Goal: Communication & Community: Answer question/provide support

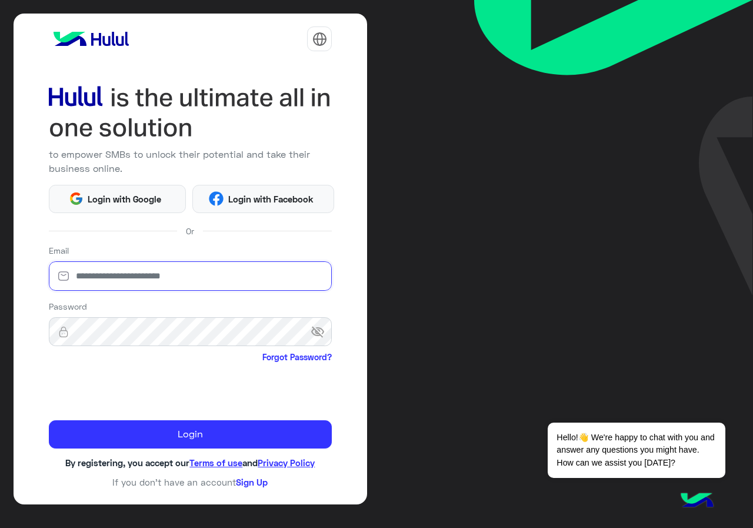
click at [211, 281] on input "email" at bounding box center [191, 275] width 284 height 29
click at [208, 278] on input "email" at bounding box center [191, 275] width 284 height 29
type input "**********"
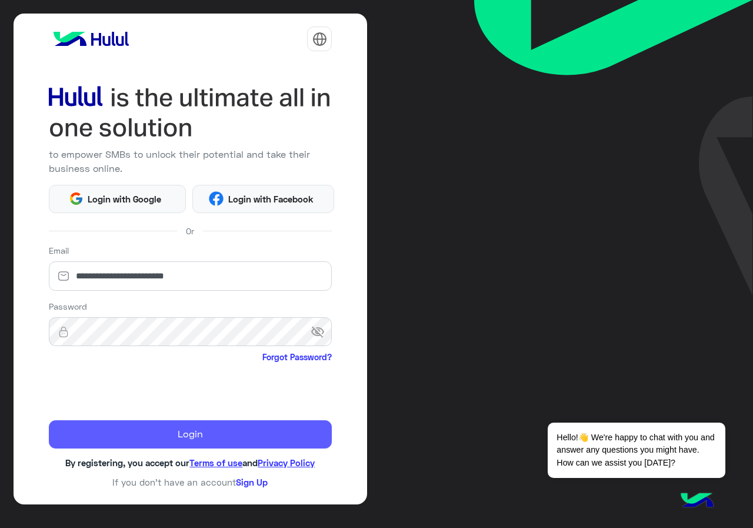
click at [146, 435] on button "Login" at bounding box center [191, 434] width 284 height 28
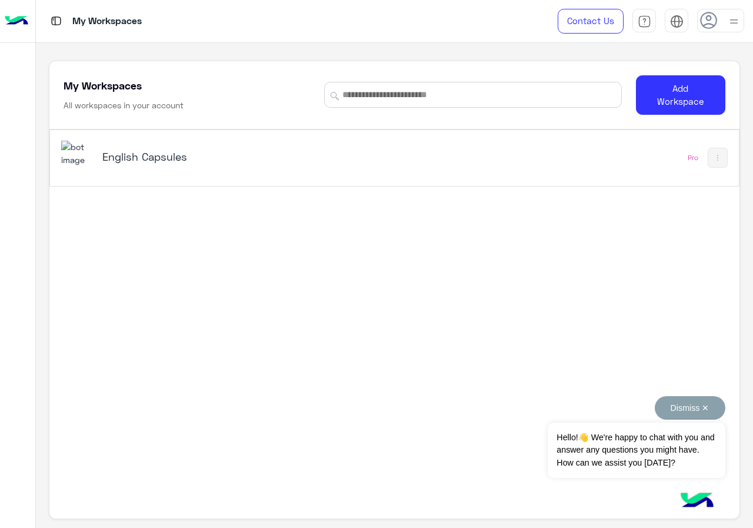
click at [705, 404] on button "Dismiss ✕" at bounding box center [690, 408] width 71 height 24
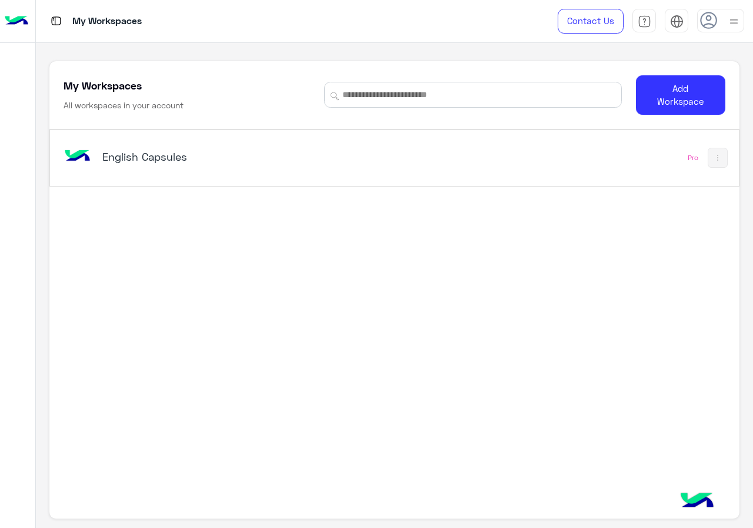
click at [349, 172] on div "English Capsules" at bounding box center [261, 158] width 400 height 34
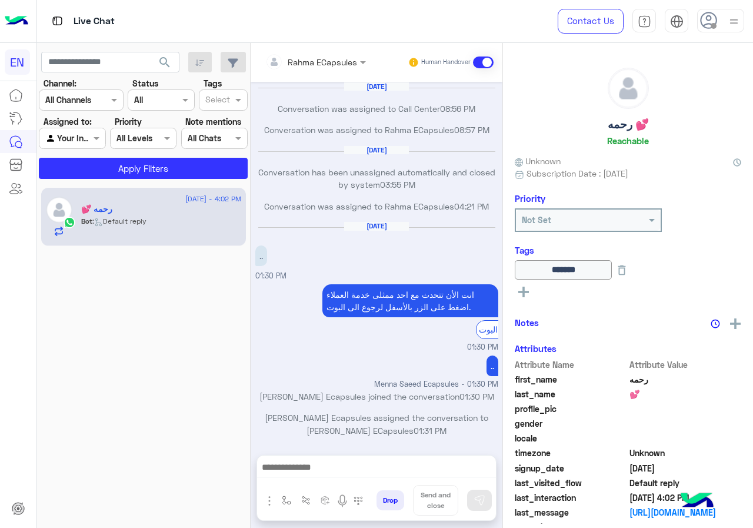
scroll to position [567, 0]
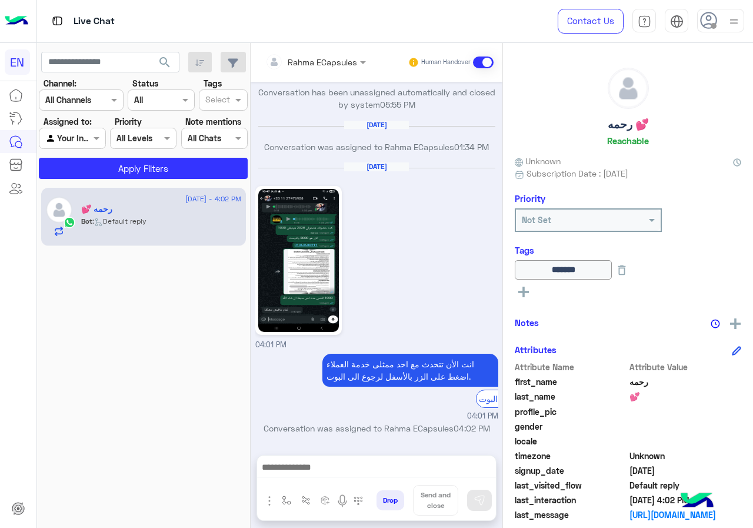
click at [97, 80] on div "Channel: Channel All Channels" at bounding box center [81, 94] width 85 height 34
click at [95, 93] on div at bounding box center [81, 100] width 84 height 14
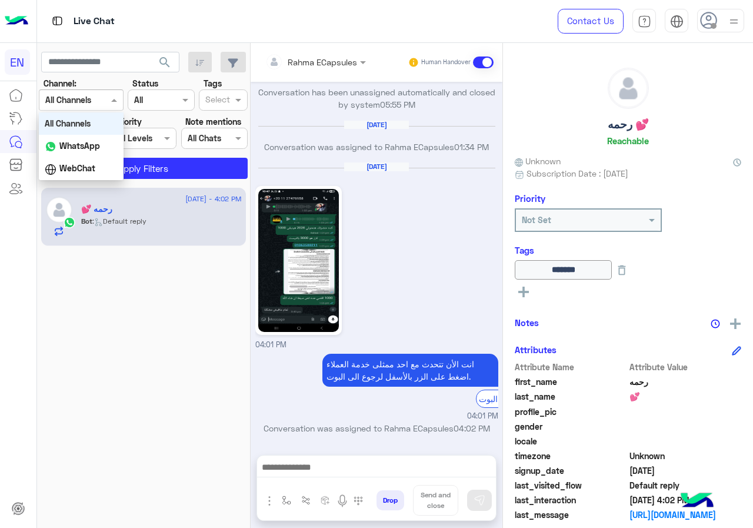
click at [92, 146] on b "WhatsApp" at bounding box center [79, 146] width 41 height 10
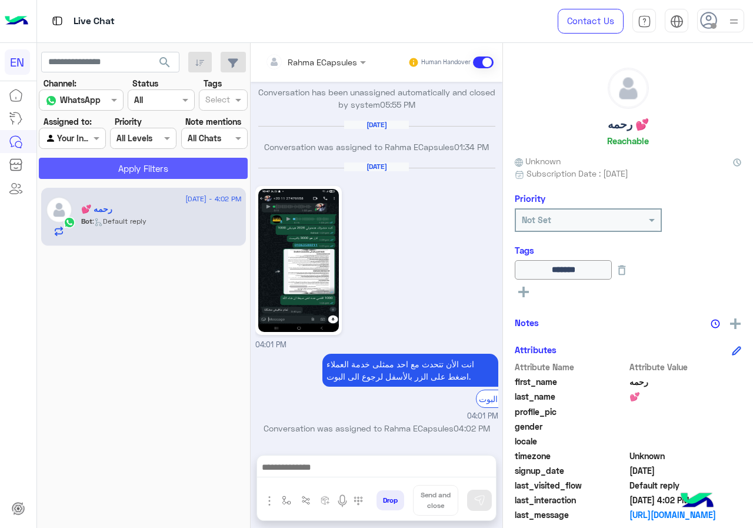
click at [98, 167] on button "Apply Filters" at bounding box center [143, 168] width 209 height 21
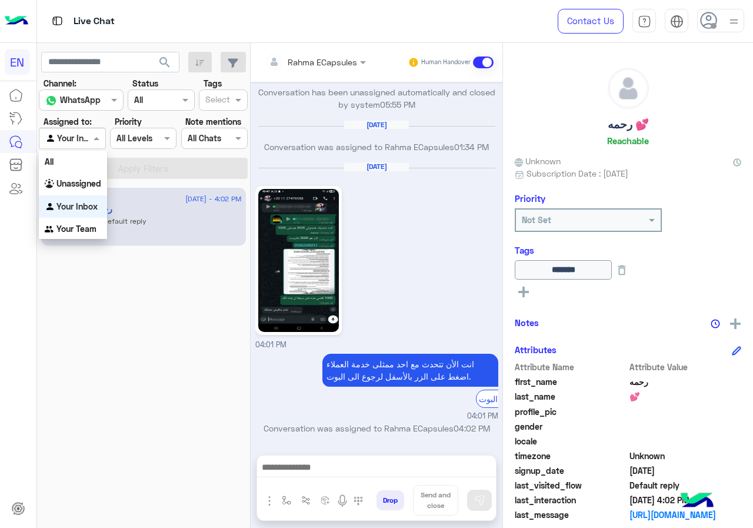
click at [91, 146] on div "Agent Filter Your Inbox" at bounding box center [72, 138] width 67 height 21
click at [86, 218] on div "Your Team" at bounding box center [73, 229] width 68 height 23
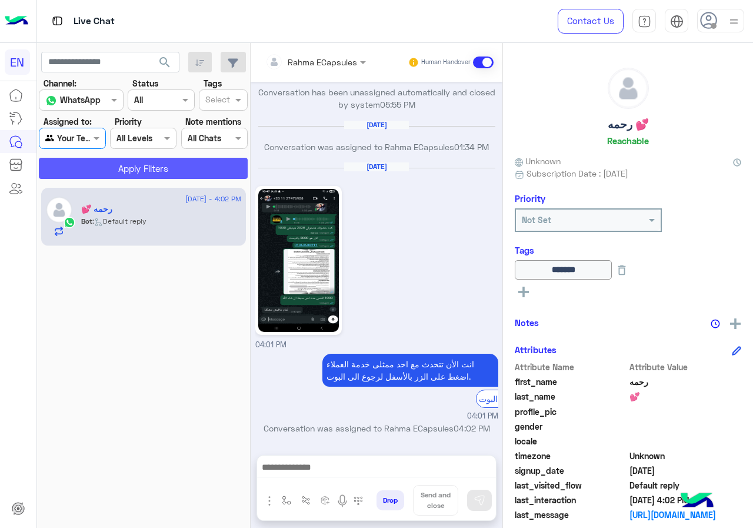
click at [107, 161] on button "Apply Filters" at bounding box center [143, 168] width 209 height 21
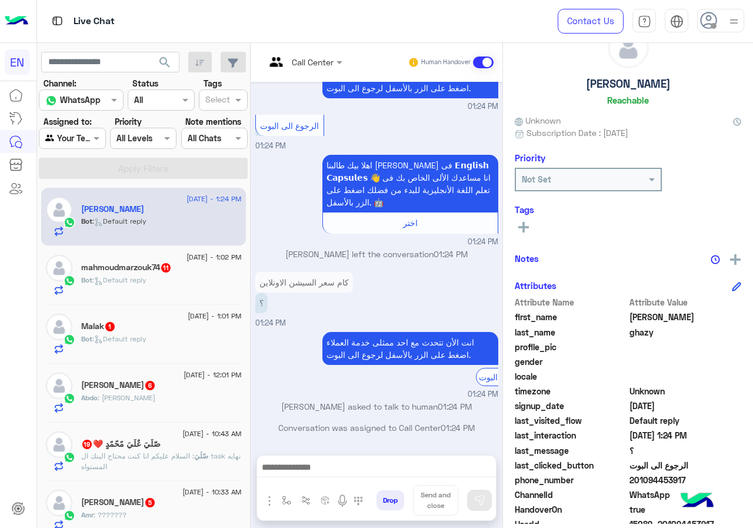
scroll to position [106, 0]
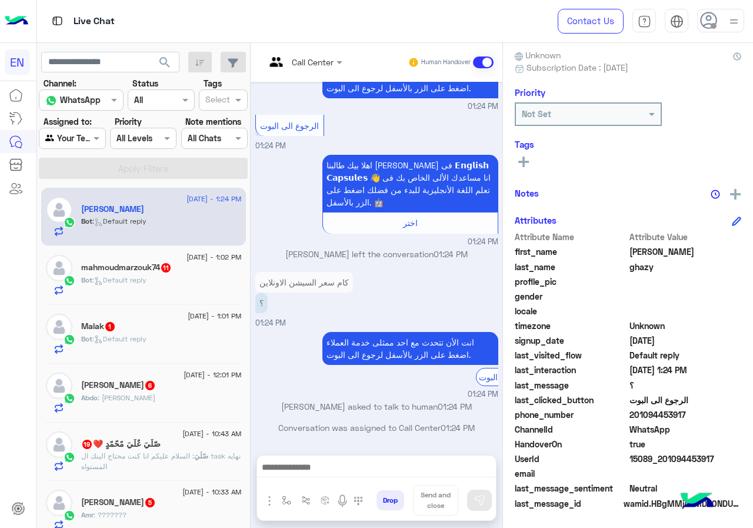
drag, startPoint x: 631, startPoint y: 412, endPoint x: 689, endPoint y: 410, distance: 58.3
click at [689, 410] on span "201094453917" at bounding box center [686, 415] width 112 height 12
copy span "01094453917"
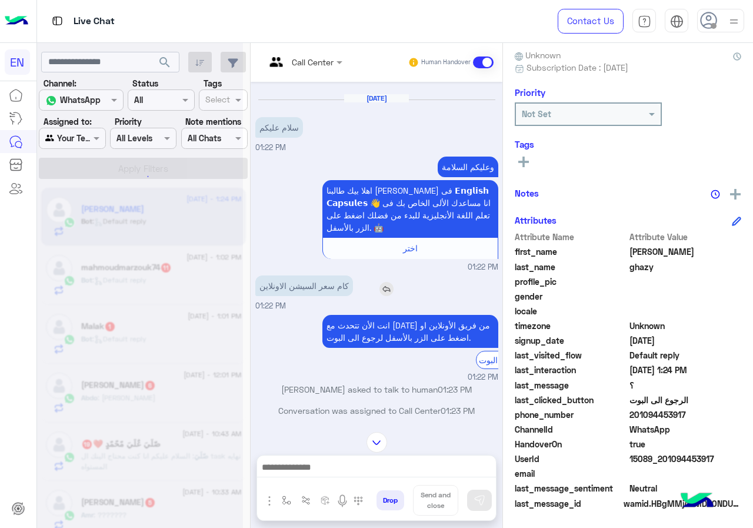
scroll to position [0, 0]
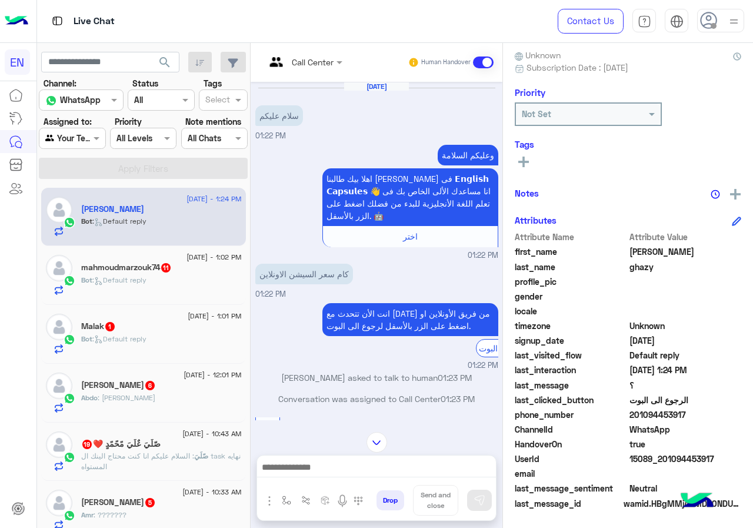
click at [313, 41] on div "Live Chat" at bounding box center [276, 21] width 478 height 42
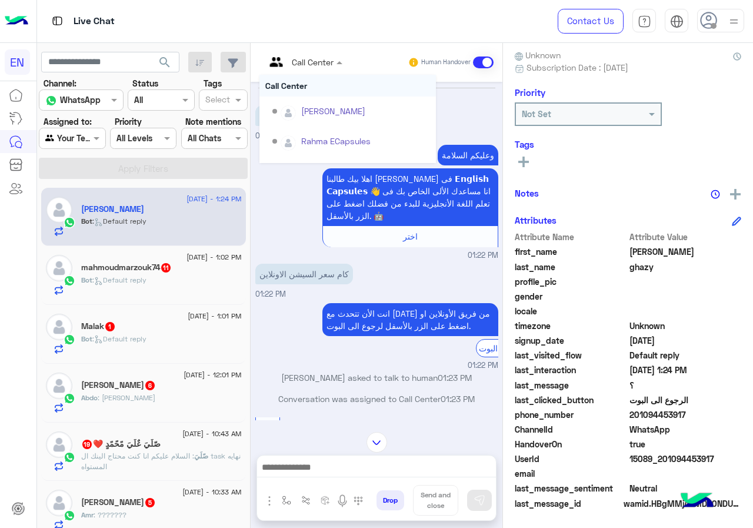
click at [311, 57] on input "text" at bounding box center [289, 62] width 48 height 12
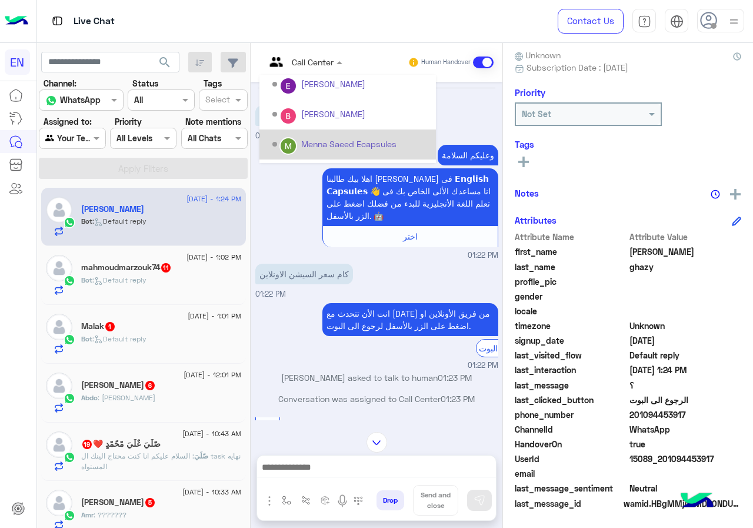
scroll to position [195, 0]
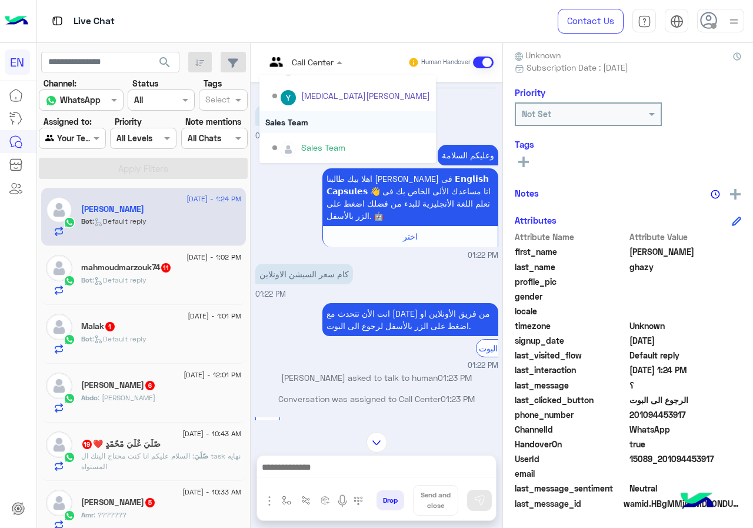
click at [321, 121] on div "Sales Team" at bounding box center [348, 122] width 177 height 22
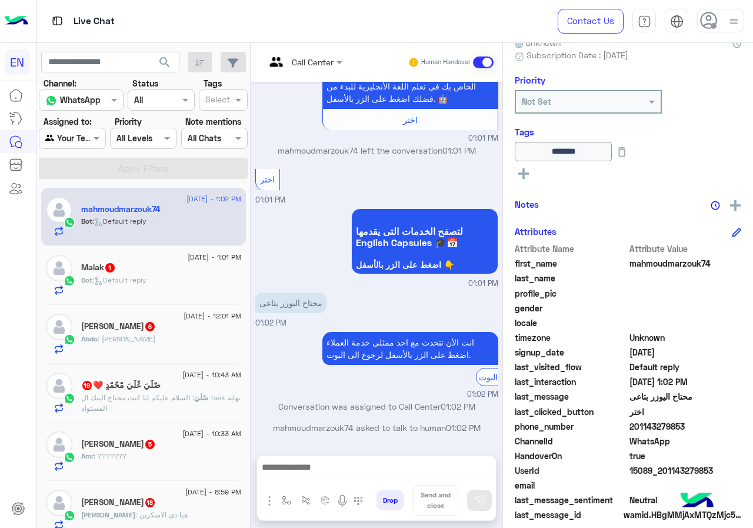
scroll to position [130, 0]
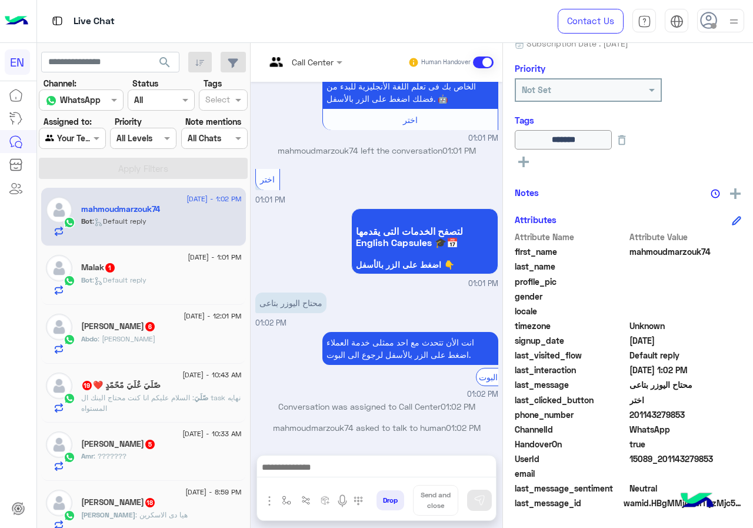
drag, startPoint x: 634, startPoint y: 414, endPoint x: 719, endPoint y: 414, distance: 84.8
click at [719, 414] on span "201143279853" at bounding box center [686, 415] width 112 height 12
copy span "01143279853"
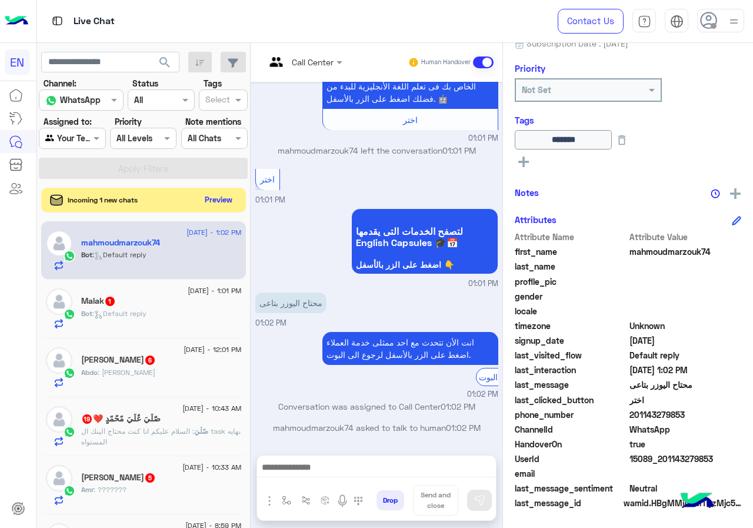
click at [218, 197] on button "Preview" at bounding box center [219, 200] width 36 height 16
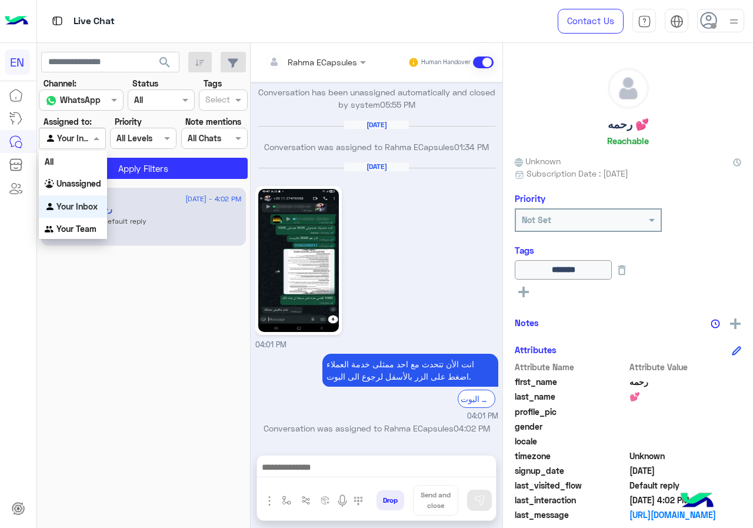
click at [75, 146] on div "Agent Filter Your Inbox" at bounding box center [72, 138] width 67 height 21
click at [75, 220] on div "Your Team" at bounding box center [73, 229] width 68 height 23
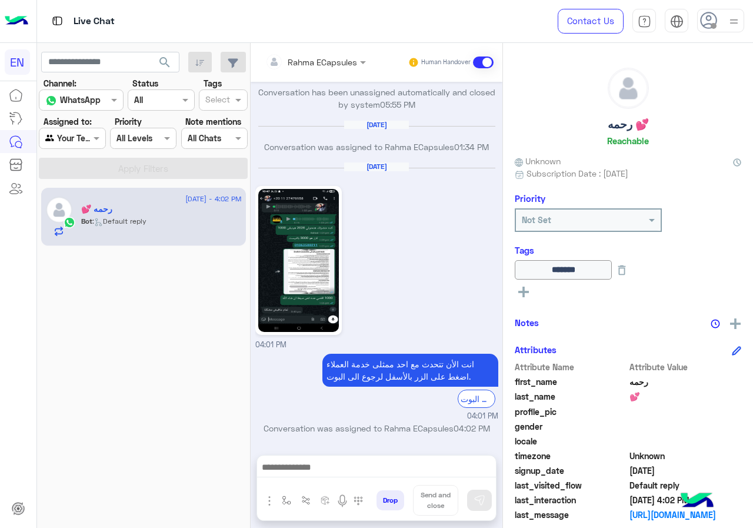
click at [166, 71] on button "search" at bounding box center [165, 64] width 29 height 25
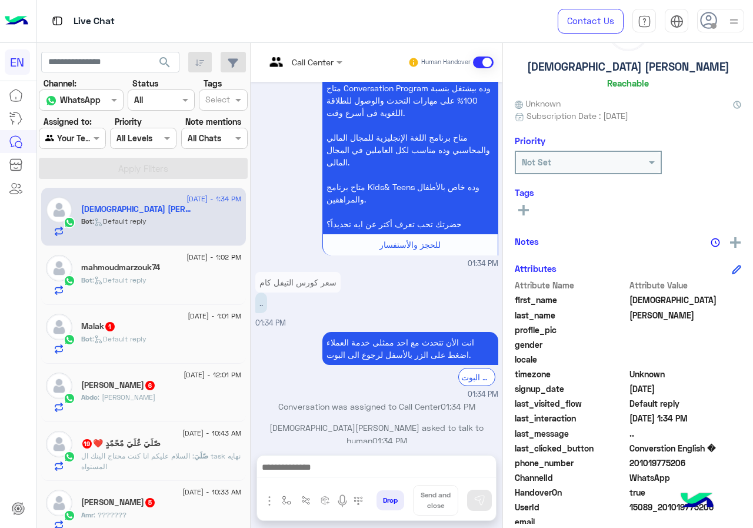
scroll to position [106, 0]
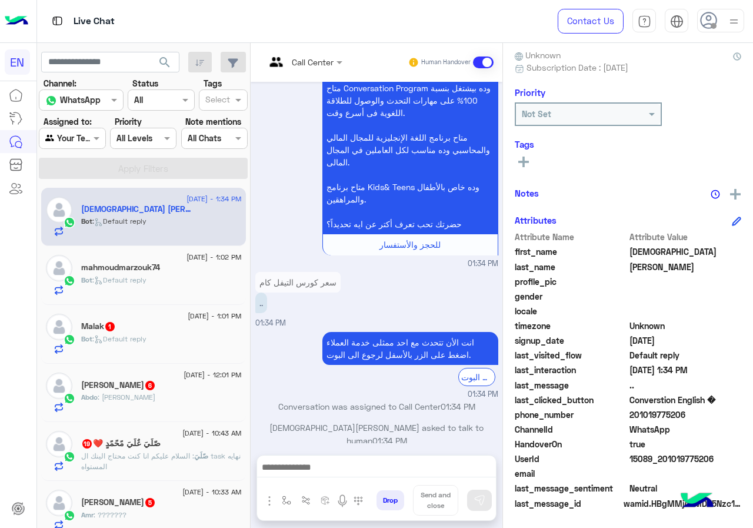
drag, startPoint x: 633, startPoint y: 411, endPoint x: 698, endPoint y: 411, distance: 64.2
click at [698, 411] on span "201019775206" at bounding box center [686, 415] width 112 height 12
copy span "01019775206"
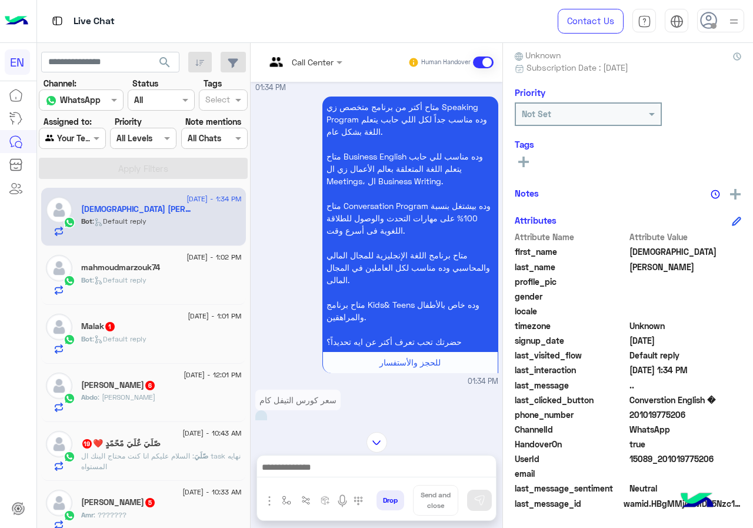
click at [306, 69] on div "Call Center" at bounding box center [299, 62] width 68 height 28
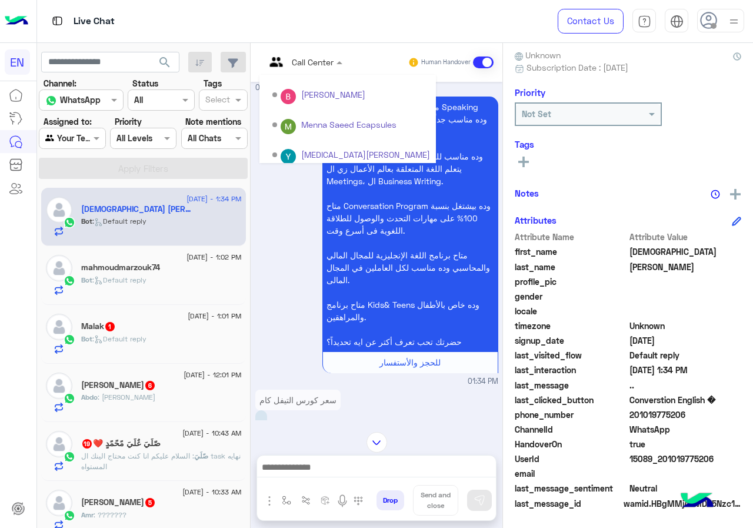
scroll to position [195, 0]
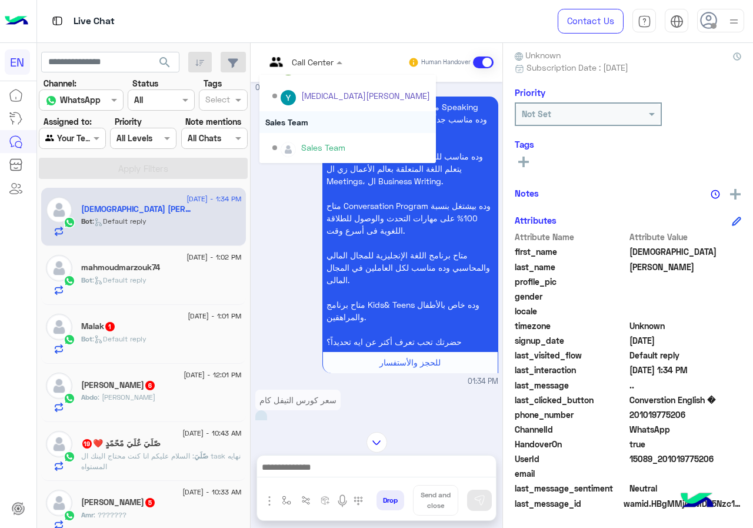
click at [310, 131] on div "Sales Team" at bounding box center [348, 122] width 177 height 22
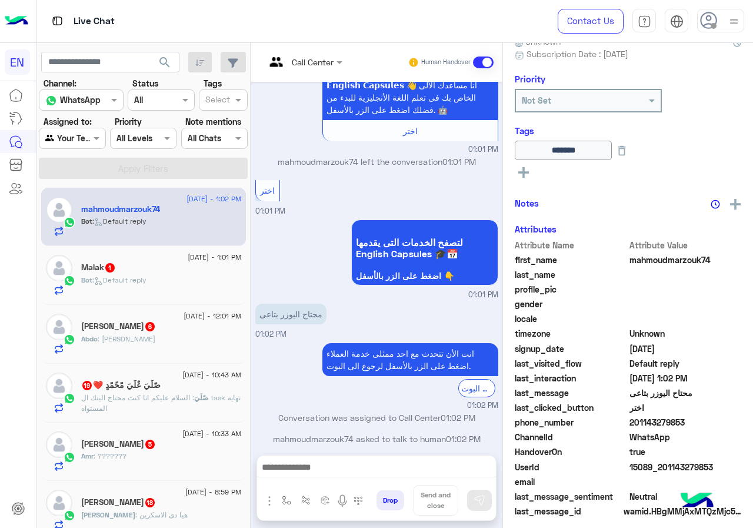
scroll to position [127, 0]
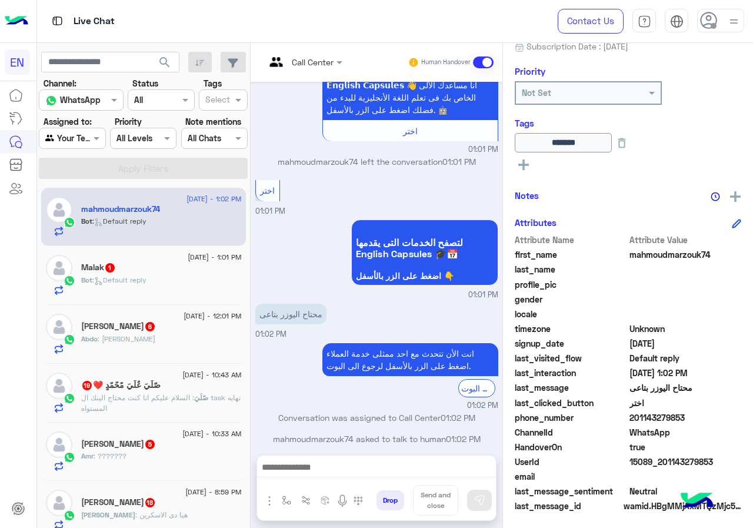
drag, startPoint x: 630, startPoint y: 421, endPoint x: 722, endPoint y: 417, distance: 91.9
click at [722, 417] on span "201143279853" at bounding box center [686, 417] width 112 height 12
click at [675, 417] on span "201143279853" at bounding box center [686, 417] width 112 height 12
click at [636, 420] on span "201143279853" at bounding box center [686, 417] width 112 height 12
drag, startPoint x: 656, startPoint y: 414, endPoint x: 697, endPoint y: 411, distance: 40.8
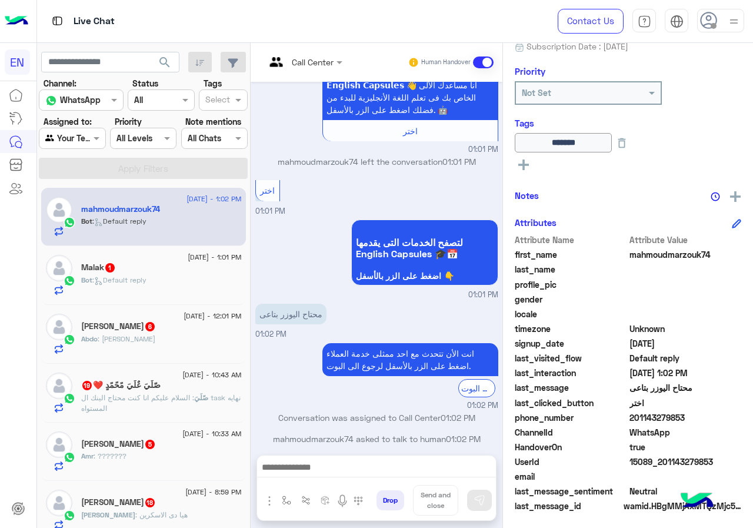
click at [697, 411] on span "201143279853" at bounding box center [686, 417] width 112 height 12
copy span "01143279853"
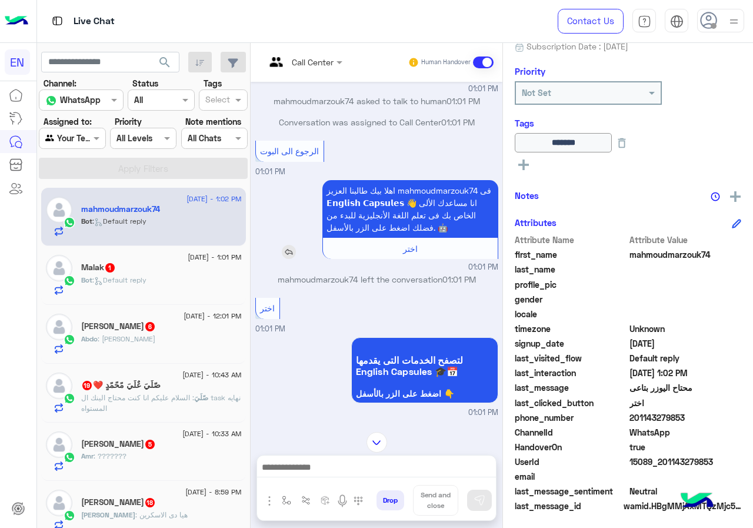
scroll to position [642, 0]
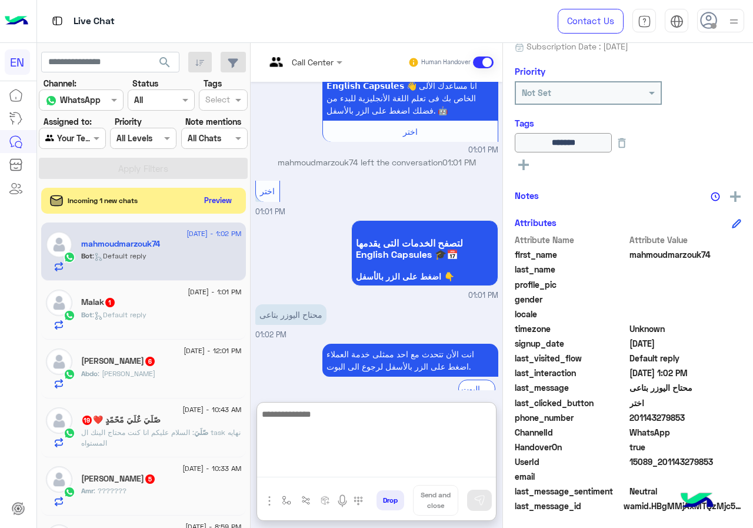
paste textarea "**********"
type textarea "**********"
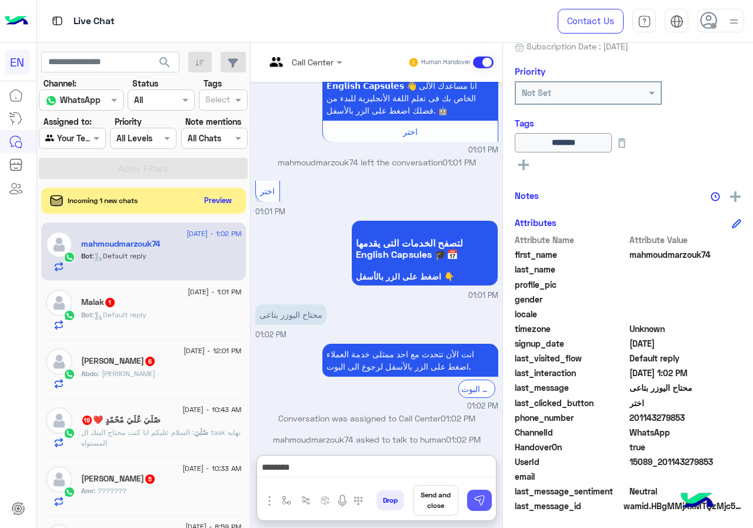
click at [476, 499] on img at bounding box center [480, 500] width 12 height 12
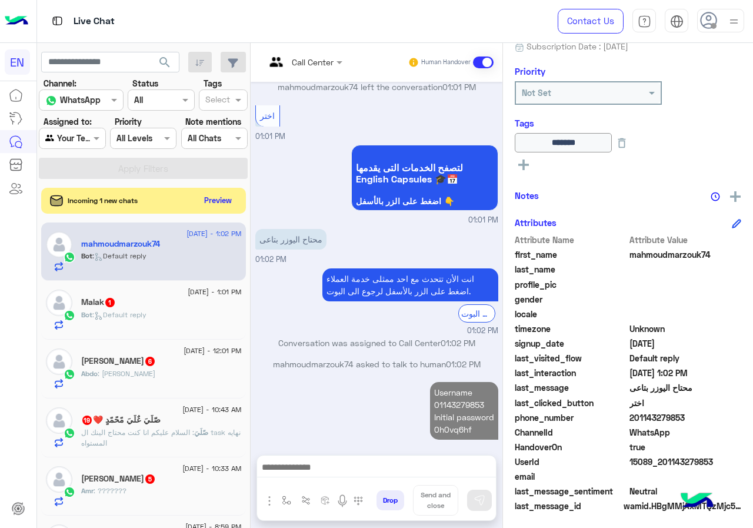
scroll to position [739, 0]
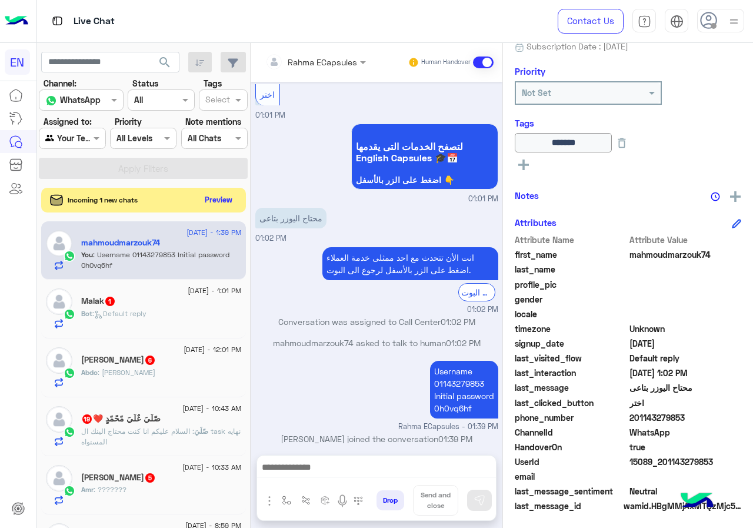
click at [213, 202] on button "Preview" at bounding box center [219, 200] width 36 height 16
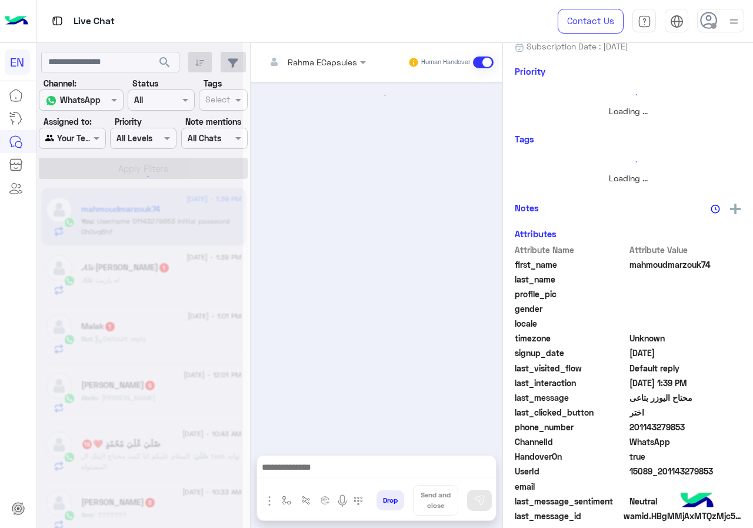
scroll to position [640, 0]
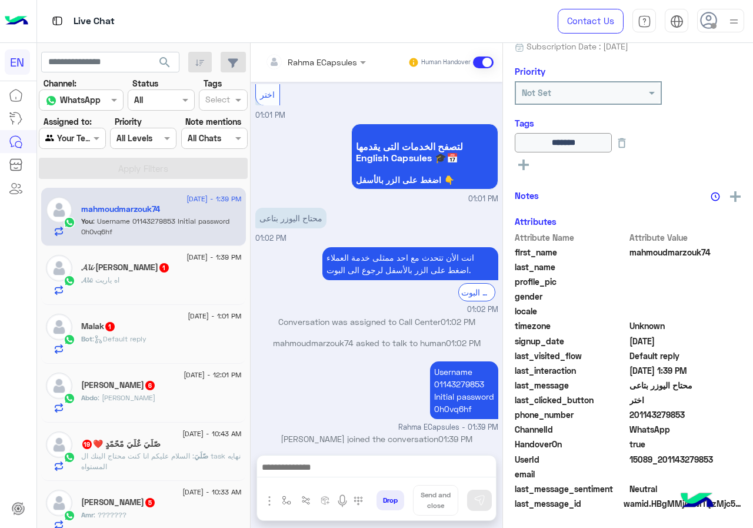
click at [197, 271] on div "𝓐𝓵𝓲 Mohamed 1" at bounding box center [161, 269] width 161 height 12
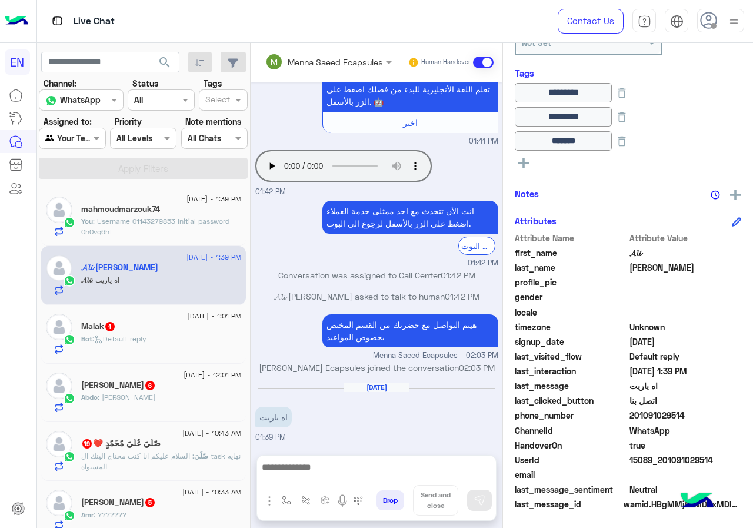
scroll to position [178, 0]
drag, startPoint x: 633, startPoint y: 413, endPoint x: 712, endPoint y: 409, distance: 79.0
click at [712, 409] on span "201091029514" at bounding box center [686, 415] width 112 height 12
copy span "01091029514"
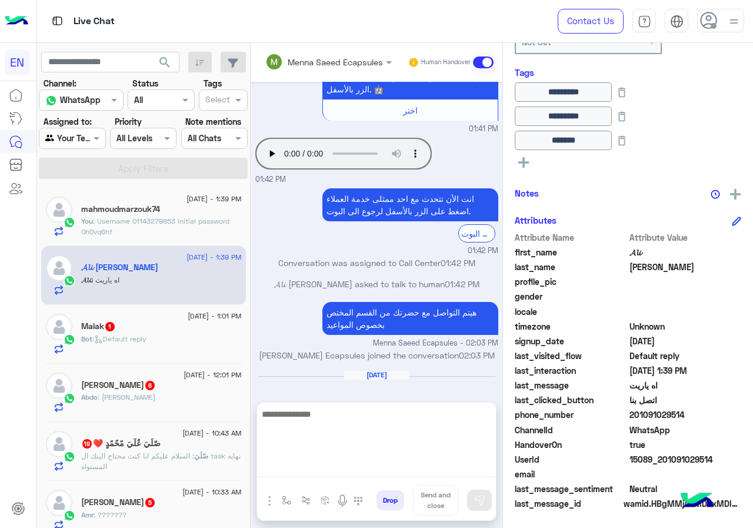
click at [332, 461] on textarea at bounding box center [376, 442] width 239 height 71
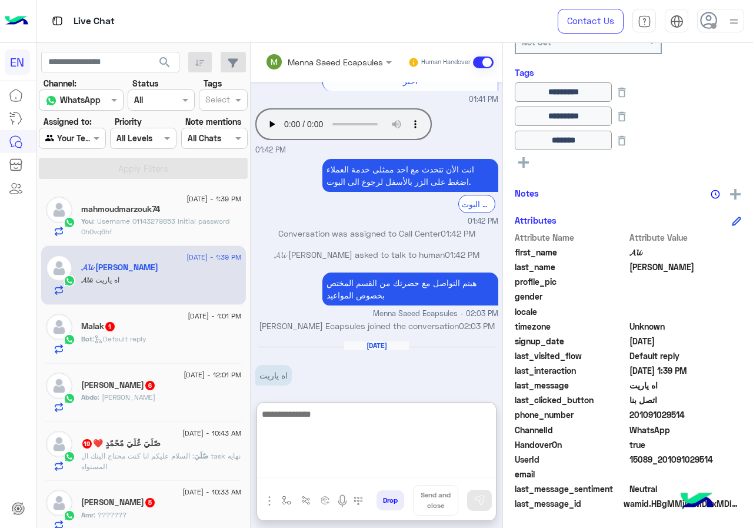
scroll to position [617, 0]
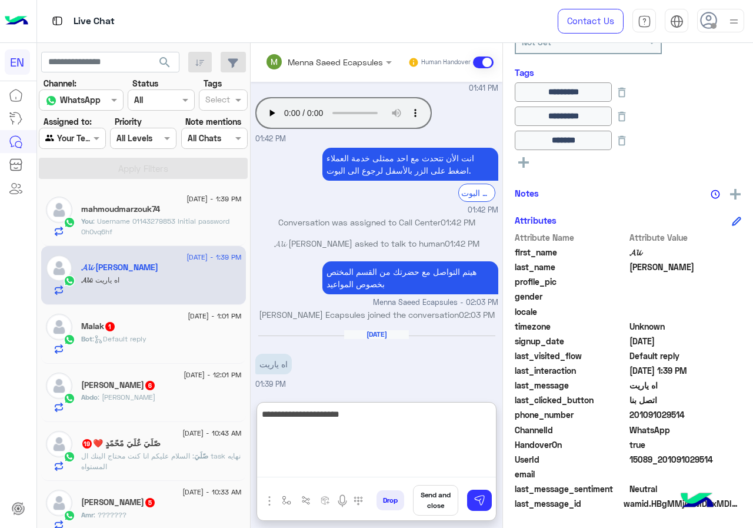
type textarea "**********"
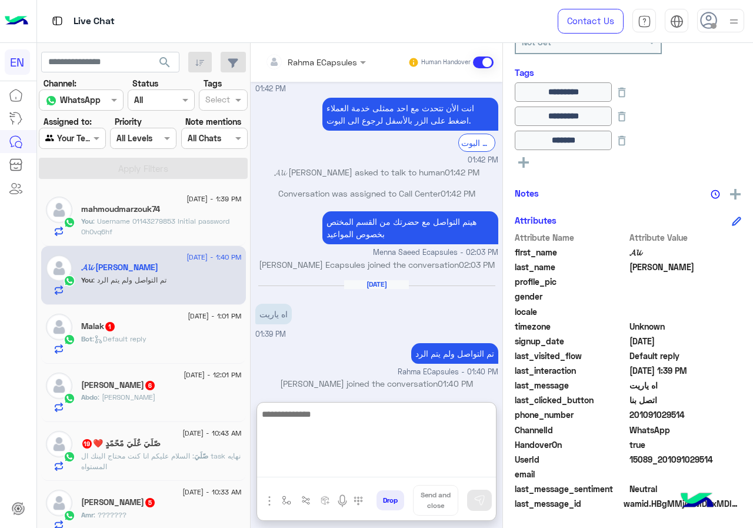
scroll to position [676, 0]
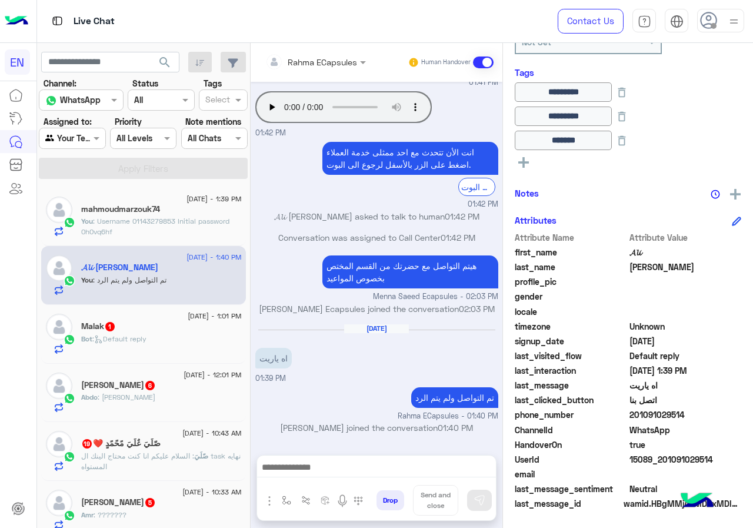
click at [196, 335] on div "Bot : Default reply" at bounding box center [161, 344] width 161 height 21
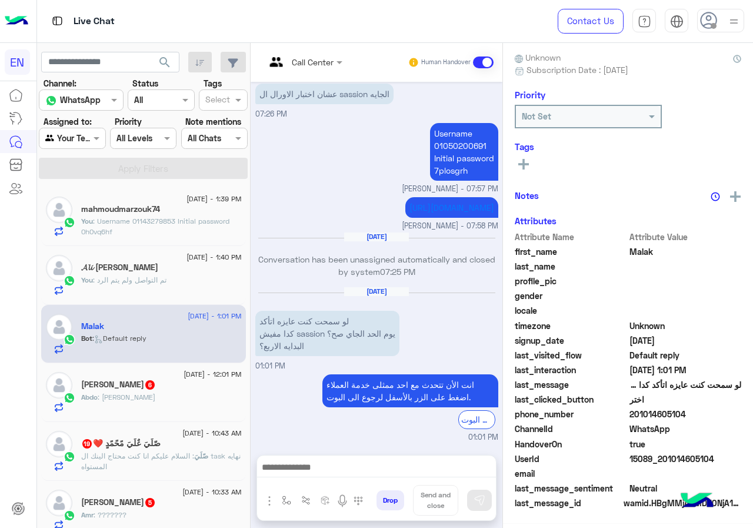
scroll to position [106, 0]
drag, startPoint x: 630, startPoint y: 413, endPoint x: 699, endPoint y: 413, distance: 68.9
click at [699, 413] on span "201014605104" at bounding box center [686, 415] width 112 height 12
click at [670, 418] on span "201014605104" at bounding box center [686, 415] width 112 height 12
drag, startPoint x: 632, startPoint y: 415, endPoint x: 699, endPoint y: 413, distance: 67.1
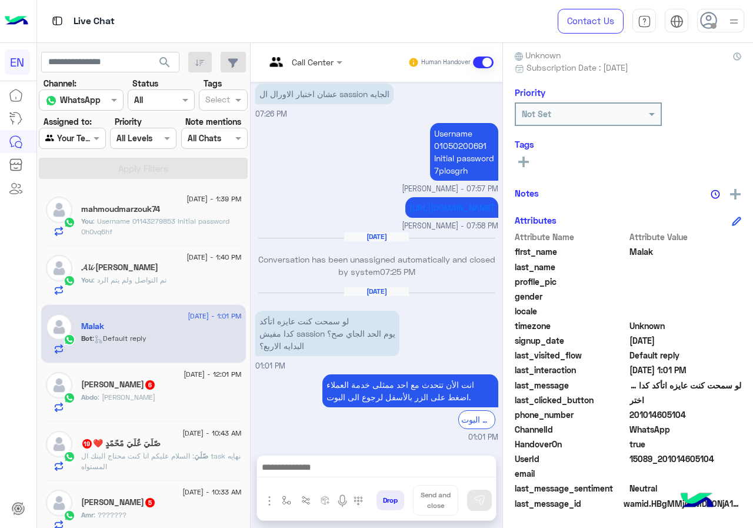
click at [699, 413] on span "201014605104" at bounding box center [686, 415] width 112 height 12
copy span "01014605104"
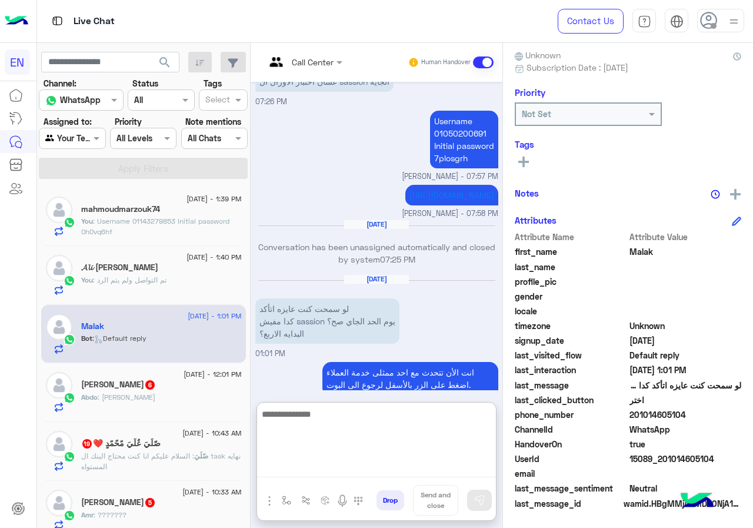
paste textarea "**********"
drag, startPoint x: 309, startPoint y: 416, endPoint x: 296, endPoint y: 416, distance: 13.0
click at [296, 416] on textarea "**********" at bounding box center [376, 442] width 239 height 71
click at [484, 408] on textarea "**********" at bounding box center [376, 442] width 239 height 71
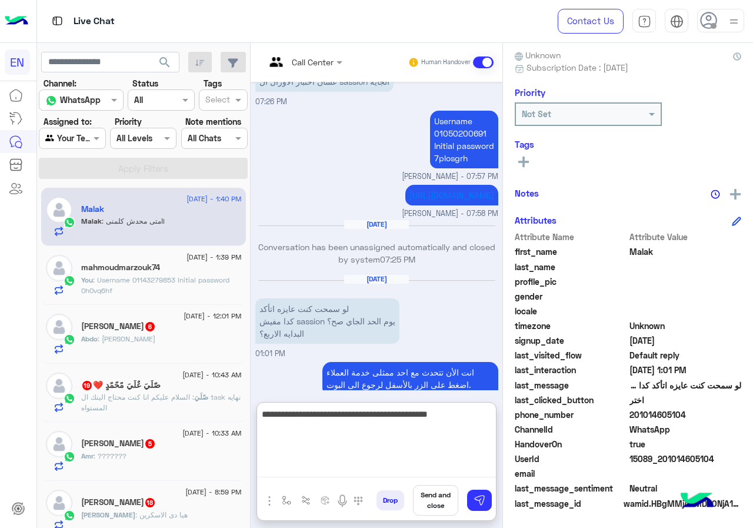
type textarea "**********"
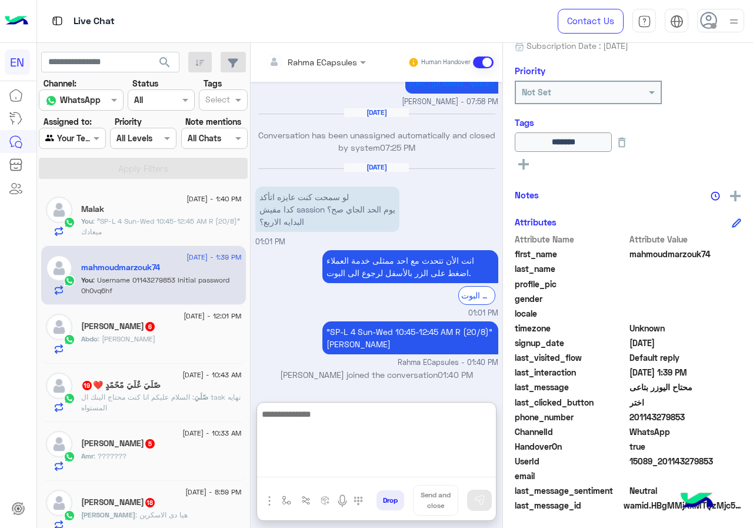
scroll to position [130, 0]
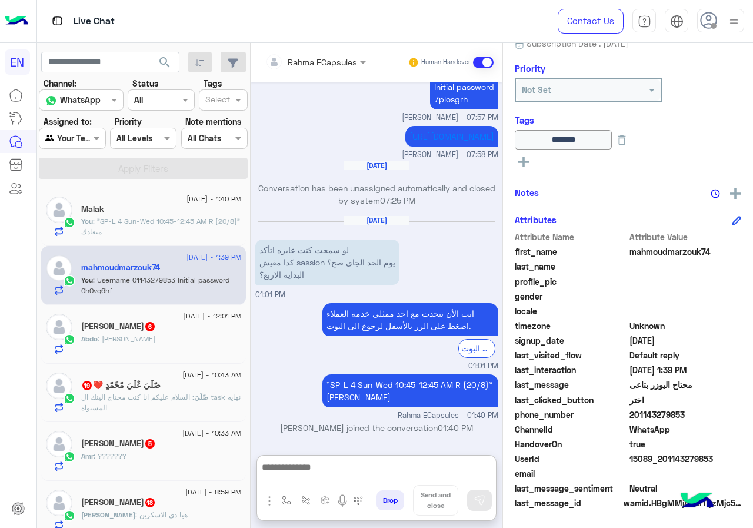
click at [158, 337] on div "Abdo : ماشي" at bounding box center [161, 344] width 161 height 21
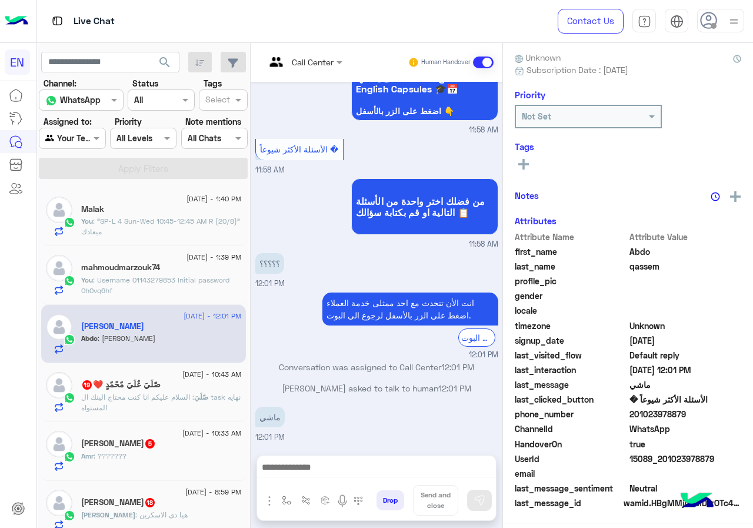
scroll to position [103, 0]
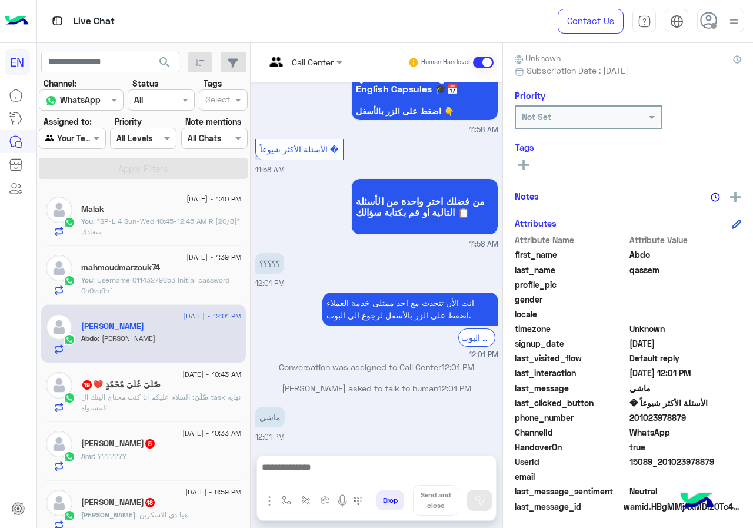
drag, startPoint x: 633, startPoint y: 419, endPoint x: 699, endPoint y: 415, distance: 65.4
click at [699, 415] on span "201023978879" at bounding box center [686, 417] width 112 height 12
copy span "01023978879"
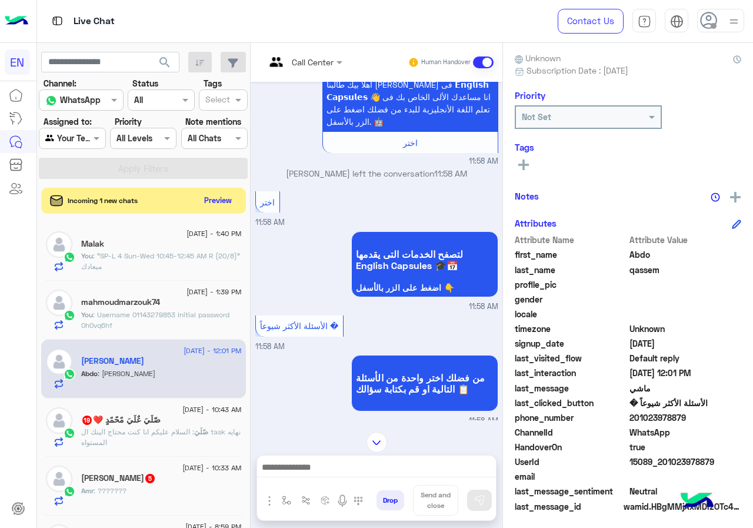
scroll to position [645, 0]
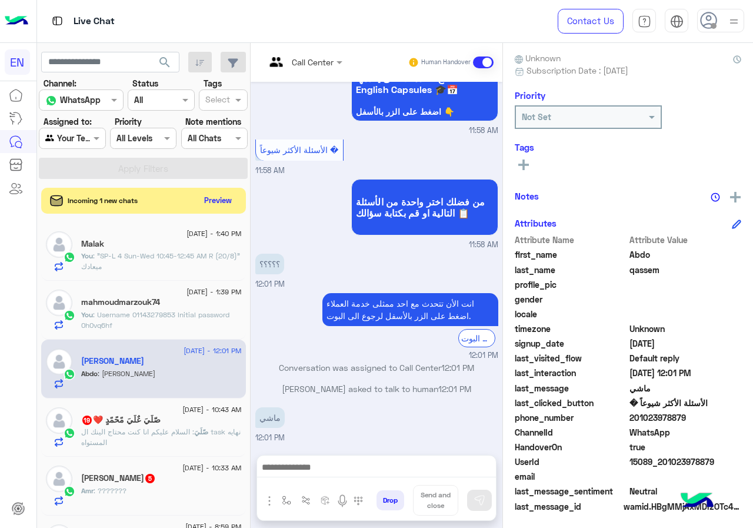
copy span "01023978879"
click at [312, 459] on div at bounding box center [376, 470] width 239 height 29
click at [308, 479] on div at bounding box center [376, 470] width 239 height 29
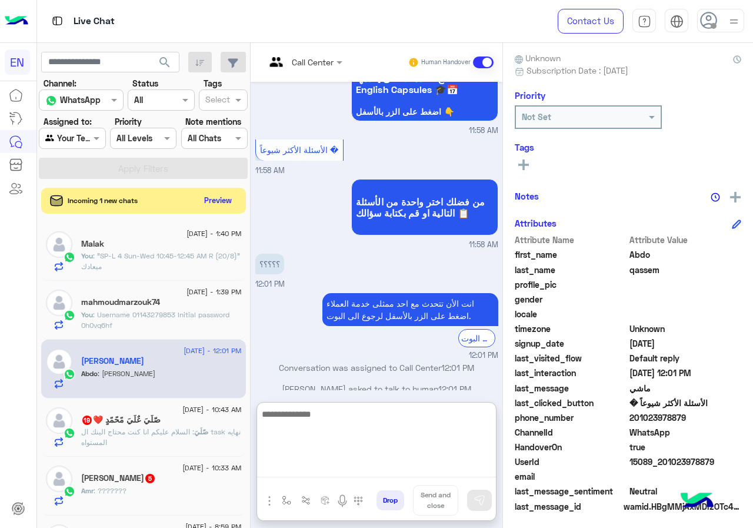
click at [314, 474] on textarea at bounding box center [376, 442] width 239 height 71
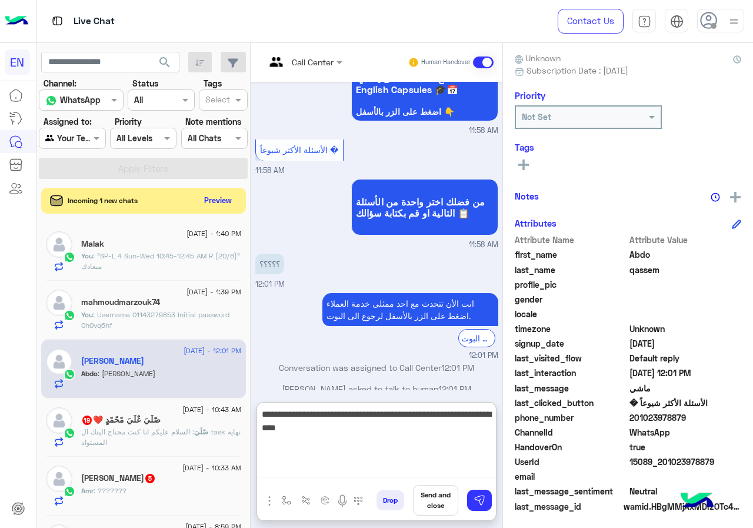
paste textarea "**********"
type textarea "**********"
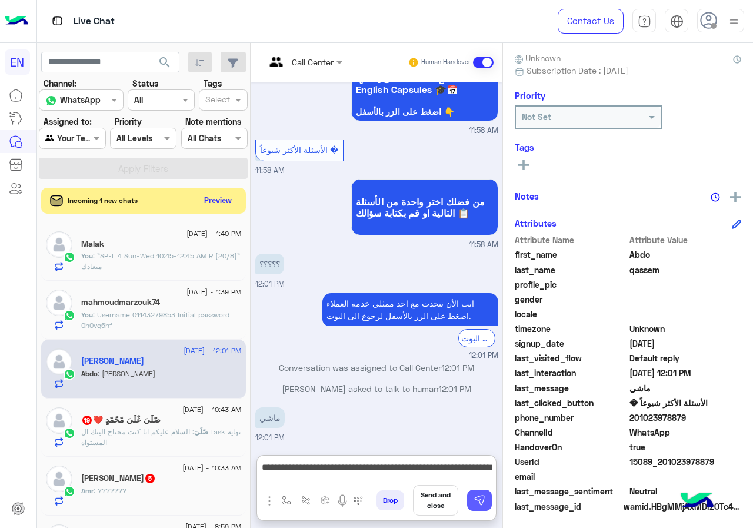
click at [473, 508] on button at bounding box center [479, 500] width 25 height 21
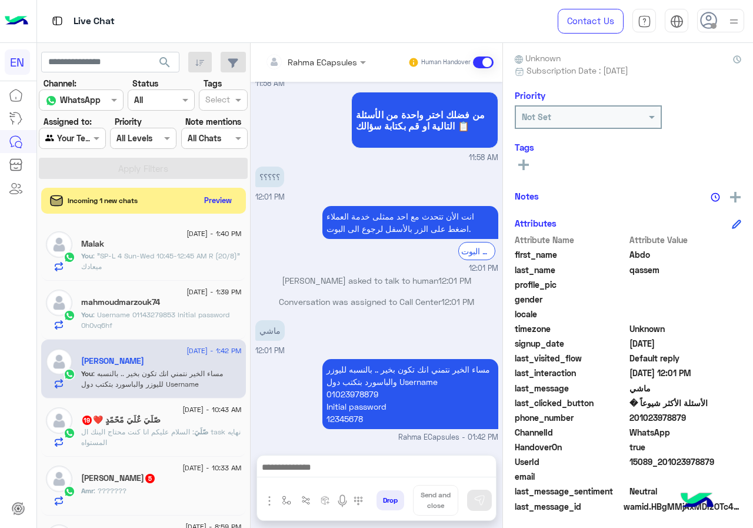
scroll to position [754, 0]
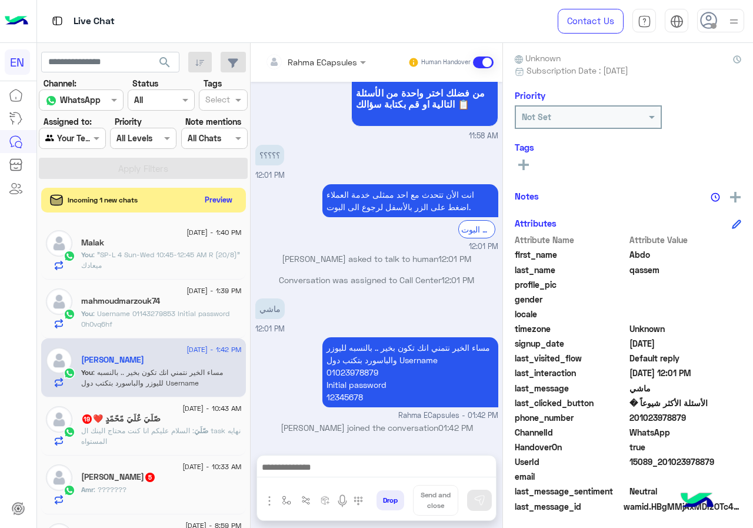
click at [228, 194] on button "Preview" at bounding box center [219, 200] width 36 height 16
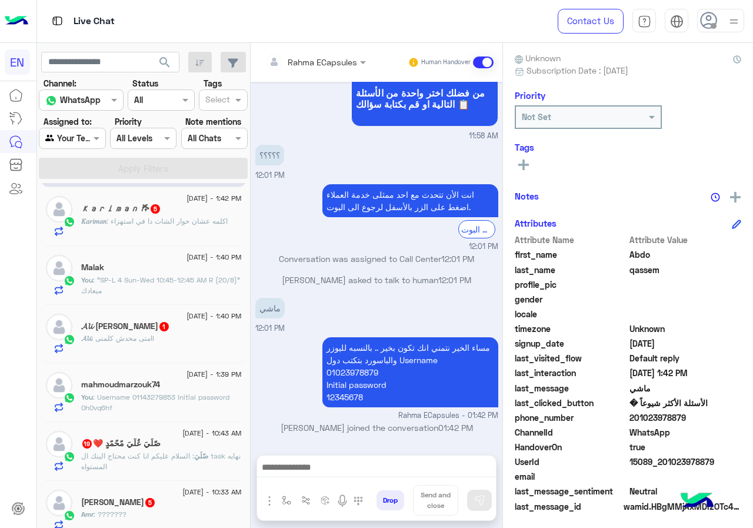
scroll to position [0, 0]
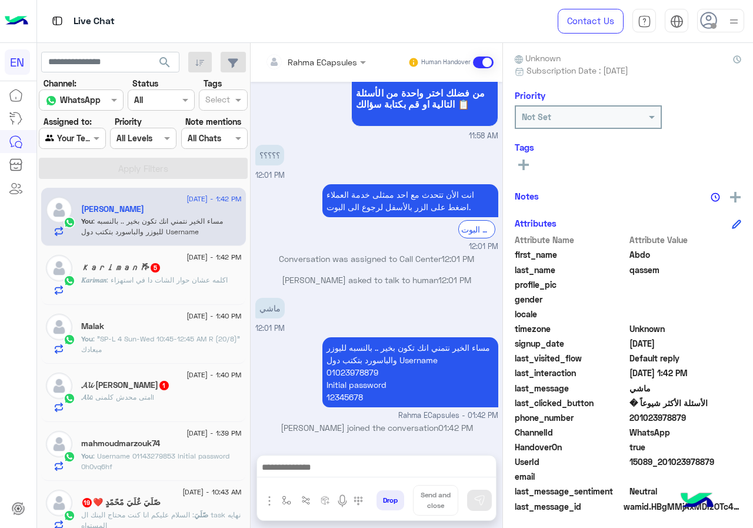
click at [165, 282] on span ": اكلمه عشان حوار الشات دا في استهزاء" at bounding box center [167, 279] width 121 height 9
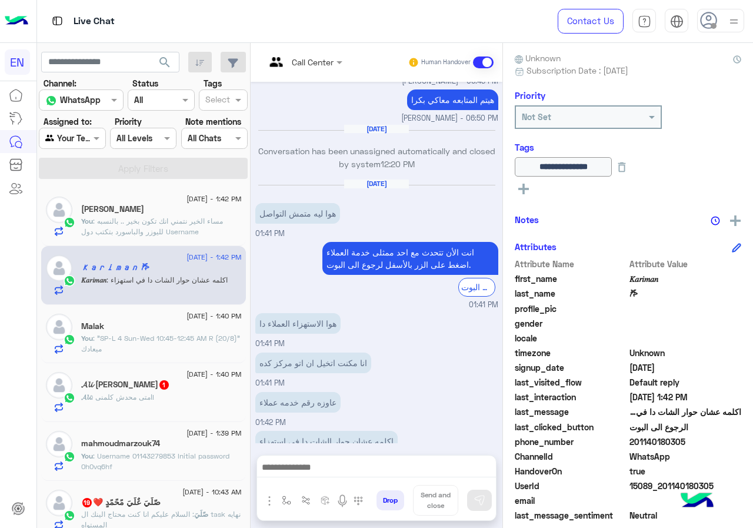
scroll to position [130, 0]
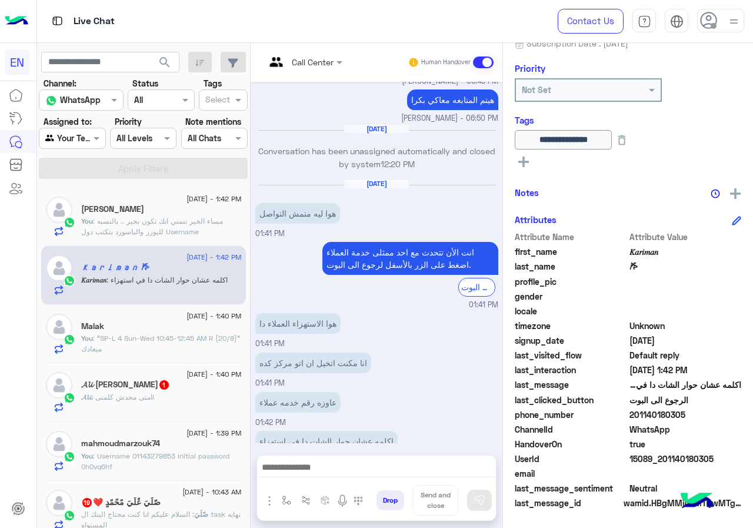
drag, startPoint x: 635, startPoint y: 415, endPoint x: 719, endPoint y: 415, distance: 84.2
click at [719, 415] on span "201140180305" at bounding box center [686, 415] width 112 height 12
copy span "01140180305"
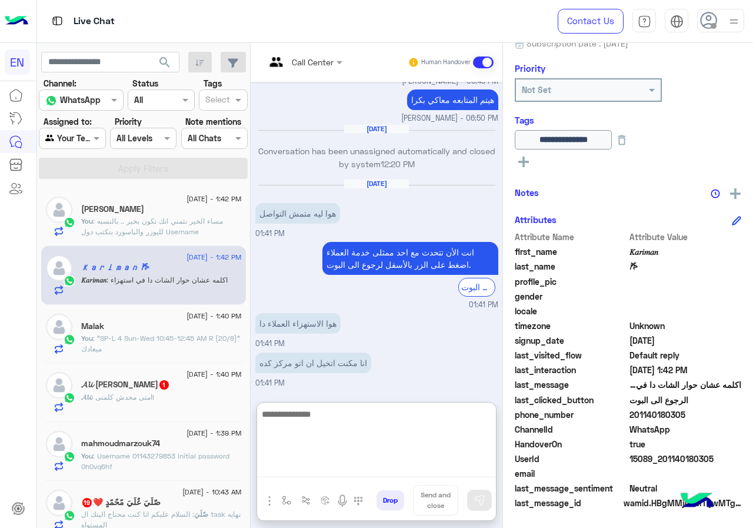
click at [345, 475] on textarea at bounding box center [376, 442] width 239 height 71
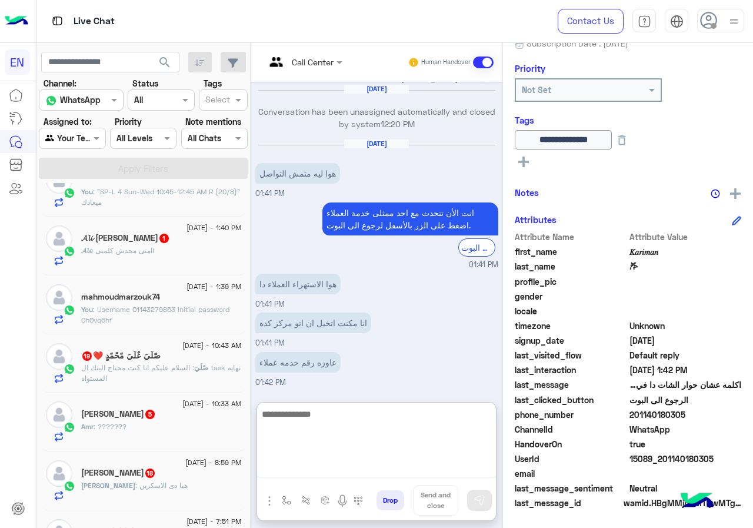
scroll to position [118, 0]
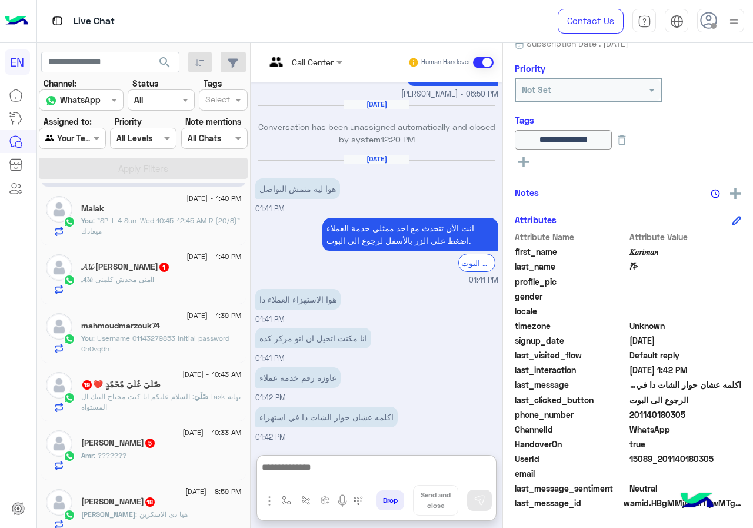
click at [154, 254] on div "13 August - 1:40 PM" at bounding box center [161, 258] width 161 height 8
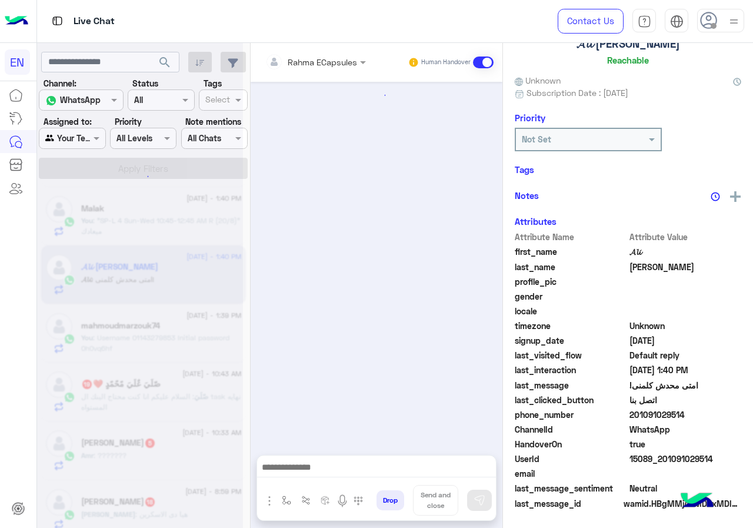
scroll to position [582, 0]
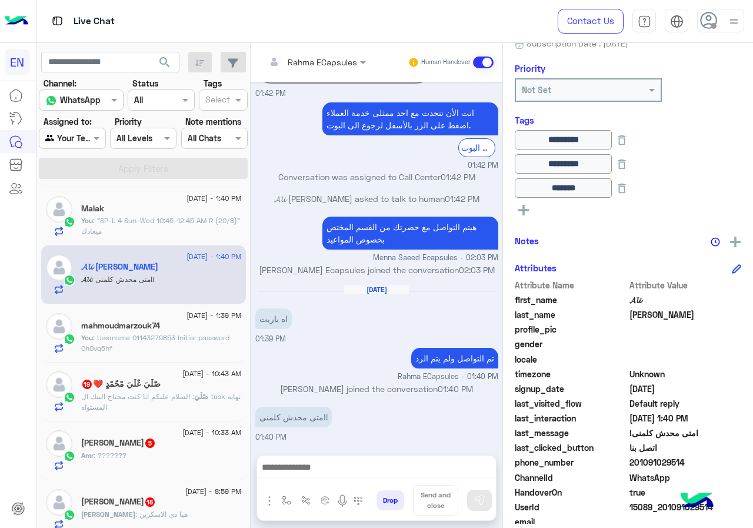
click at [360, 480] on div at bounding box center [376, 470] width 239 height 29
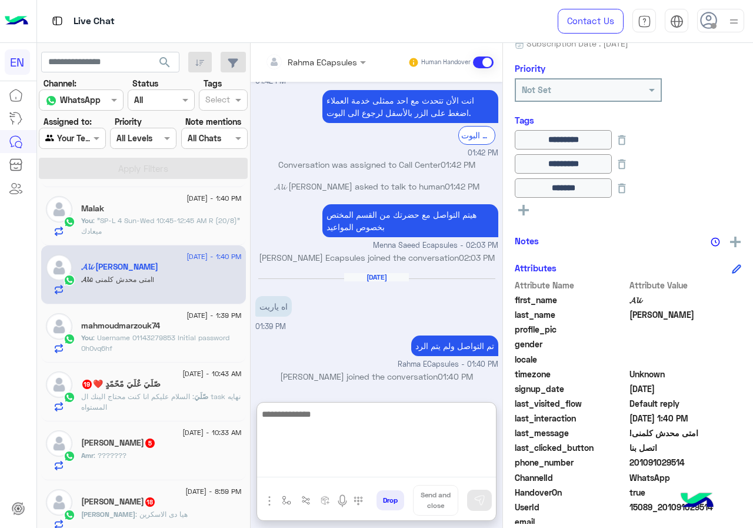
click at [360, 461] on textarea at bounding box center [376, 442] width 239 height 71
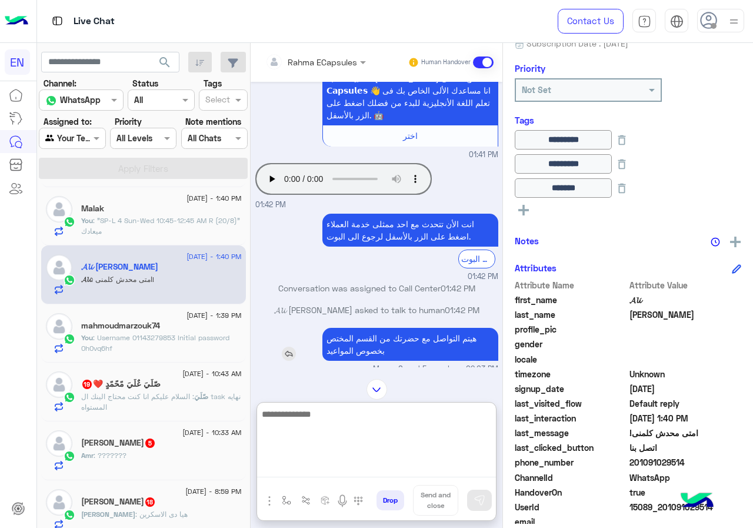
scroll to position [635, 0]
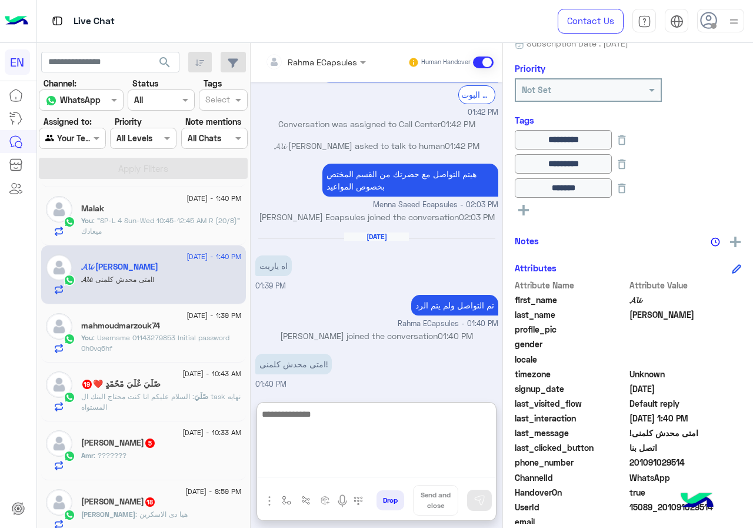
click at [366, 411] on textarea at bounding box center [376, 442] width 239 height 71
type textarea "*"
type textarea "**********"
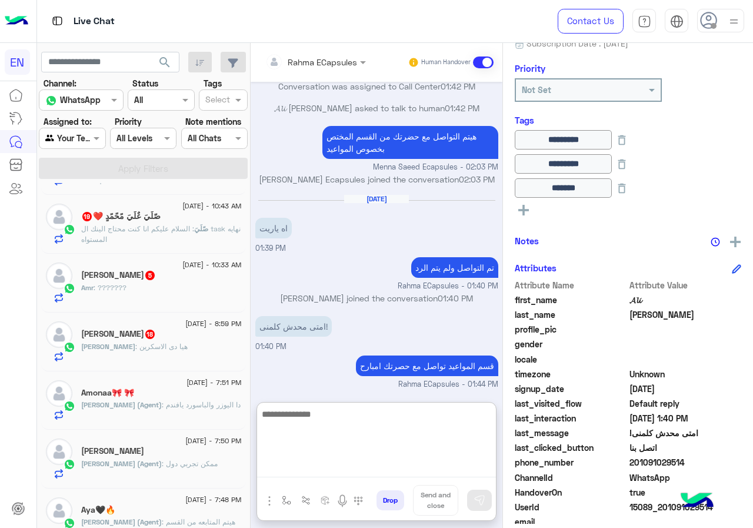
scroll to position [294, 0]
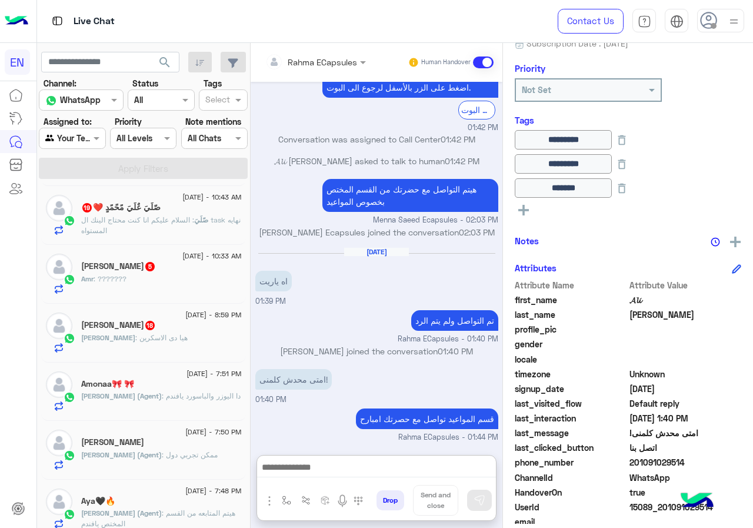
click at [156, 241] on div "13 August - 10:43 AM صّلَيَ عٌلَيَ مًحًمًدٍ ❤️ 19 صّلَيَ : السلام عليكم انا كنت…" at bounding box center [143, 215] width 205 height 59
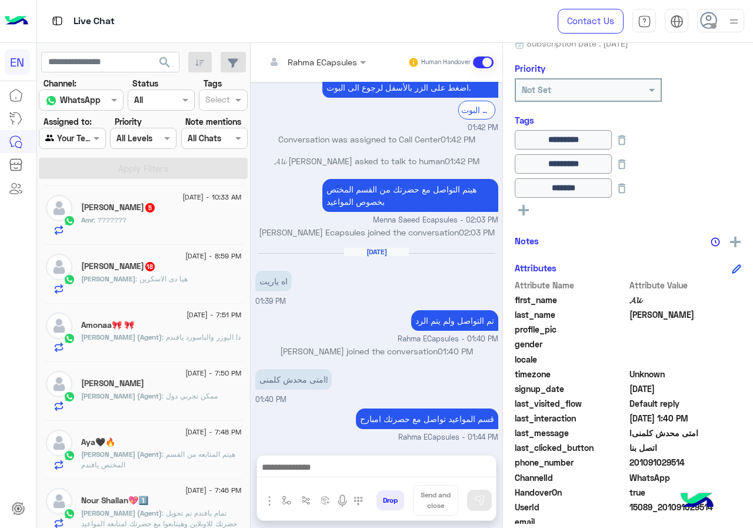
click at [151, 342] on p "Menna Saeed (Agent) : دا اليوزر والباسورد يافندم" at bounding box center [161, 337] width 160 height 11
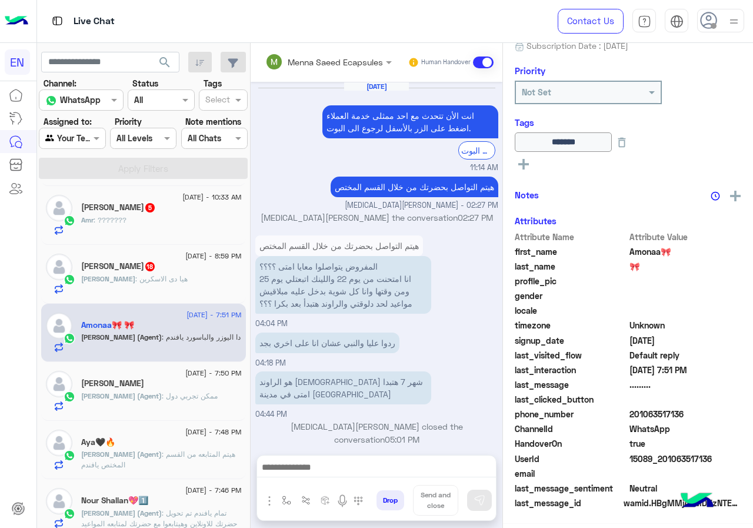
scroll to position [930, 0]
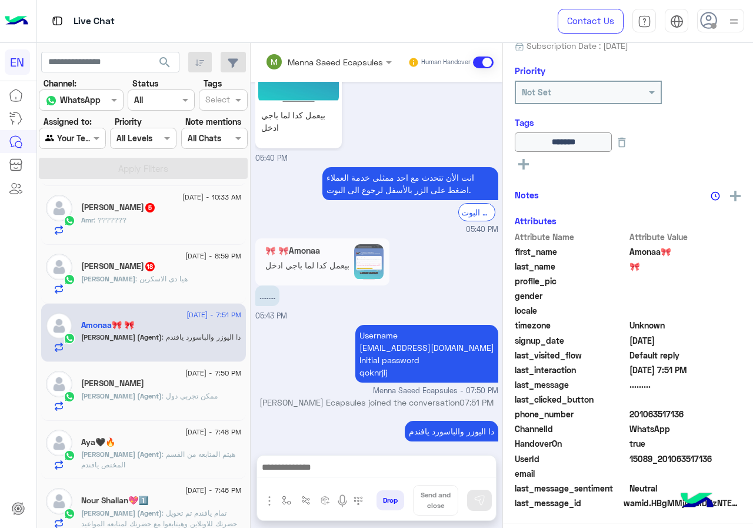
click at [170, 288] on div "Ibrahim : هيا دى الاسكرين" at bounding box center [161, 284] width 161 height 21
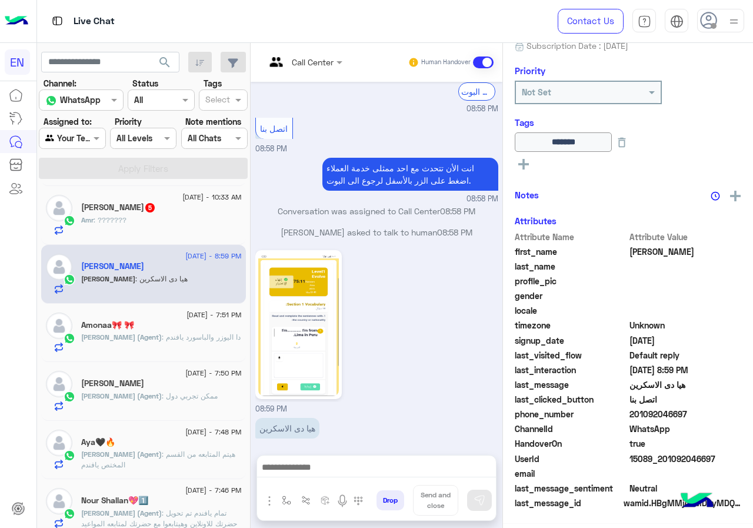
scroll to position [130, 0]
drag, startPoint x: 629, startPoint y: 415, endPoint x: 685, endPoint y: 419, distance: 56.1
click at [685, 419] on span "201092046697" at bounding box center [686, 415] width 112 height 12
click at [685, 420] on span "201092046697" at bounding box center [686, 415] width 112 height 12
click at [353, 337] on div at bounding box center [332, 324] width 154 height 149
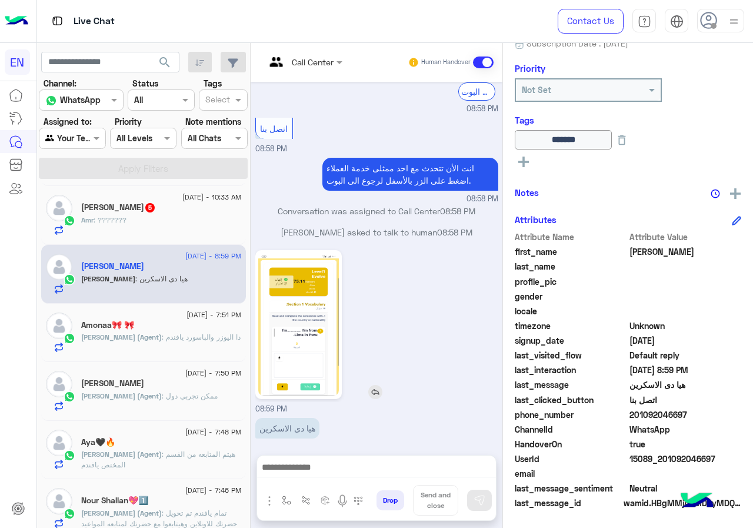
click at [344, 333] on div at bounding box center [332, 324] width 154 height 149
click at [338, 332] on img at bounding box center [298, 324] width 81 height 143
drag, startPoint x: 631, startPoint y: 413, endPoint x: 726, endPoint y: 413, distance: 95.4
click at [726, 413] on span "201092046697" at bounding box center [686, 415] width 112 height 12
copy span "01092046697"
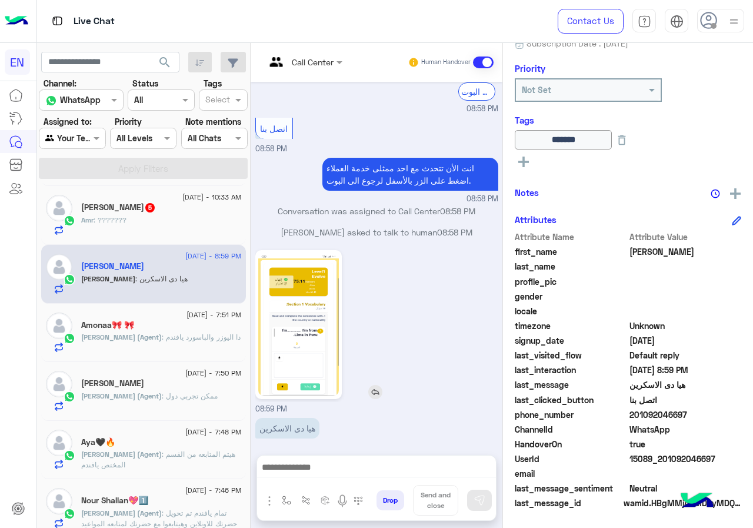
click at [336, 300] on img at bounding box center [298, 324] width 81 height 143
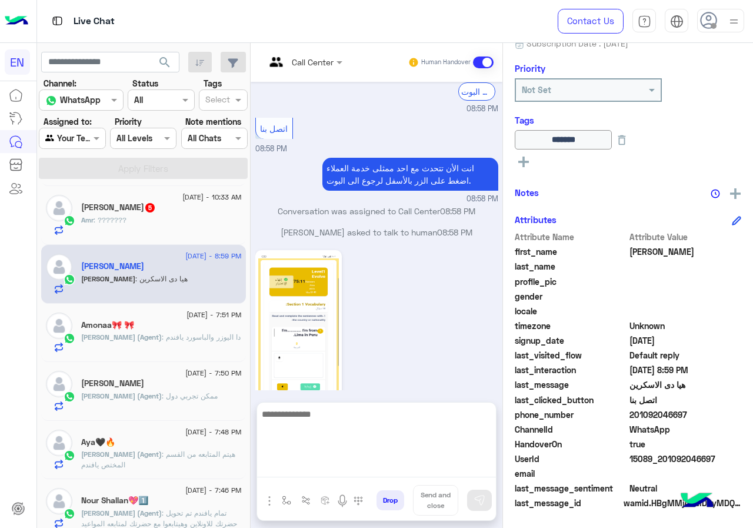
click at [349, 461] on textarea at bounding box center [376, 442] width 239 height 71
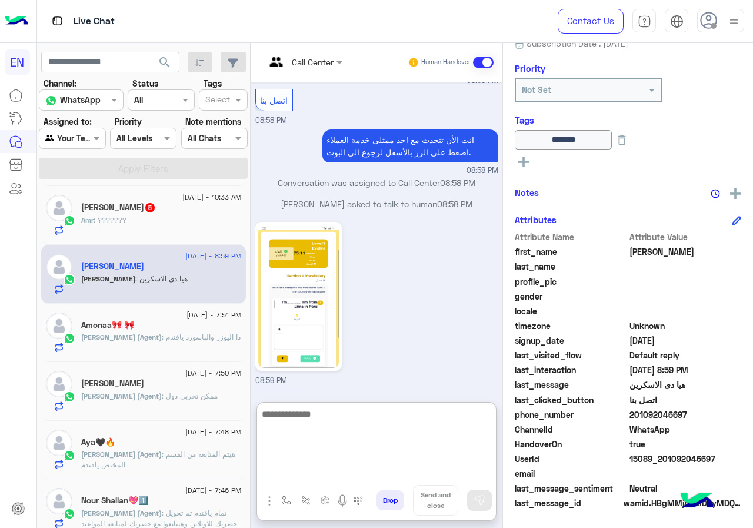
scroll to position [1021, 0]
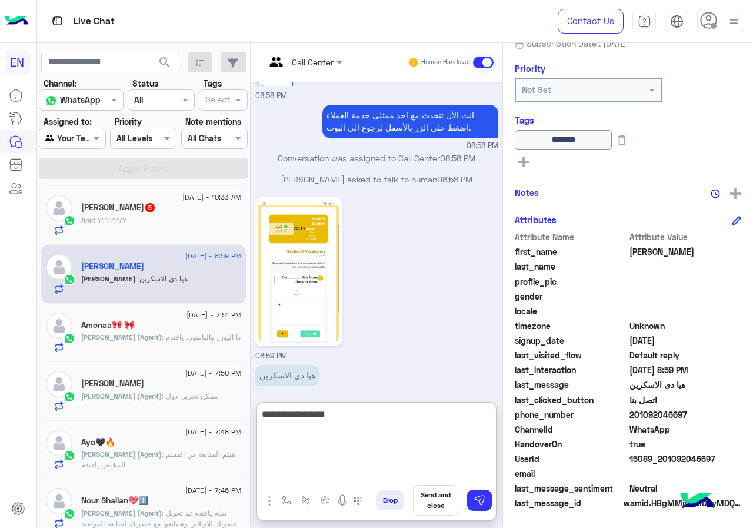
type textarea "**********"
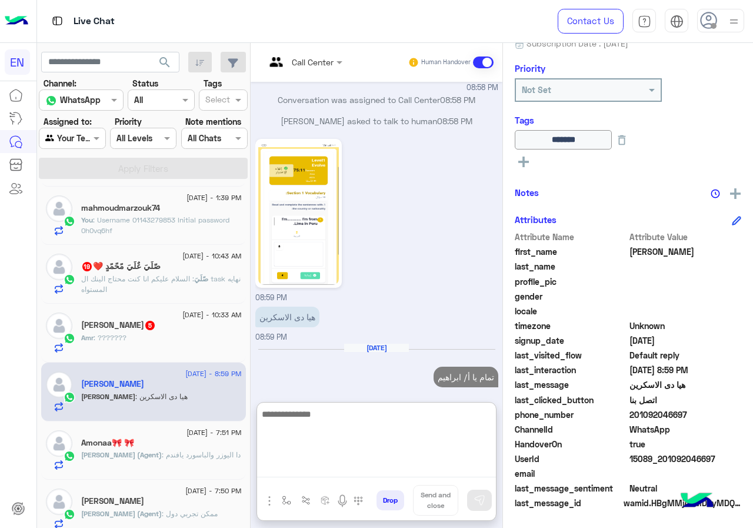
scroll to position [1101, 0]
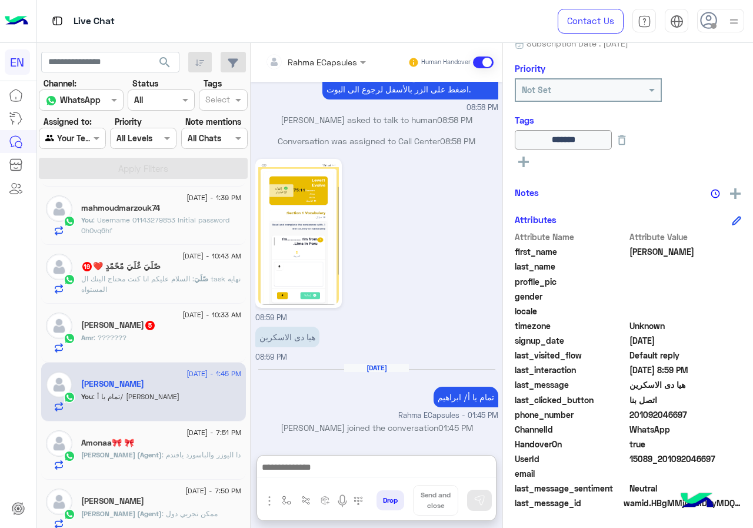
click at [180, 337] on div "Amr : ???????" at bounding box center [161, 343] width 161 height 21
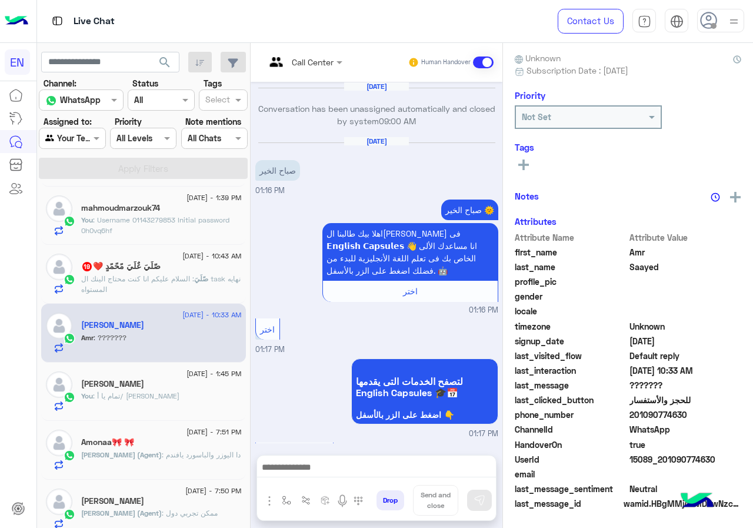
scroll to position [1630, 0]
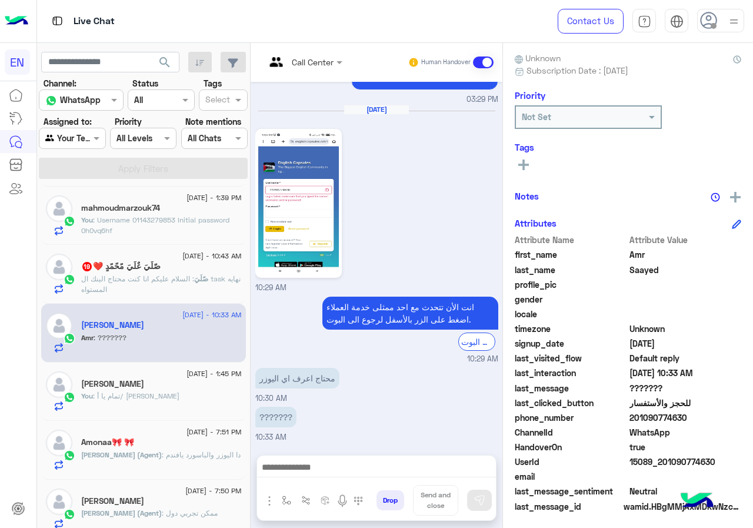
drag, startPoint x: 676, startPoint y: 414, endPoint x: 702, endPoint y: 414, distance: 25.9
click at [702, 414] on span "201090774630" at bounding box center [686, 417] width 112 height 12
copy span "01090774630"
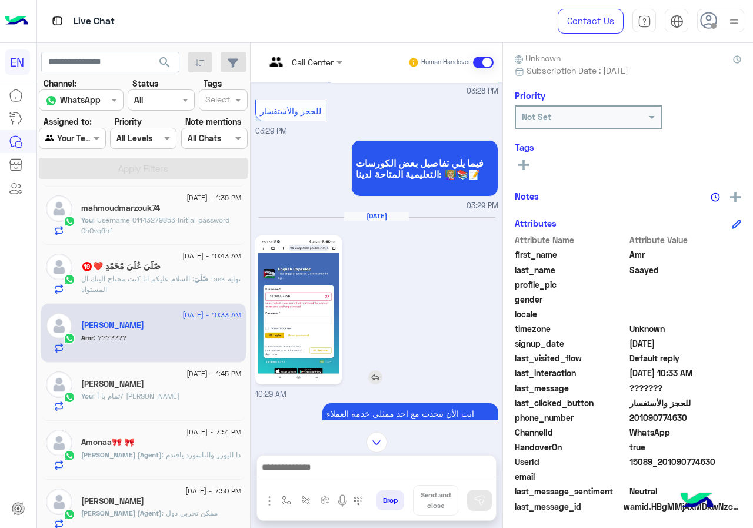
click at [314, 296] on img at bounding box center [298, 309] width 81 height 143
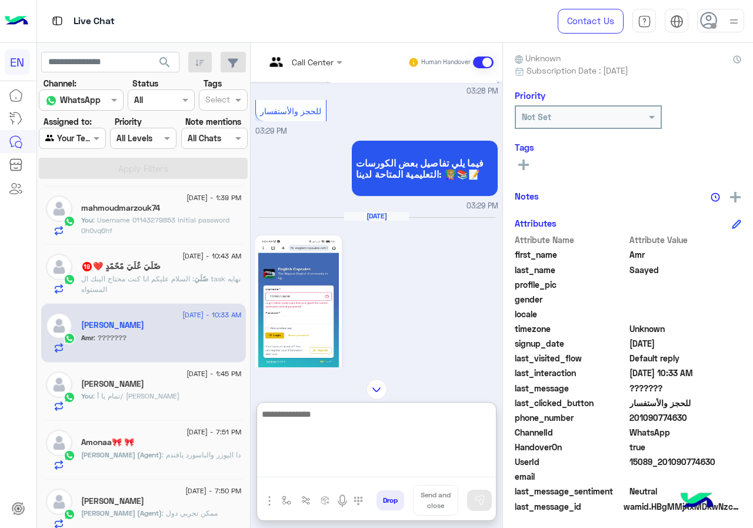
paste textarea "**********"
type textarea "**********"
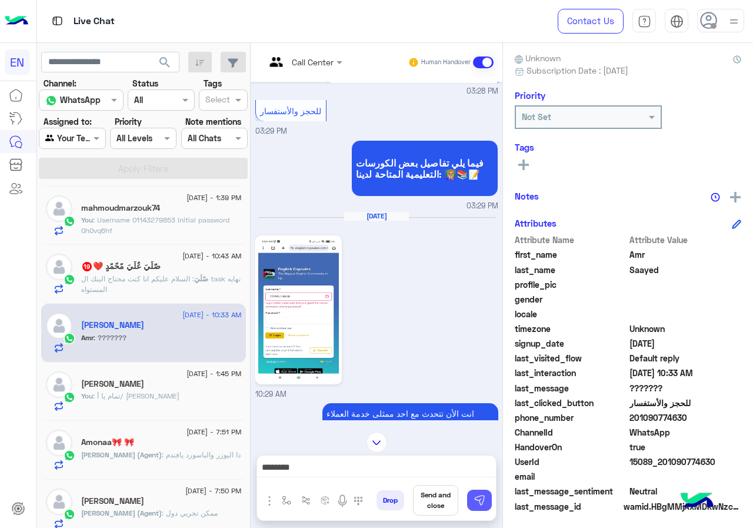
click at [483, 496] on img at bounding box center [480, 500] width 12 height 12
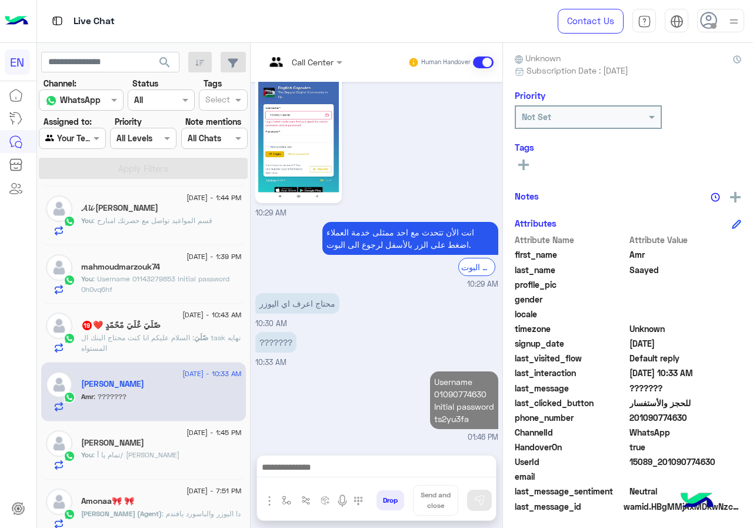
scroll to position [1727, 0]
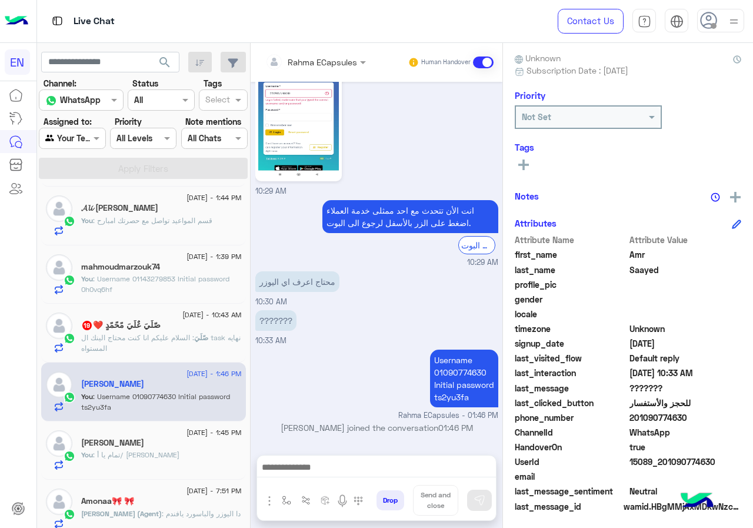
click at [175, 341] on span ": السلام عليكم انا كنت محتاج الينك ال task نهايه المستواه" at bounding box center [161, 342] width 160 height 19
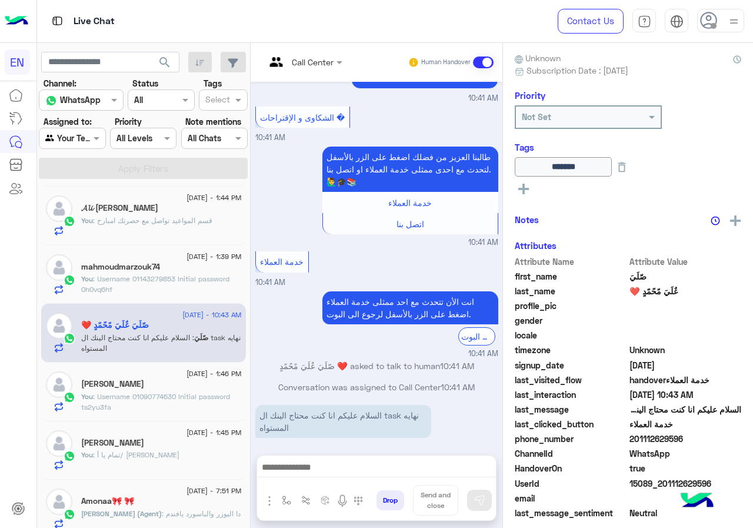
scroll to position [127, 0]
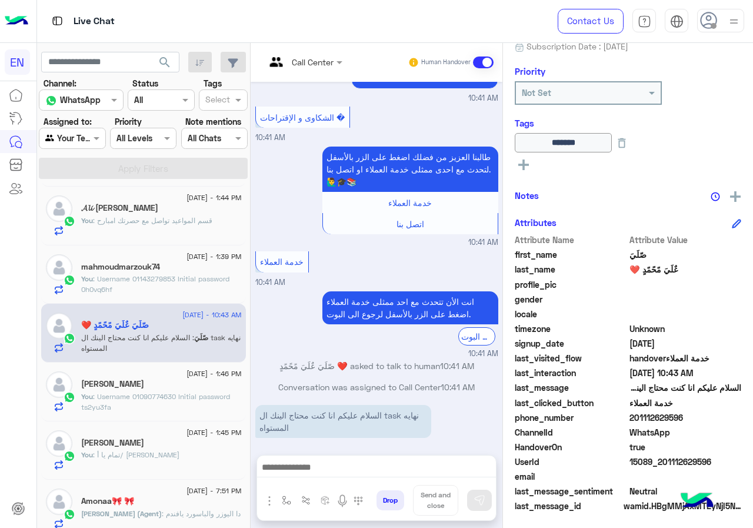
drag, startPoint x: 633, startPoint y: 416, endPoint x: 691, endPoint y: 415, distance: 58.3
click at [691, 415] on span "201112629596" at bounding box center [686, 417] width 112 height 12
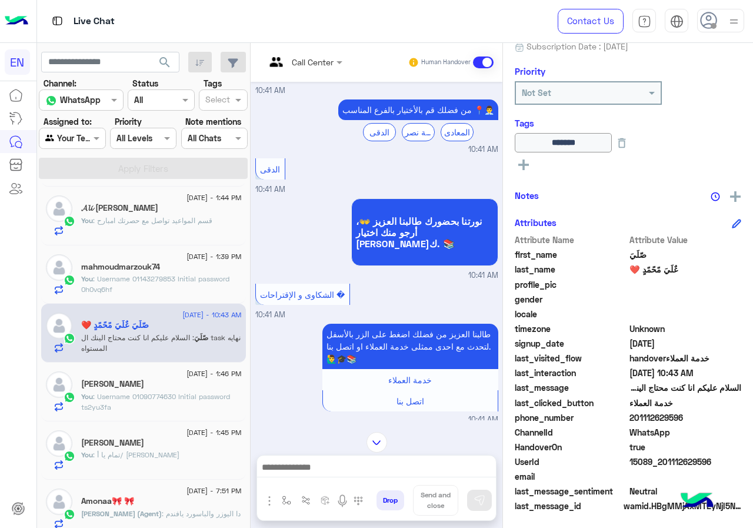
scroll to position [678, 0]
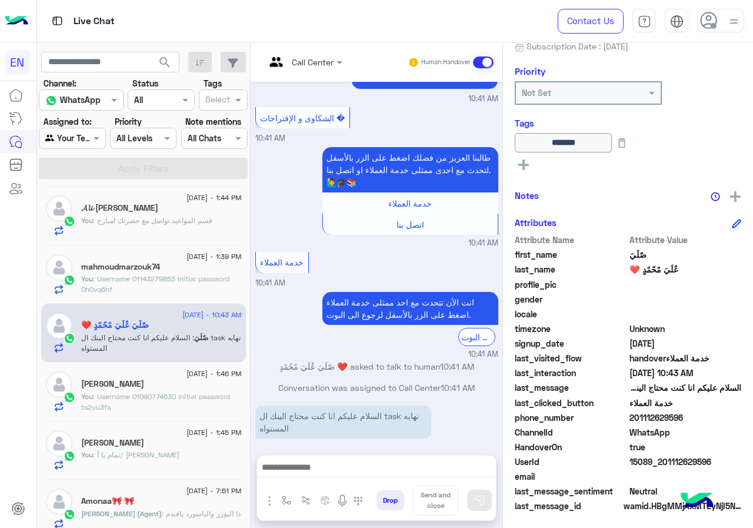
click at [381, 457] on div at bounding box center [376, 470] width 239 height 29
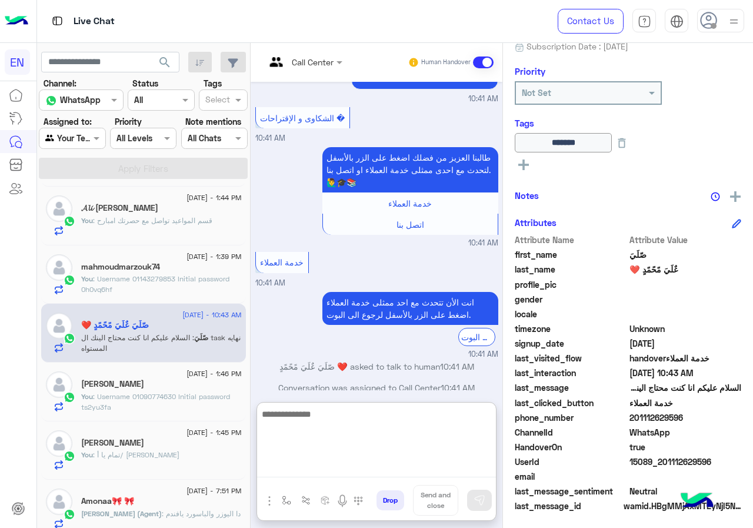
click at [376, 460] on textarea at bounding box center [376, 442] width 239 height 71
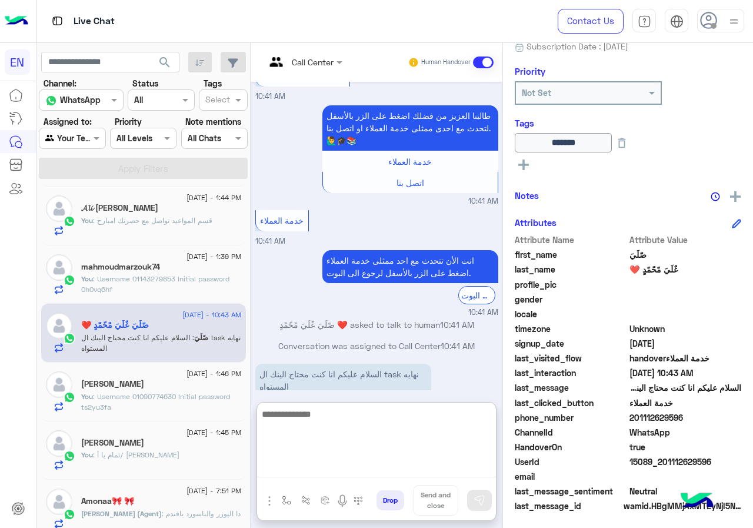
scroll to position [731, 0]
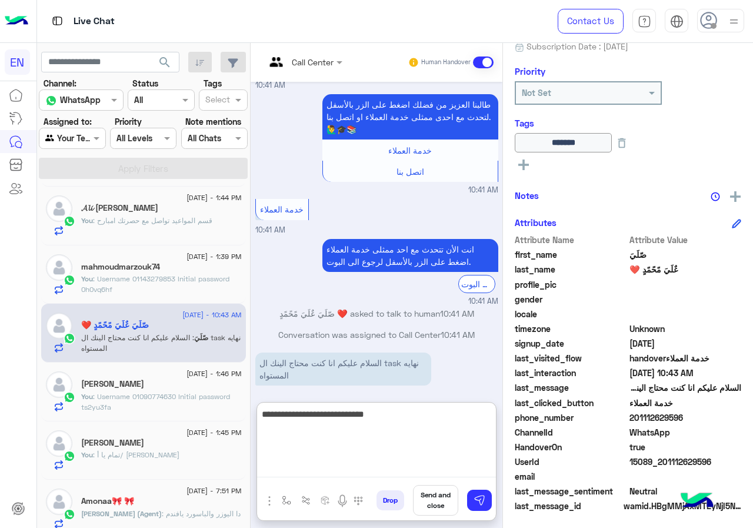
type textarea "**********"
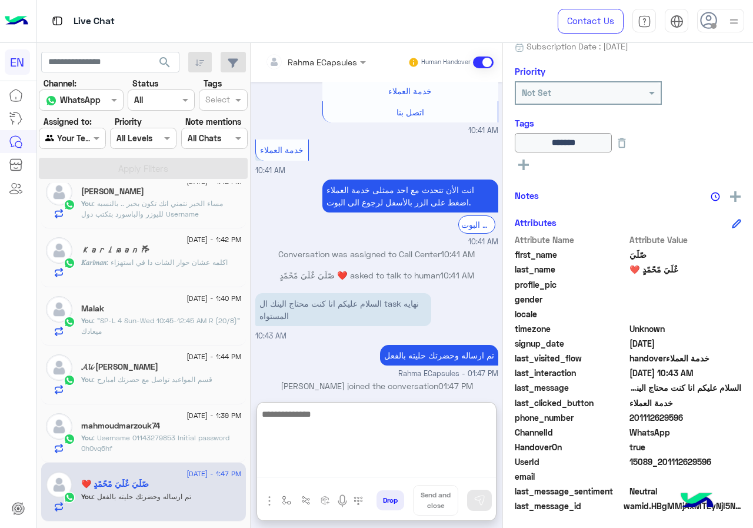
scroll to position [0, 0]
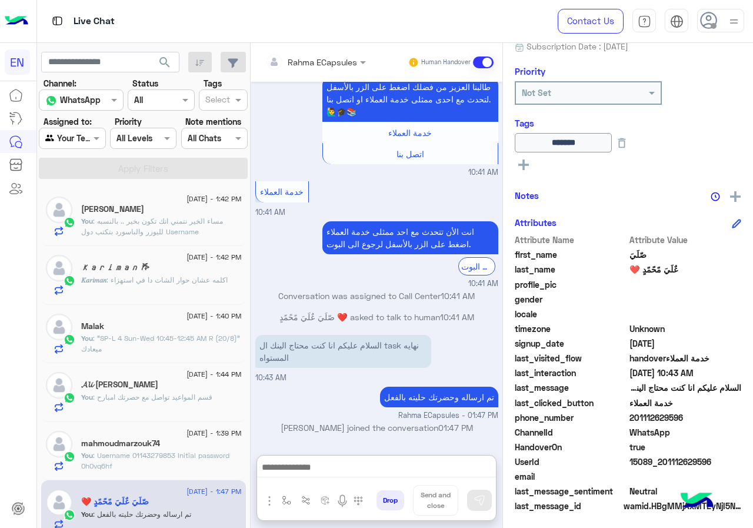
click at [161, 291] on div "𝐾𝑎𝑟𝑖𝑚𝑎𝑛 : اكلمه عشان حوار الشات دا في استهزاء" at bounding box center [161, 285] width 161 height 21
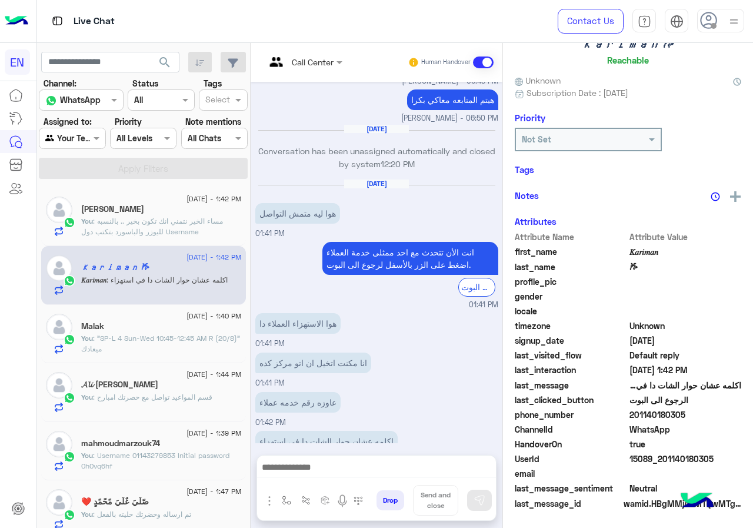
scroll to position [127, 0]
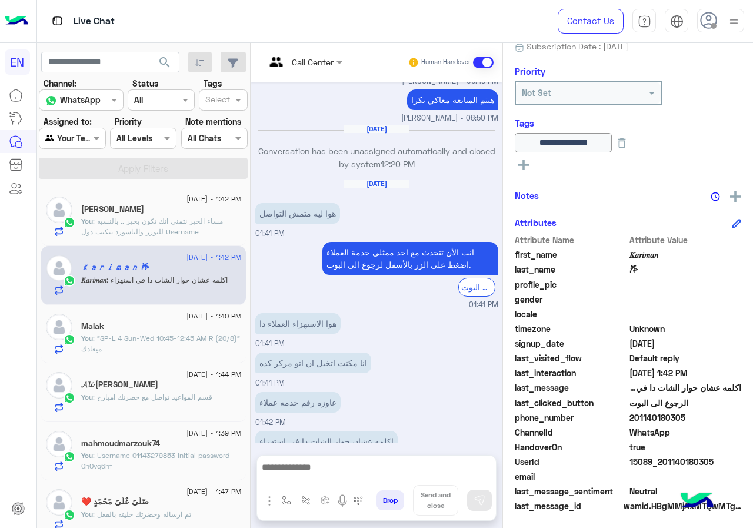
drag, startPoint x: 634, startPoint y: 417, endPoint x: 700, endPoint y: 417, distance: 65.9
click at [700, 417] on span "201140180305" at bounding box center [686, 417] width 112 height 12
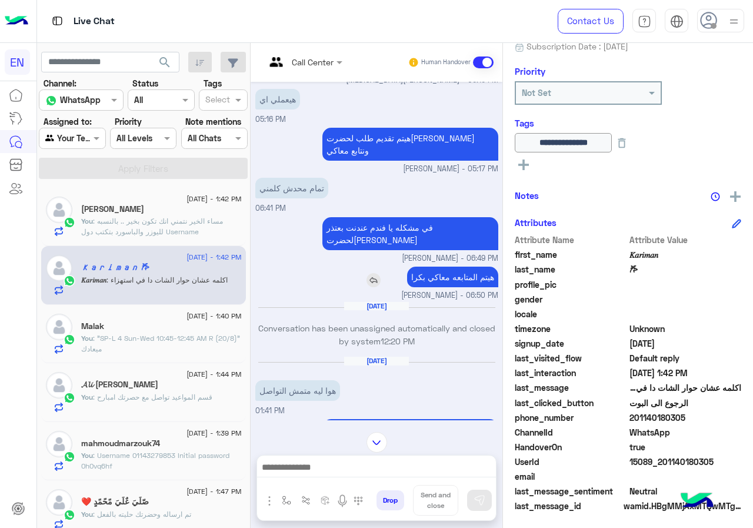
scroll to position [552, 0]
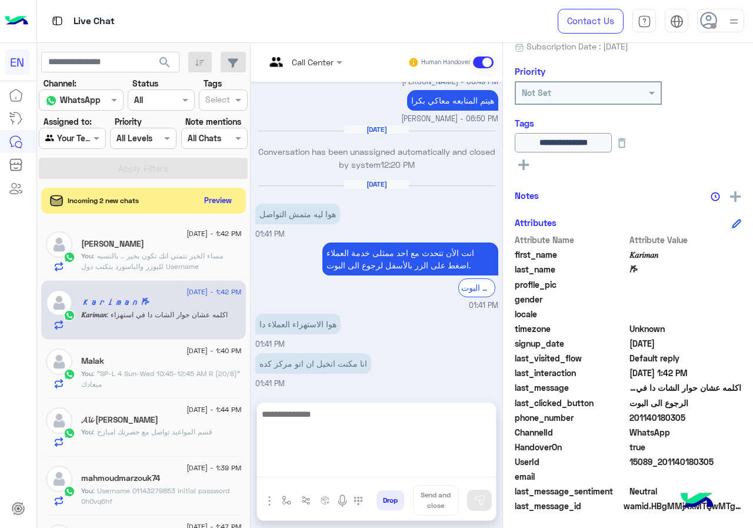
click at [363, 476] on textarea at bounding box center [376, 442] width 239 height 71
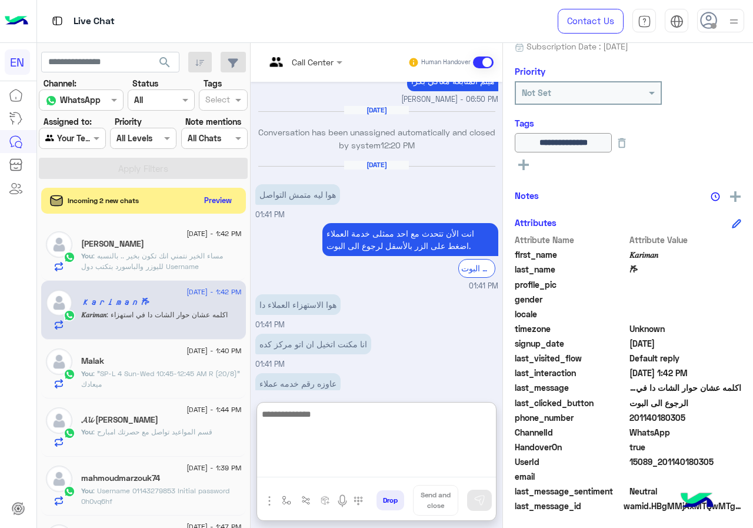
scroll to position [605, 0]
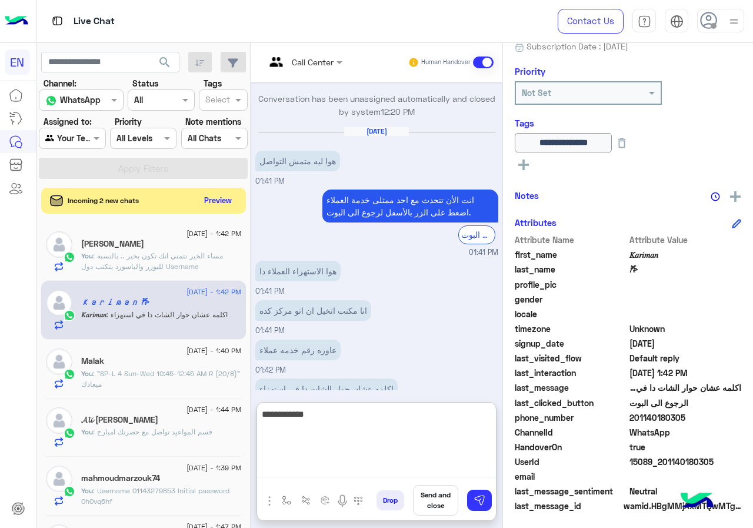
type textarea "**********"
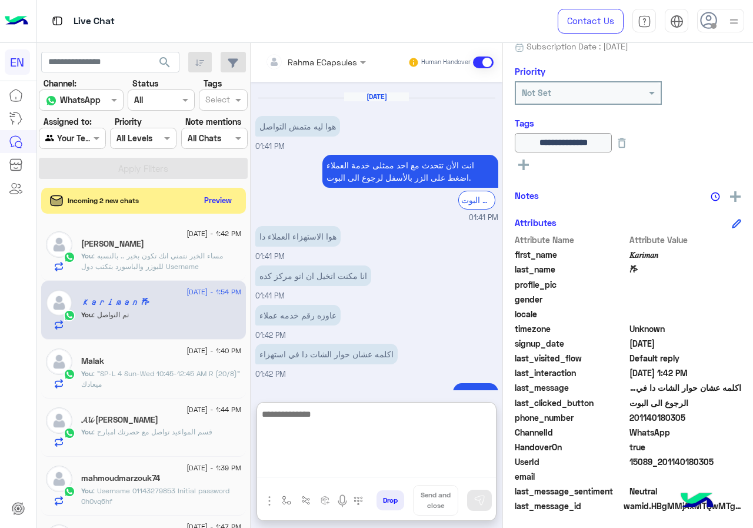
scroll to position [642, 0]
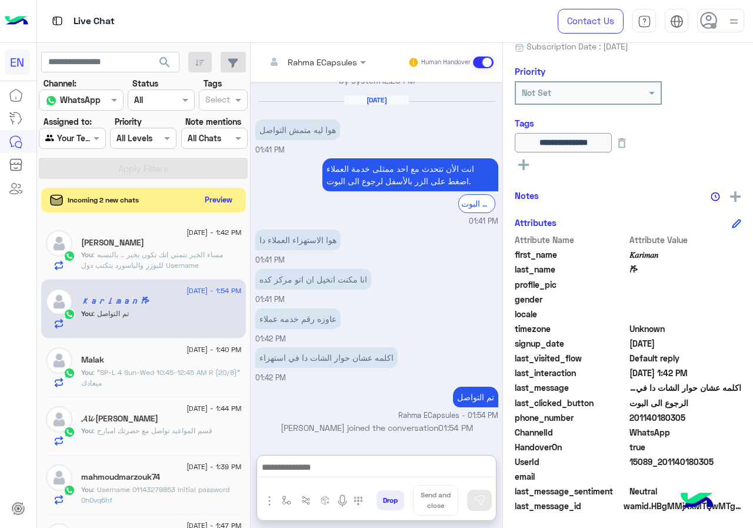
click at [204, 204] on button "Preview" at bounding box center [219, 200] width 36 height 16
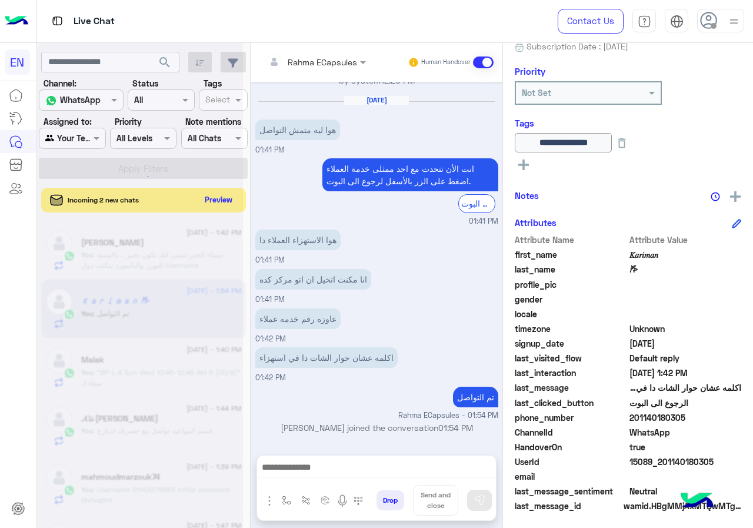
scroll to position [611, 0]
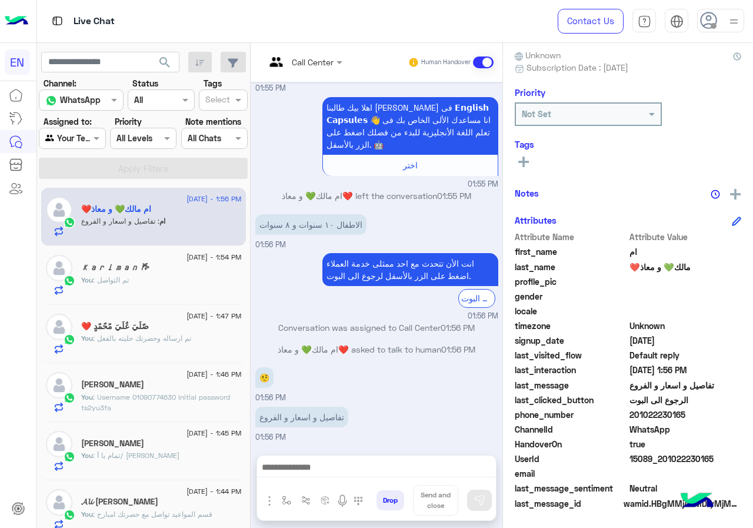
scroll to position [535, 0]
drag, startPoint x: 633, startPoint y: 414, endPoint x: 703, endPoint y: 417, distance: 70.1
click at [703, 417] on span "201022230165" at bounding box center [686, 415] width 112 height 12
click at [540, 300] on span "gender" at bounding box center [571, 296] width 112 height 12
drag, startPoint x: 632, startPoint y: 416, endPoint x: 707, endPoint y: 420, distance: 74.9
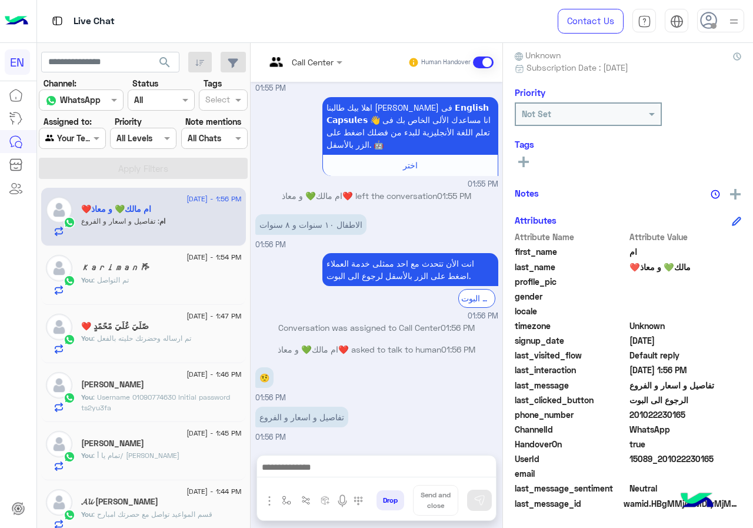
click at [707, 420] on span "201022230165" at bounding box center [686, 415] width 112 height 12
click at [336, 60] on span at bounding box center [341, 62] width 15 height 12
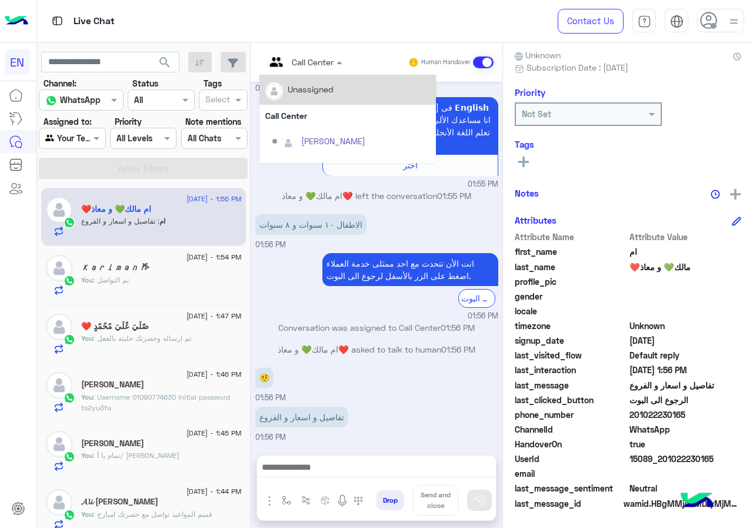
scroll to position [195, 0]
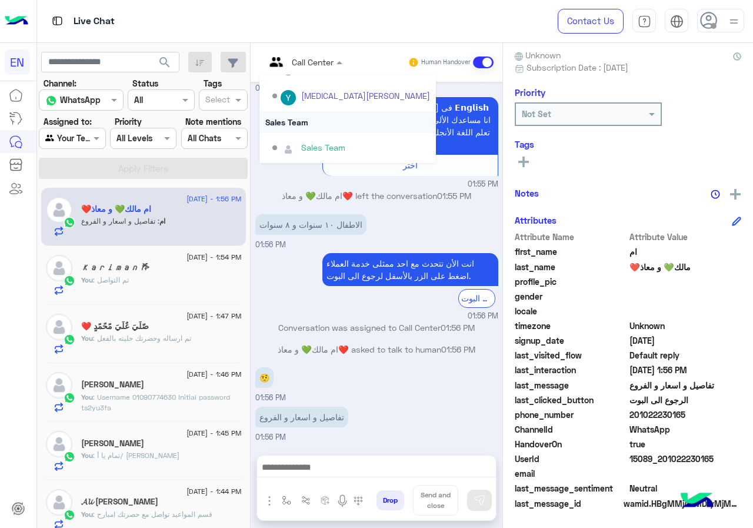
click at [319, 117] on div "Sales Team" at bounding box center [348, 122] width 177 height 22
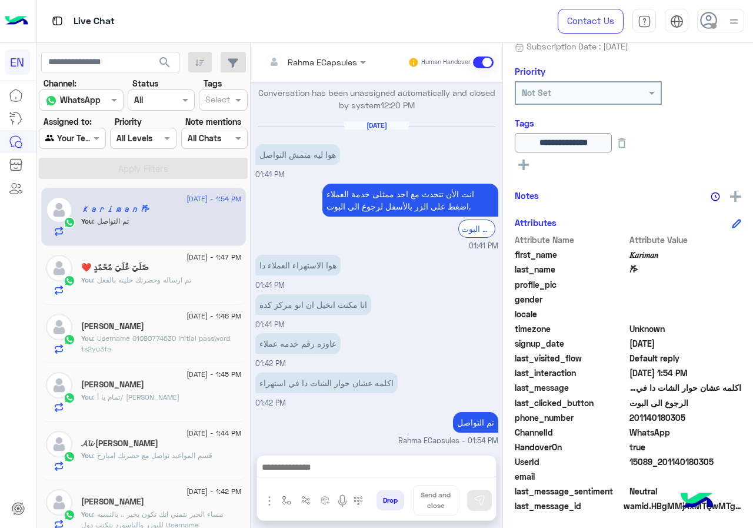
click at [75, 127] on label "Assigned to:" at bounding box center [68, 121] width 48 height 12
click at [77, 151] on section "Channel: Channel WhatsApp Status Channel All Tags Select Assigned to: Agent Fil…" at bounding box center [144, 128] width 196 height 102
click at [81, 137] on div at bounding box center [71, 138] width 65 height 14
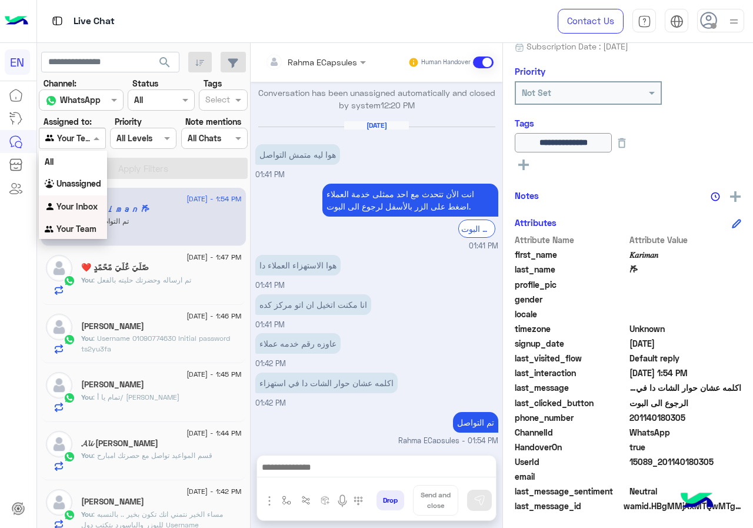
scroll to position [1, 0]
click at [77, 200] on div "Your Inbox" at bounding box center [73, 206] width 68 height 23
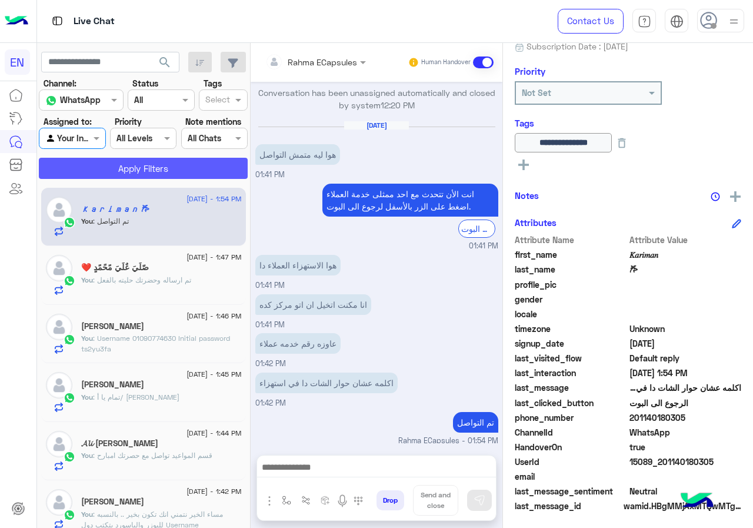
click at [98, 170] on button "Apply Filters" at bounding box center [143, 168] width 209 height 21
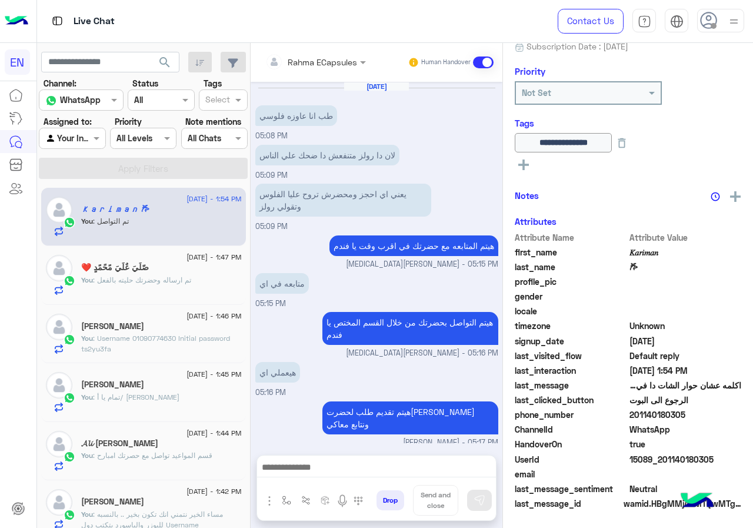
scroll to position [509, 0]
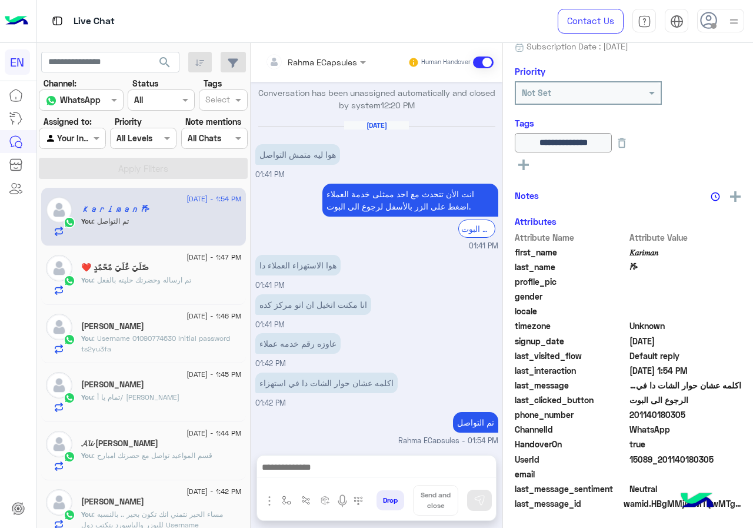
click at [335, 47] on div "Rahma ECapsules Human Handover" at bounding box center [377, 62] width 252 height 39
click at [329, 64] on input "text" at bounding box center [299, 62] width 69 height 12
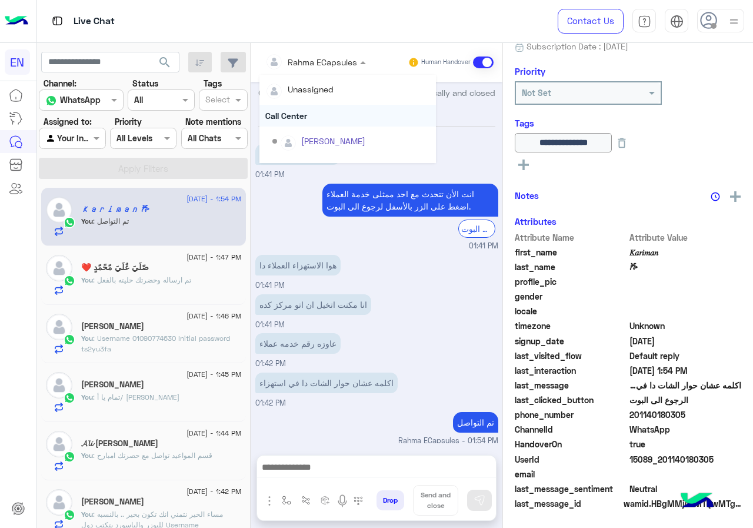
click at [321, 112] on div "Call Center" at bounding box center [348, 116] width 177 height 22
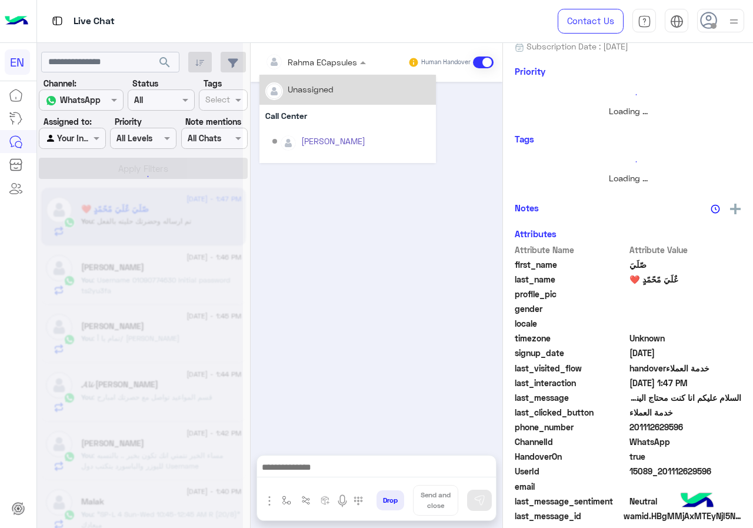
click at [321, 67] on div "Rahma ECapsules" at bounding box center [322, 62] width 69 height 12
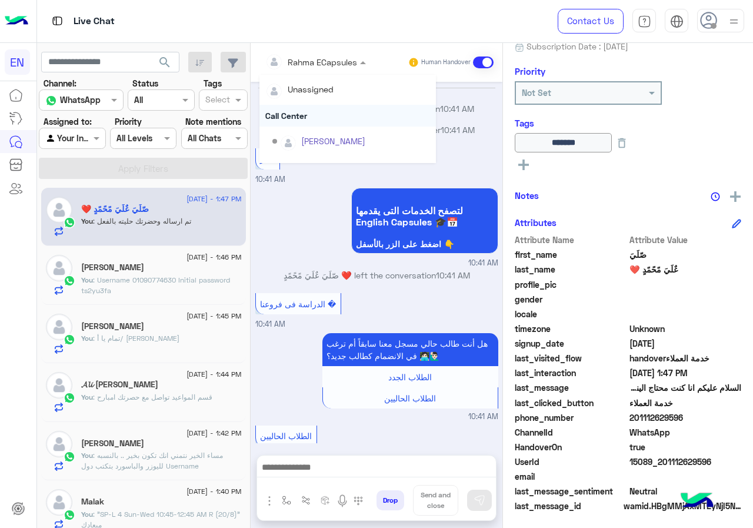
click at [318, 111] on div "Call Center" at bounding box center [348, 116] width 177 height 22
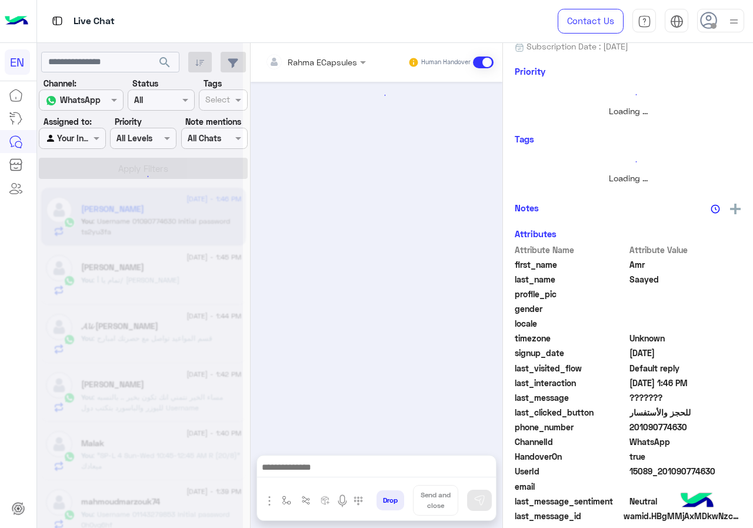
click at [313, 64] on input "text" at bounding box center [299, 62] width 69 height 12
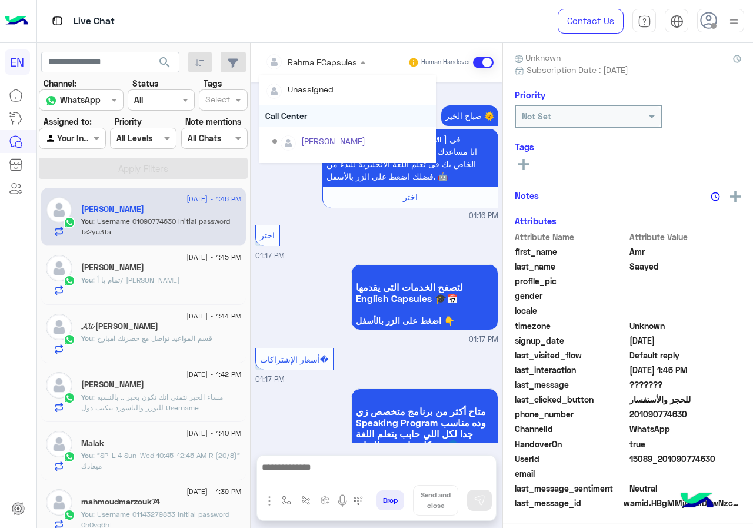
scroll to position [1632, 0]
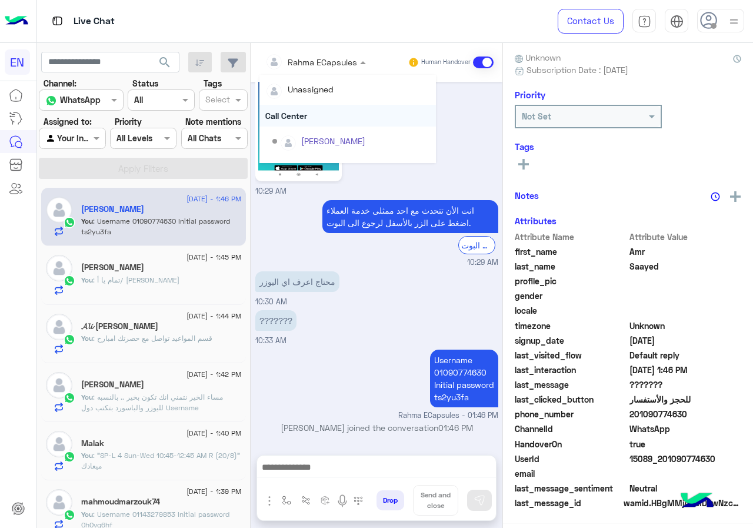
click at [307, 111] on div "Call Center" at bounding box center [348, 116] width 177 height 22
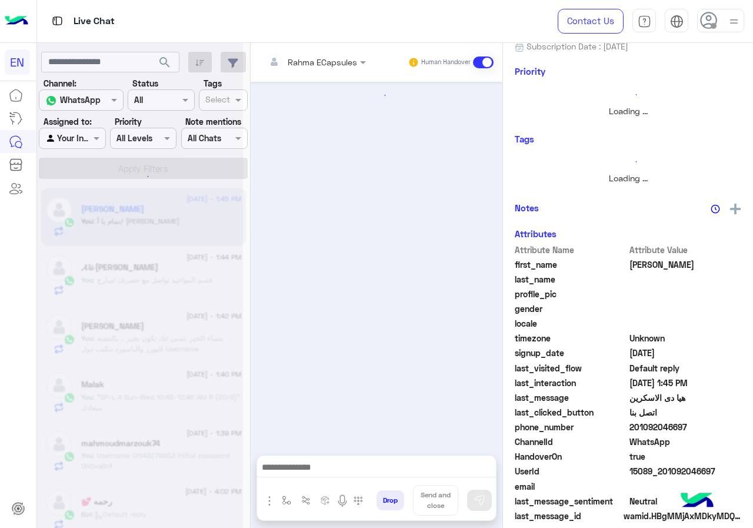
click at [306, 68] on div "Rahma ECapsules" at bounding box center [322, 62] width 69 height 12
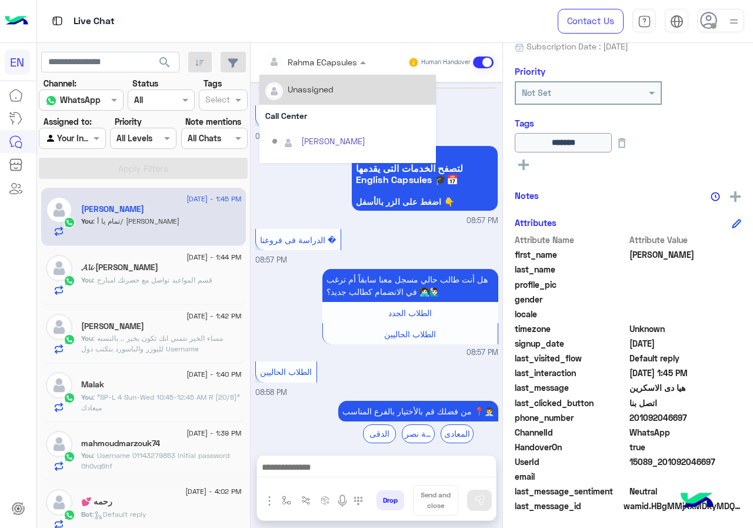
scroll to position [931, 0]
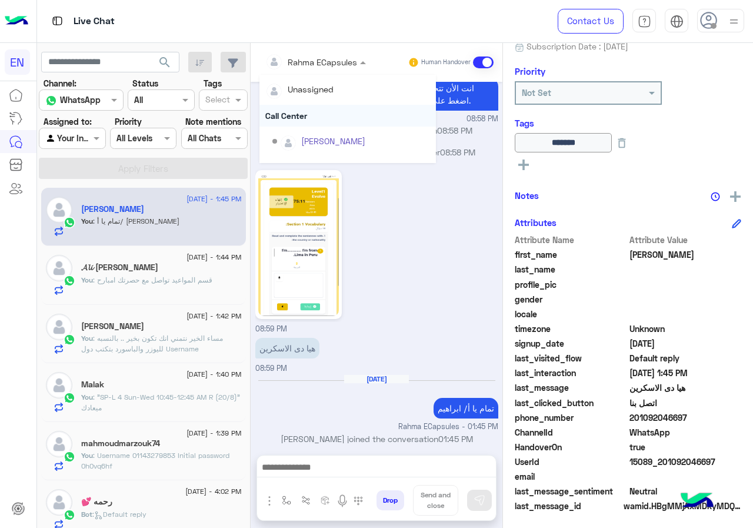
click at [305, 116] on div "Call Center" at bounding box center [348, 116] width 177 height 22
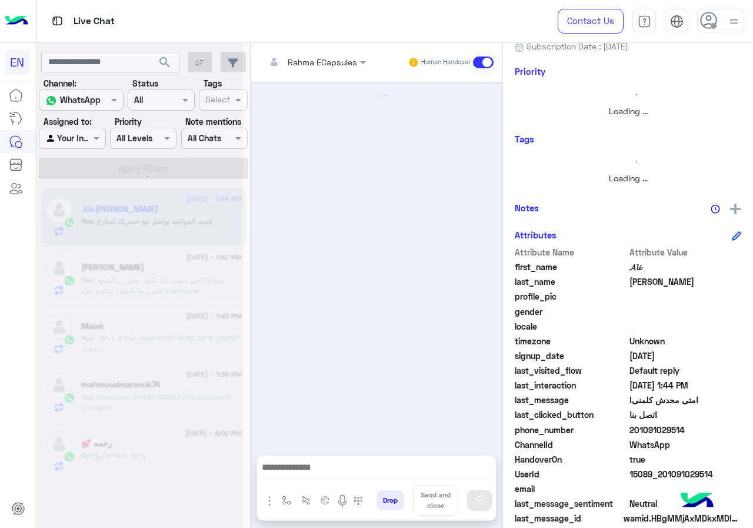
click at [304, 69] on div "Rahma ECapsules" at bounding box center [311, 62] width 92 height 24
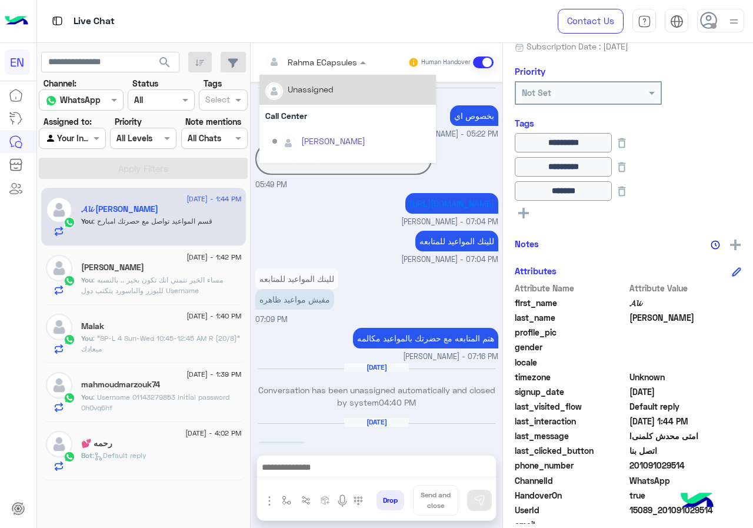
scroll to position [598, 0]
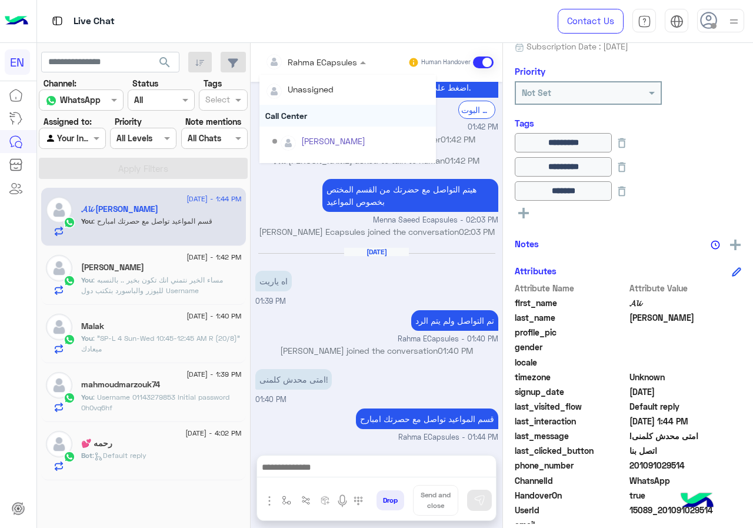
click at [308, 121] on div "Call Center" at bounding box center [348, 116] width 177 height 22
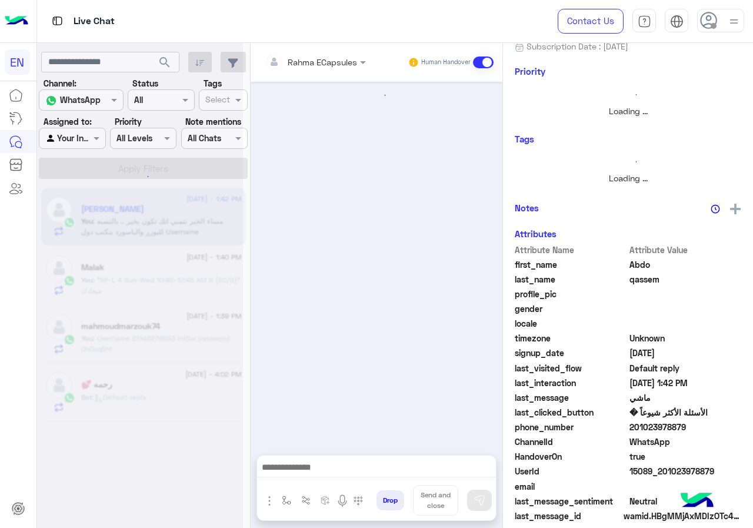
click at [311, 51] on div "Rahma ECapsules Human Handover" at bounding box center [377, 62] width 252 height 39
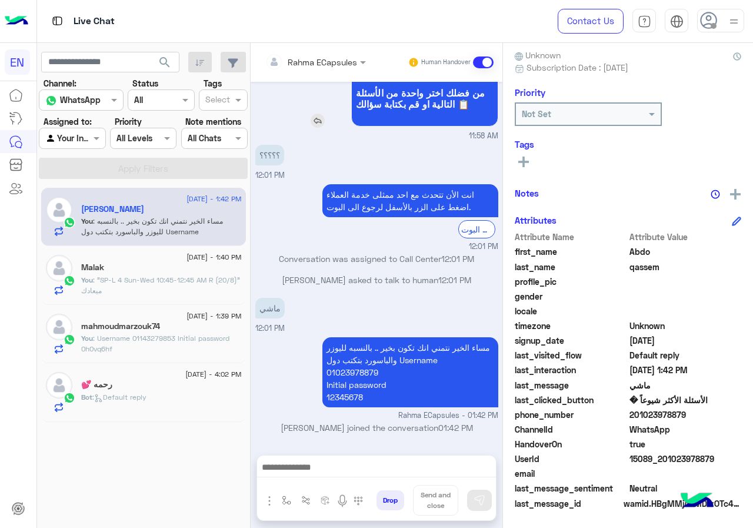
scroll to position [106, 0]
click at [319, 67] on div "Rahma ECapsules" at bounding box center [322, 62] width 69 height 12
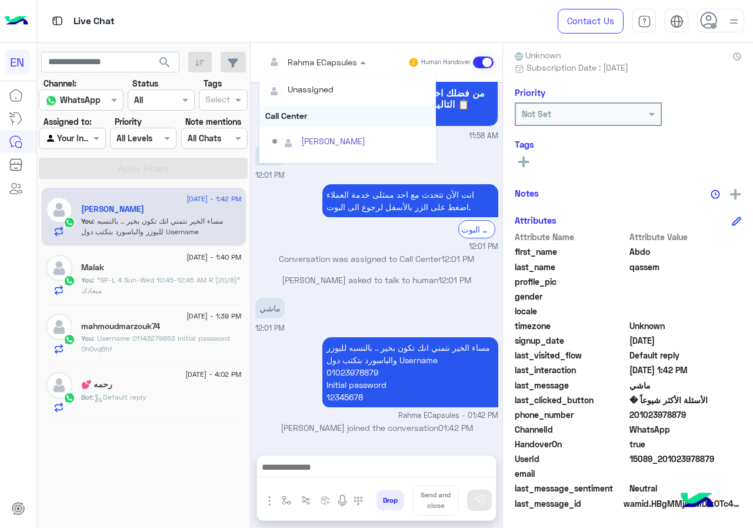
click at [312, 118] on div "Call Center" at bounding box center [348, 116] width 177 height 22
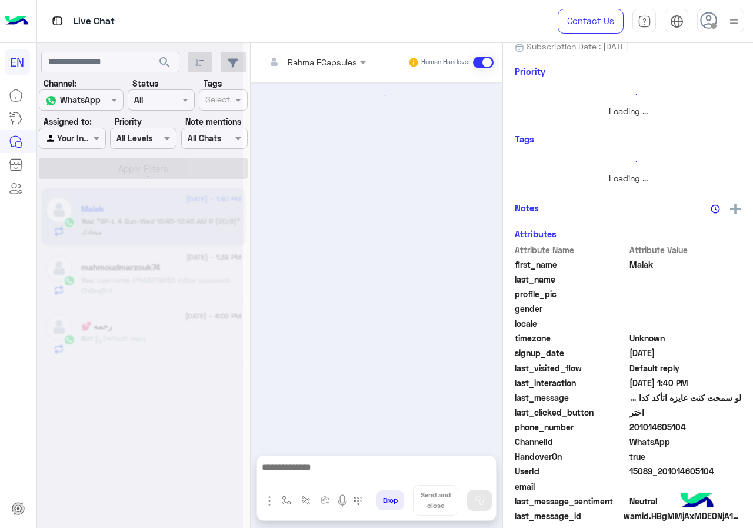
click at [316, 56] on input "text" at bounding box center [299, 62] width 69 height 12
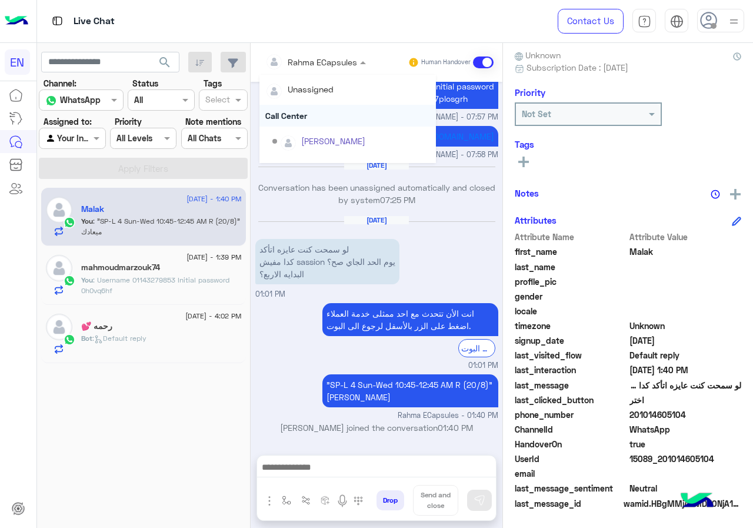
click at [316, 109] on div "Call Center" at bounding box center [348, 116] width 177 height 22
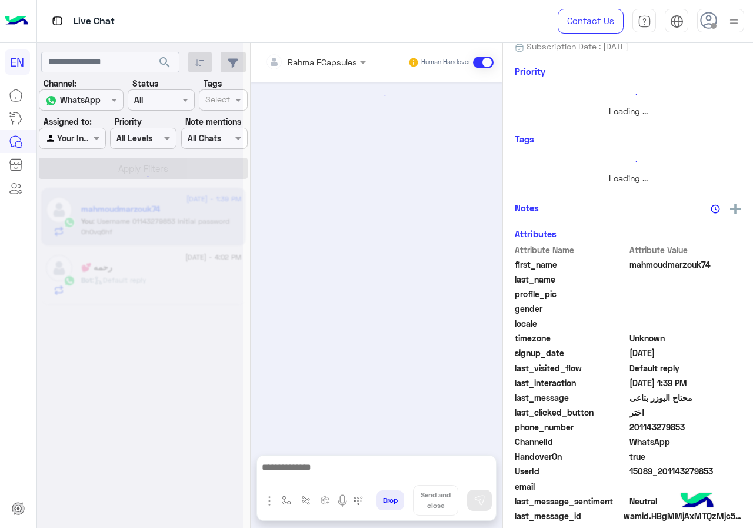
click at [311, 56] on input "text" at bounding box center [299, 62] width 69 height 12
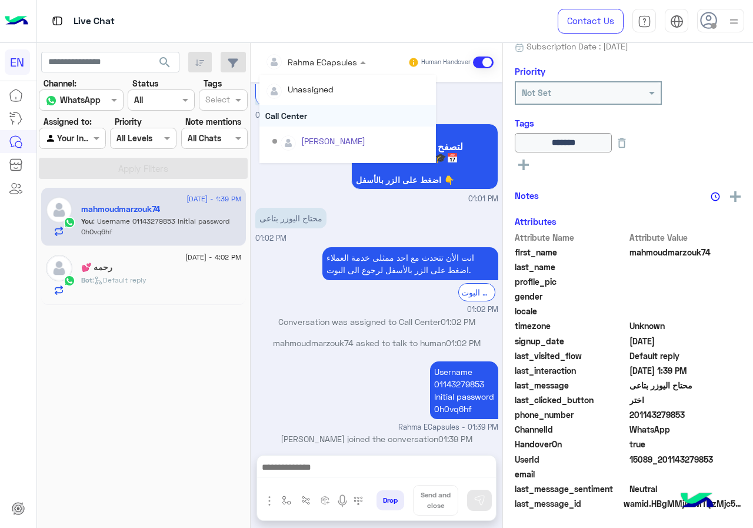
click at [310, 105] on div "Call Center" at bounding box center [348, 116] width 177 height 22
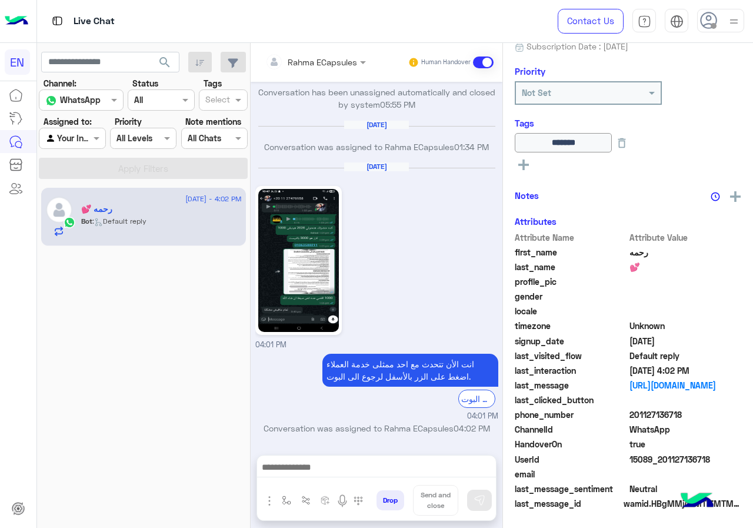
click at [88, 140] on div at bounding box center [71, 138] width 65 height 14
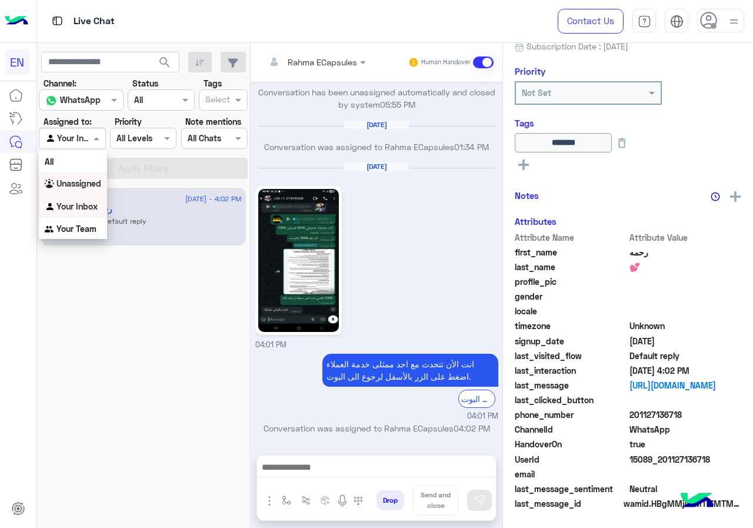
click at [92, 178] on b "Unassigned" at bounding box center [79, 183] width 45 height 10
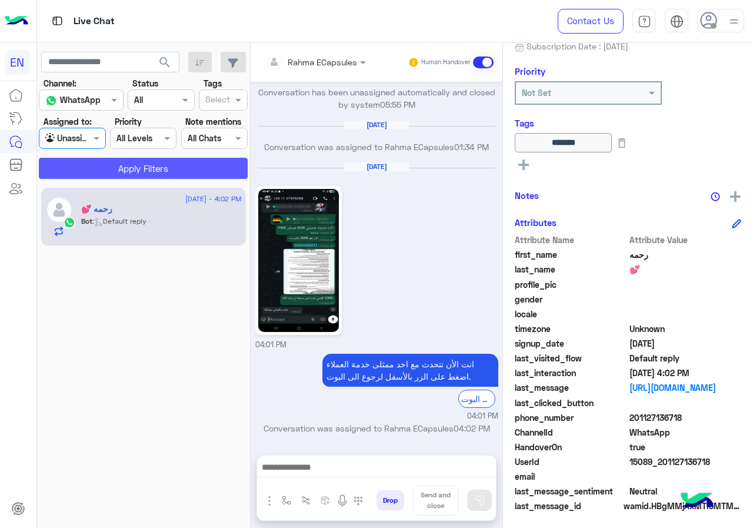
click at [102, 165] on button "Apply Filters" at bounding box center [143, 168] width 209 height 21
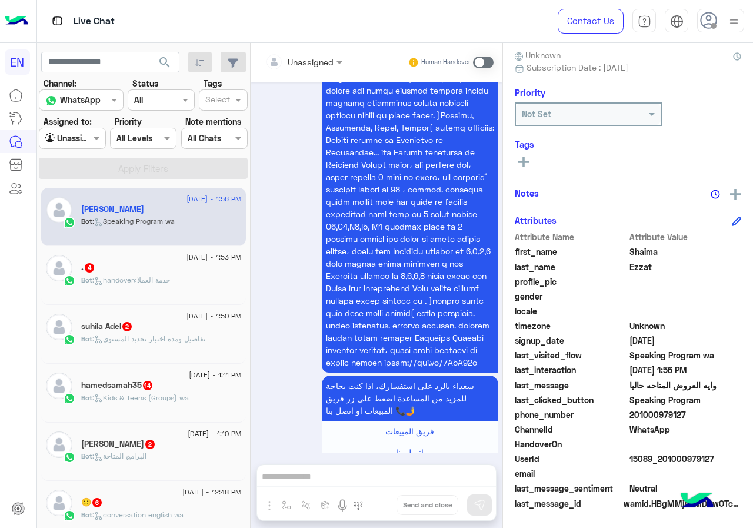
drag, startPoint x: 656, startPoint y: 415, endPoint x: 696, endPoint y: 415, distance: 40.6
click at [696, 415] on span "201000979127" at bounding box center [686, 415] width 112 height 12
click at [311, 65] on input "text" at bounding box center [289, 62] width 48 height 12
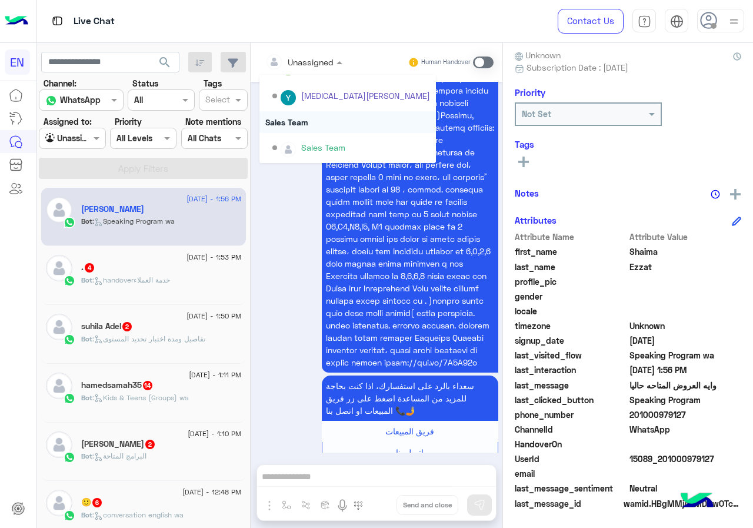
click at [302, 127] on div "Sales Team" at bounding box center [348, 122] width 177 height 22
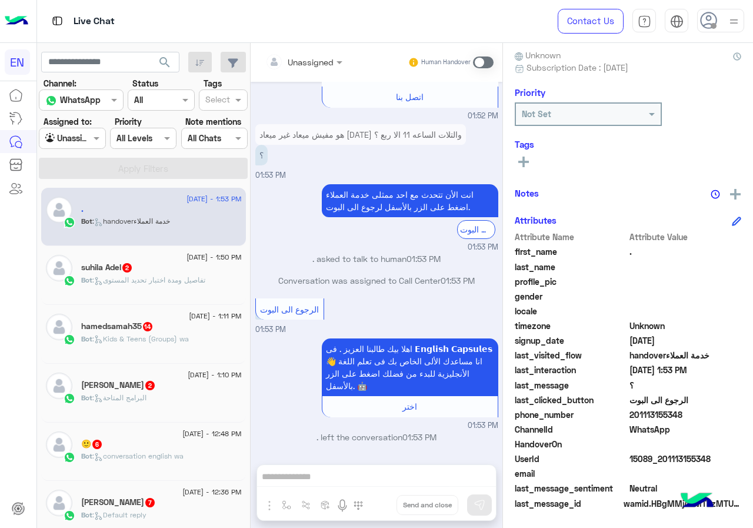
drag, startPoint x: 634, startPoint y: 414, endPoint x: 708, endPoint y: 414, distance: 74.2
click at [708, 414] on span "201113155348" at bounding box center [686, 415] width 112 height 12
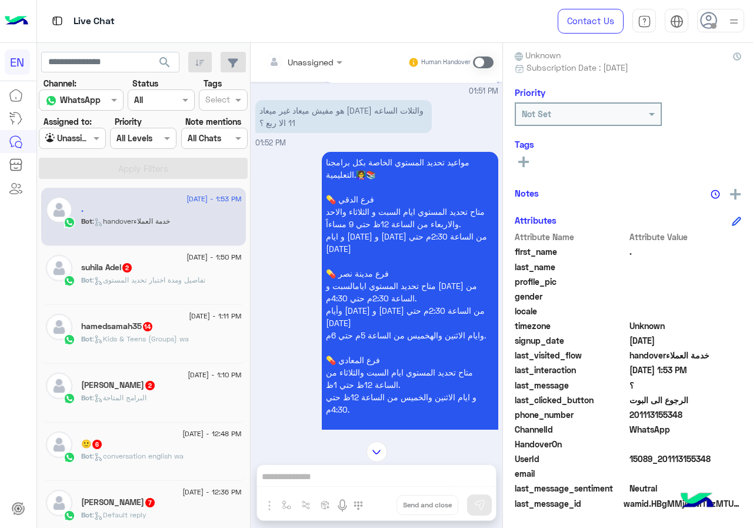
scroll to position [1012, 0]
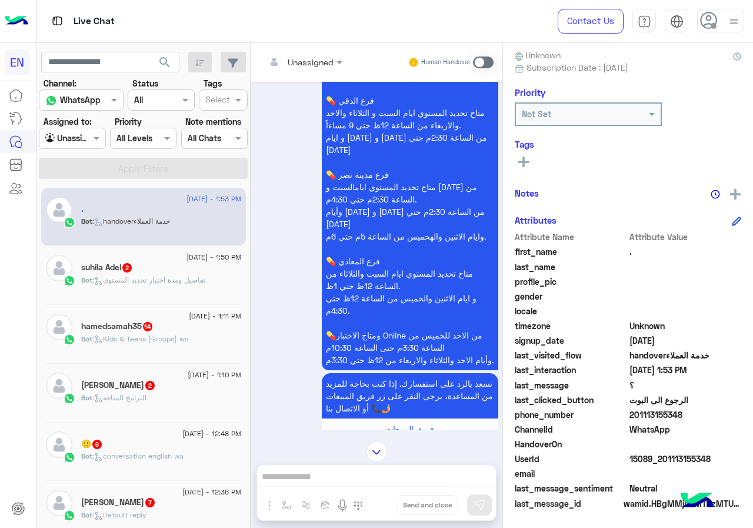
click at [318, 472] on div "Unassigned Human Handover Sep 24, 2024 أسعار الإشتراكات� 09:36 PM متاح أكثر من …" at bounding box center [377, 288] width 252 height 490
click at [484, 62] on span at bounding box center [483, 63] width 21 height 12
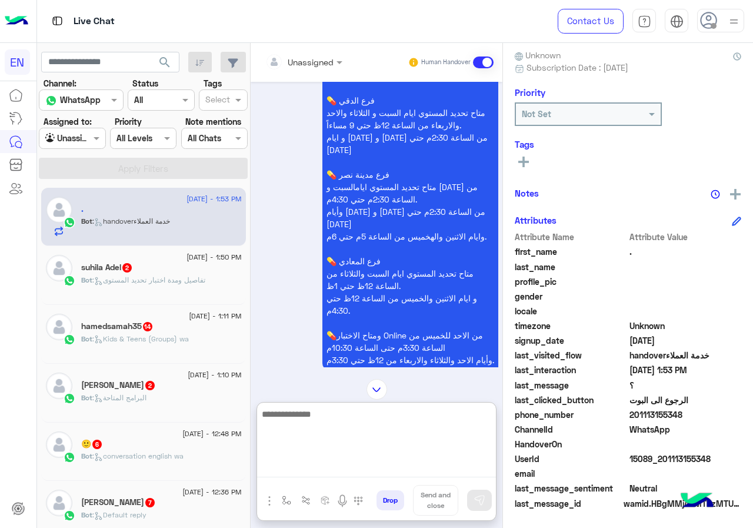
click at [363, 466] on textarea at bounding box center [376, 442] width 239 height 71
type textarea "**********"
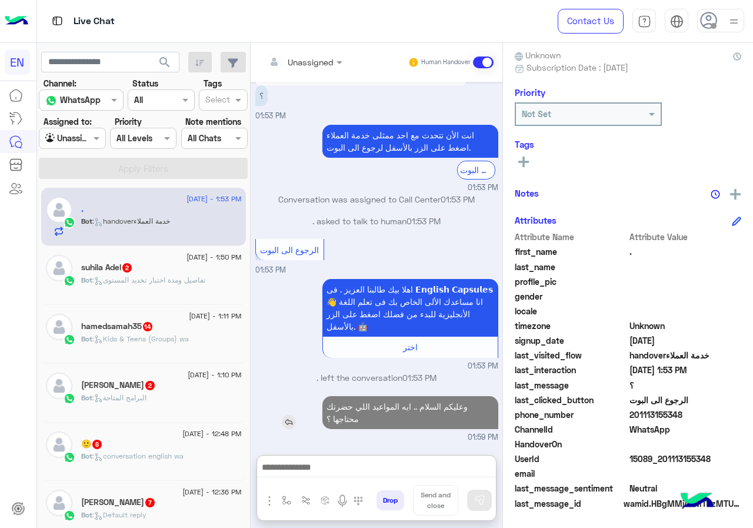
click at [419, 396] on p "وعليكم السلام .. ايه المواعيد اللي حضرتك محتاجها ؟" at bounding box center [411, 412] width 176 height 33
click at [419, 359] on div "Sep 24, 2024 أسعار الإشتراكات� 09:36 PM متاح أكثر من برنامج متخصص زي Speaking P…" at bounding box center [377, 262] width 252 height 361
click at [420, 404] on p "وعليكم السلام .. ايه المواعيد اللي حضرتك محتاجها ؟" at bounding box center [411, 412] width 176 height 33
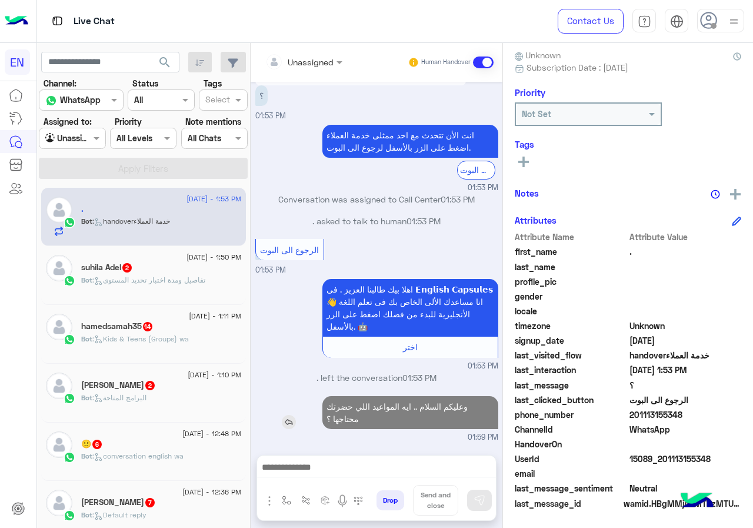
click at [420, 404] on p "وعليكم السلام .. ايه المواعيد اللي حضرتك محتاجها ؟" at bounding box center [411, 412] width 176 height 33
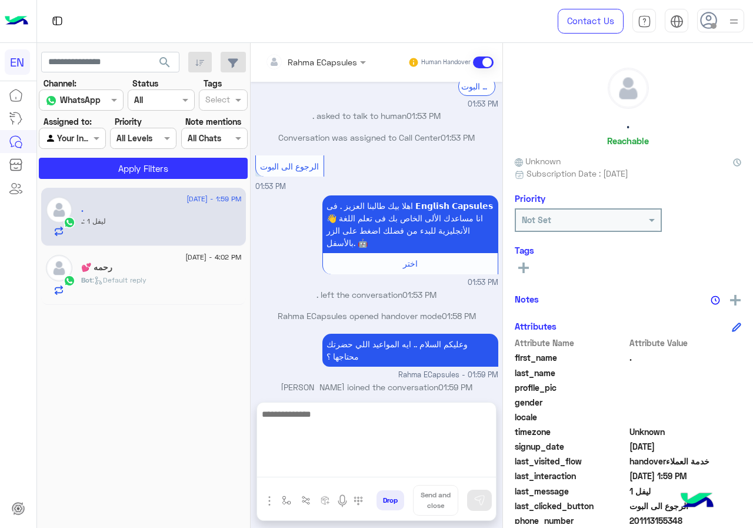
scroll to position [1065, 0]
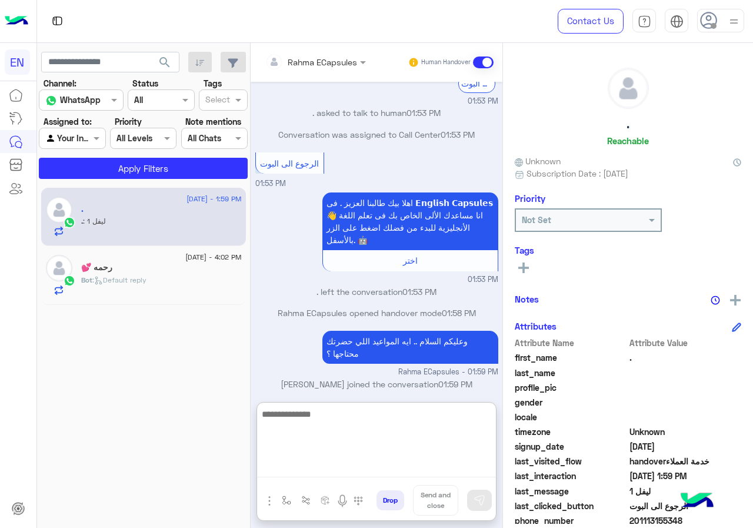
paste textarea "**********"
drag, startPoint x: 428, startPoint y: 419, endPoint x: 496, endPoint y: 420, distance: 67.7
click at [496, 420] on textarea "**********" at bounding box center [376, 442] width 239 height 71
type textarea "**********"
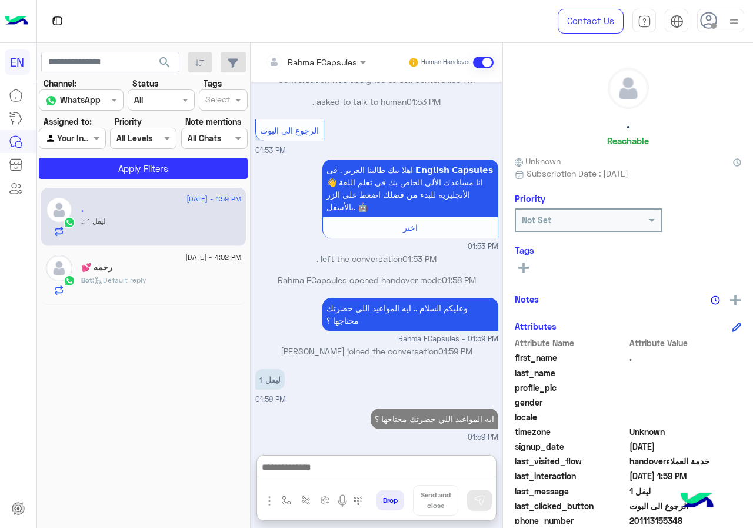
click at [334, 61] on input "text" at bounding box center [299, 62] width 69 height 12
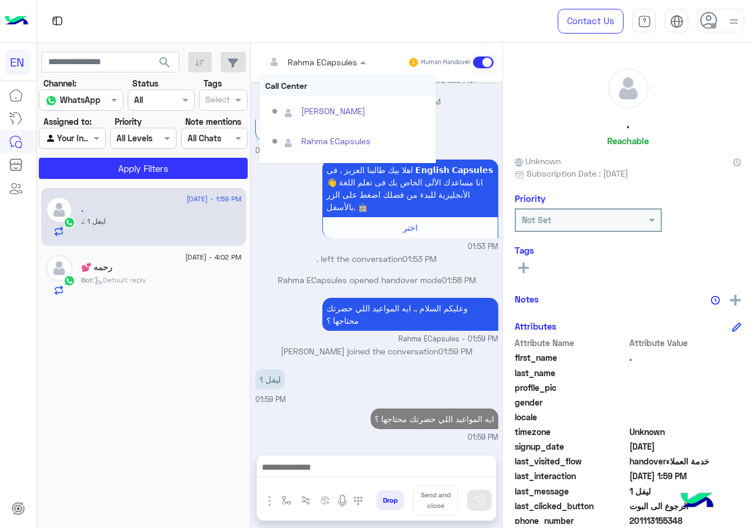
scroll to position [1099, 0]
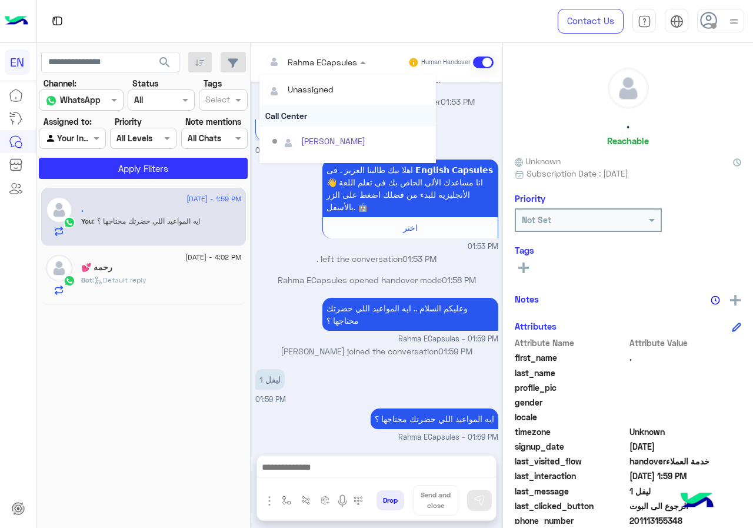
click at [338, 118] on div "Call Center" at bounding box center [348, 116] width 177 height 22
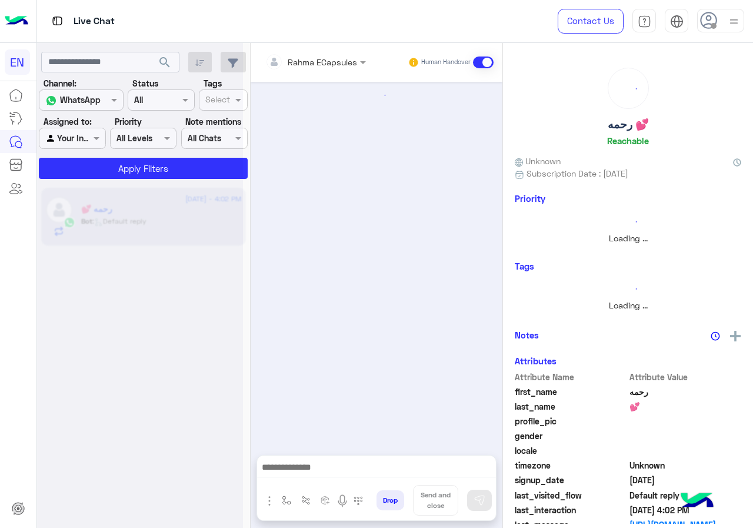
scroll to position [559, 0]
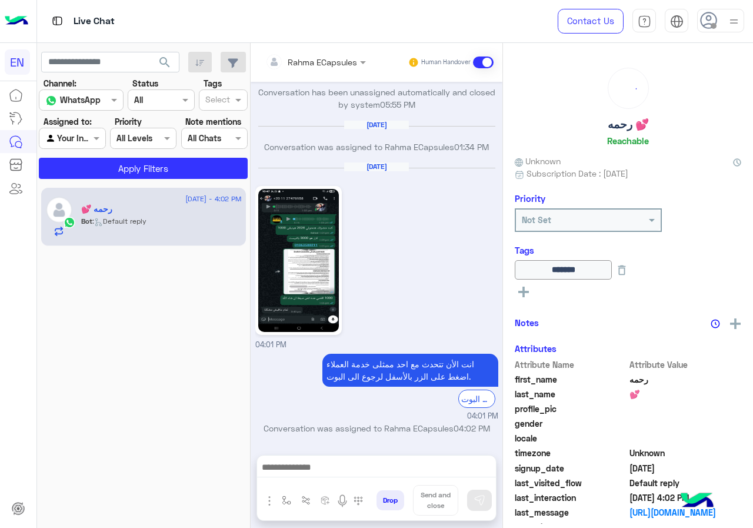
click at [68, 149] on section "Channel: Channel WhatsApp Status Channel All Tags Select Assigned to: Agent Fil…" at bounding box center [144, 128] width 196 height 102
click at [84, 143] on div at bounding box center [71, 138] width 65 height 14
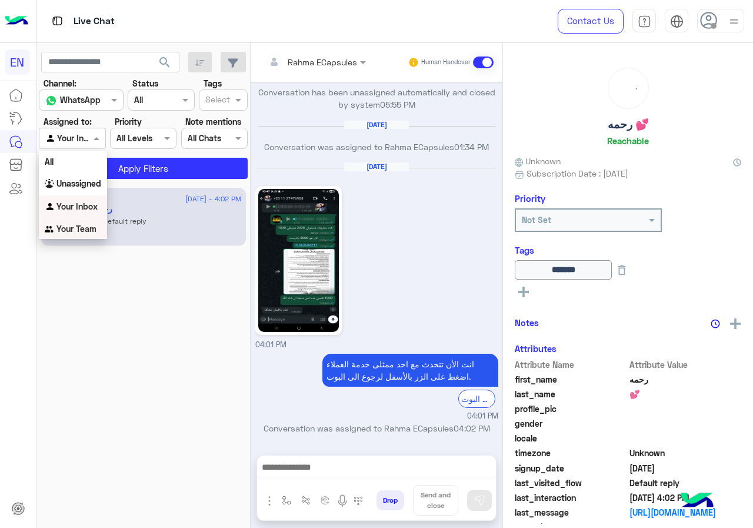
click at [86, 229] on b "Your Team" at bounding box center [77, 229] width 40 height 10
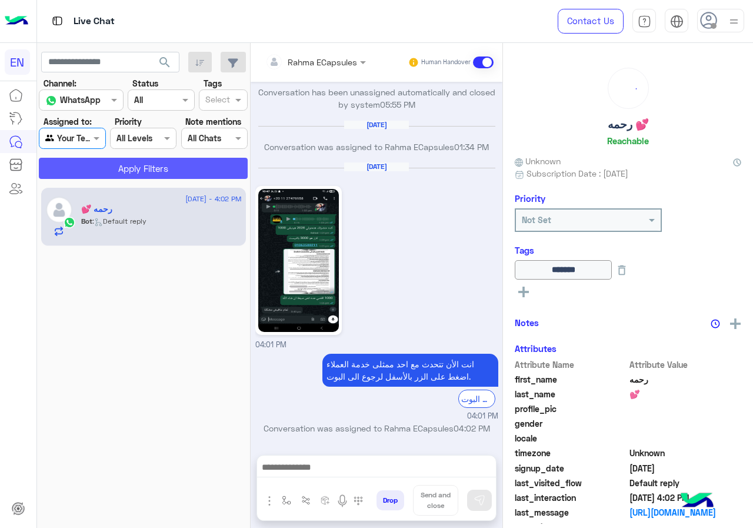
click at [99, 162] on button "Apply Filters" at bounding box center [143, 168] width 209 height 21
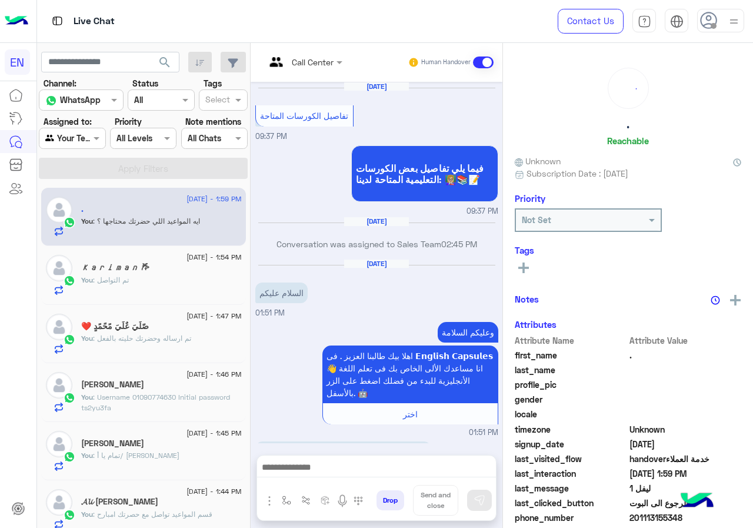
scroll to position [1006, 0]
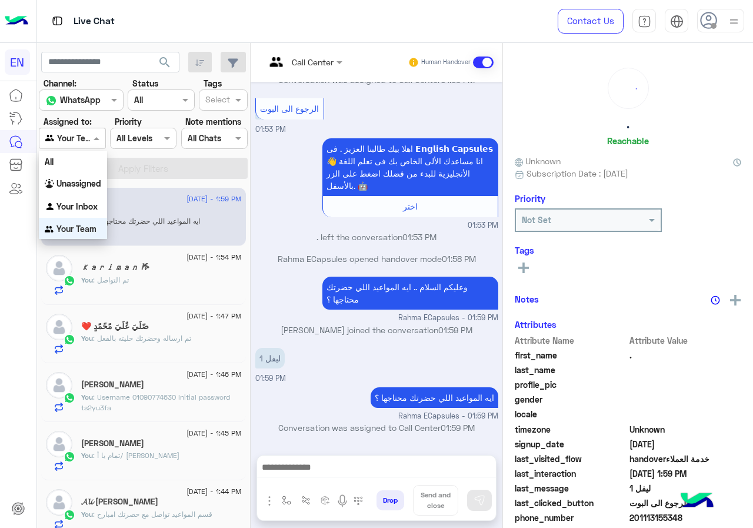
click at [78, 136] on div at bounding box center [71, 138] width 65 height 14
click at [85, 174] on div "Unassigned" at bounding box center [73, 182] width 68 height 23
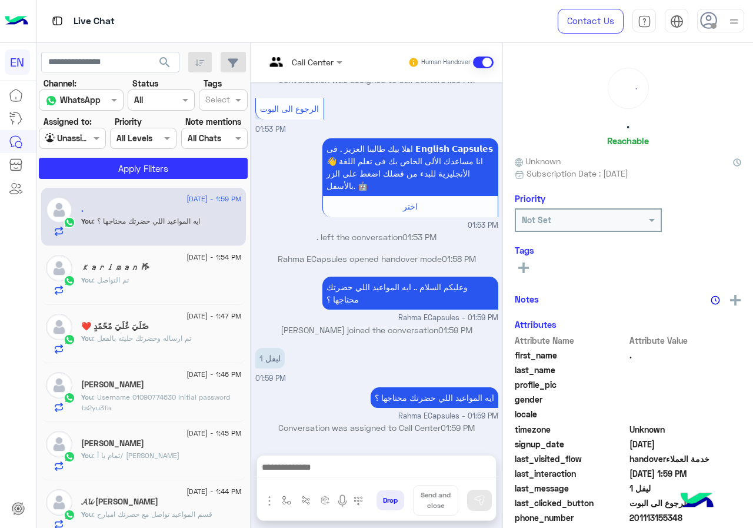
click at [104, 157] on section "Channel: Channel WhatsApp Status Channel All Tags Select Assigned to: Agent Fil…" at bounding box center [144, 128] width 196 height 102
click at [104, 161] on button "Apply Filters" at bounding box center [143, 168] width 209 height 21
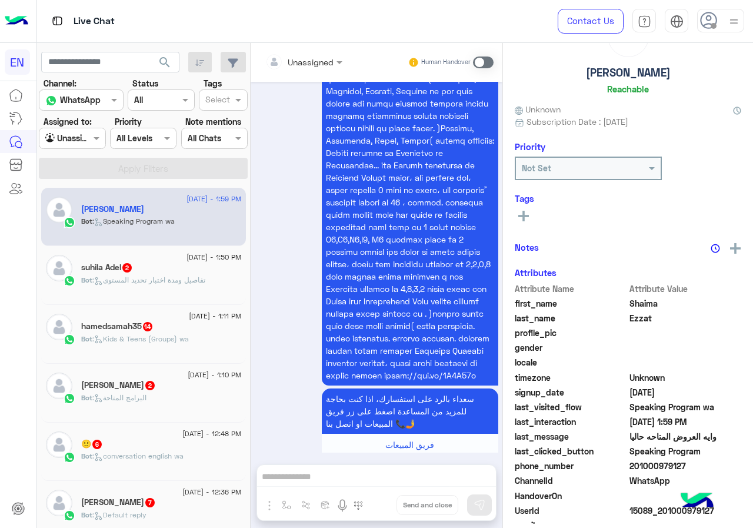
scroll to position [103, 0]
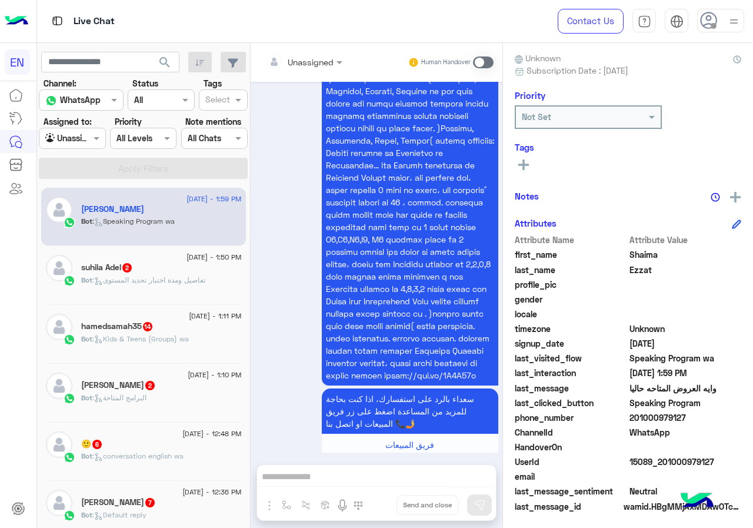
drag, startPoint x: 630, startPoint y: 413, endPoint x: 686, endPoint y: 412, distance: 55.9
click at [686, 412] on span "201000979127" at bounding box center [686, 417] width 112 height 12
copy span "01000979127"
click at [298, 68] on div "Unassigned" at bounding box center [311, 62] width 46 height 12
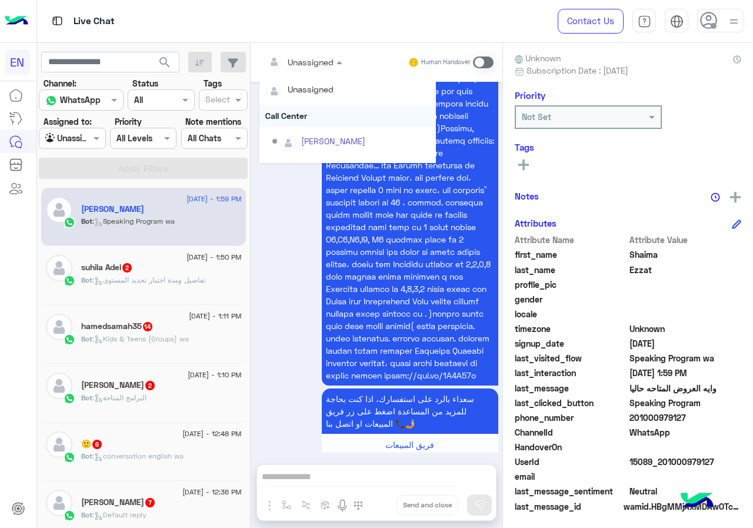
scroll to position [195, 0]
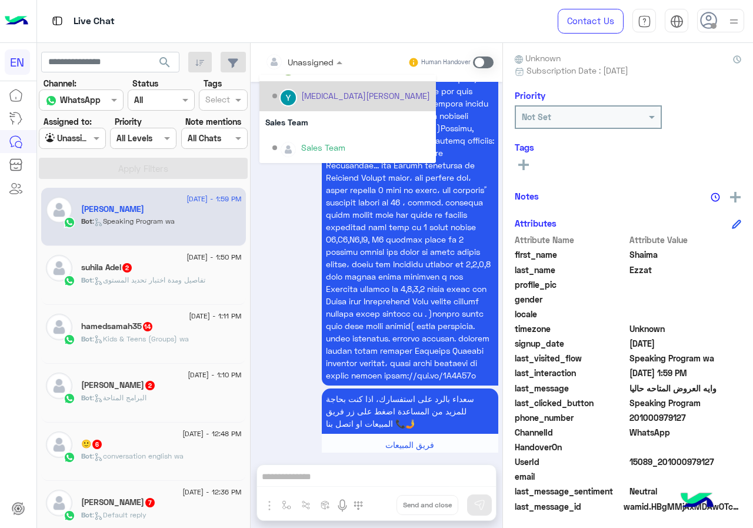
click at [300, 118] on div "Sales Team" at bounding box center [348, 122] width 177 height 22
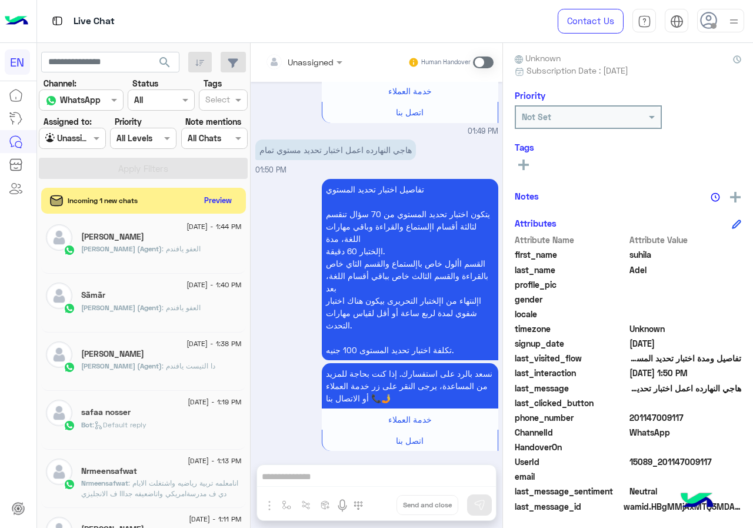
scroll to position [65, 0]
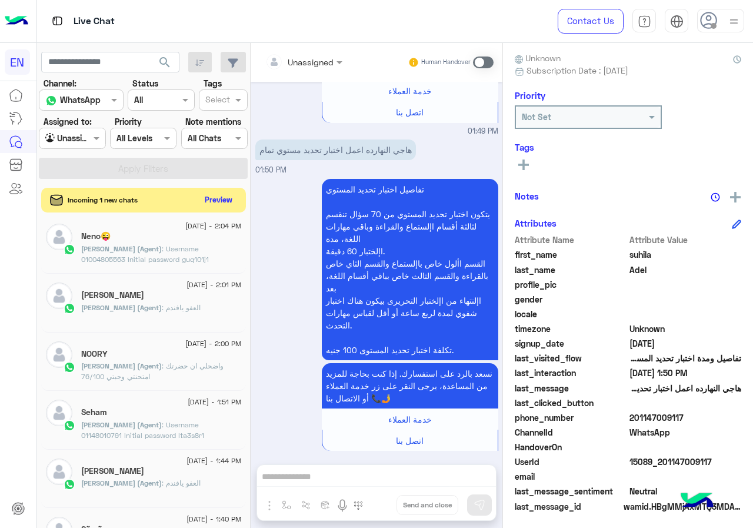
click at [216, 198] on button "Preview" at bounding box center [219, 200] width 36 height 16
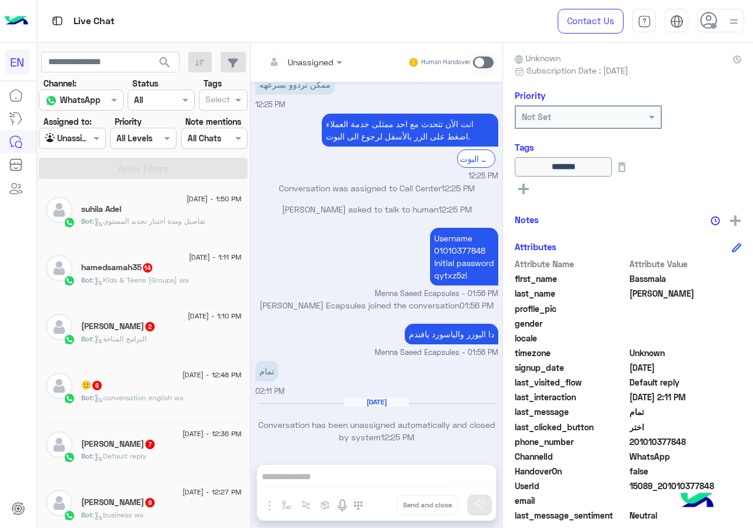
click at [189, 219] on span ": تفاصيل ومدة اختبار تحديد المستوى" at bounding box center [148, 221] width 113 height 9
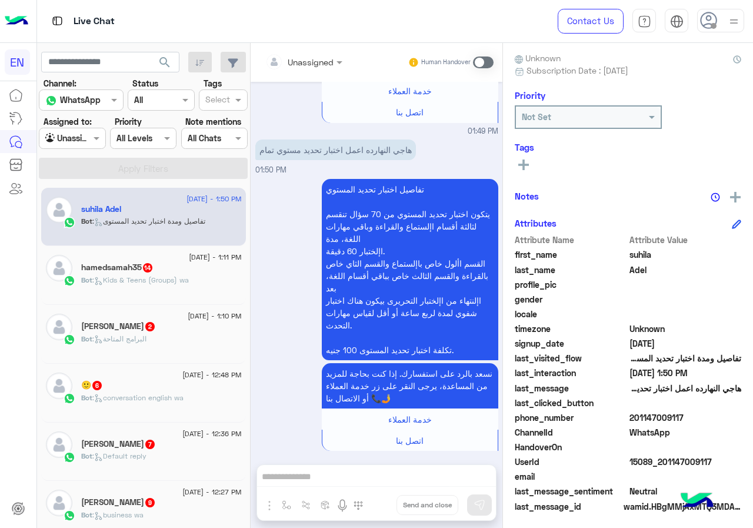
drag, startPoint x: 633, startPoint y: 414, endPoint x: 703, endPoint y: 416, distance: 70.1
click at [703, 416] on span "201147009117" at bounding box center [686, 417] width 112 height 12
copy span "01147009117"
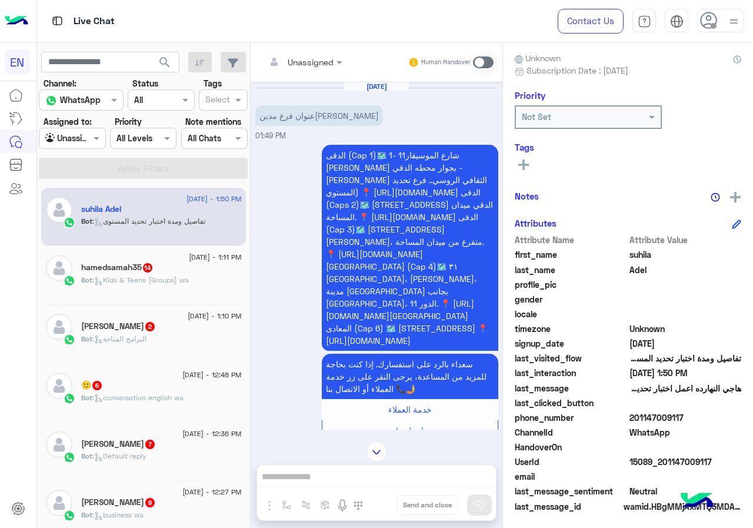
drag, startPoint x: 360, startPoint y: 474, endPoint x: 475, endPoint y: 65, distance: 424.5
click at [475, 65] on span at bounding box center [483, 63] width 21 height 12
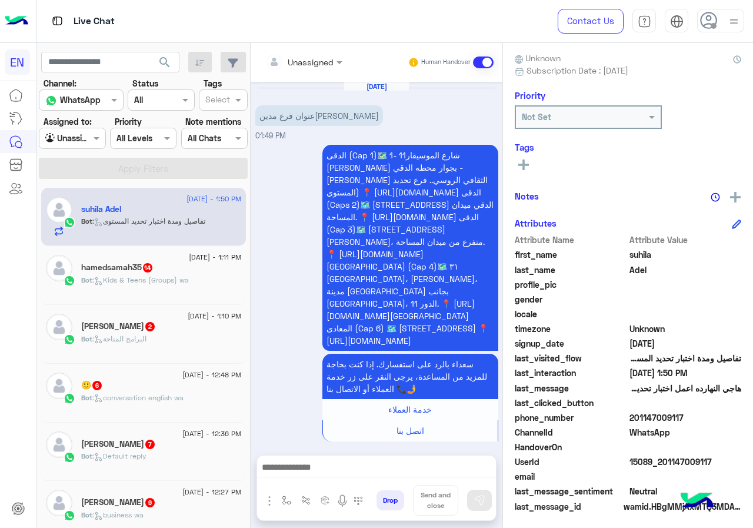
scroll to position [350, 0]
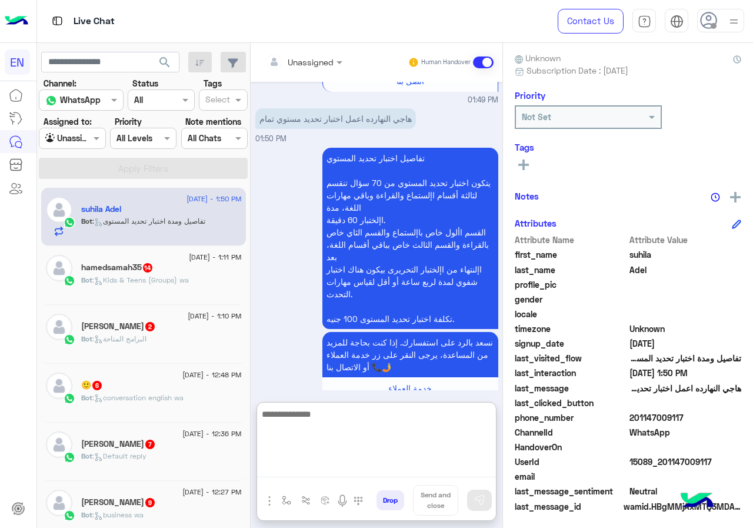
paste textarea "**********"
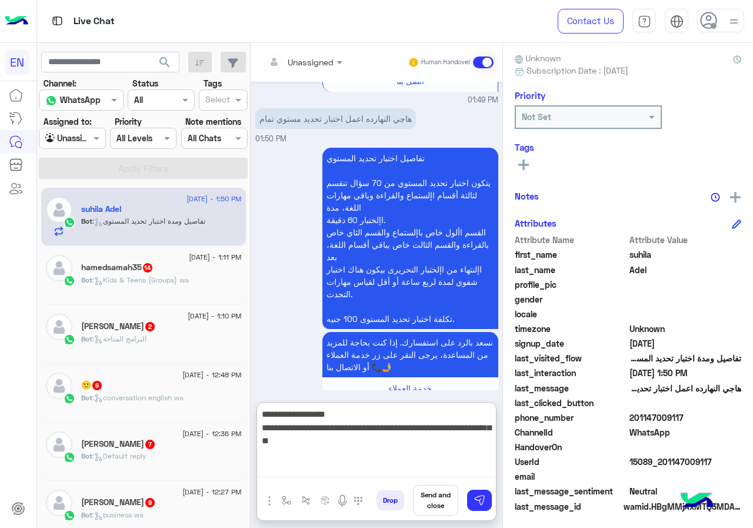
click at [478, 414] on textarea "**********" at bounding box center [376, 442] width 239 height 71
click at [390, 469] on textarea "**********" at bounding box center [376, 442] width 239 height 71
click at [417, 448] on textarea "**********" at bounding box center [376, 442] width 239 height 71
paste textarea "**********"
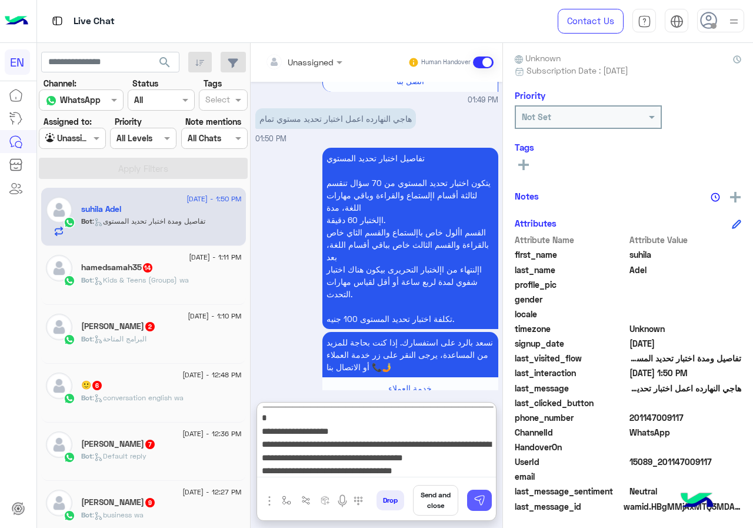
type textarea "**********"
click at [472, 502] on button at bounding box center [479, 500] width 25 height 21
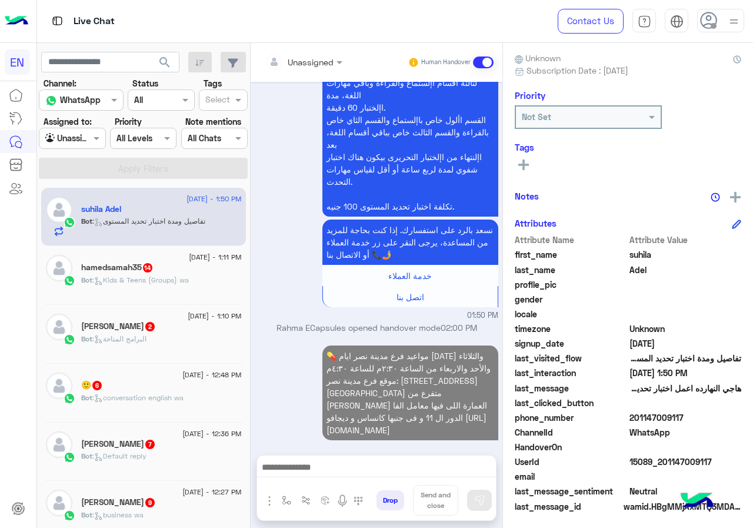
scroll to position [449, 0]
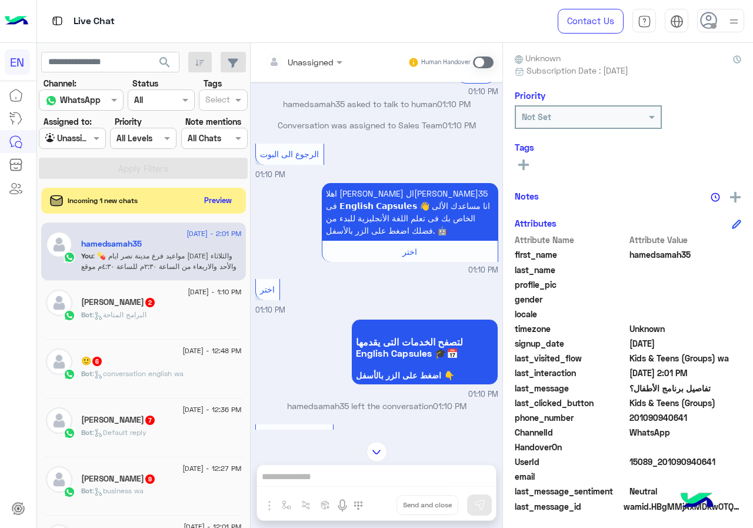
scroll to position [696, 0]
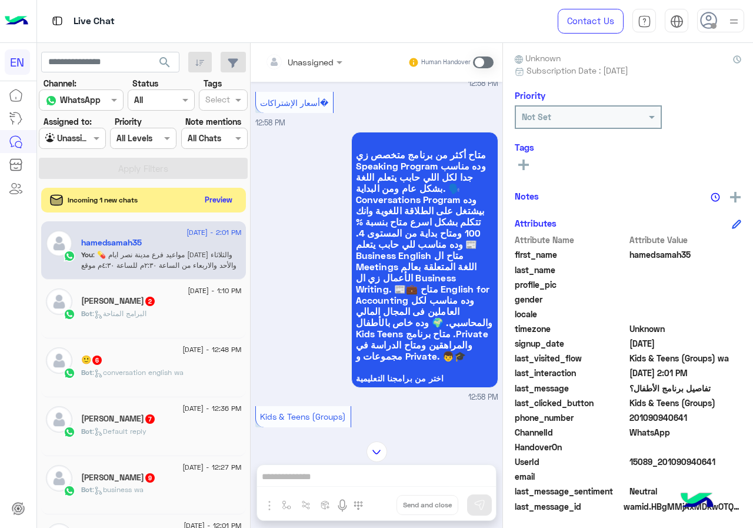
click at [208, 202] on button "Preview" at bounding box center [219, 200] width 36 height 16
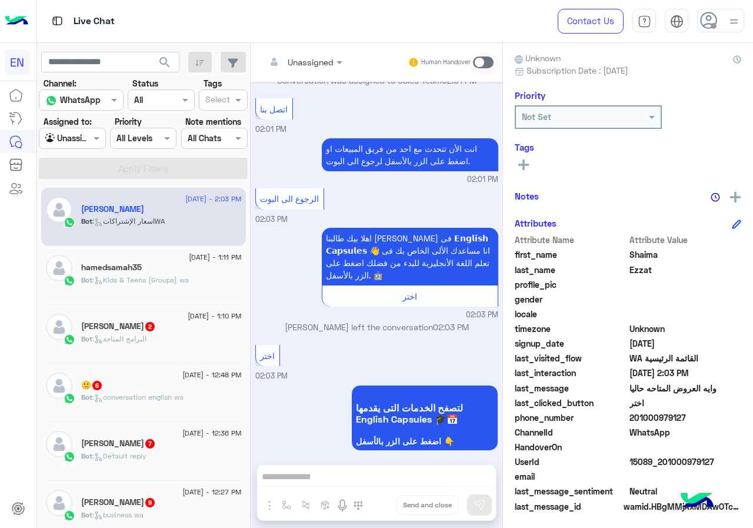
scroll to position [1651, 0]
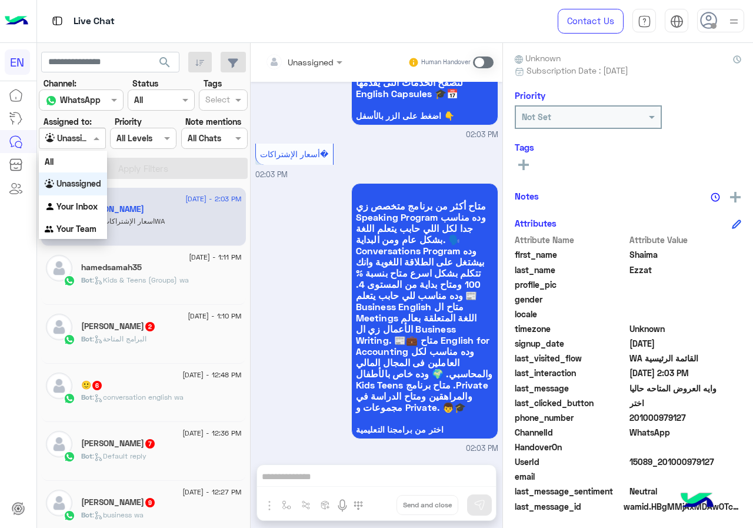
click at [92, 139] on span at bounding box center [98, 138] width 15 height 12
click at [404, 200] on span "متاح أكثر من برنامج متخصص زي Speaking Program وده مناسب جدا لكل اللي حابب يتعلم…" at bounding box center [425, 306] width 138 height 213
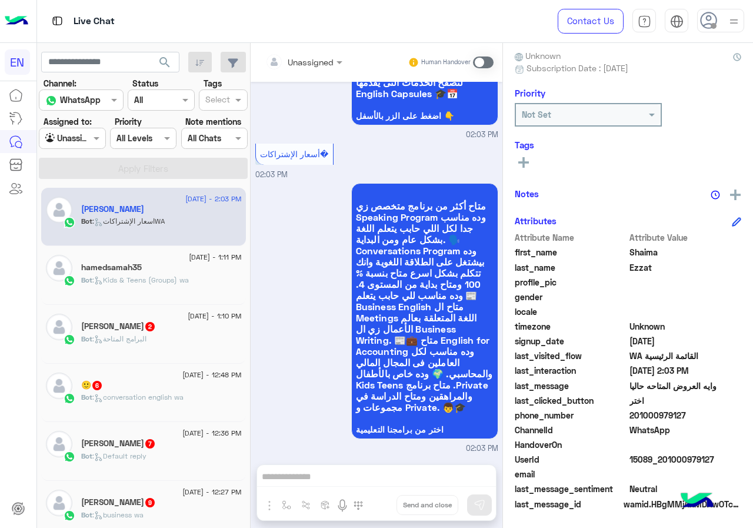
scroll to position [106, 0]
drag, startPoint x: 631, startPoint y: 413, endPoint x: 737, endPoint y: 410, distance: 106.0
click at [737, 410] on span "201000979127" at bounding box center [686, 415] width 112 height 12
copy span "01000979127"
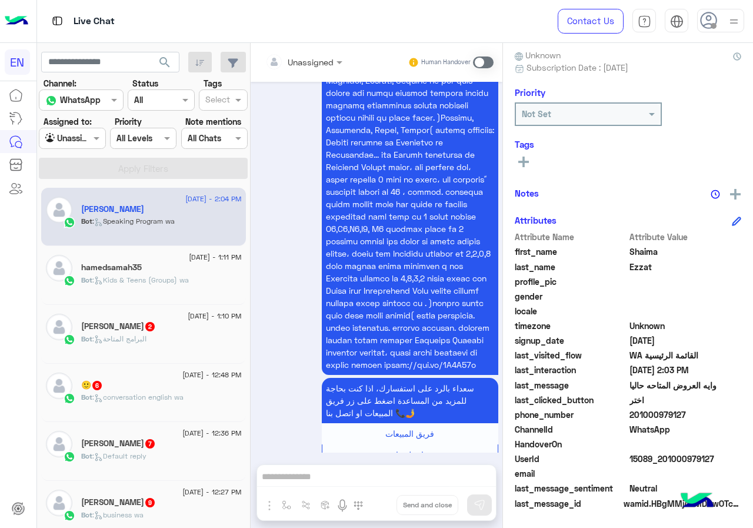
click at [306, 64] on input "text" at bounding box center [289, 62] width 48 height 12
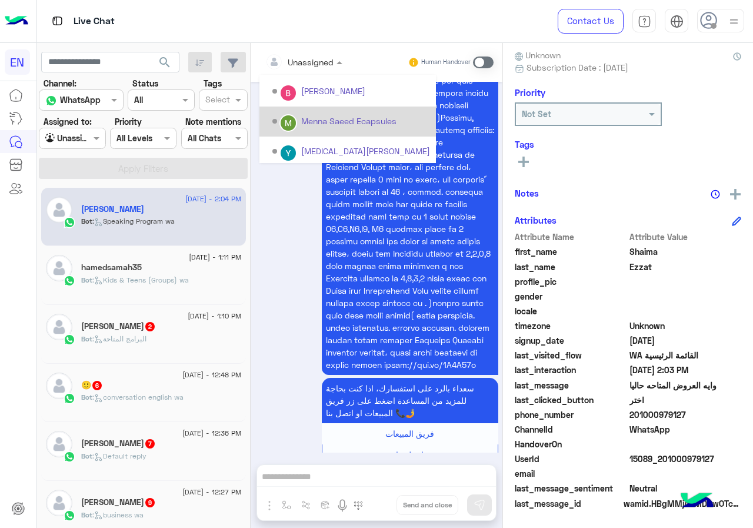
scroll to position [195, 0]
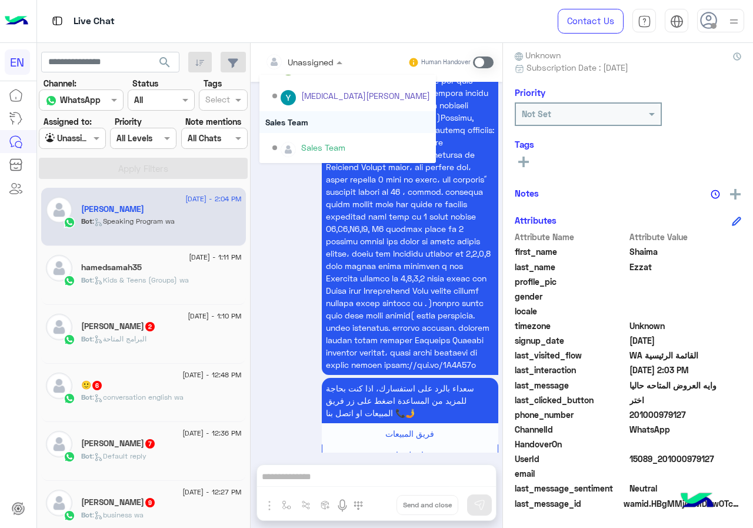
click at [311, 122] on div "Sales Team" at bounding box center [348, 122] width 177 height 22
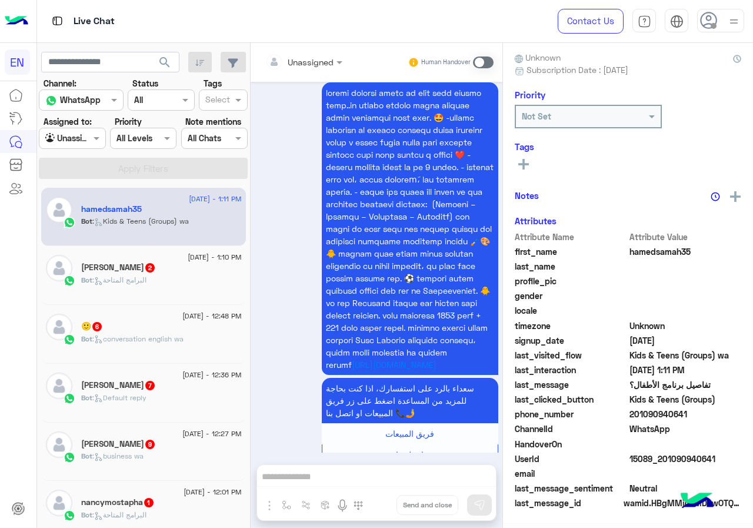
scroll to position [103, 0]
drag, startPoint x: 633, startPoint y: 414, endPoint x: 720, endPoint y: 414, distance: 87.1
click at [720, 414] on span "201090940641" at bounding box center [686, 415] width 112 height 12
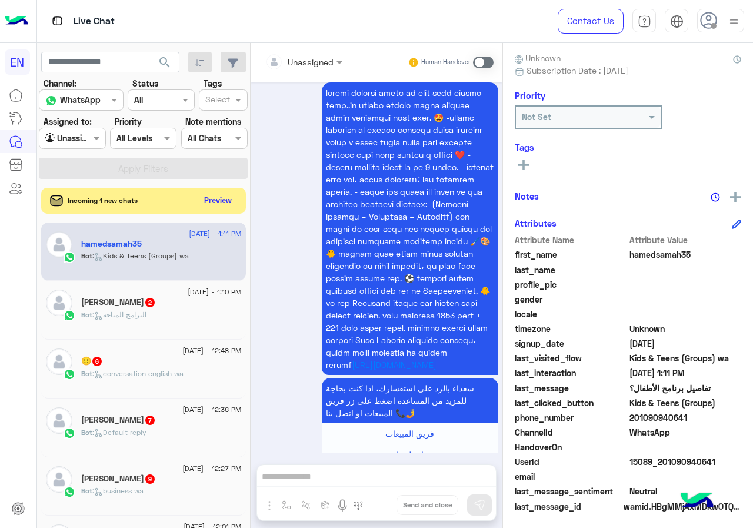
copy span "01090940641"
click at [221, 200] on button "Preview" at bounding box center [219, 200] width 36 height 16
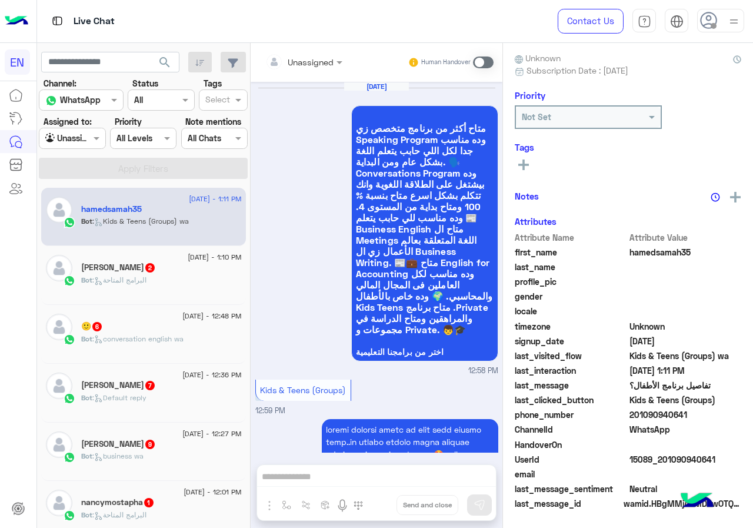
scroll to position [2447, 0]
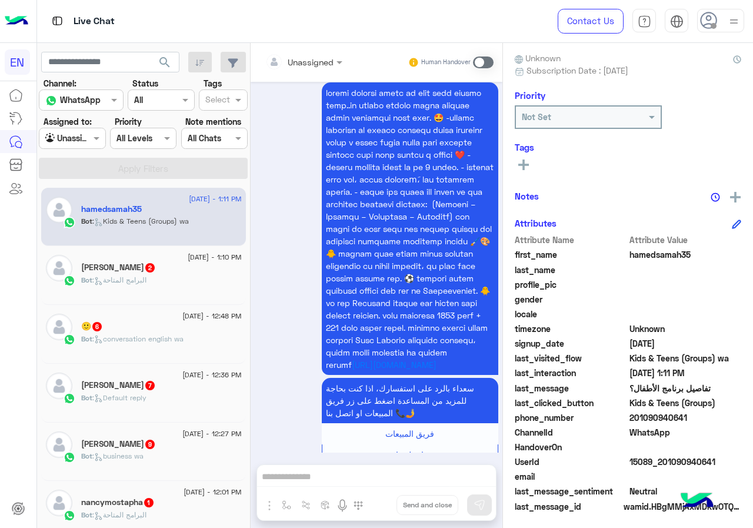
click at [296, 58] on input "text" at bounding box center [289, 62] width 48 height 12
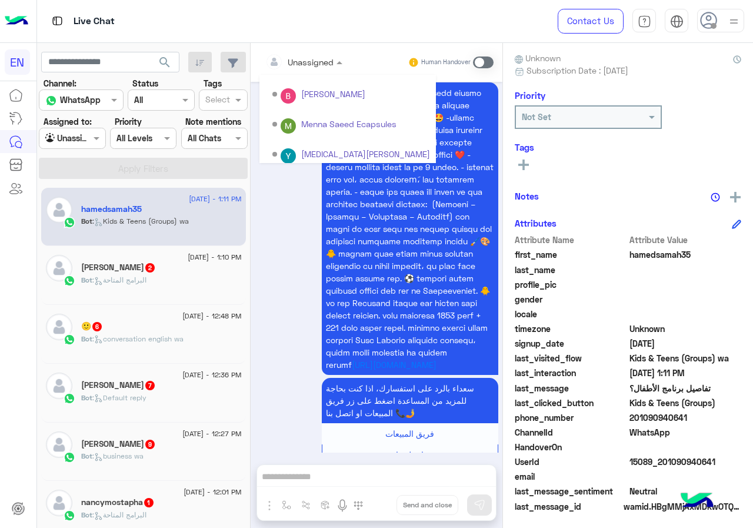
scroll to position [195, 0]
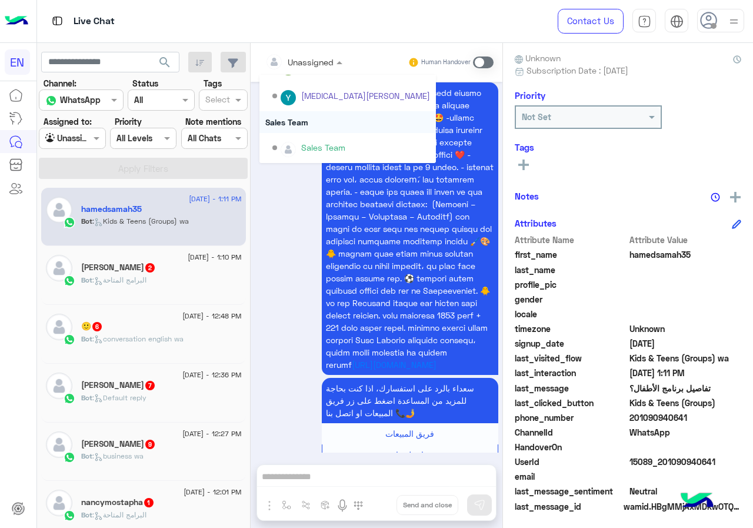
click at [306, 118] on div "Sales Team" at bounding box center [348, 122] width 177 height 22
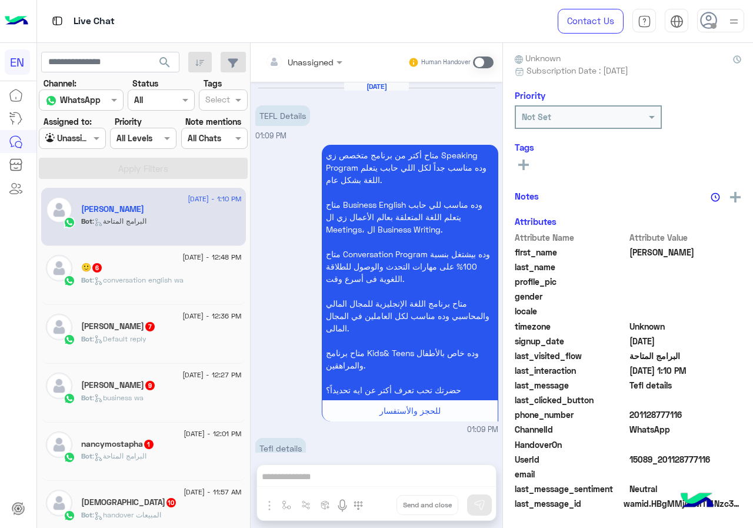
scroll to position [316, 0]
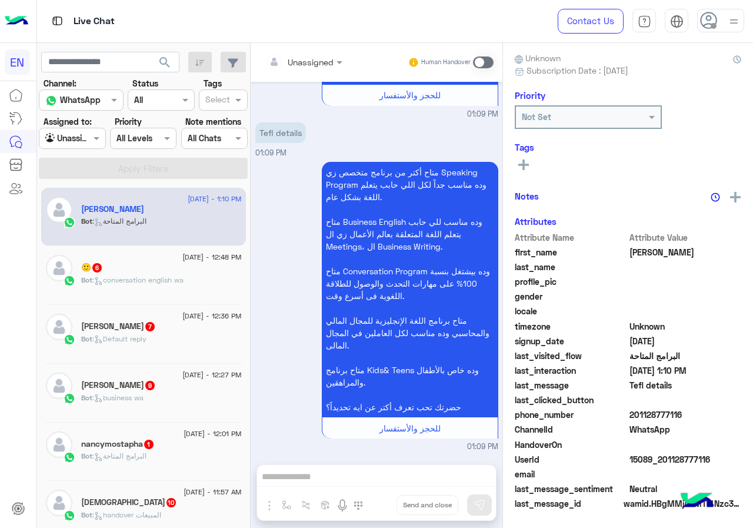
drag, startPoint x: 634, startPoint y: 416, endPoint x: 718, endPoint y: 416, distance: 83.6
click at [718, 416] on span "201128777116" at bounding box center [686, 415] width 112 height 12
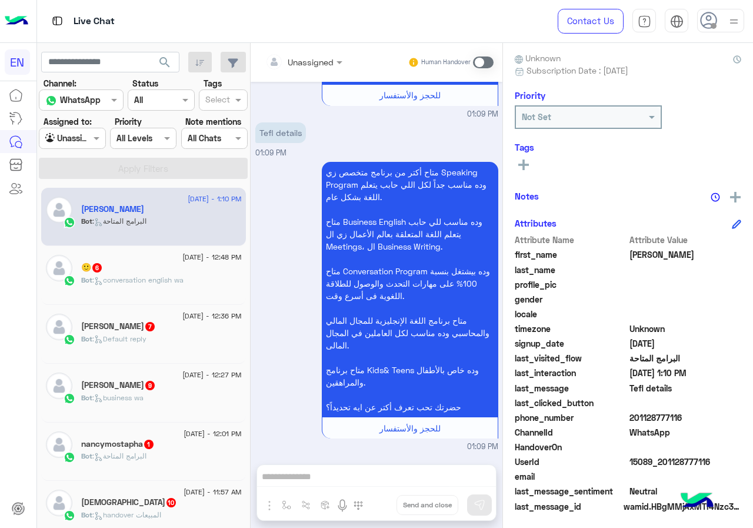
copy span "01128777116"
click at [306, 63] on input "text" at bounding box center [289, 62] width 48 height 12
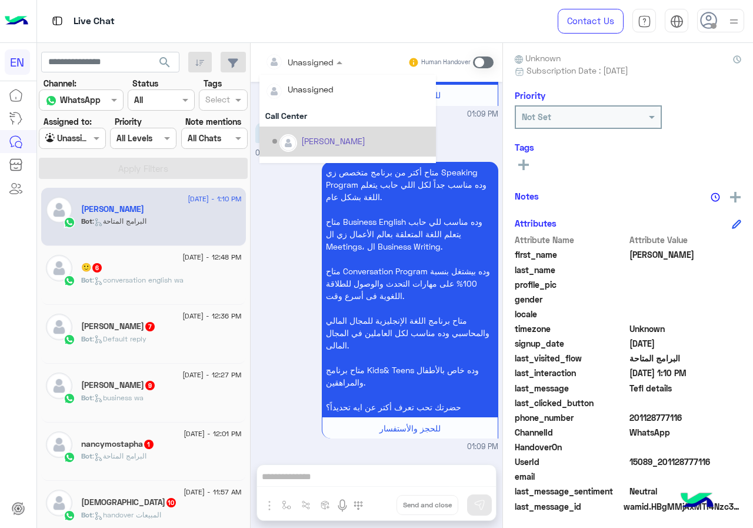
scroll to position [195, 0]
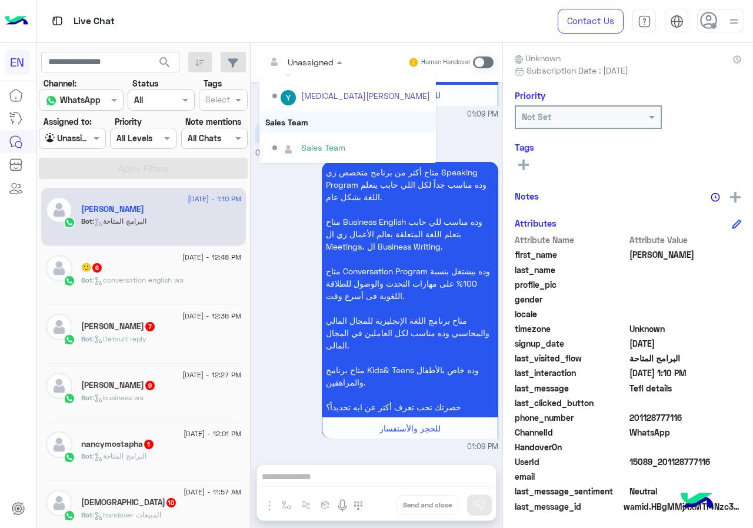
click at [304, 121] on div "Sales Team" at bounding box center [348, 122] width 177 height 22
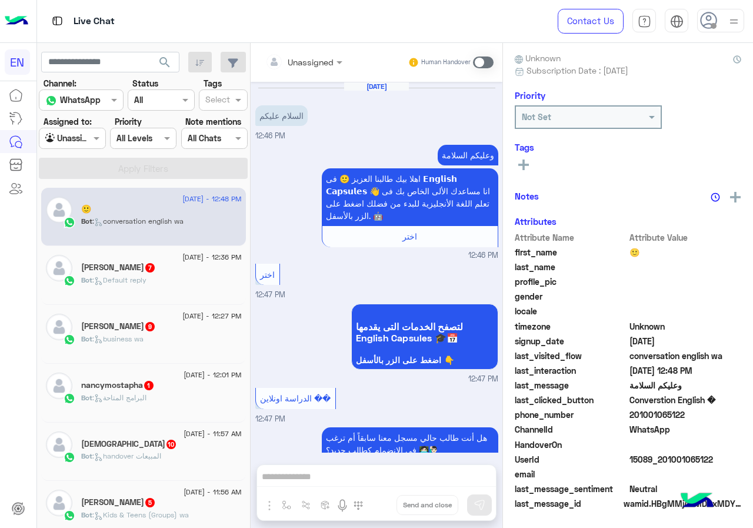
scroll to position [978, 0]
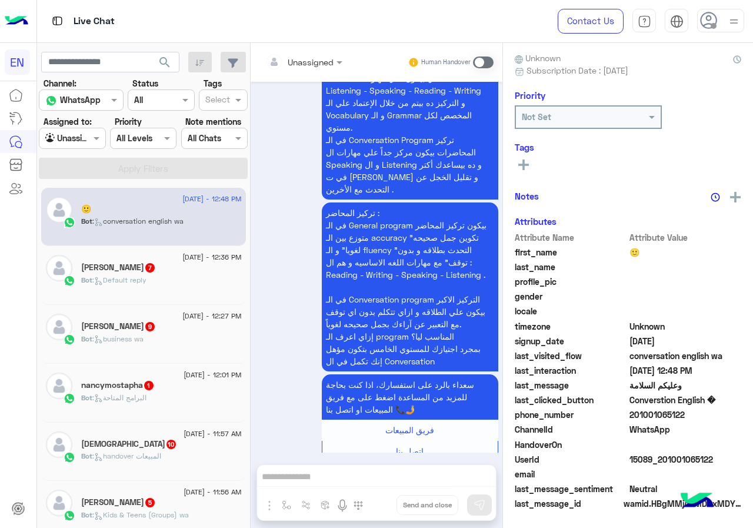
drag, startPoint x: 681, startPoint y: 413, endPoint x: 727, endPoint y: 413, distance: 45.9
click at [727, 413] on span "201001065122" at bounding box center [686, 415] width 112 height 12
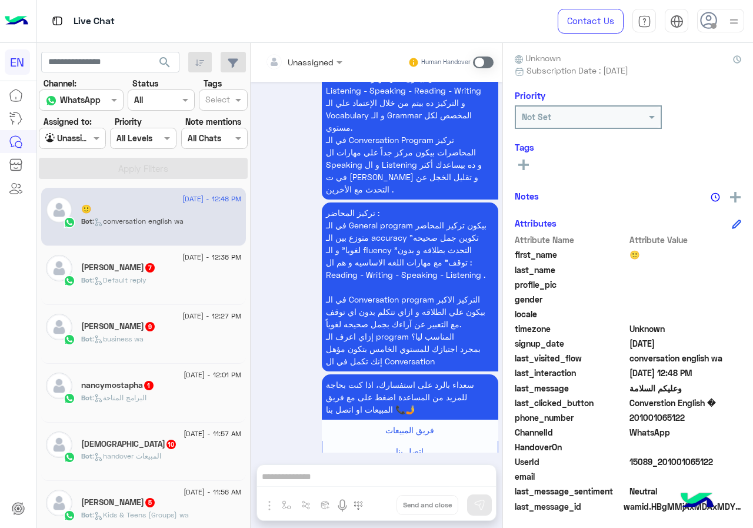
click at [298, 56] on input "text" at bounding box center [289, 62] width 48 height 12
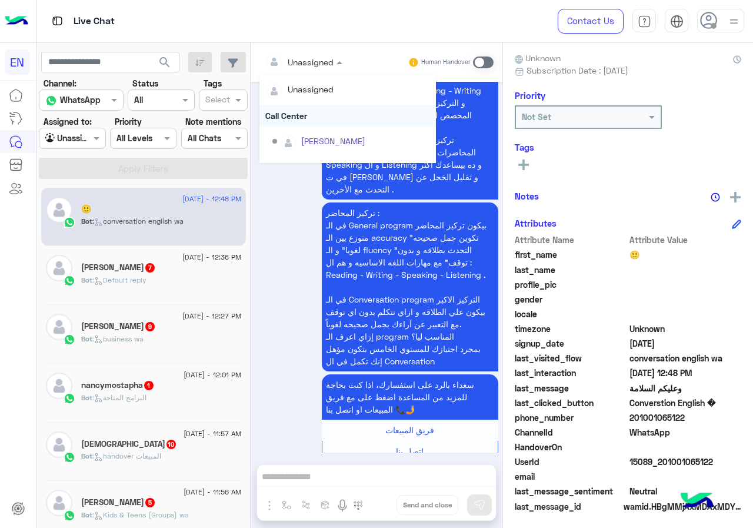
scroll to position [195, 0]
click at [307, 127] on div "Sales Team" at bounding box center [348, 122] width 177 height 22
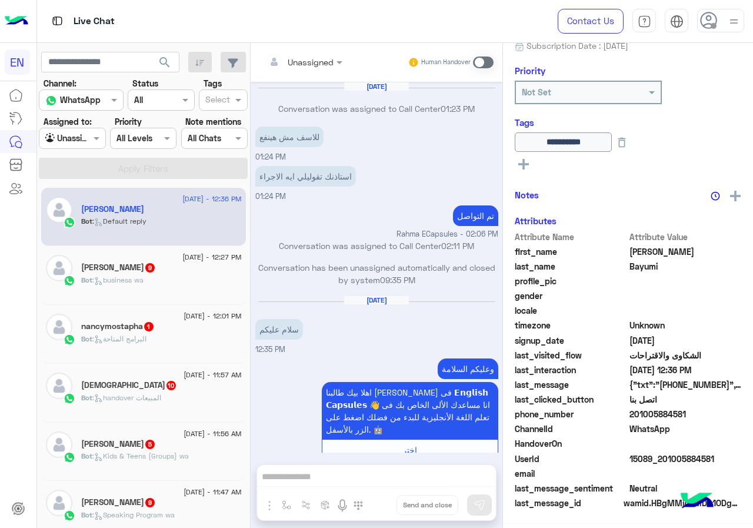
scroll to position [713, 0]
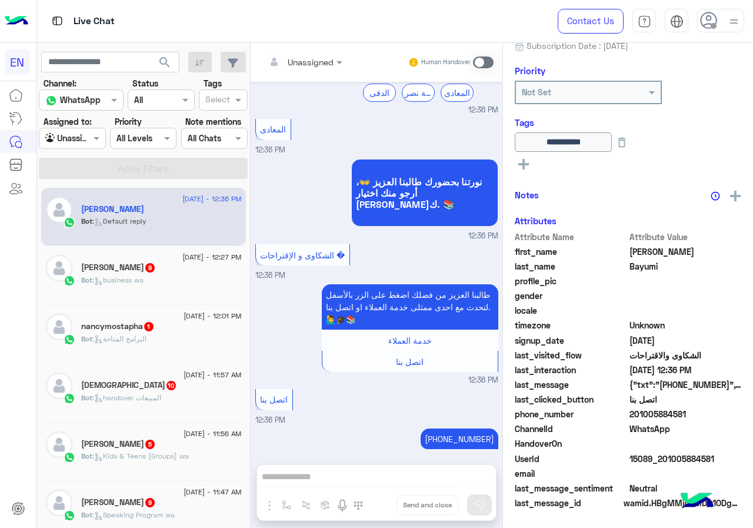
drag, startPoint x: 631, startPoint y: 413, endPoint x: 709, endPoint y: 416, distance: 78.3
click at [709, 416] on span "201005884581" at bounding box center [686, 414] width 112 height 12
copy span "01005884581"
click at [518, 172] on div "**********" at bounding box center [628, 283] width 250 height 481
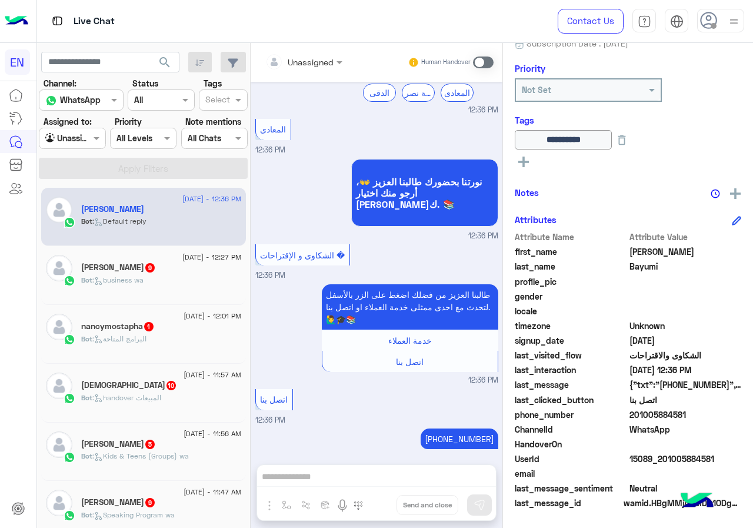
click at [529, 160] on button at bounding box center [524, 161] width 18 height 14
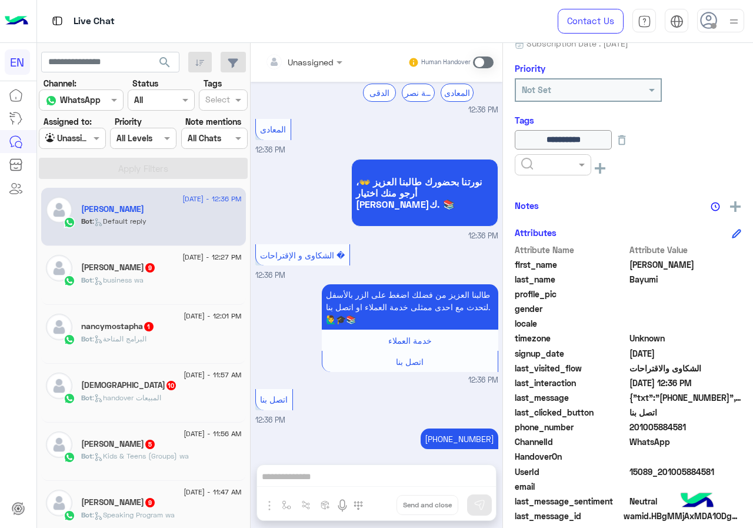
click at [543, 174] on div at bounding box center [553, 164] width 77 height 21
click at [547, 180] on ng-select "Solved Follow Up Radwa Blacklisted Mofeda Nada Mohamed Christine Abdullah Sales…" at bounding box center [553, 167] width 77 height 26
click at [551, 190] on div "Solved" at bounding box center [553, 193] width 77 height 22
click at [592, 201] on div "Notes" at bounding box center [628, 205] width 227 height 15
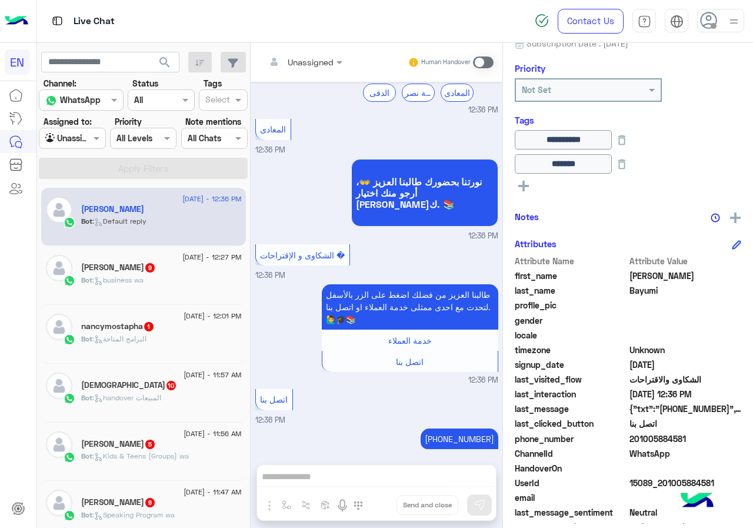
click at [306, 68] on div "Unassigned" at bounding box center [311, 62] width 46 height 12
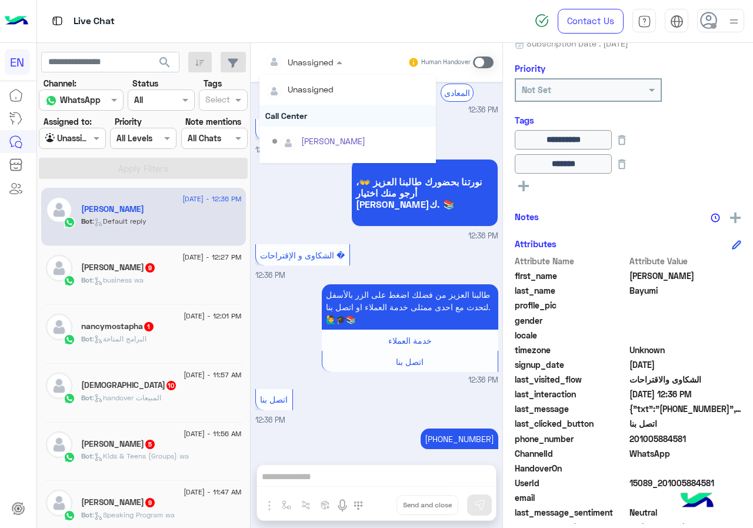
click at [303, 121] on div "Call Center" at bounding box center [348, 116] width 177 height 22
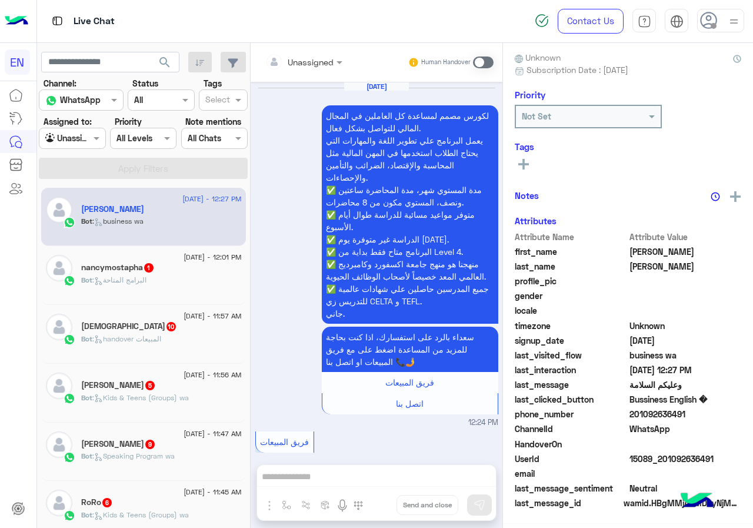
scroll to position [1853, 0]
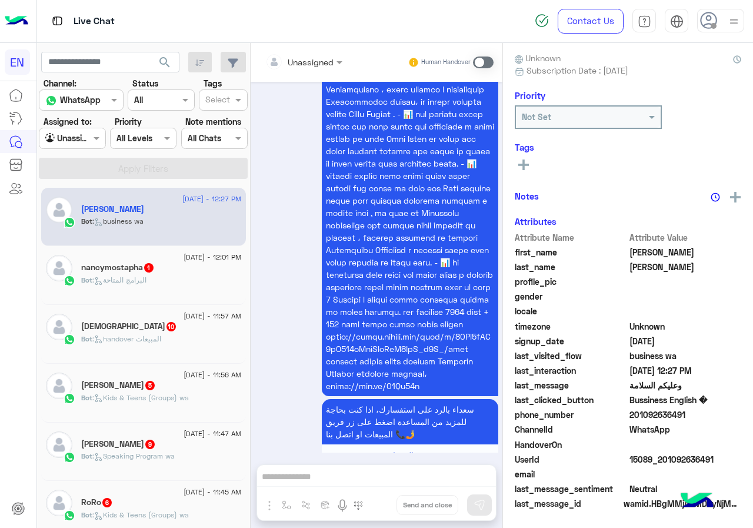
drag, startPoint x: 633, startPoint y: 417, endPoint x: 741, endPoint y: 417, distance: 107.7
click at [741, 417] on div "Ahmed Samir Nasr Reachable Unknown Subscription Date : 06/17/2025 Priority Not …" at bounding box center [628, 283] width 250 height 481
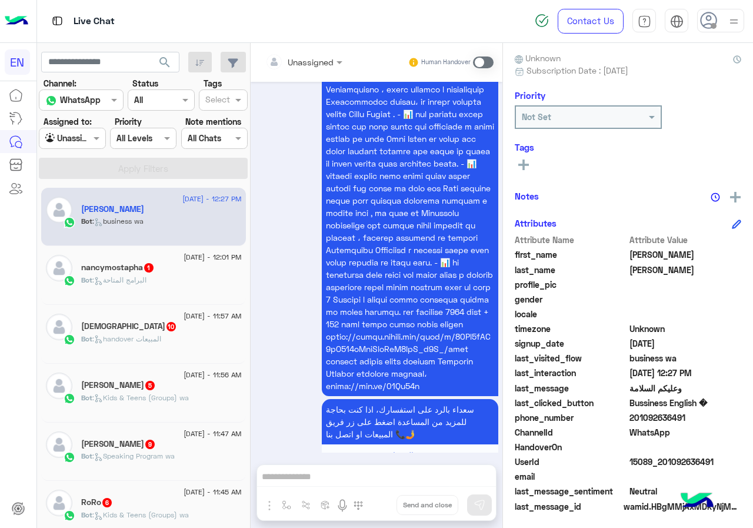
copy span "01092636491"
click at [283, 56] on input "text" at bounding box center [289, 62] width 48 height 12
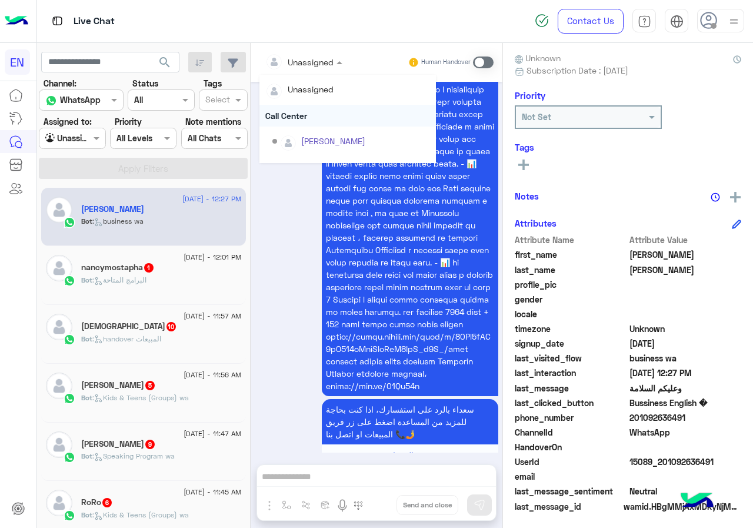
scroll to position [195, 0]
click at [310, 114] on div "Sales Team" at bounding box center [348, 122] width 177 height 22
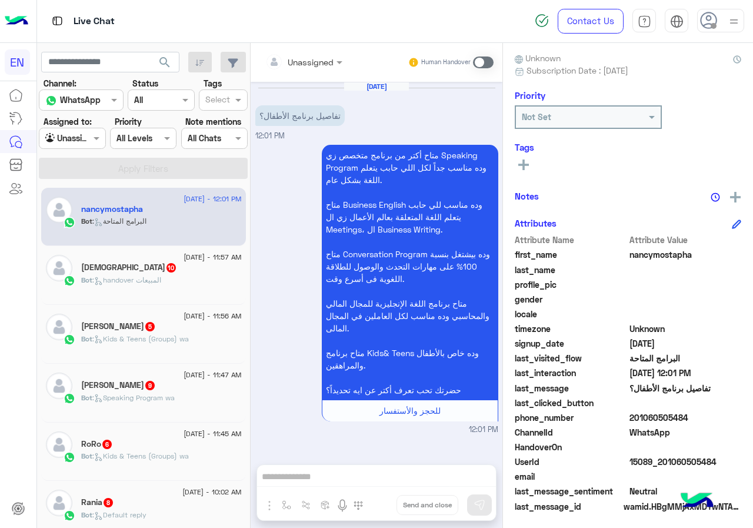
drag, startPoint x: 632, startPoint y: 416, endPoint x: 726, endPoint y: 416, distance: 93.6
click at [726, 416] on span "201060505484" at bounding box center [686, 417] width 112 height 12
copy span "01060505484"
click at [298, 59] on input "text" at bounding box center [289, 62] width 48 height 12
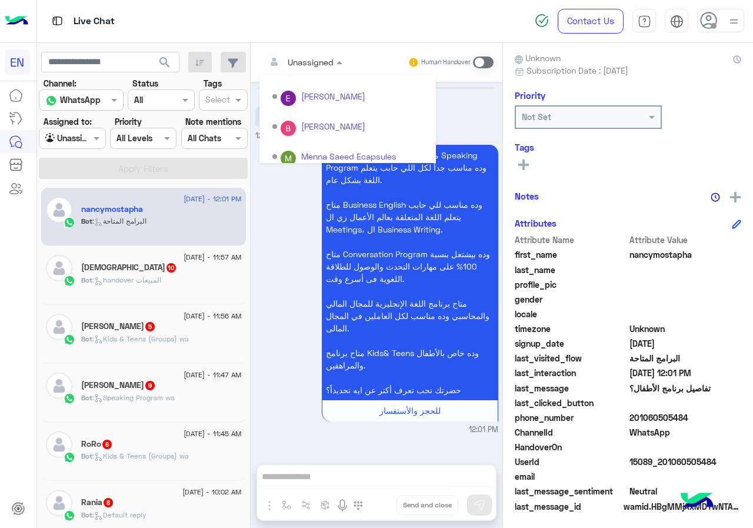
scroll to position [195, 0]
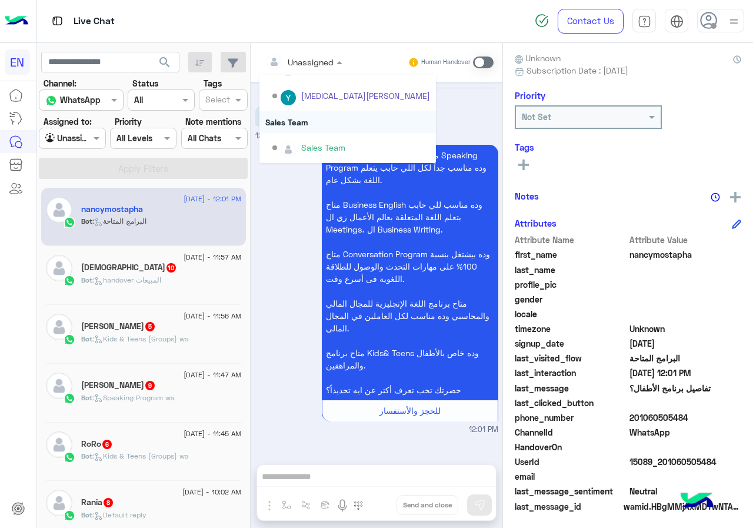
click at [309, 121] on div "Sales Team" at bounding box center [348, 122] width 177 height 22
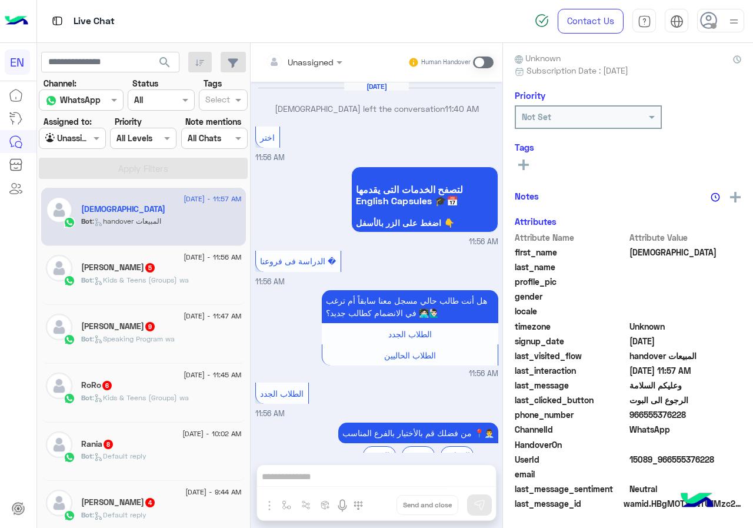
scroll to position [1251, 0]
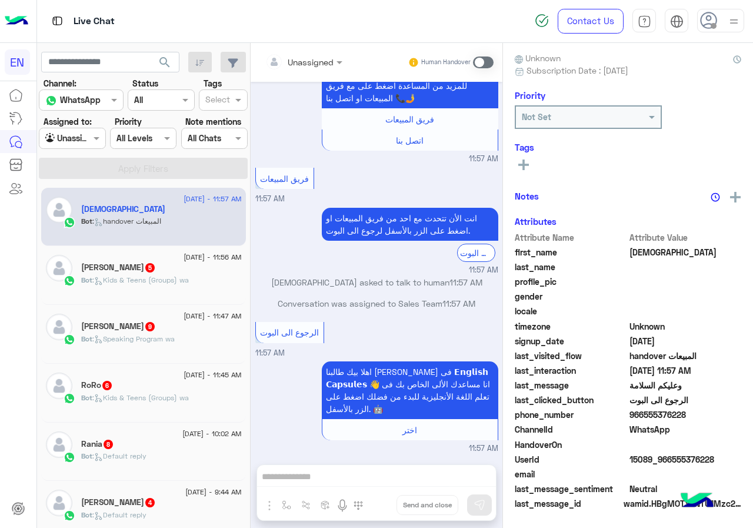
click at [622, 404] on span "last_clicked_button" at bounding box center [571, 400] width 112 height 12
click at [649, 414] on span "966555376228" at bounding box center [686, 415] width 112 height 12
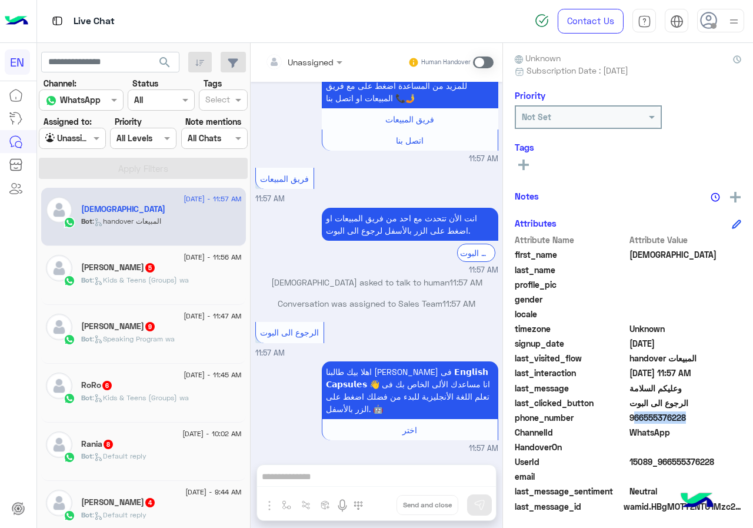
copy span "966555376228"
click at [303, 62] on input "text" at bounding box center [289, 62] width 48 height 12
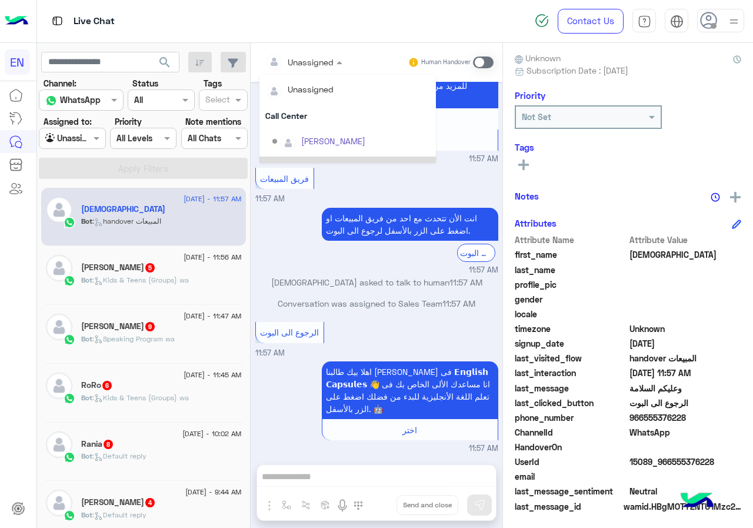
scroll to position [195, 0]
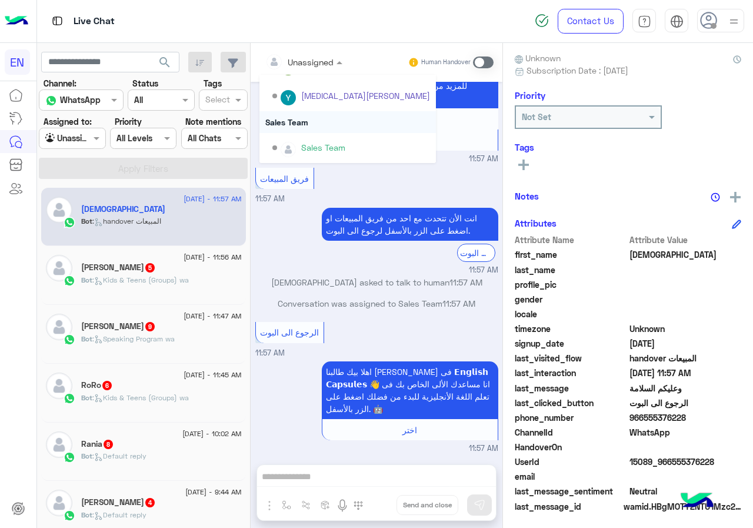
click at [312, 123] on div "Sales Team" at bounding box center [348, 122] width 177 height 22
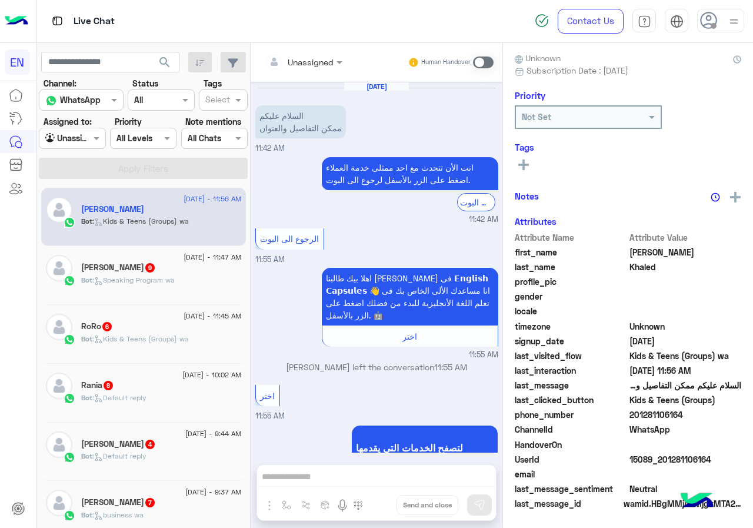
scroll to position [806, 0]
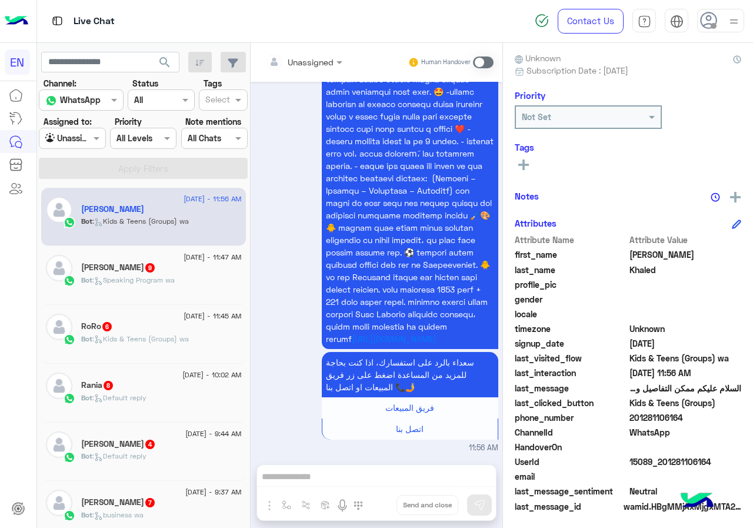
drag, startPoint x: 632, startPoint y: 419, endPoint x: 702, endPoint y: 421, distance: 70.1
click at [702, 421] on span "201281106164" at bounding box center [686, 417] width 112 height 12
click at [310, 68] on div "Unassigned" at bounding box center [311, 62] width 46 height 12
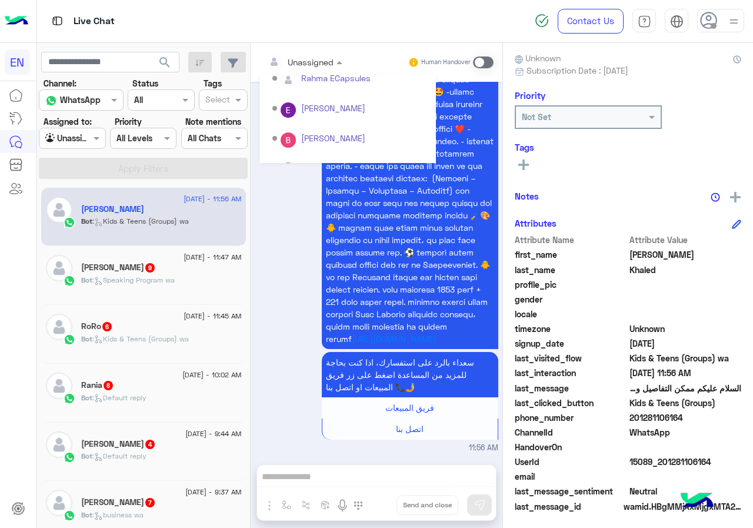
scroll to position [195, 0]
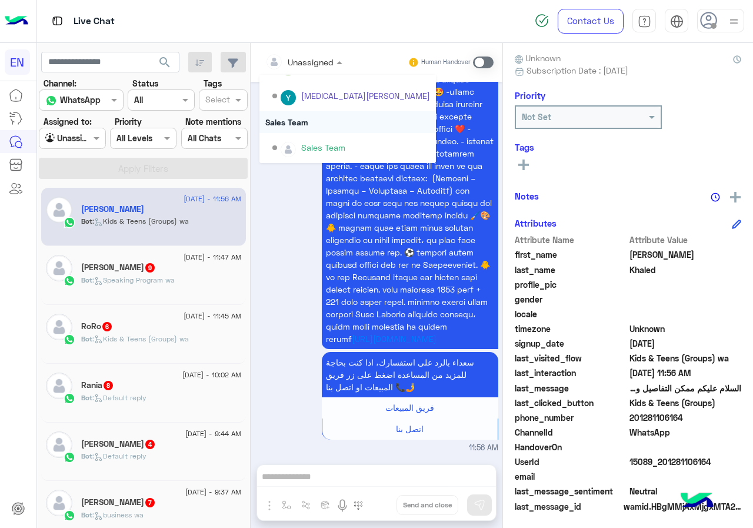
click at [314, 121] on div "Sales Team" at bounding box center [348, 122] width 177 height 22
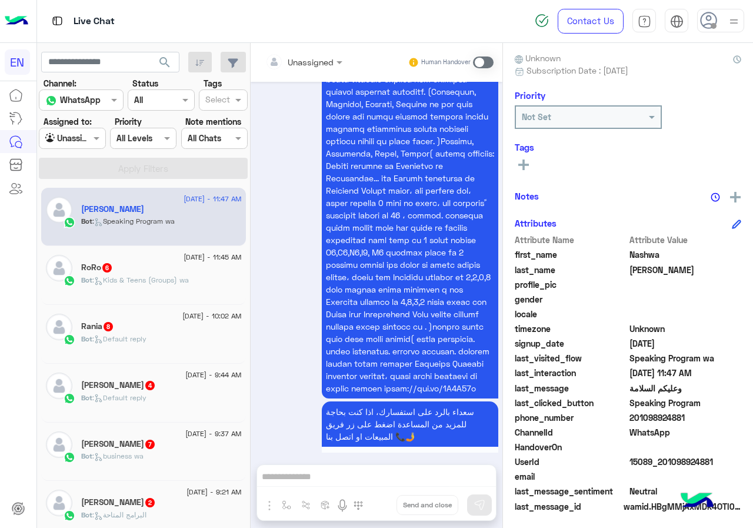
drag, startPoint x: 631, startPoint y: 411, endPoint x: 702, endPoint y: 411, distance: 70.6
click at [702, 411] on span "201098924881" at bounding box center [686, 417] width 112 height 12
copy span "01098924881"
click at [322, 65] on div at bounding box center [304, 62] width 89 height 14
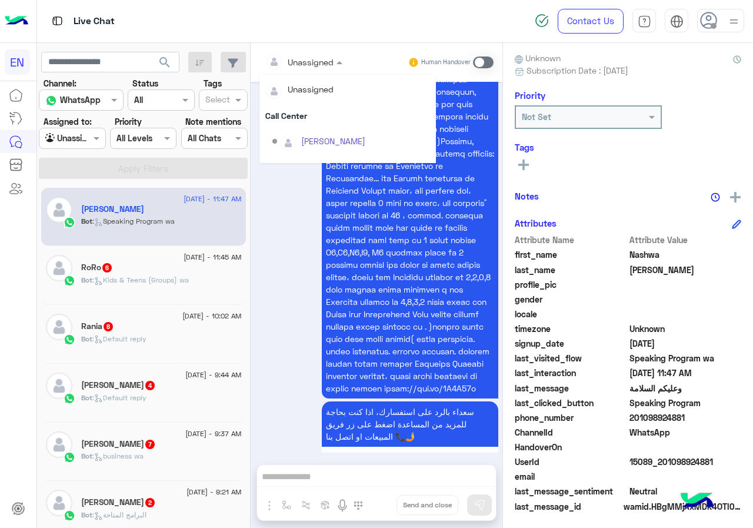
scroll to position [195, 0]
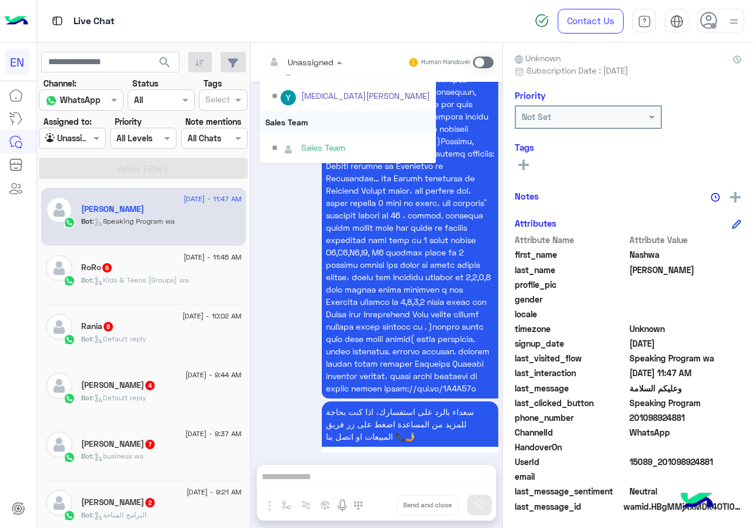
click at [314, 121] on div "Sales Team" at bounding box center [348, 122] width 177 height 22
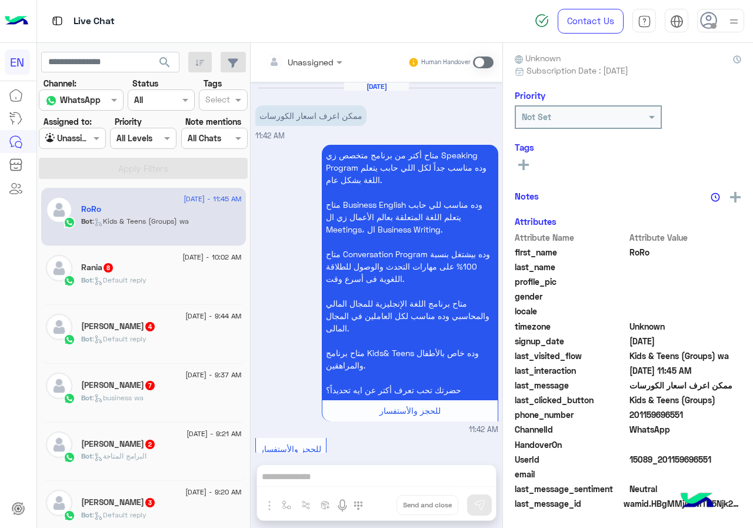
scroll to position [2756, 0]
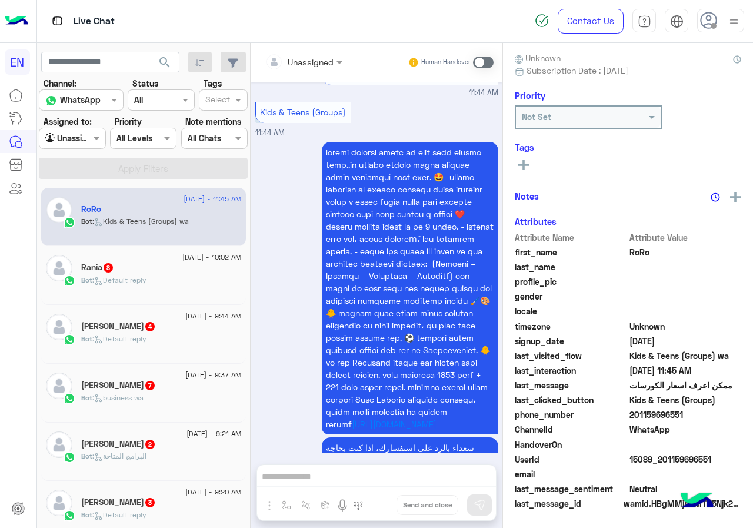
drag, startPoint x: 633, startPoint y: 413, endPoint x: 697, endPoint y: 413, distance: 63.6
click at [697, 413] on span "201159696551" at bounding box center [686, 415] width 112 height 12
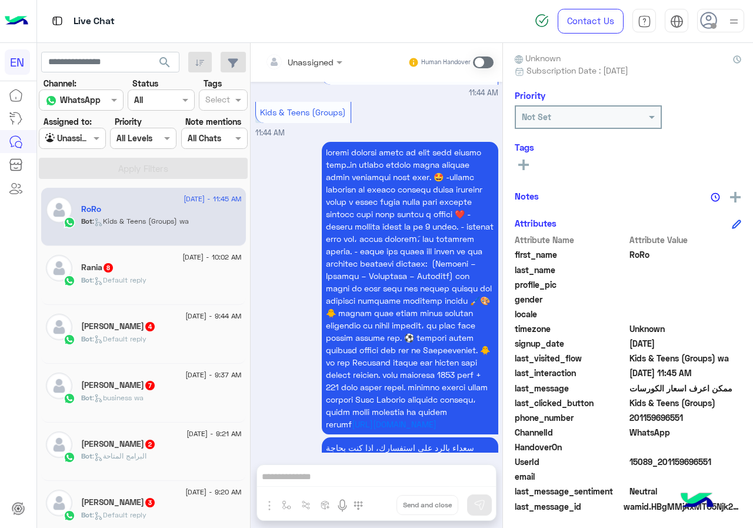
click at [331, 55] on div at bounding box center [304, 62] width 89 height 14
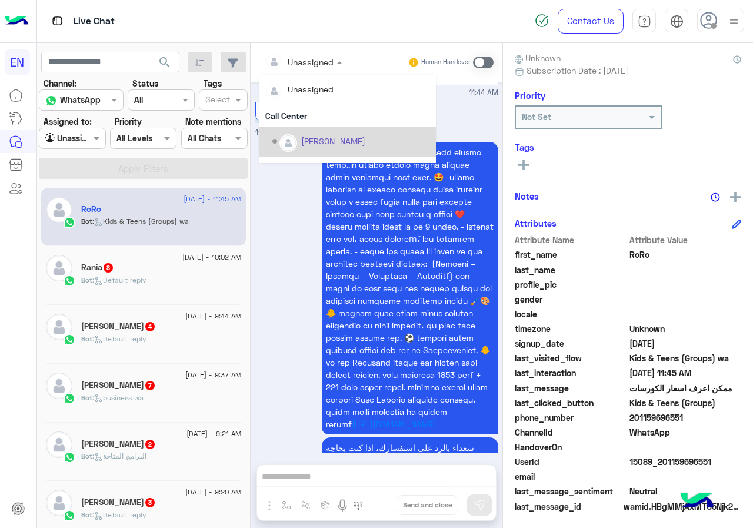
scroll to position [195, 0]
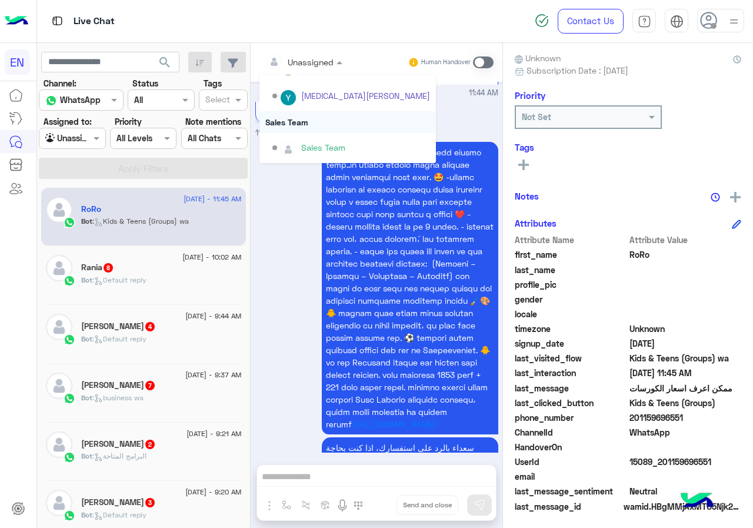
click at [323, 124] on div "Sales Team" at bounding box center [348, 122] width 177 height 22
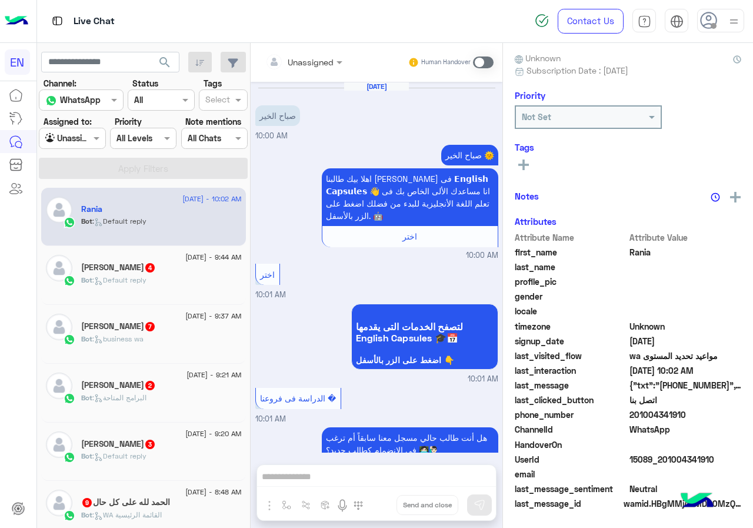
scroll to position [934, 0]
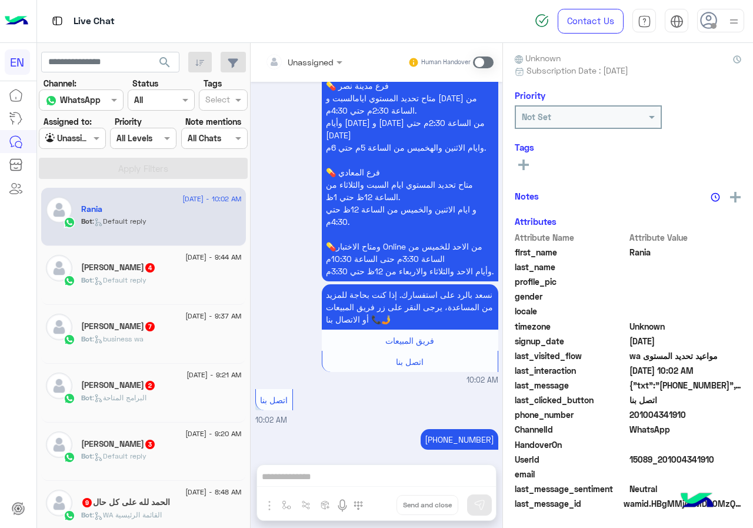
drag, startPoint x: 631, startPoint y: 418, endPoint x: 712, endPoint y: 414, distance: 80.8
click at [712, 414] on span "201004341910" at bounding box center [686, 415] width 112 height 12
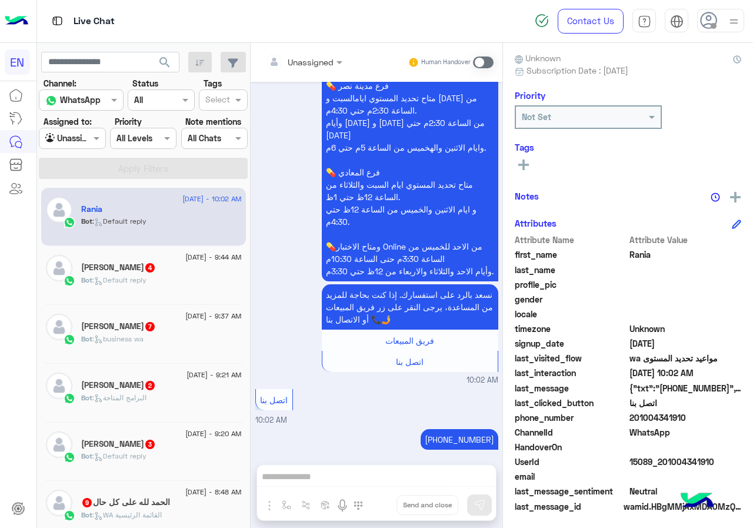
click at [302, 67] on div "Unassigned" at bounding box center [311, 62] width 46 height 12
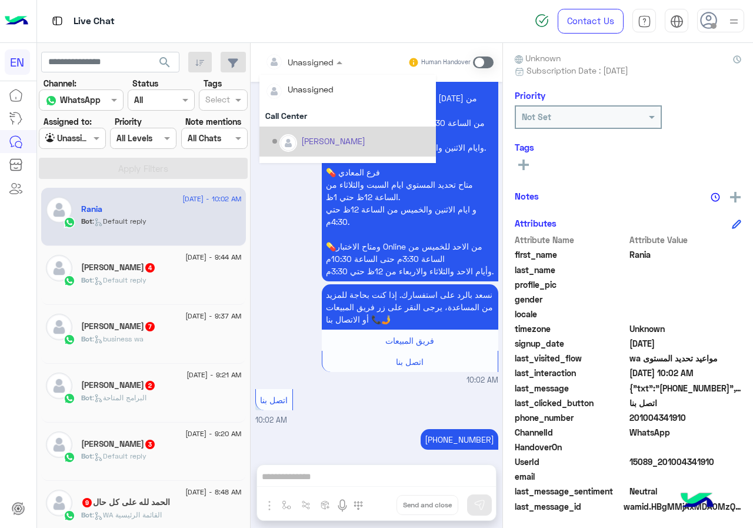
scroll to position [195, 0]
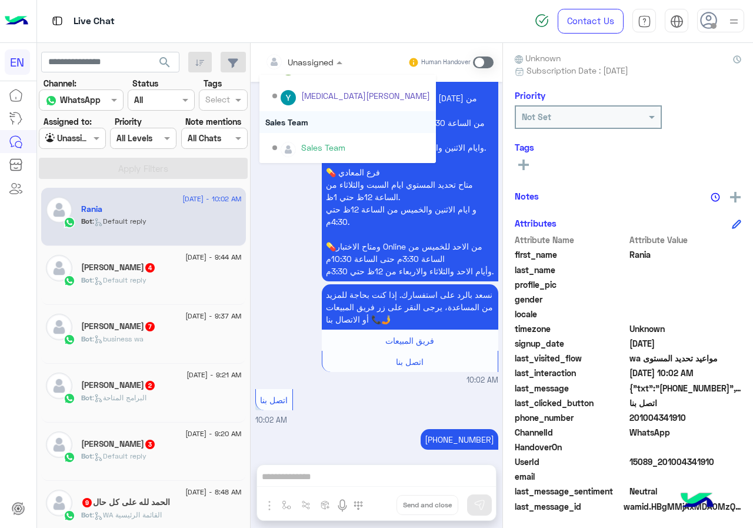
click at [335, 122] on div "Sales Team" at bounding box center [348, 122] width 177 height 22
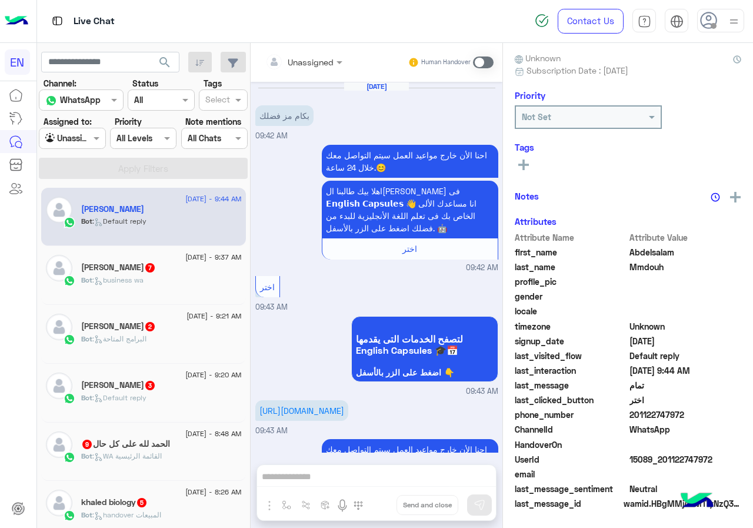
scroll to position [299, 0]
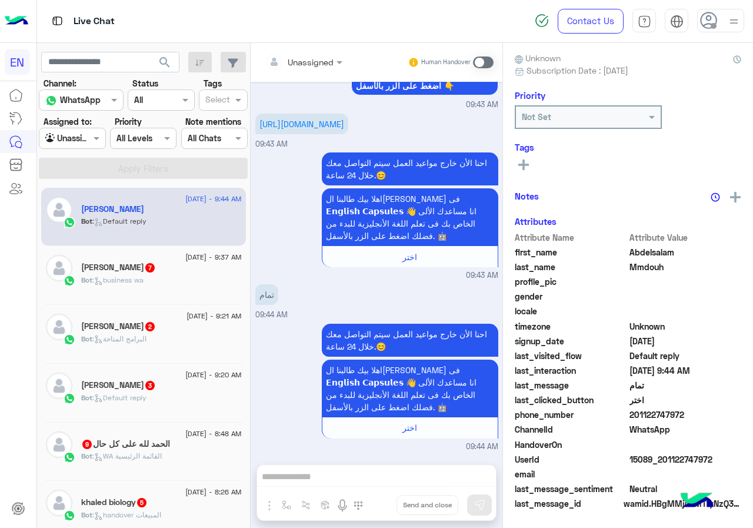
drag, startPoint x: 635, startPoint y: 414, endPoint x: 710, endPoint y: 412, distance: 75.4
click at [710, 412] on span "201122747972" at bounding box center [686, 415] width 112 height 12
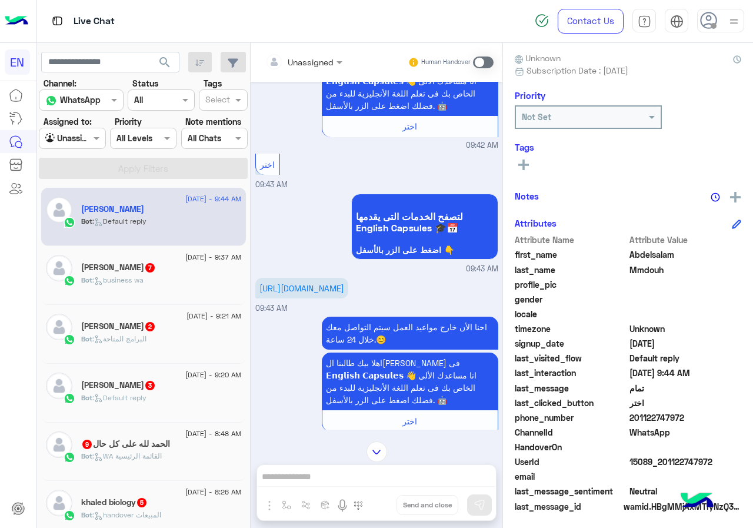
scroll to position [0, 0]
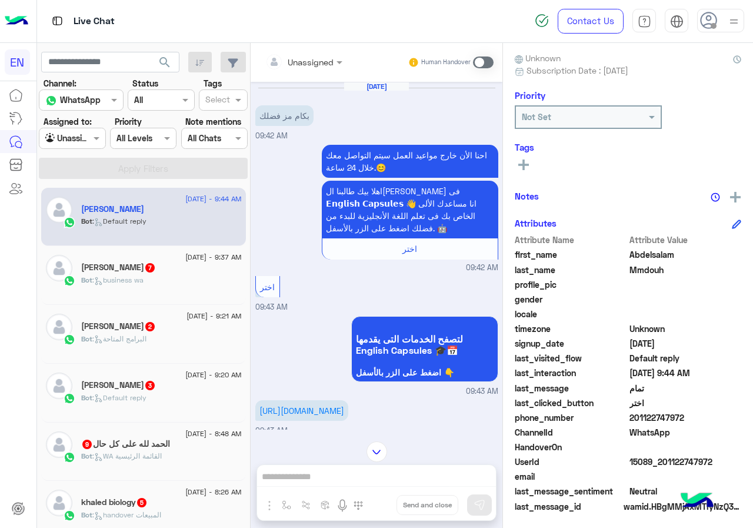
click at [301, 56] on input "text" at bounding box center [289, 62] width 48 height 12
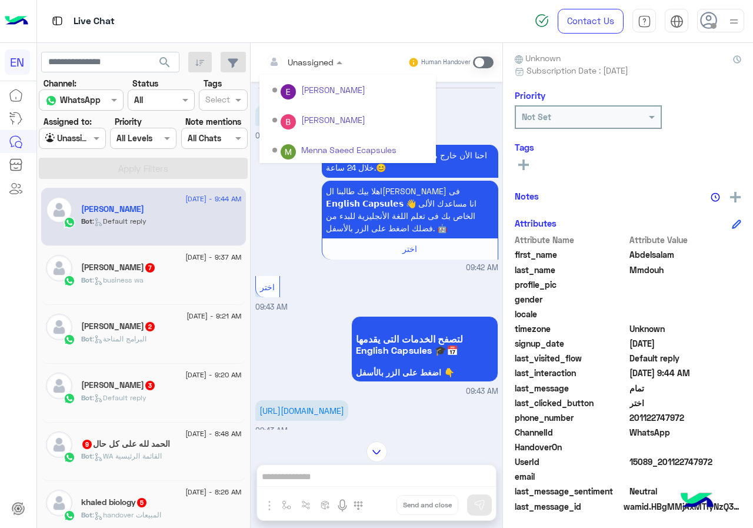
scroll to position [195, 0]
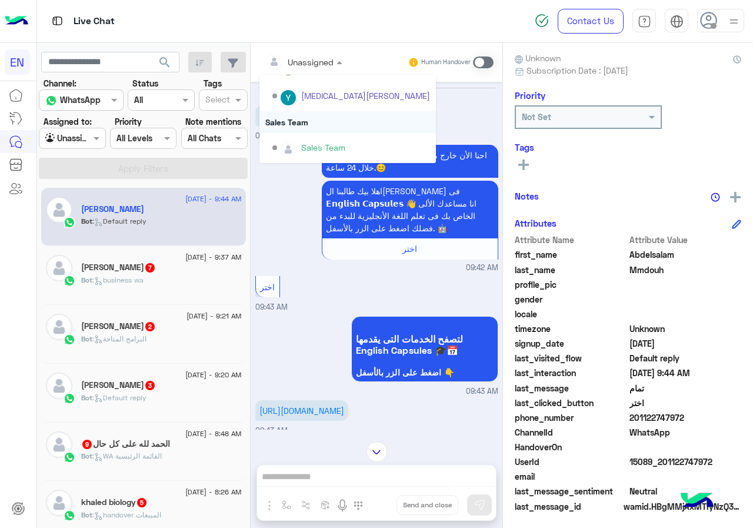
click at [312, 120] on div "Sales Team" at bounding box center [348, 122] width 177 height 22
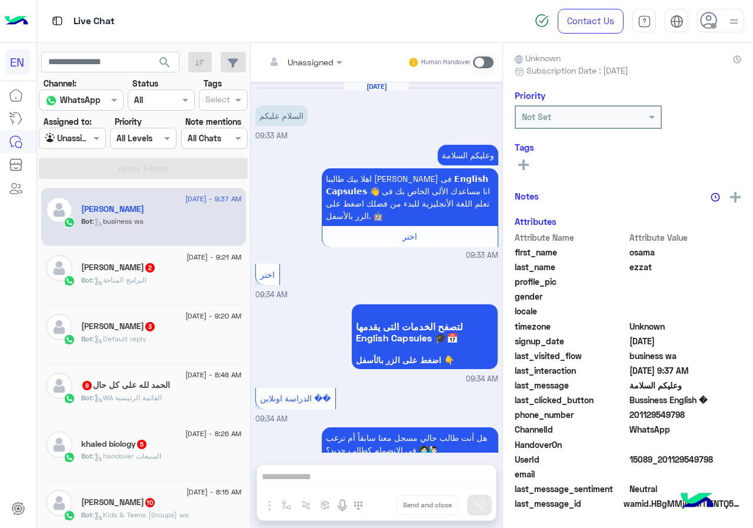
scroll to position [1961, 0]
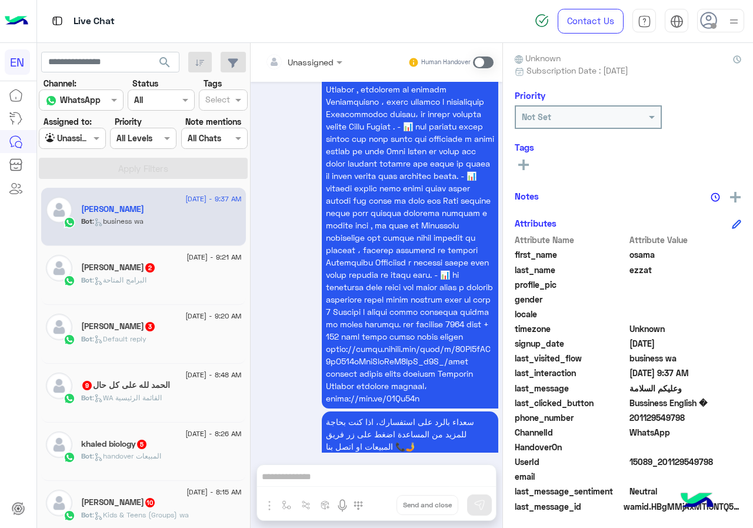
drag, startPoint x: 634, startPoint y: 412, endPoint x: 692, endPoint y: 419, distance: 58.1
click at [692, 419] on span "201129549798" at bounding box center [686, 417] width 112 height 12
click at [323, 48] on div "Unassigned Human Handover" at bounding box center [377, 62] width 252 height 39
click at [323, 58] on div at bounding box center [304, 62] width 89 height 14
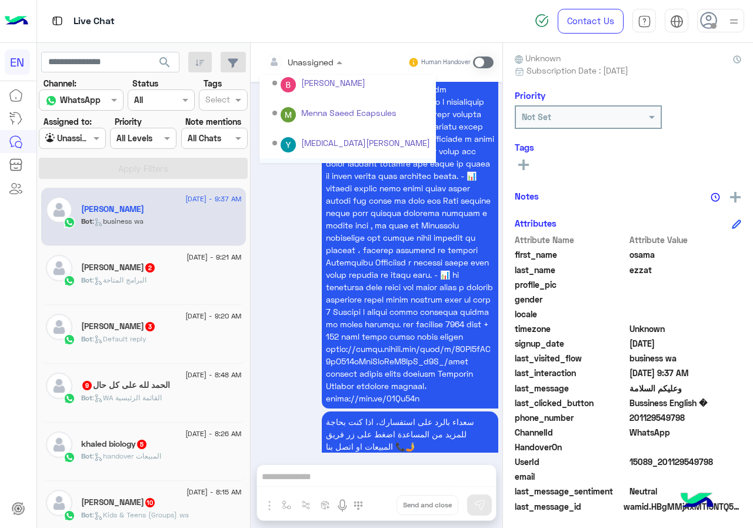
scroll to position [195, 0]
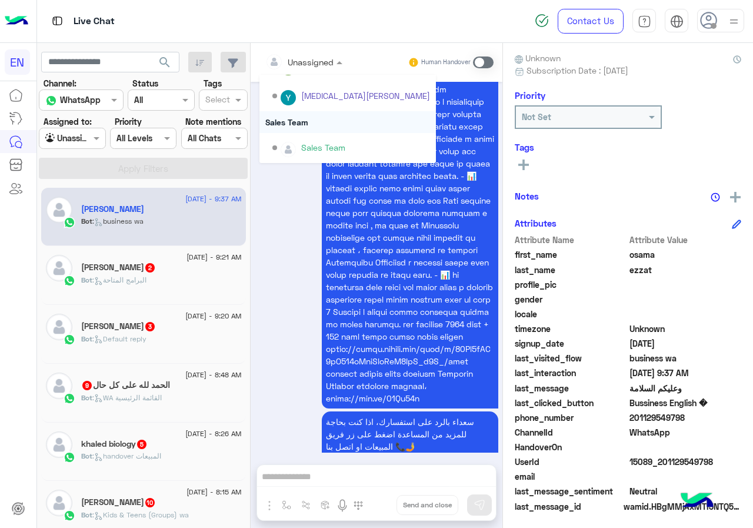
click at [321, 120] on div "Sales Team" at bounding box center [348, 122] width 177 height 22
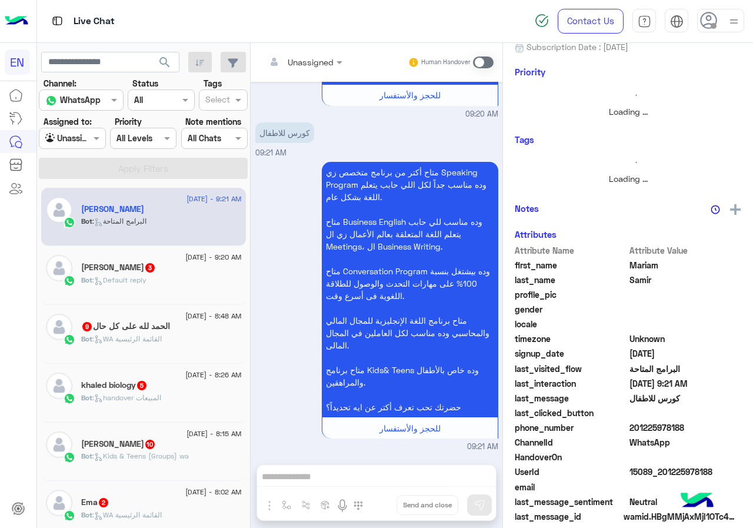
scroll to position [102, 0]
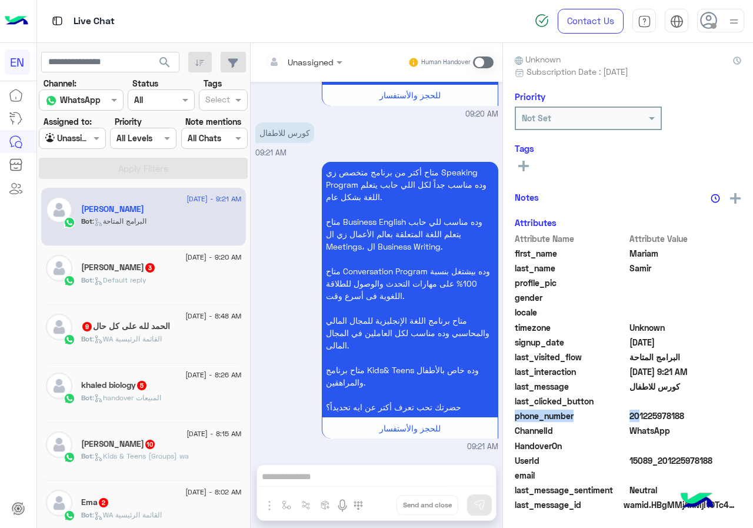
drag, startPoint x: 633, startPoint y: 416, endPoint x: 719, endPoint y: 409, distance: 86.2
click at [719, 409] on div "Attribute Name Attribute Value first_name Mariam last_name Samir profile_pic ge…" at bounding box center [628, 373] width 227 height 281
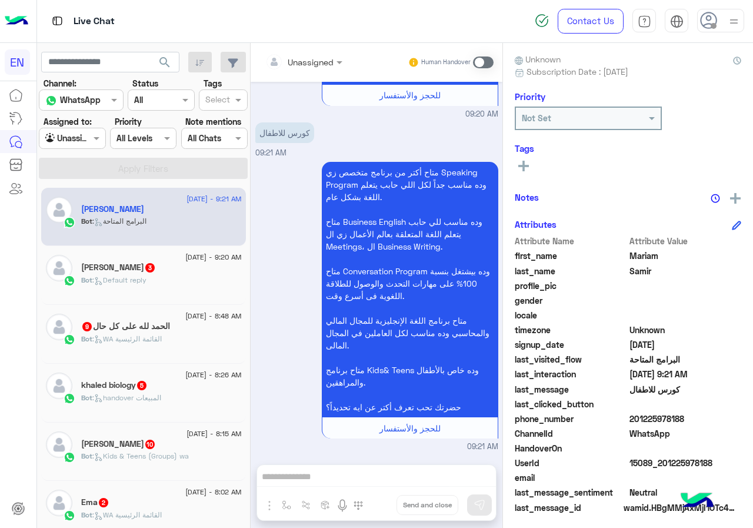
click at [660, 415] on span "201225978188" at bounding box center [686, 419] width 112 height 12
drag, startPoint x: 632, startPoint y: 419, endPoint x: 734, endPoint y: 419, distance: 101.8
click at [734, 419] on span "201225978188" at bounding box center [686, 419] width 112 height 12
click at [310, 56] on input "text" at bounding box center [289, 62] width 48 height 12
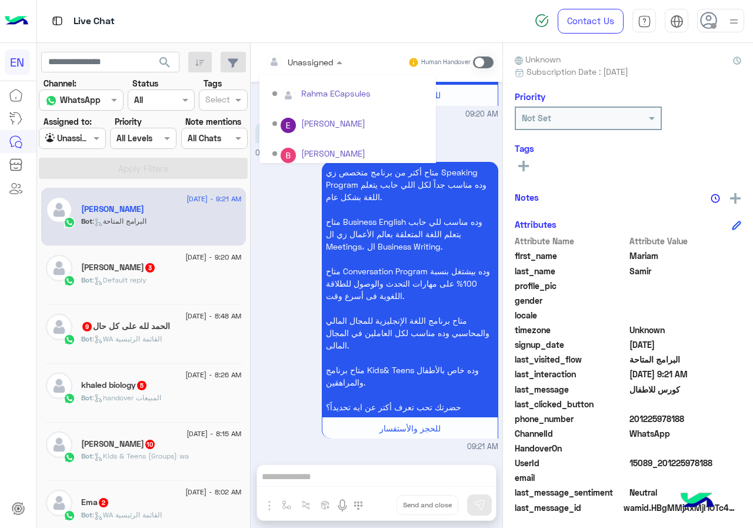
scroll to position [195, 0]
click at [308, 126] on div "Sales Team" at bounding box center [348, 122] width 177 height 22
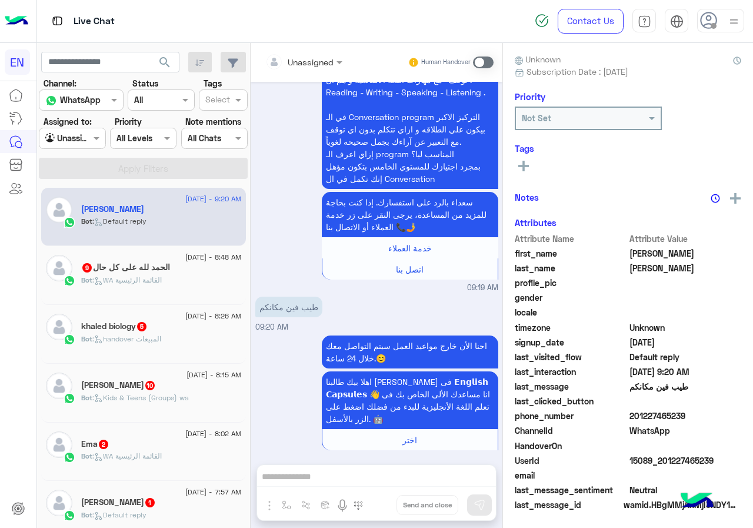
scroll to position [103, 0]
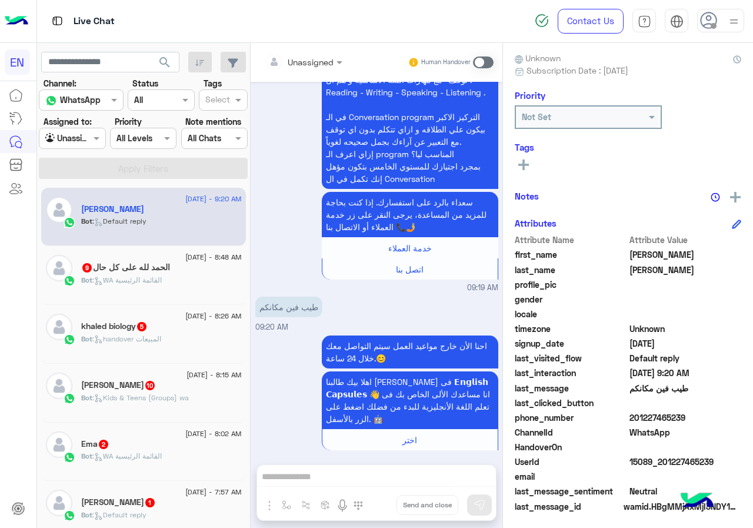
drag, startPoint x: 633, startPoint y: 413, endPoint x: 742, endPoint y: 413, distance: 108.9
click at [742, 413] on div "أحمد محمود الرفاعي Reachable Unknown Subscription Date : 08/13/2025 Priority No…" at bounding box center [628, 283] width 250 height 481
click at [295, 69] on div "Unassigned" at bounding box center [299, 62] width 68 height 24
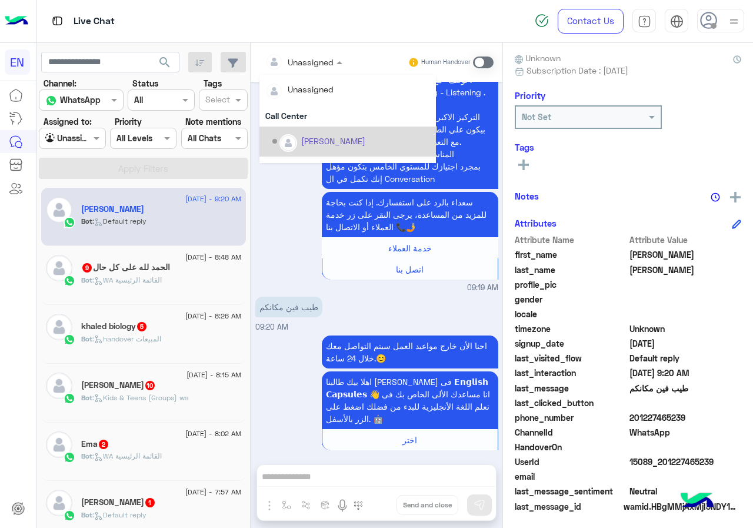
scroll to position [195, 0]
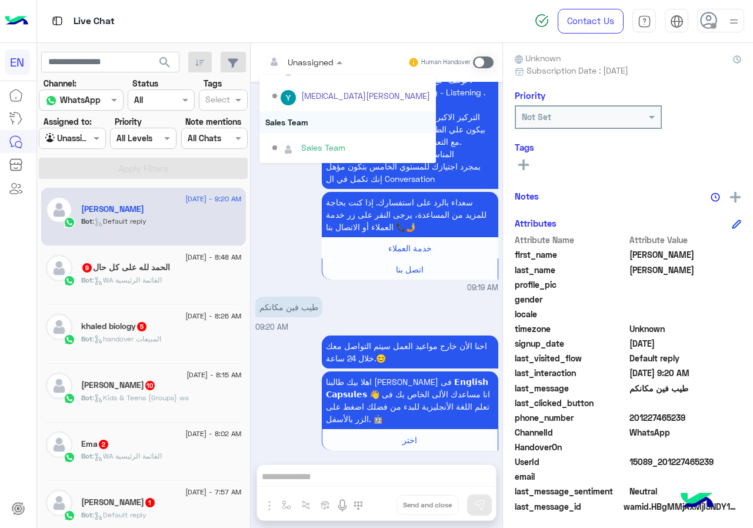
click at [311, 125] on div "Sales Team" at bounding box center [348, 122] width 177 height 22
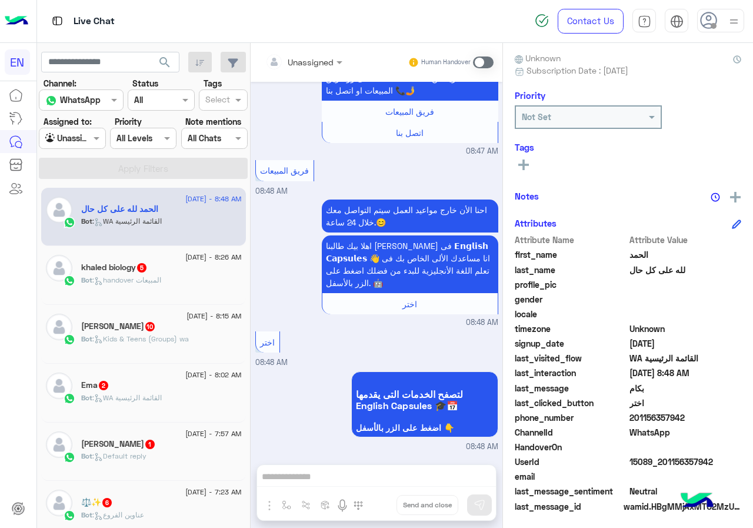
drag, startPoint x: 650, startPoint y: 417, endPoint x: 699, endPoint y: 414, distance: 48.3
click at [699, 414] on span "201156357942" at bounding box center [686, 417] width 112 height 12
click at [318, 62] on div at bounding box center [304, 62] width 89 height 14
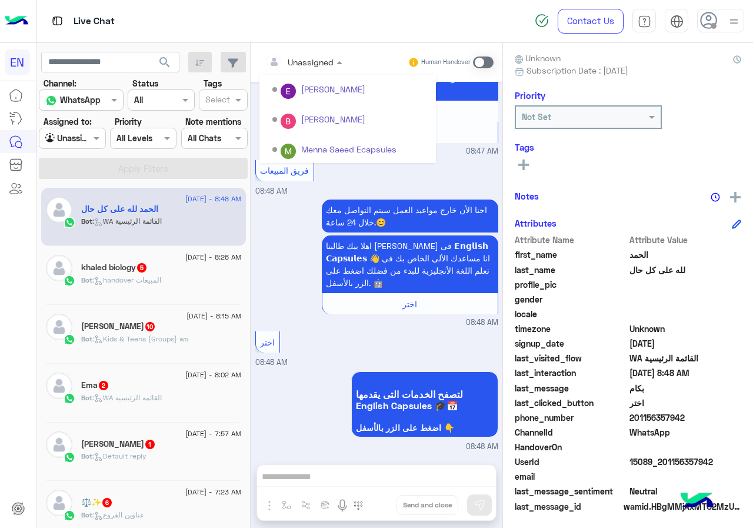
scroll to position [195, 0]
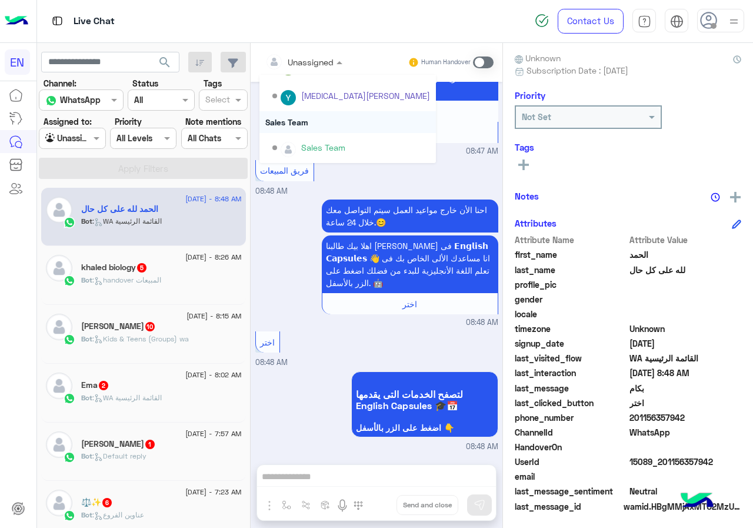
click at [316, 118] on div "Sales Team" at bounding box center [348, 122] width 177 height 22
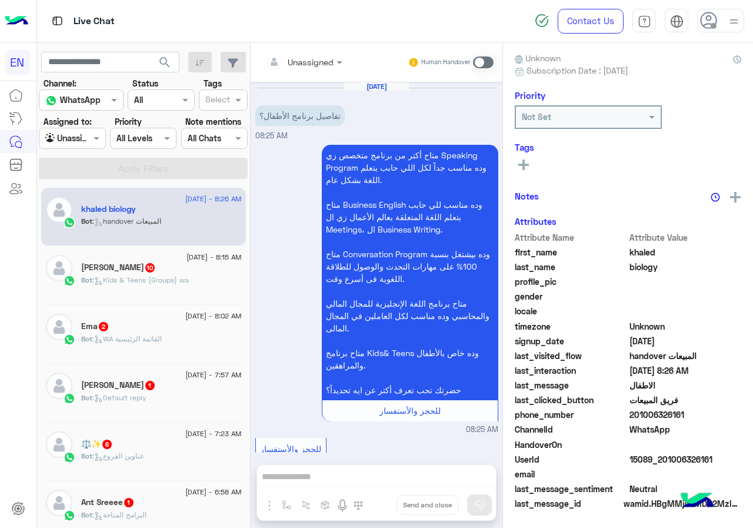
scroll to position [867, 0]
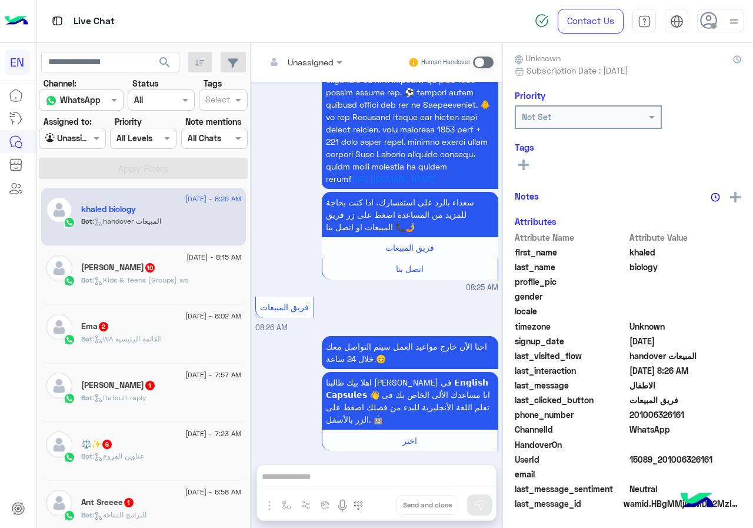
drag, startPoint x: 633, startPoint y: 414, endPoint x: 712, endPoint y: 409, distance: 79.1
click at [712, 409] on span "201006326161" at bounding box center [686, 415] width 112 height 12
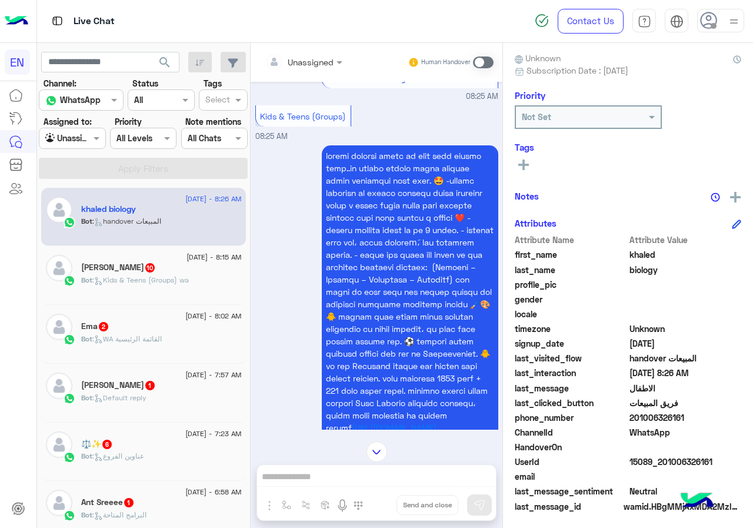
scroll to position [514, 0]
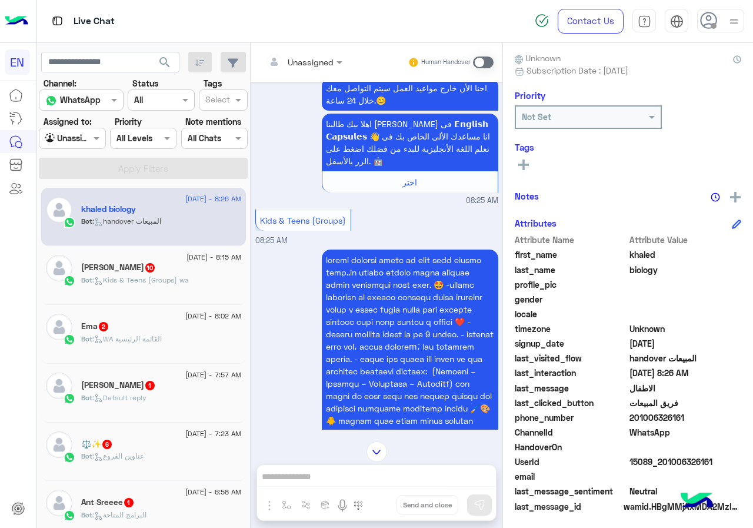
click at [284, 56] on input "text" at bounding box center [289, 62] width 48 height 12
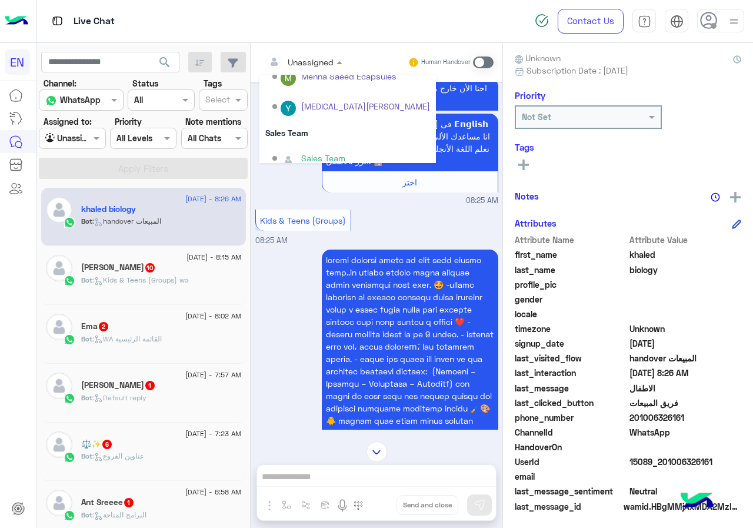
scroll to position [195, 0]
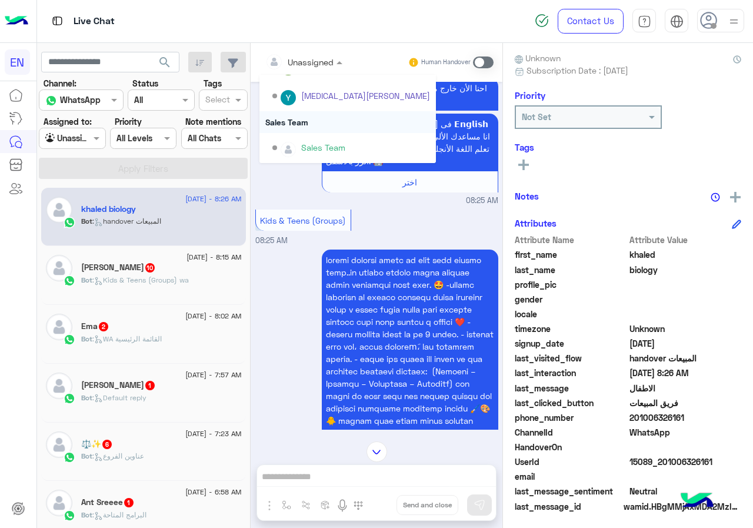
click at [314, 127] on div "Sales Team" at bounding box center [348, 122] width 177 height 22
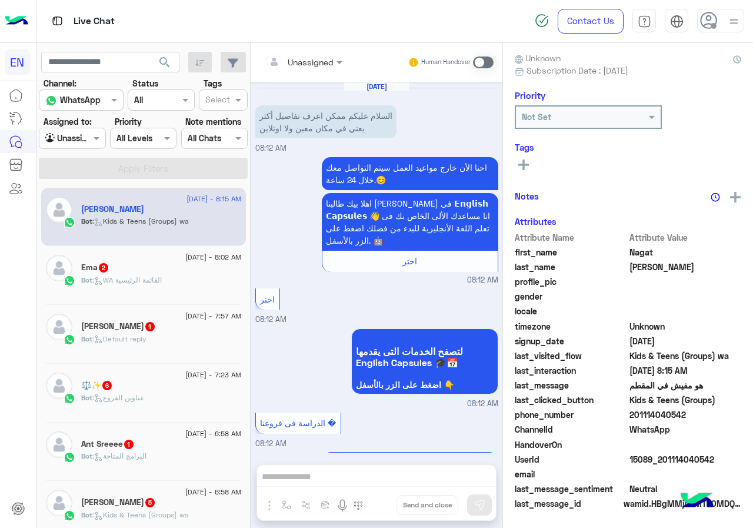
scroll to position [1272, 0]
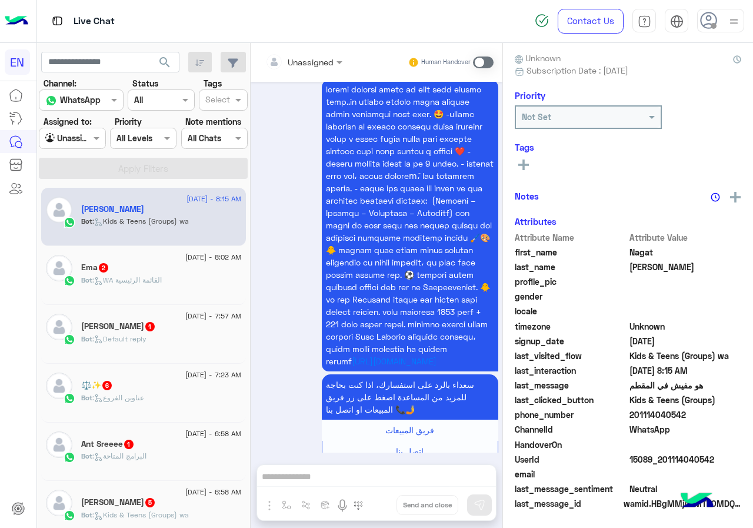
drag, startPoint x: 633, startPoint y: 418, endPoint x: 711, endPoint y: 413, distance: 77.3
click at [711, 413] on span "201114040542" at bounding box center [686, 415] width 112 height 12
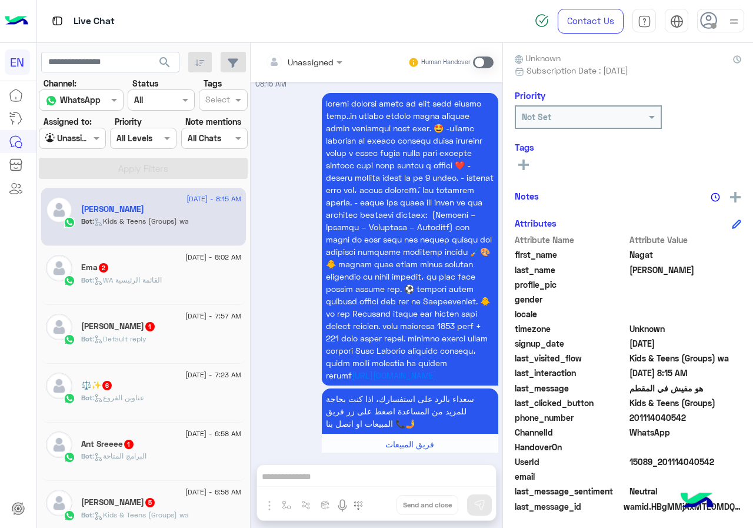
scroll to position [1271, 0]
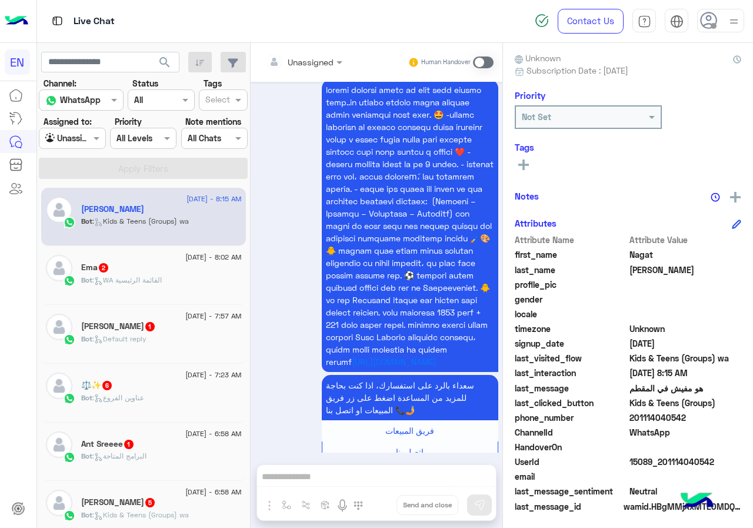
click at [276, 59] on input "text" at bounding box center [289, 62] width 48 height 12
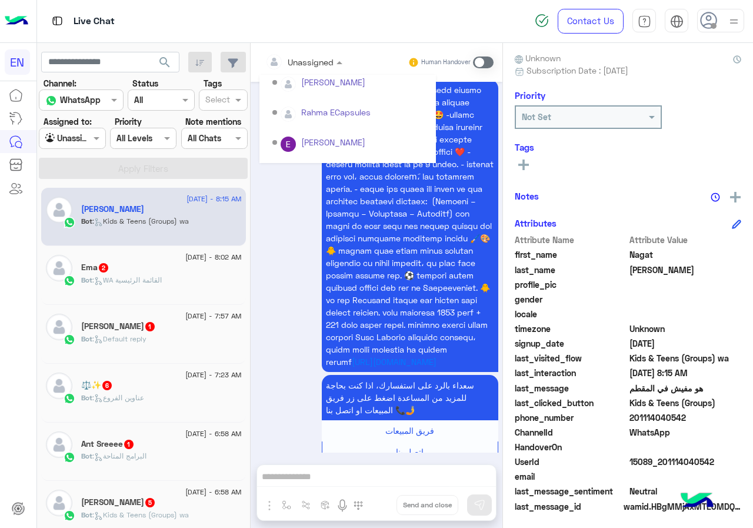
scroll to position [195, 0]
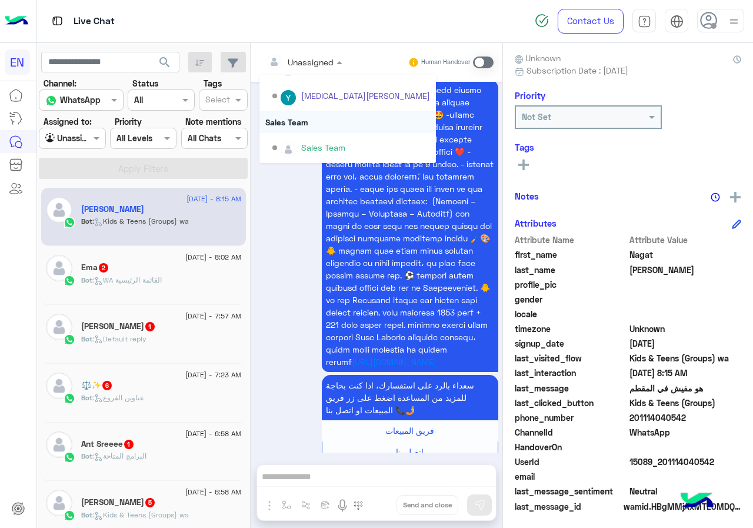
click at [313, 125] on div "Sales Team" at bounding box center [348, 122] width 177 height 22
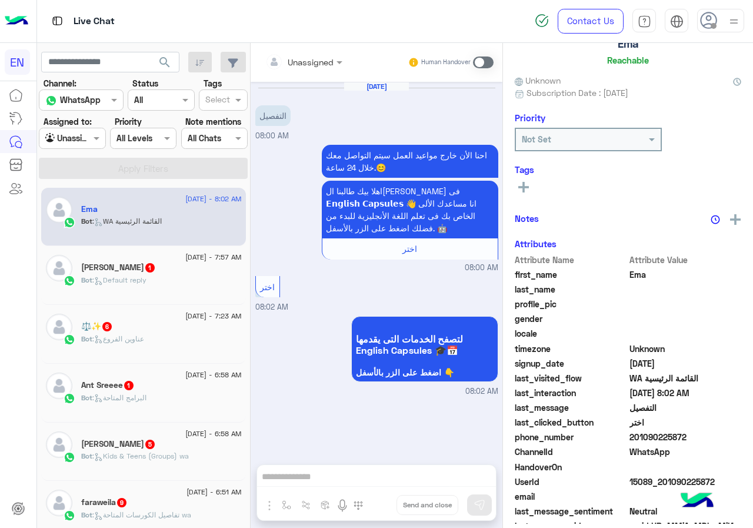
scroll to position [103, 0]
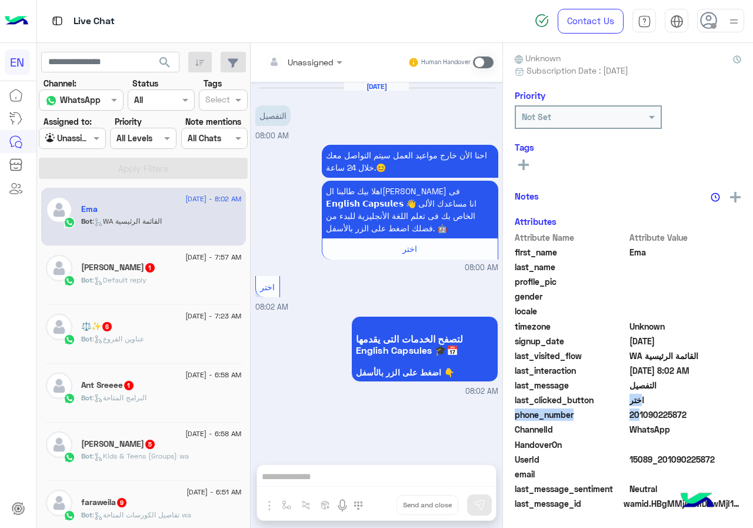
drag, startPoint x: 633, startPoint y: 411, endPoint x: 721, endPoint y: 405, distance: 88.0
click at [721, 405] on div "Attribute Name Attribute Value first_name Ema last_name profile_pic gender loca…" at bounding box center [628, 371] width 227 height 281
click at [722, 406] on span "اختر" at bounding box center [686, 400] width 112 height 12
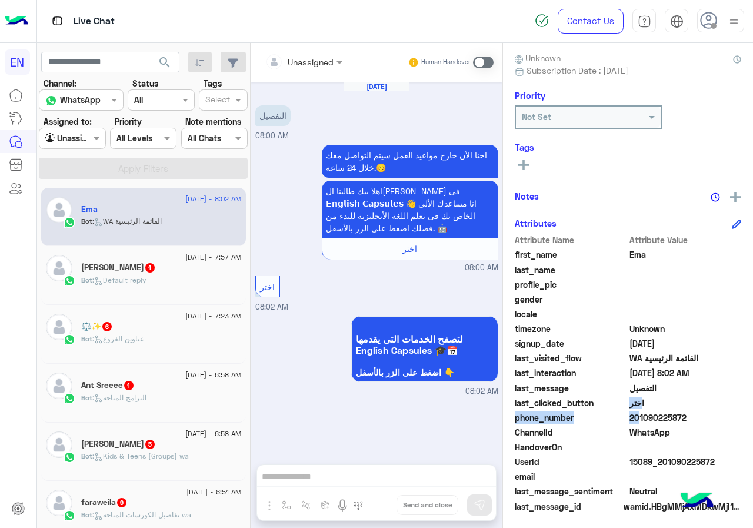
drag, startPoint x: 633, startPoint y: 418, endPoint x: 729, endPoint y: 416, distance: 96.0
click at [729, 416] on span "201090225872" at bounding box center [686, 417] width 112 height 12
click at [308, 62] on input "text" at bounding box center [289, 62] width 48 height 12
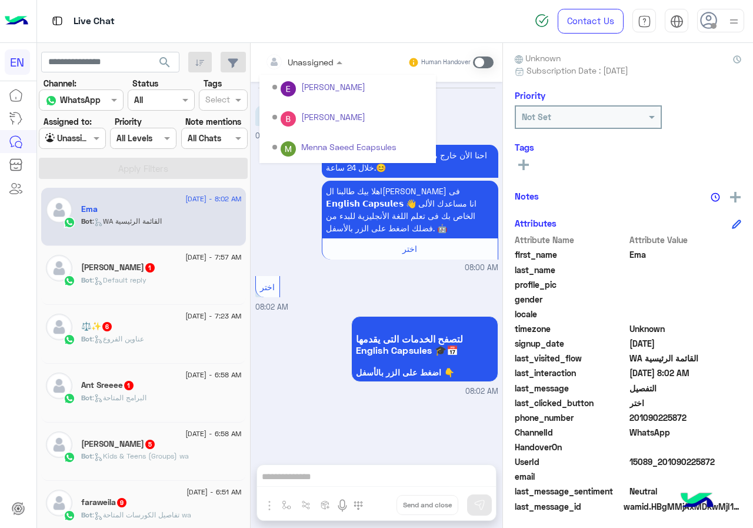
scroll to position [195, 0]
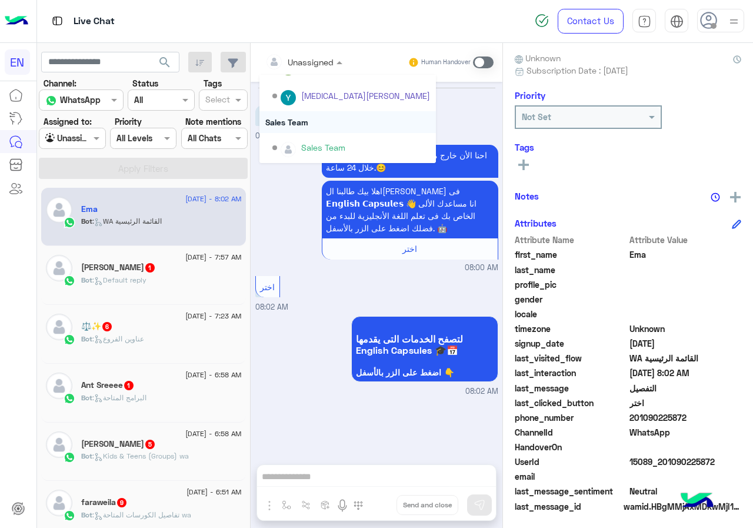
click at [316, 120] on div "Sales Team" at bounding box center [348, 122] width 177 height 22
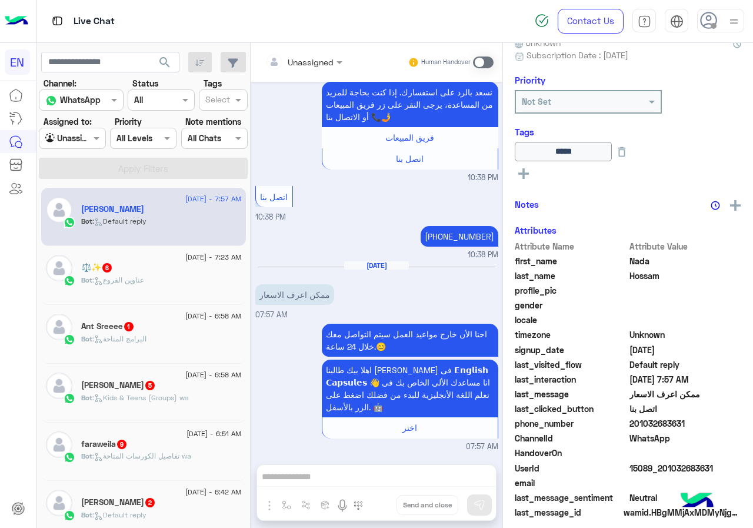
scroll to position [127, 0]
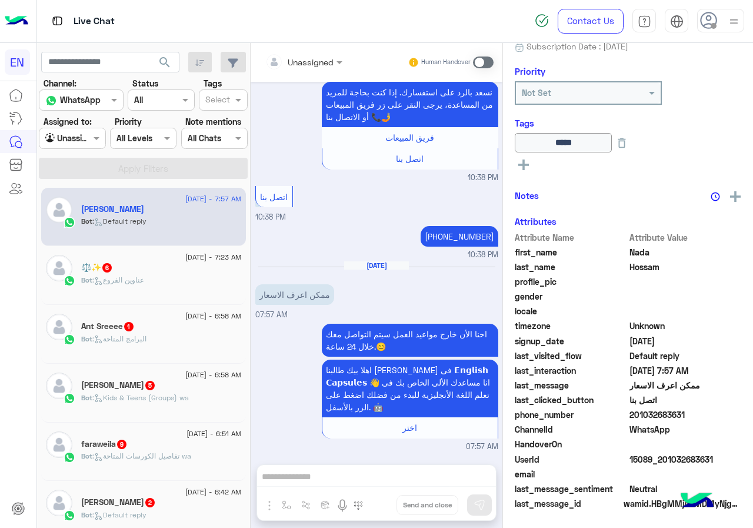
drag, startPoint x: 632, startPoint y: 413, endPoint x: 697, endPoint y: 413, distance: 65.3
click at [697, 413] on span "201032683631" at bounding box center [686, 415] width 112 height 12
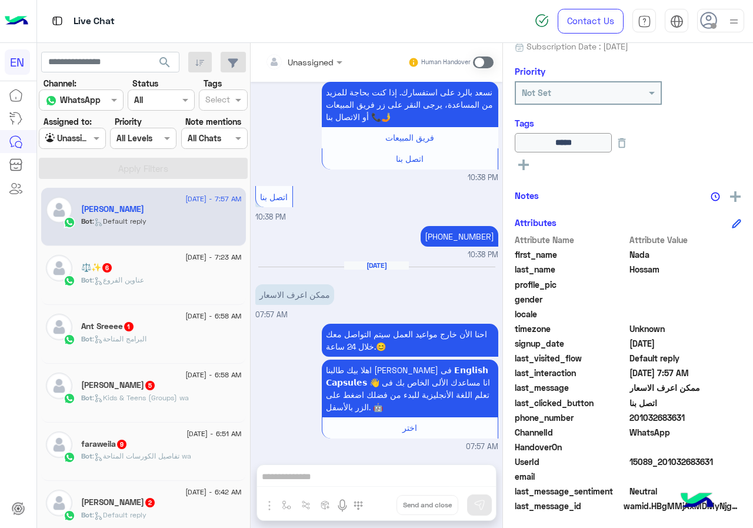
click at [316, 204] on div "اتصل بنا 10:38 PM" at bounding box center [376, 203] width 243 height 40
click at [299, 56] on input "text" at bounding box center [289, 62] width 48 height 12
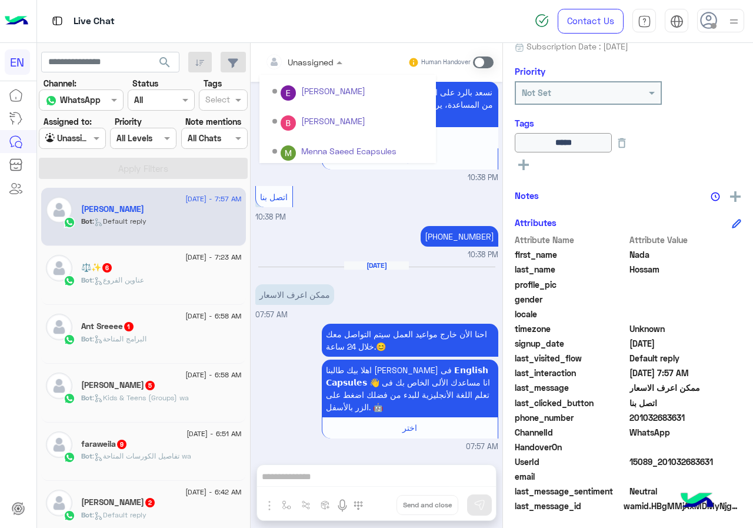
scroll to position [195, 0]
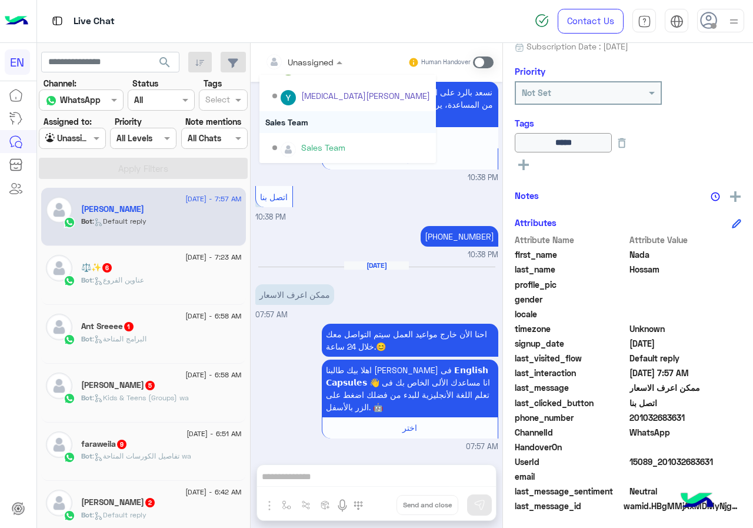
click at [305, 125] on div "Sales Team" at bounding box center [348, 122] width 177 height 22
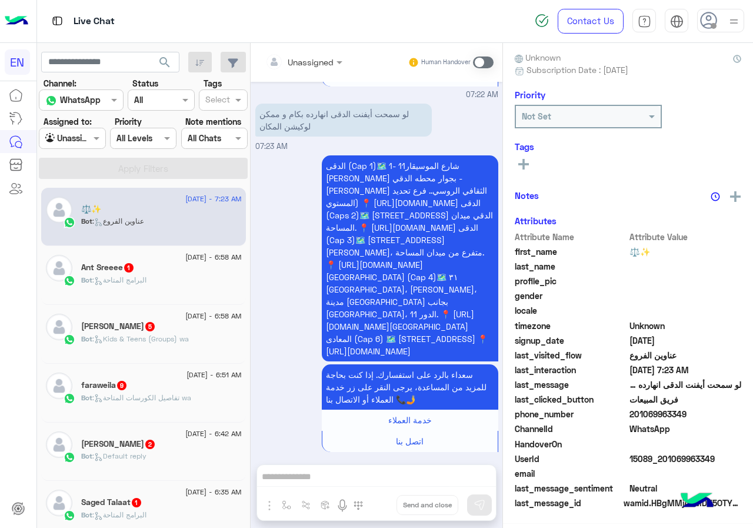
scroll to position [103, 0]
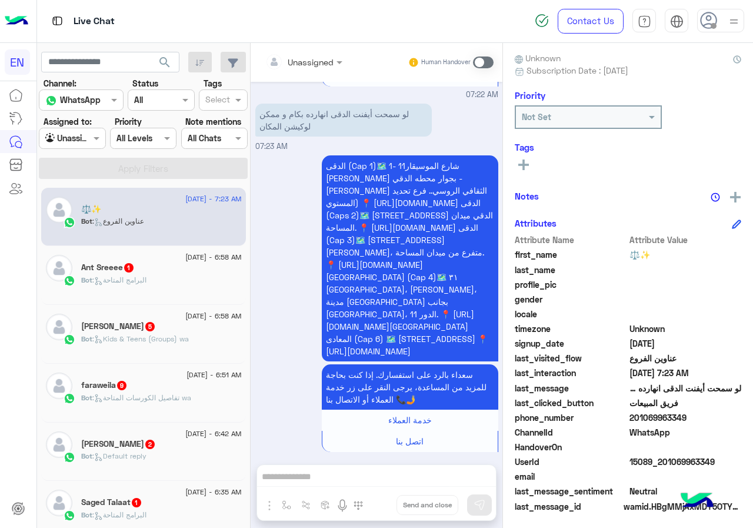
drag, startPoint x: 659, startPoint y: 414, endPoint x: 710, endPoint y: 416, distance: 51.2
click at [710, 416] on span "201069963349" at bounding box center [686, 417] width 112 height 12
click at [313, 33] on div "Live Chat" at bounding box center [276, 21] width 478 height 42
click at [323, 65] on div at bounding box center [304, 62] width 89 height 14
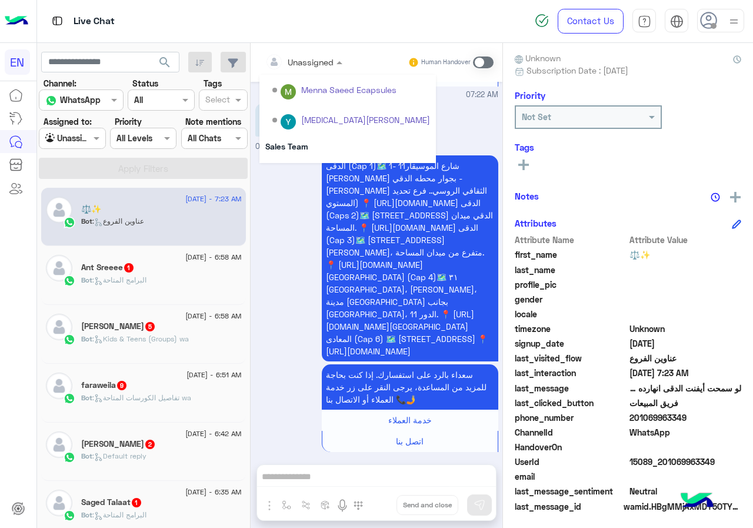
scroll to position [195, 0]
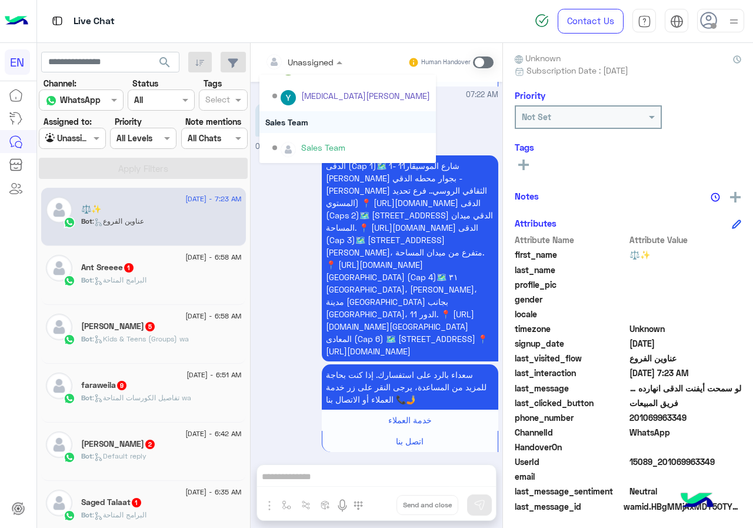
click at [324, 122] on div "Sales Team" at bounding box center [348, 122] width 177 height 22
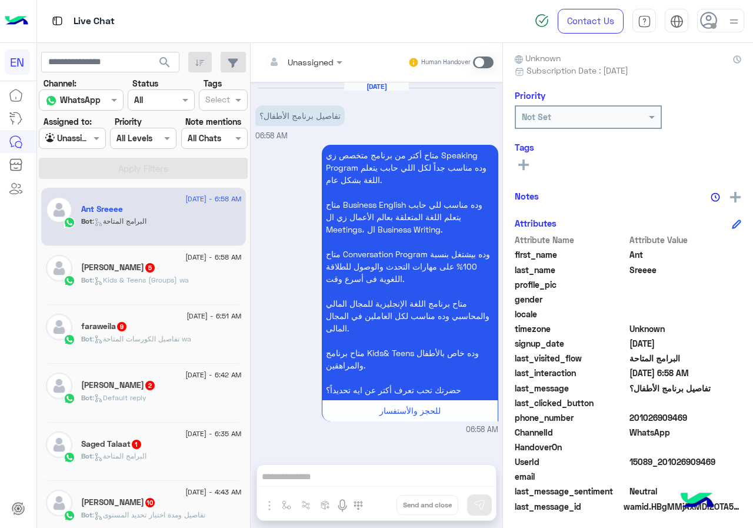
drag, startPoint x: 633, startPoint y: 422, endPoint x: 731, endPoint y: 414, distance: 98.6
click at [731, 414] on span "201026909469" at bounding box center [686, 417] width 112 height 12
click at [292, 61] on input "text" at bounding box center [289, 62] width 48 height 12
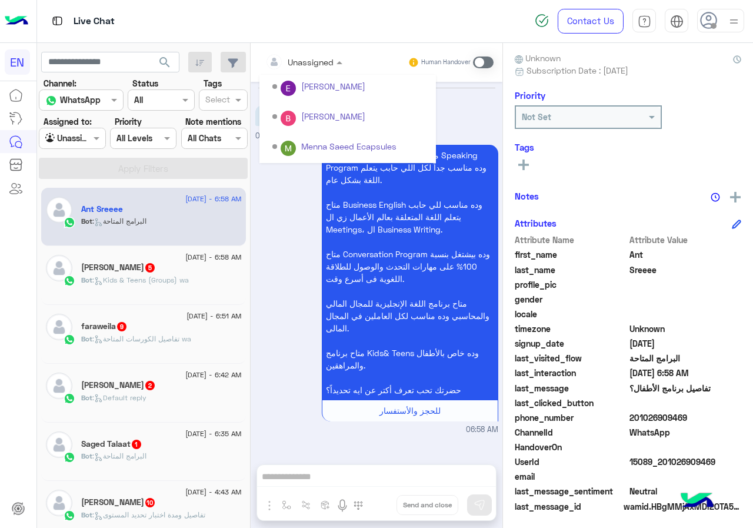
scroll to position [195, 0]
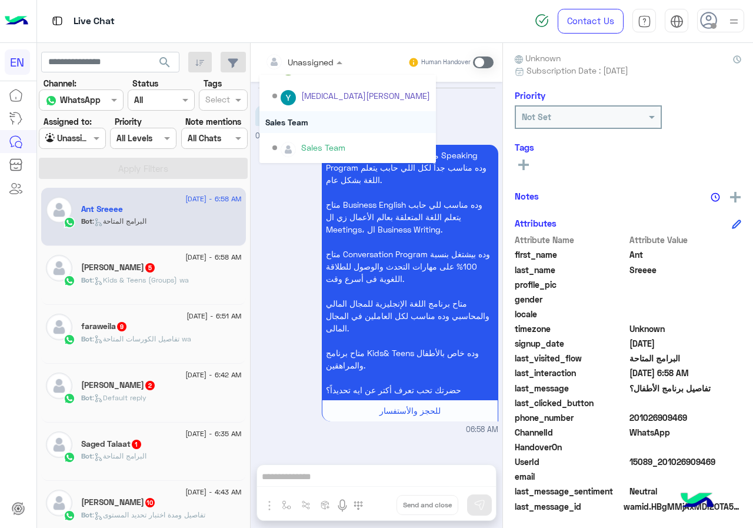
click at [308, 116] on div "Sales Team" at bounding box center [348, 122] width 177 height 22
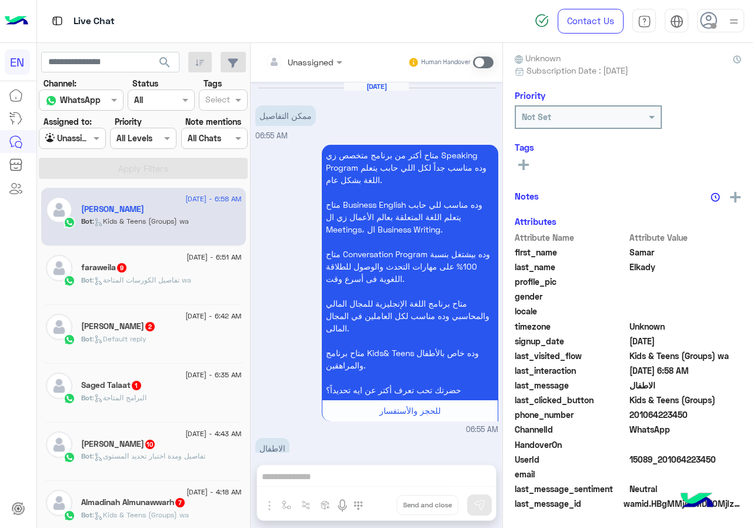
scroll to position [1030, 0]
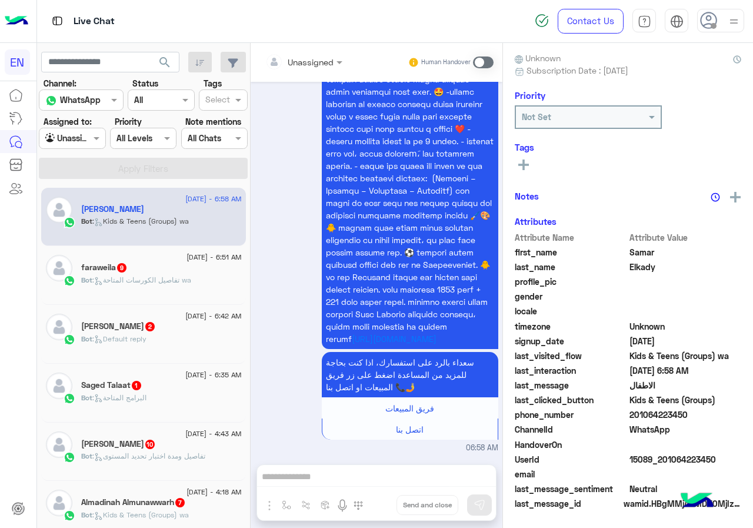
drag, startPoint x: 634, startPoint y: 413, endPoint x: 701, endPoint y: 413, distance: 66.5
click at [701, 413] on span "201064223450" at bounding box center [686, 415] width 112 height 12
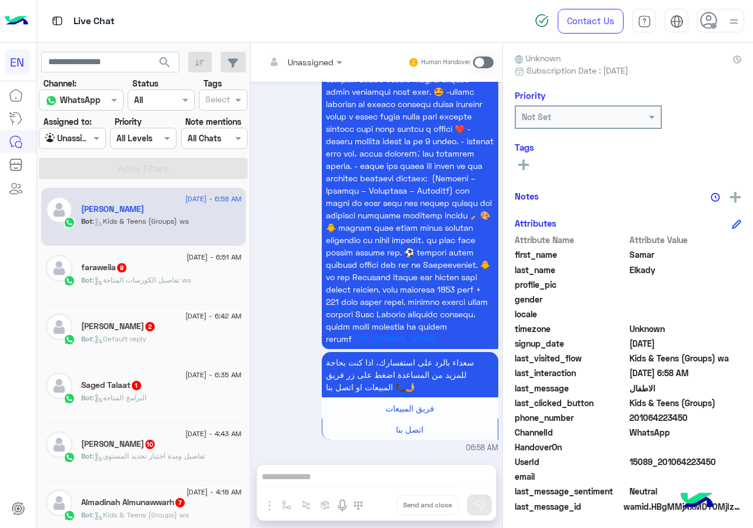
click at [295, 56] on input "text" at bounding box center [289, 62] width 48 height 12
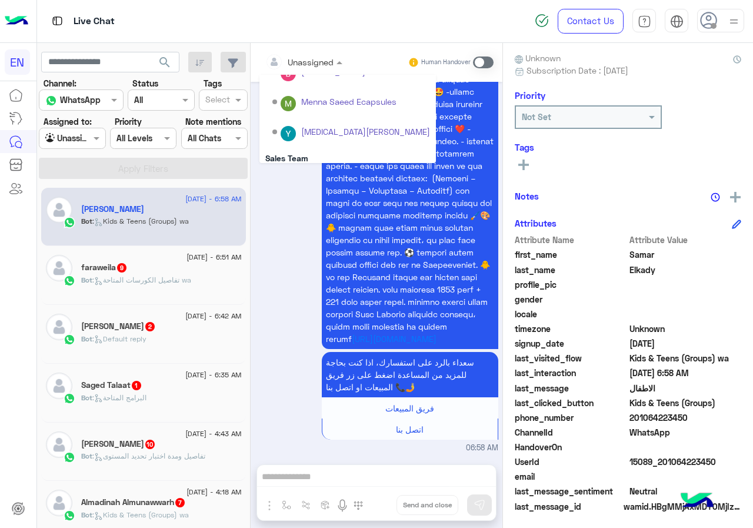
scroll to position [195, 0]
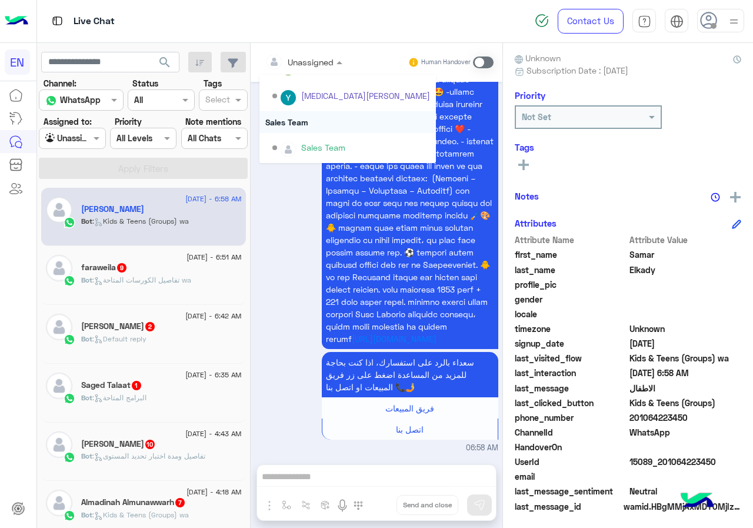
click at [326, 112] on div "Sales Team" at bounding box center [348, 122] width 177 height 22
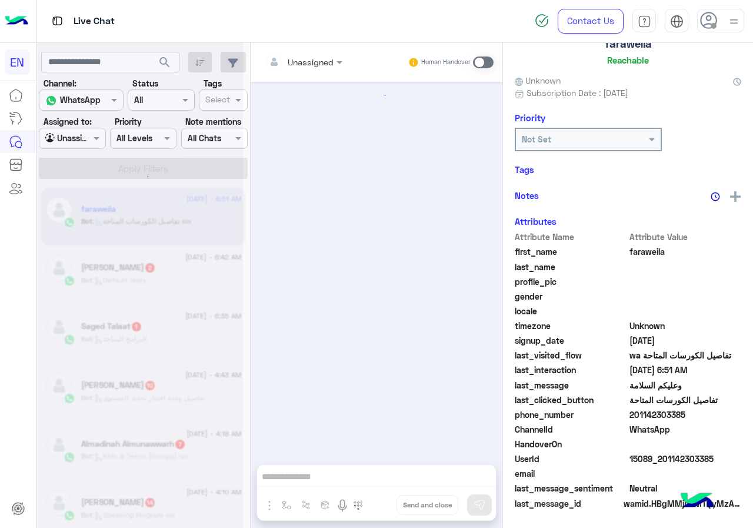
scroll to position [104, 0]
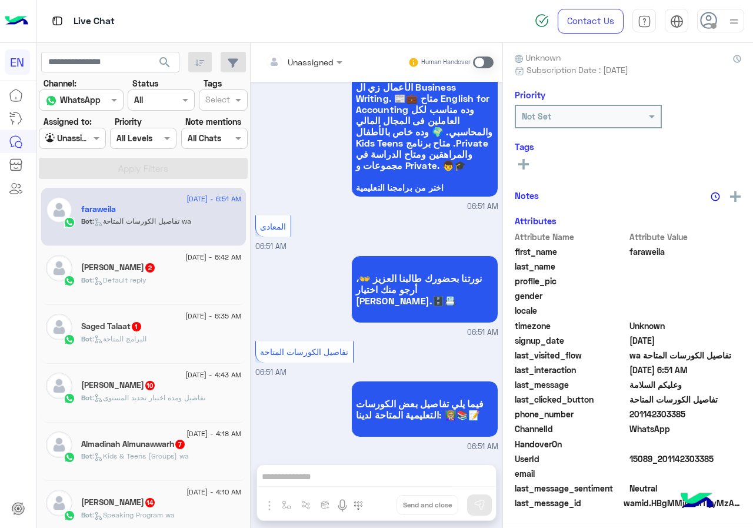
drag, startPoint x: 634, startPoint y: 412, endPoint x: 712, endPoint y: 414, distance: 77.7
click at [712, 414] on span "201142303385" at bounding box center [686, 414] width 112 height 12
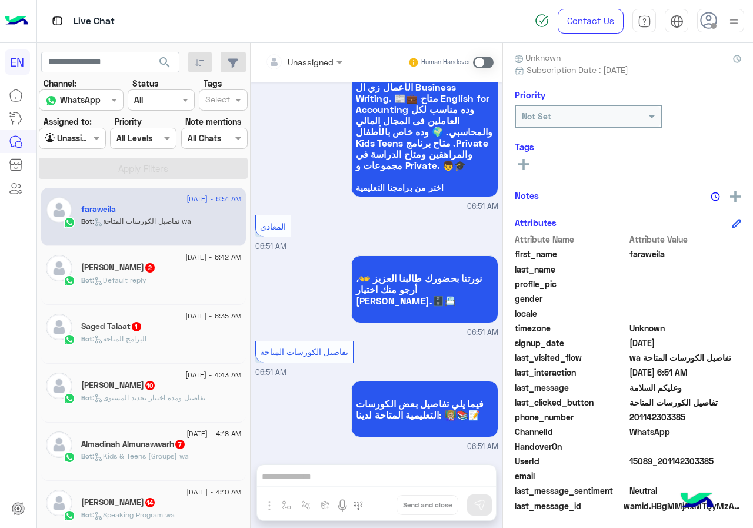
scroll to position [106, 0]
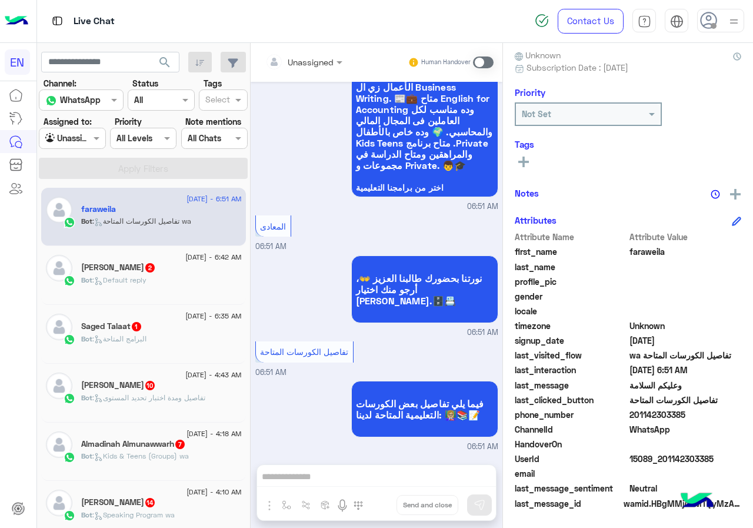
click at [320, 56] on div at bounding box center [304, 62] width 89 height 14
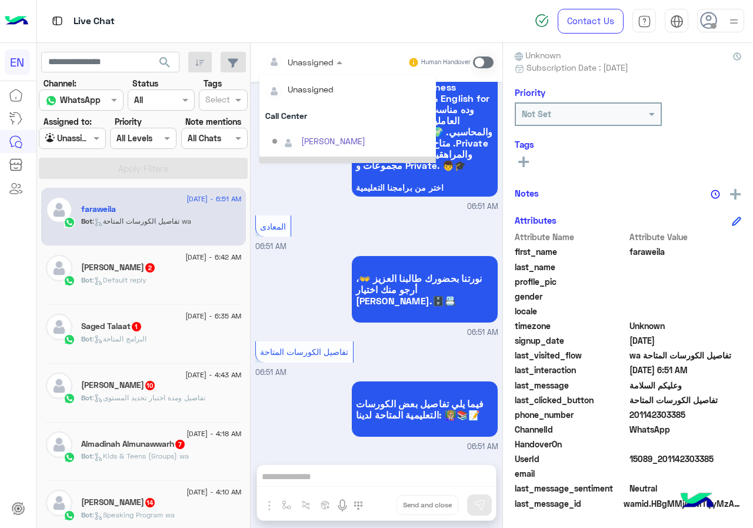
scroll to position [195, 0]
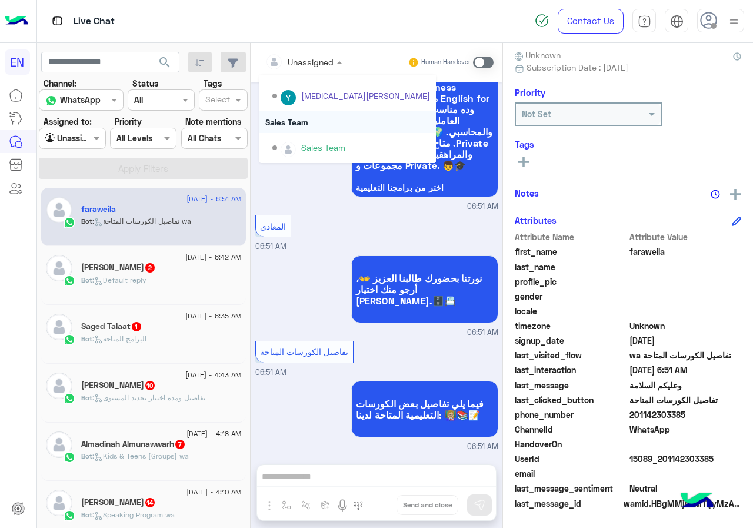
click at [335, 122] on div "Sales Team" at bounding box center [348, 122] width 177 height 22
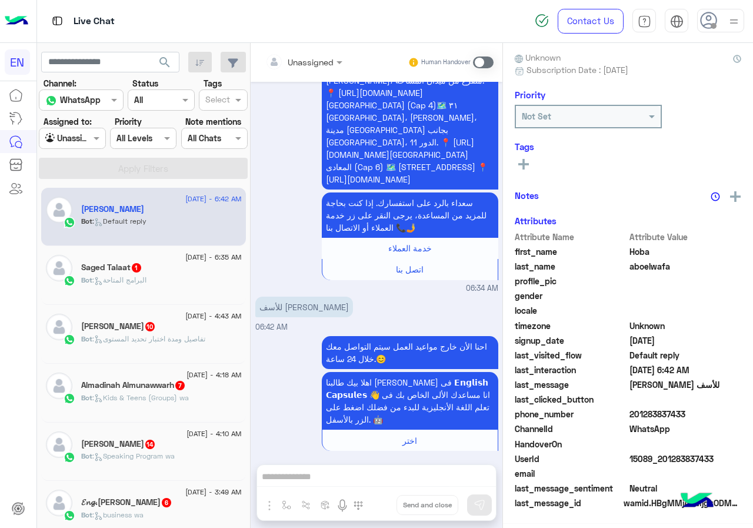
scroll to position [103, 0]
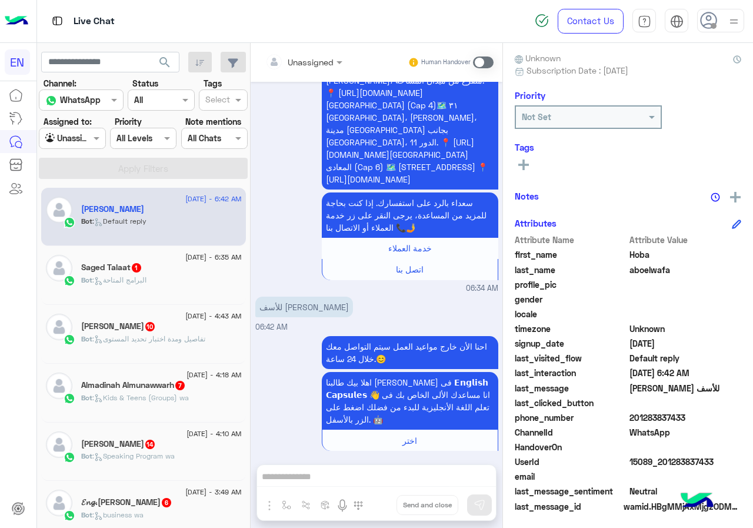
drag, startPoint x: 634, startPoint y: 414, endPoint x: 691, endPoint y: 424, distance: 57.9
click at [691, 424] on span "201283837433" at bounding box center [686, 417] width 112 height 12
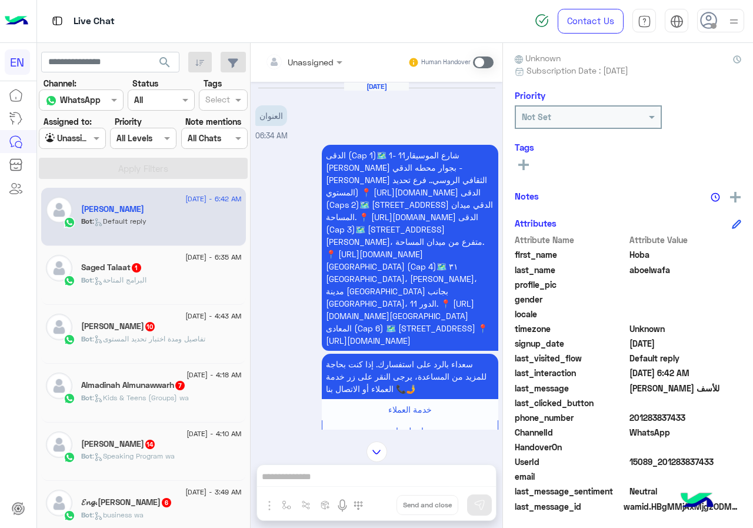
scroll to position [161, 0]
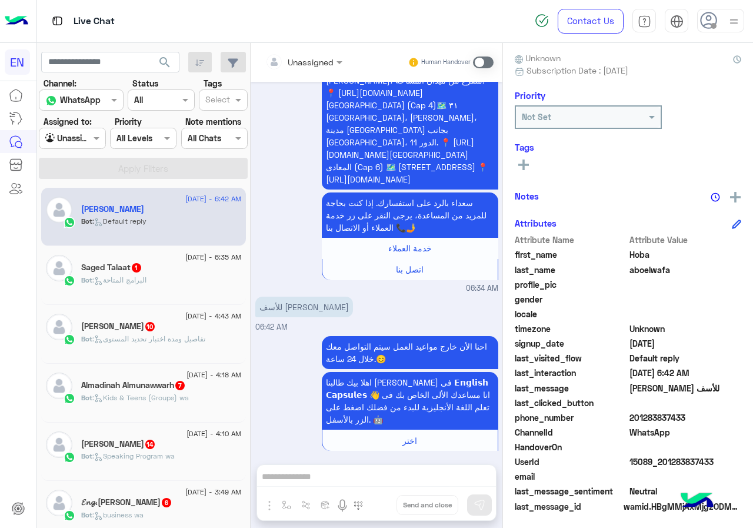
click at [306, 57] on input "text" at bounding box center [289, 62] width 48 height 12
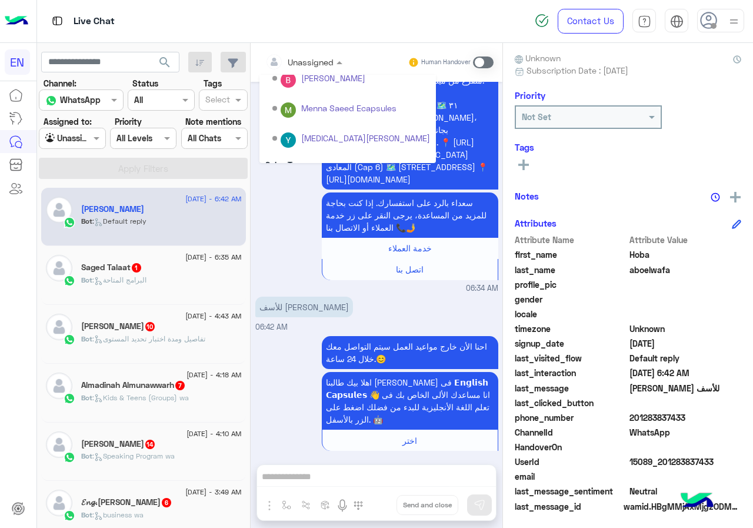
scroll to position [195, 0]
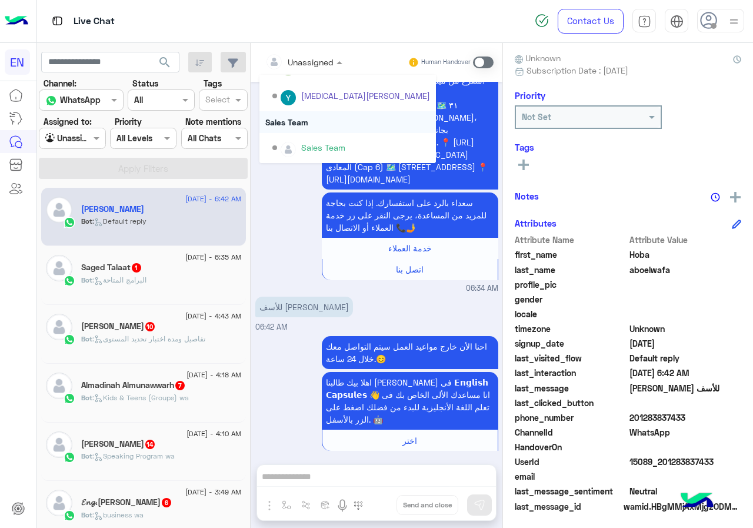
click at [316, 125] on div "Sales Team" at bounding box center [348, 122] width 177 height 22
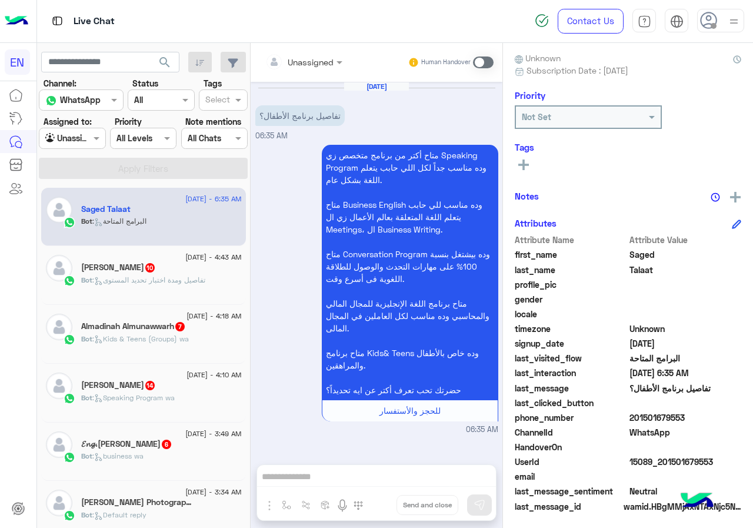
drag, startPoint x: 632, startPoint y: 414, endPoint x: 689, endPoint y: 414, distance: 57.7
click at [689, 414] on span "201501679553" at bounding box center [686, 417] width 112 height 12
click at [313, 59] on input "text" at bounding box center [289, 62] width 48 height 12
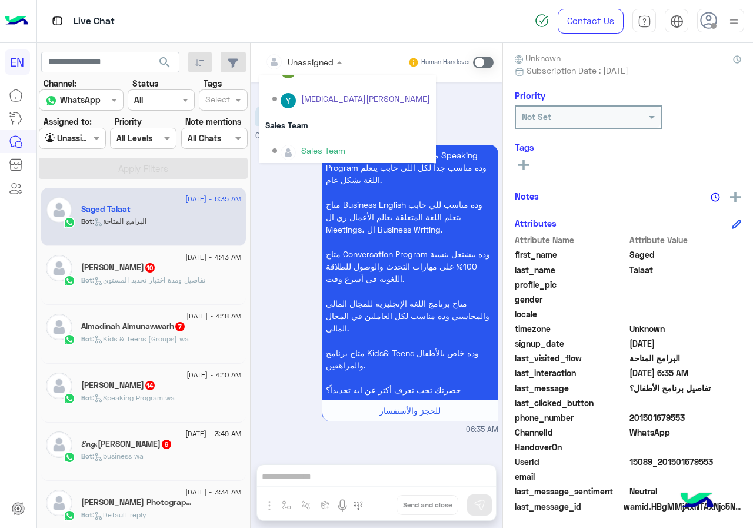
scroll to position [195, 0]
click at [320, 128] on div "Sales Team" at bounding box center [348, 122] width 177 height 22
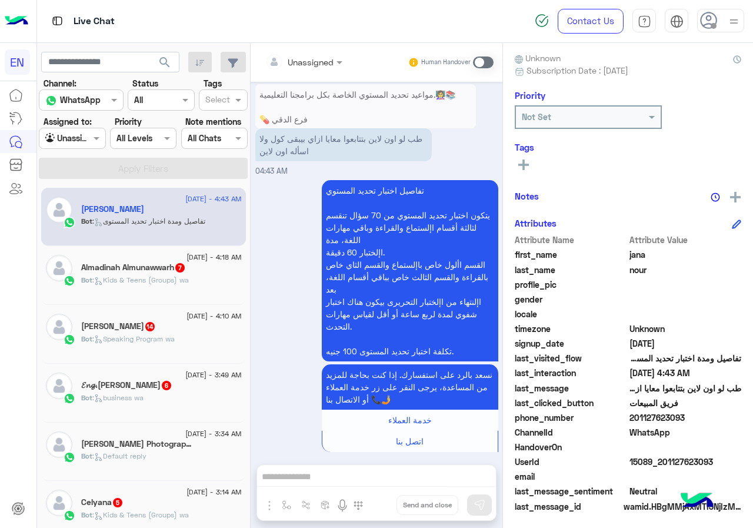
drag, startPoint x: 631, startPoint y: 415, endPoint x: 725, endPoint y: 422, distance: 93.9
click at [725, 422] on span "201127623093" at bounding box center [686, 417] width 112 height 12
click at [288, 58] on input "text" at bounding box center [289, 62] width 48 height 12
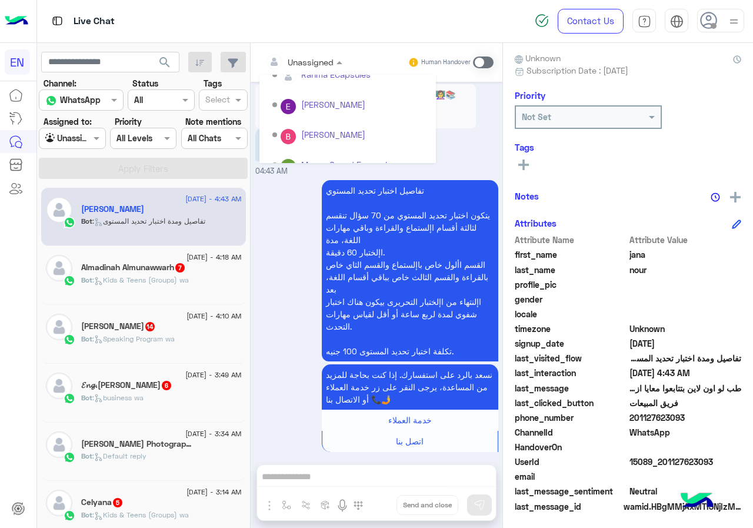
scroll to position [195, 0]
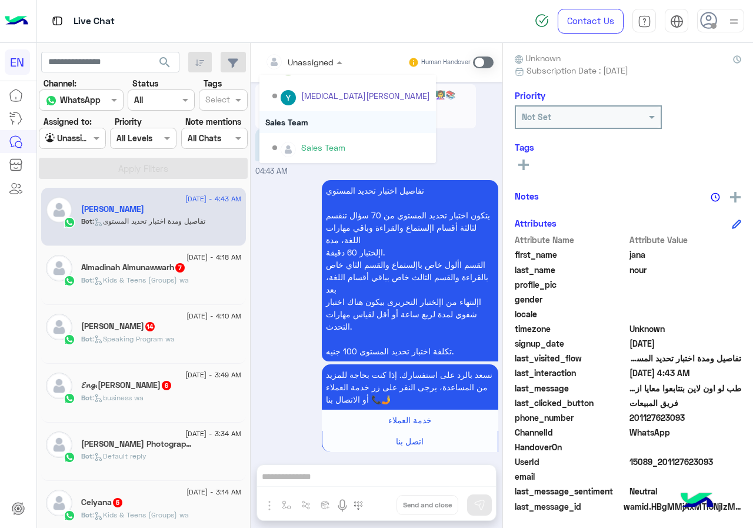
click at [318, 118] on div "Sales Team" at bounding box center [348, 122] width 177 height 22
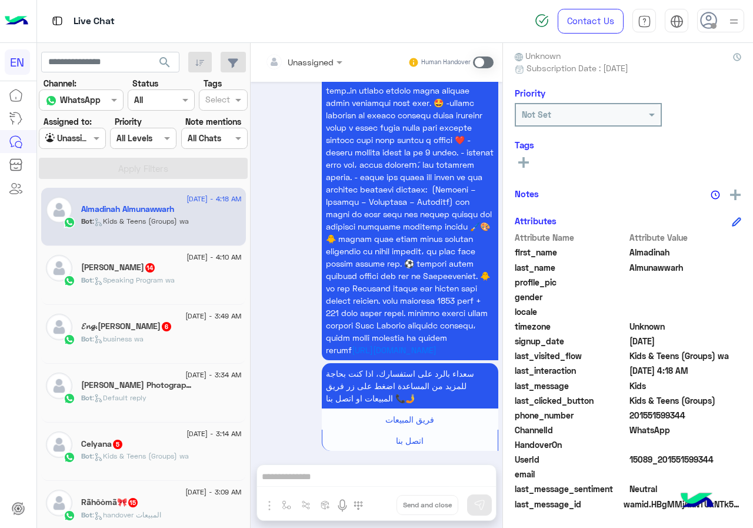
scroll to position [106, 0]
drag, startPoint x: 633, startPoint y: 411, endPoint x: 726, endPoint y: 411, distance: 93.0
click at [726, 411] on span "201551599344" at bounding box center [686, 415] width 112 height 12
click at [304, 64] on input "text" at bounding box center [289, 62] width 48 height 12
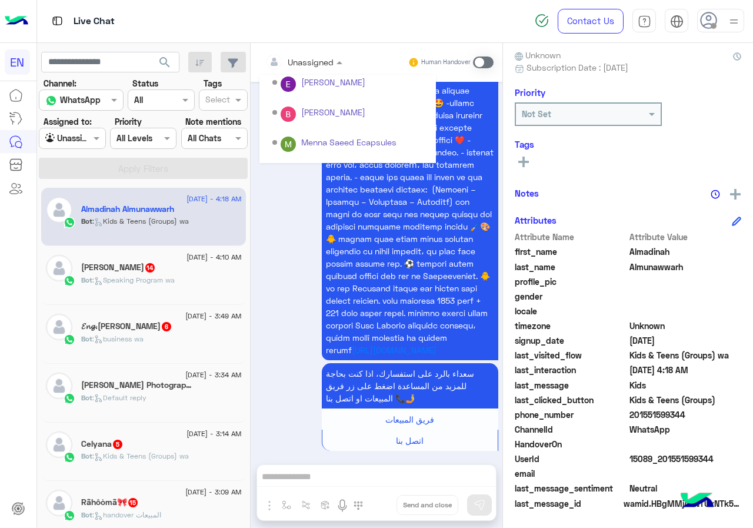
scroll to position [195, 0]
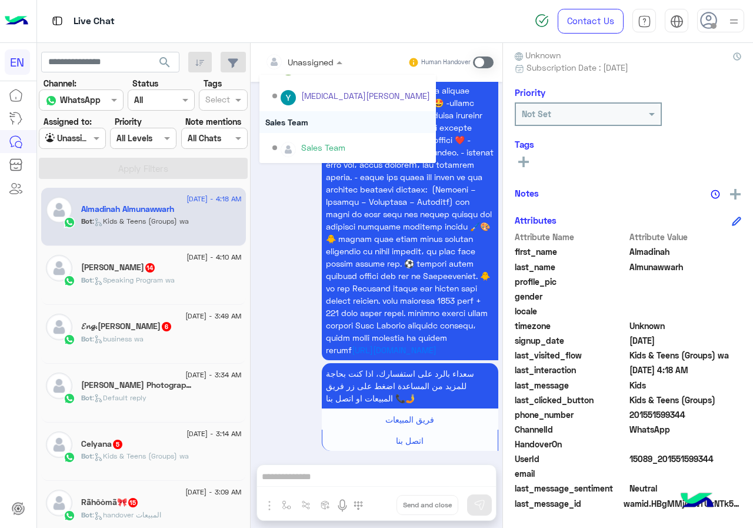
click at [319, 131] on div "Sales Team" at bounding box center [348, 122] width 177 height 22
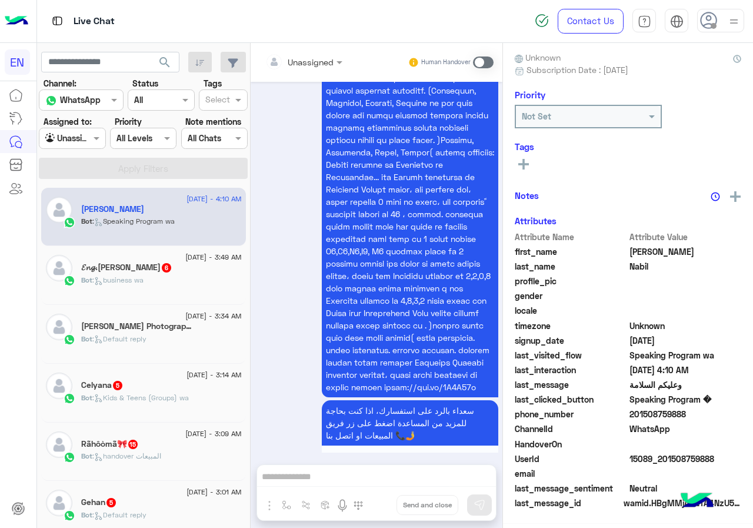
scroll to position [103, 0]
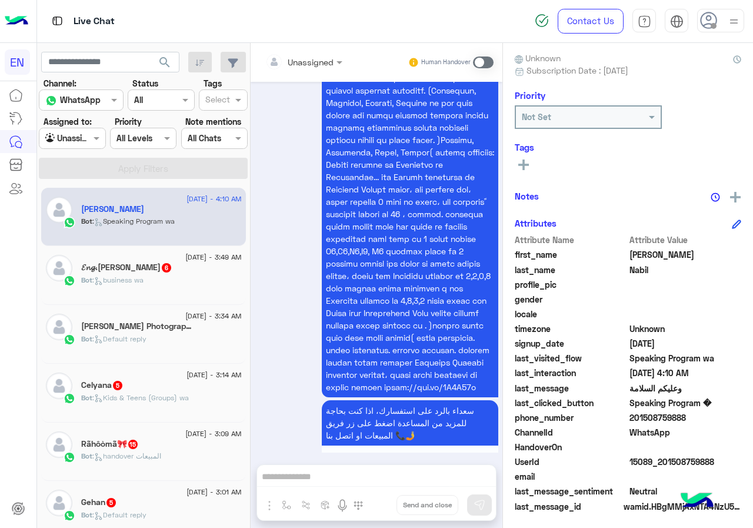
drag, startPoint x: 632, startPoint y: 412, endPoint x: 708, endPoint y: 419, distance: 76.2
click at [708, 419] on span "201508759888" at bounding box center [686, 417] width 112 height 12
click at [298, 56] on input "text" at bounding box center [289, 62] width 48 height 12
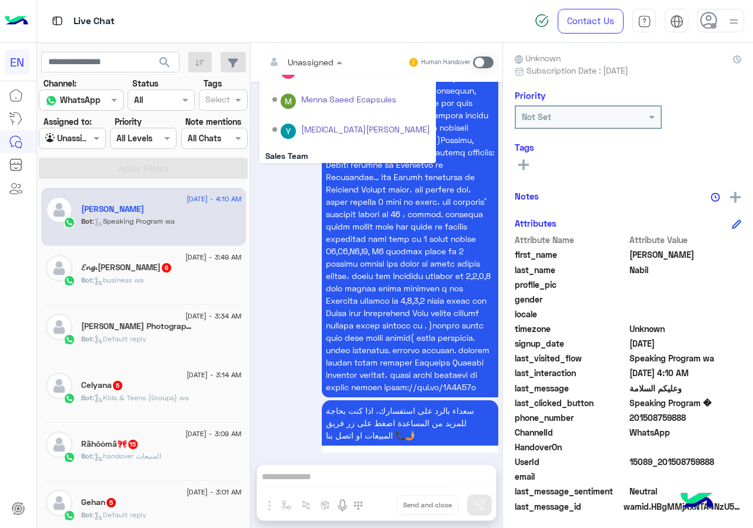
scroll to position [195, 0]
click at [314, 120] on div "Sales Team" at bounding box center [348, 122] width 177 height 22
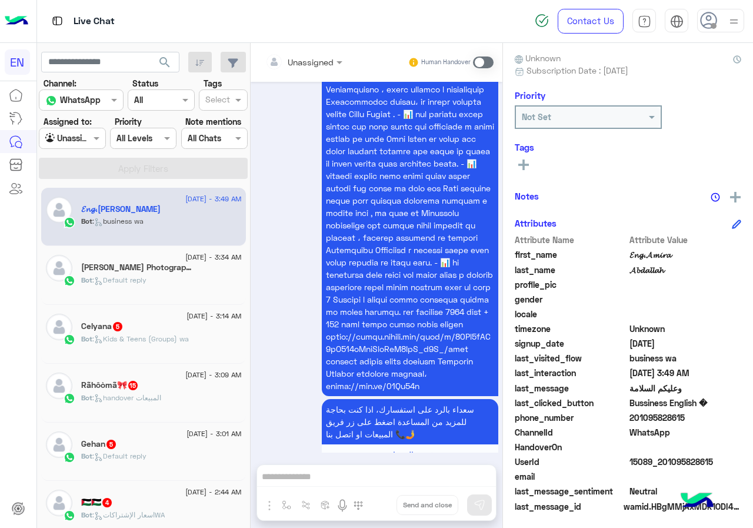
drag, startPoint x: 630, startPoint y: 415, endPoint x: 722, endPoint y: 414, distance: 91.8
click at [722, 414] on span "201095828615" at bounding box center [686, 417] width 112 height 12
click at [704, 415] on span "201095828615" at bounding box center [686, 417] width 112 height 12
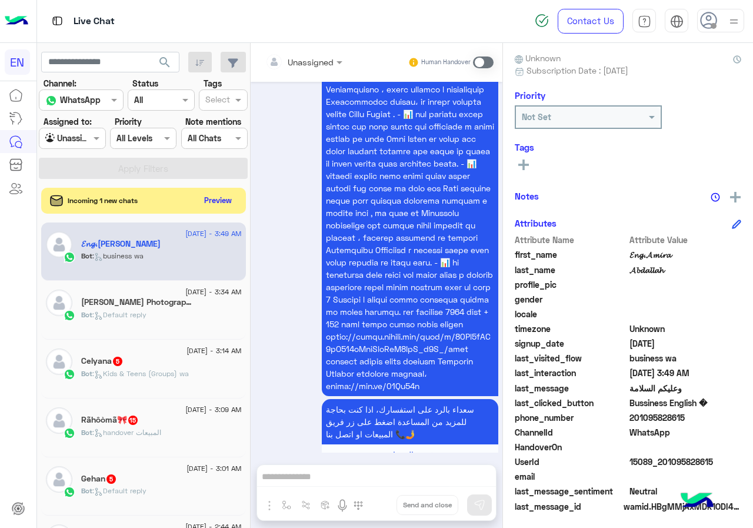
drag, startPoint x: 635, startPoint y: 421, endPoint x: 753, endPoint y: 421, distance: 118.3
click at [753, 421] on div "𝓔𝓷𝓰.𝓐𝓶𝓲𝓻𝓪 𝓐𝓫𝓭𝓪𝓵𝓵𝓪𝓱 Reachable Unknown Subscription Date : 08/13/2025 Priority No…" at bounding box center [628, 283] width 250 height 481
click at [212, 205] on button "Preview" at bounding box center [219, 200] width 36 height 16
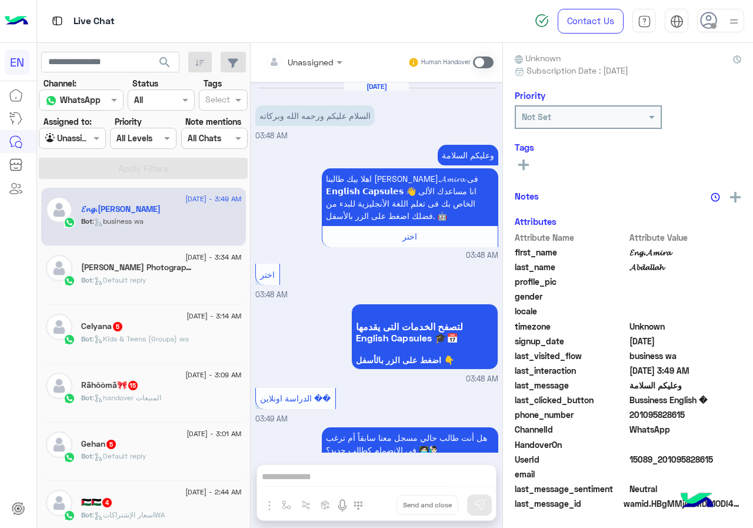
scroll to position [1276, 0]
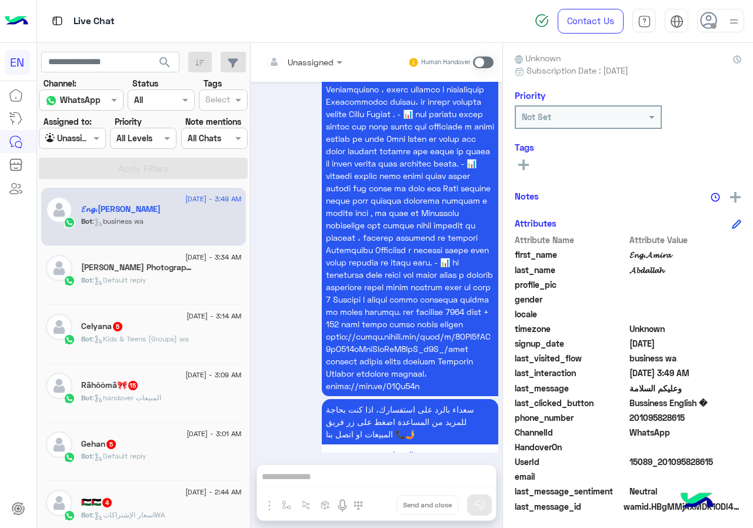
click at [297, 69] on div "Unassigned" at bounding box center [299, 62] width 68 height 24
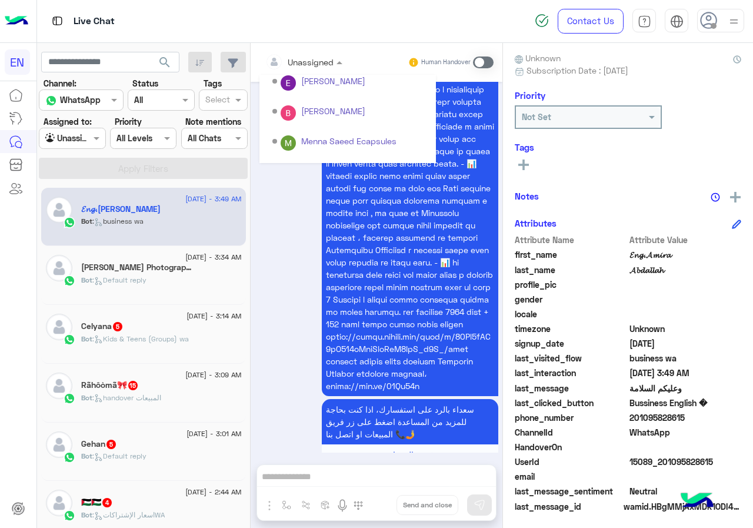
scroll to position [195, 0]
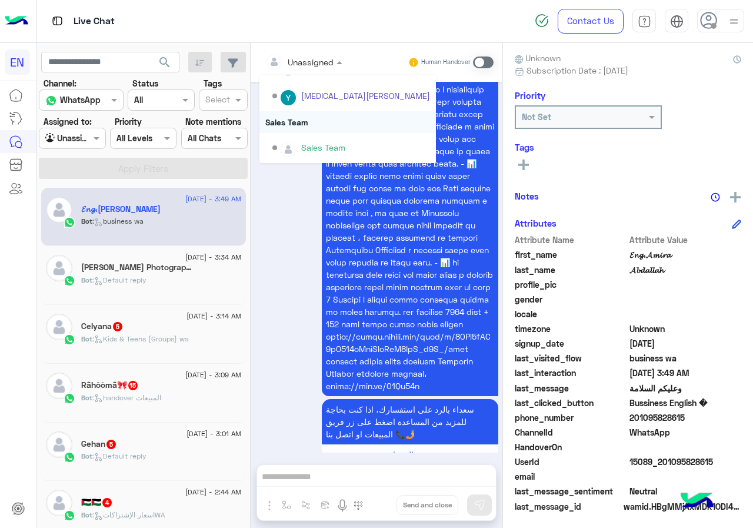
click at [311, 117] on div "Sales Team" at bounding box center [348, 122] width 177 height 22
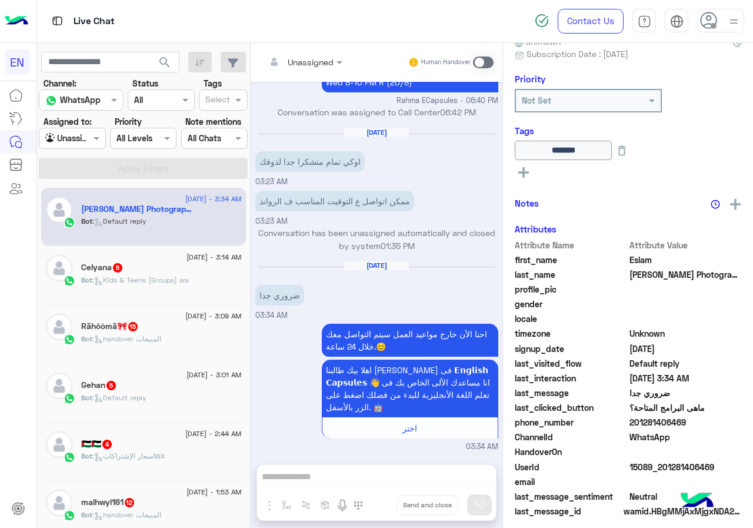
scroll to position [127, 0]
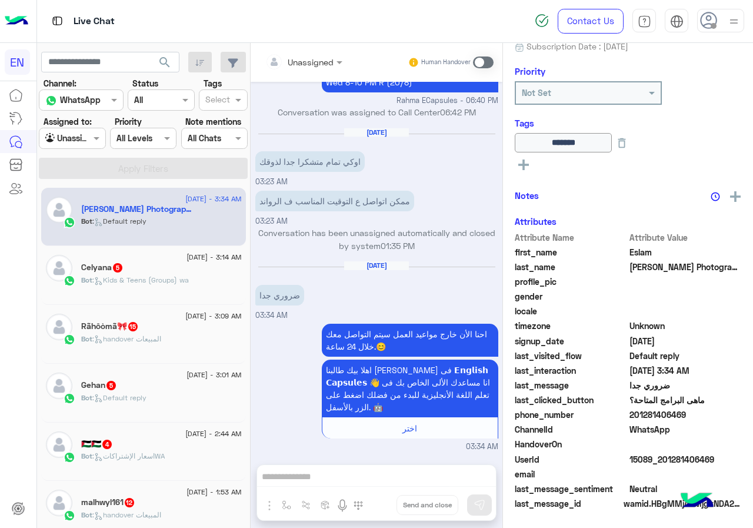
drag, startPoint x: 635, startPoint y: 414, endPoint x: 712, endPoint y: 416, distance: 77.1
click at [712, 416] on span "201281406469" at bounding box center [686, 415] width 112 height 12
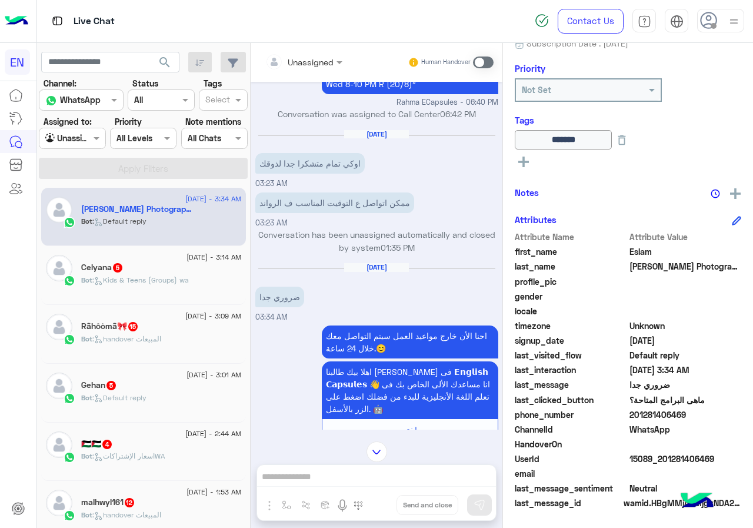
scroll to position [623, 0]
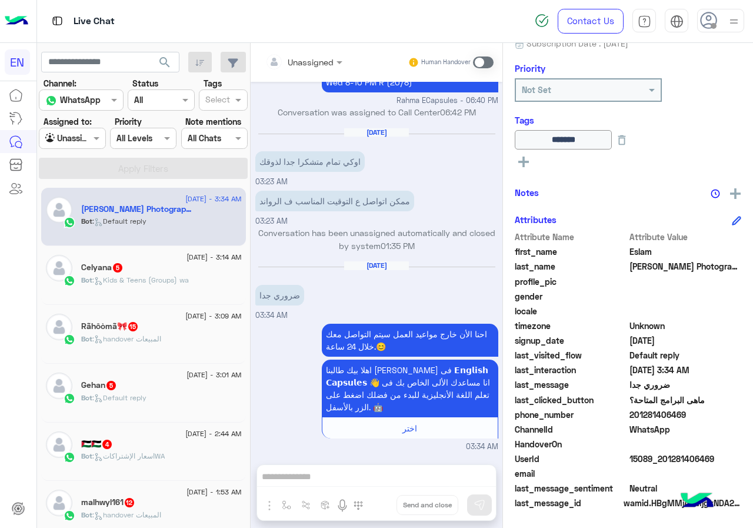
click at [474, 63] on span at bounding box center [483, 63] width 21 height 12
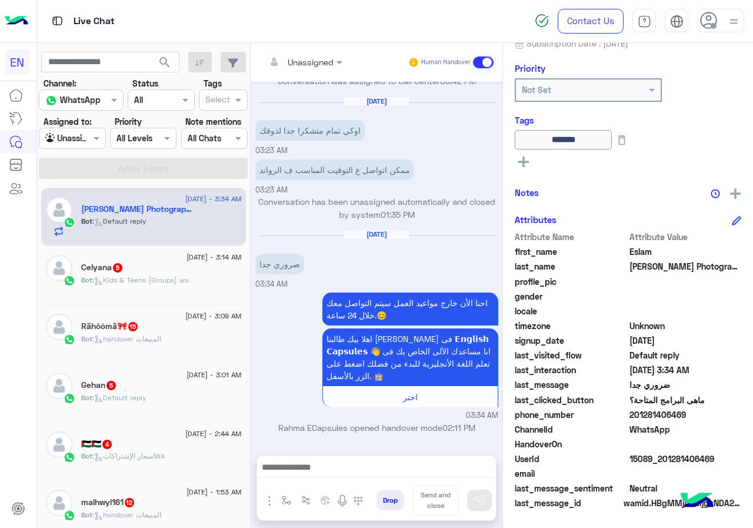
click at [324, 466] on textarea at bounding box center [376, 469] width 239 height 18
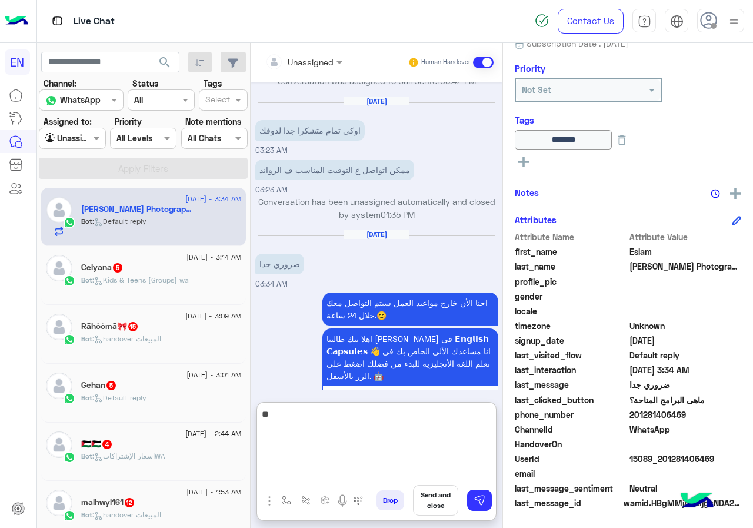
type textarea "*"
type textarea "**********"
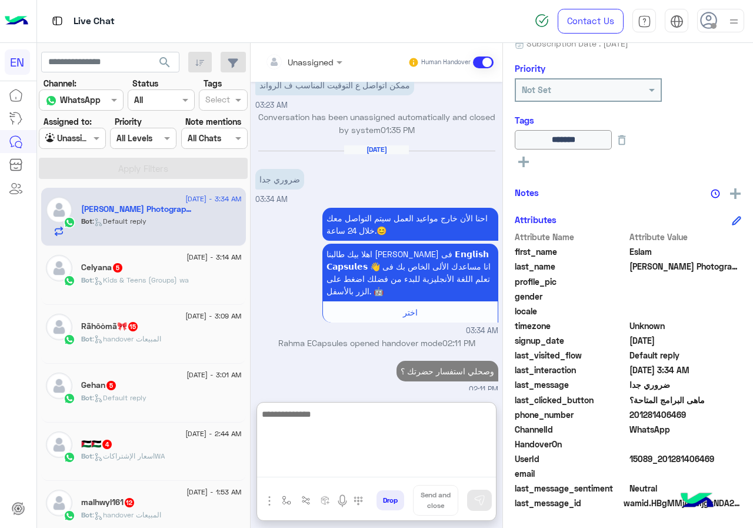
scroll to position [745, 0]
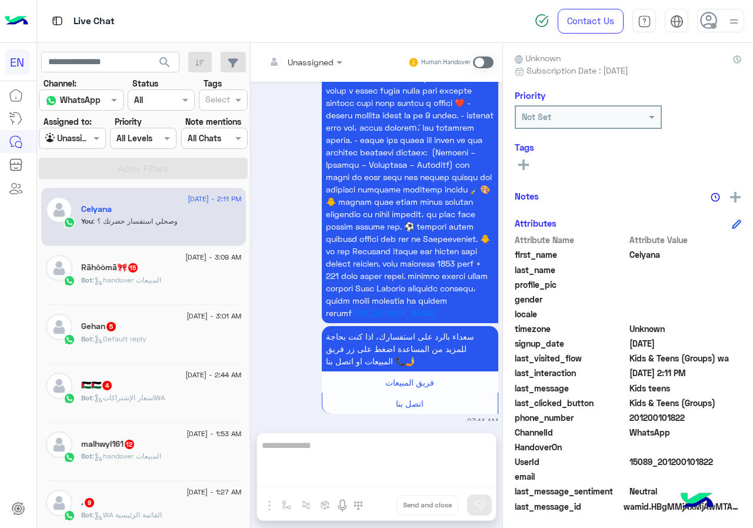
scroll to position [1030, 0]
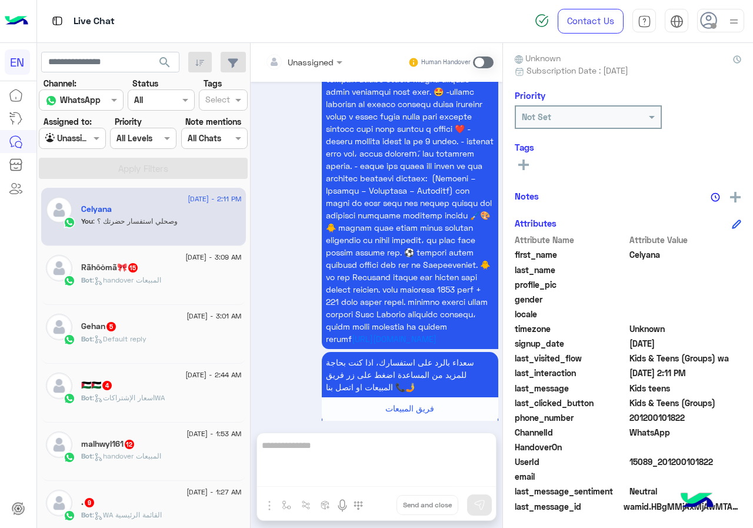
drag, startPoint x: 633, startPoint y: 413, endPoint x: 692, endPoint y: 416, distance: 58.3
click at [692, 416] on span "201200101822" at bounding box center [686, 417] width 112 height 12
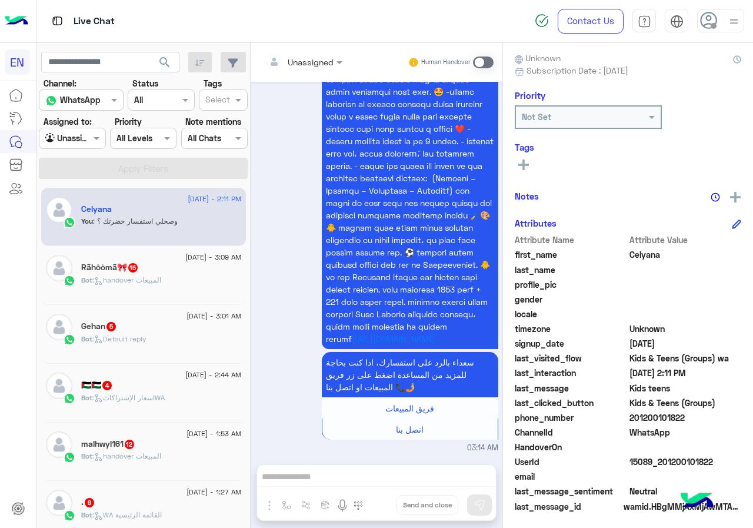
click at [316, 61] on div at bounding box center [304, 62] width 89 height 14
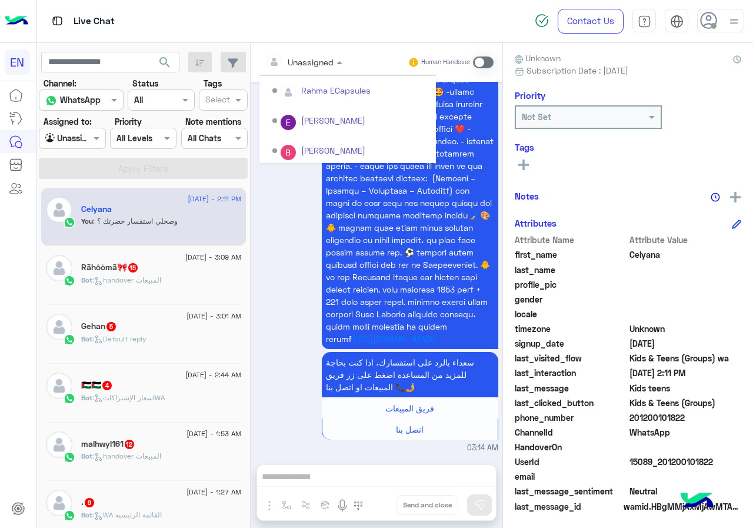
scroll to position [195, 0]
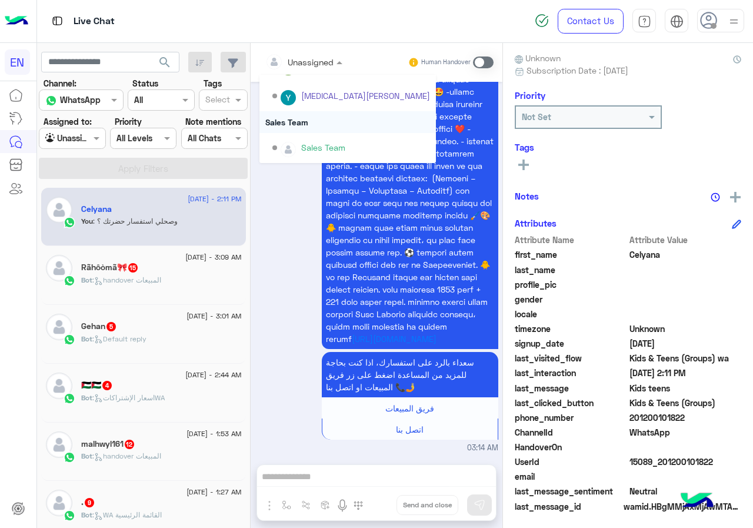
click at [331, 124] on div "Sales Team" at bounding box center [348, 122] width 177 height 22
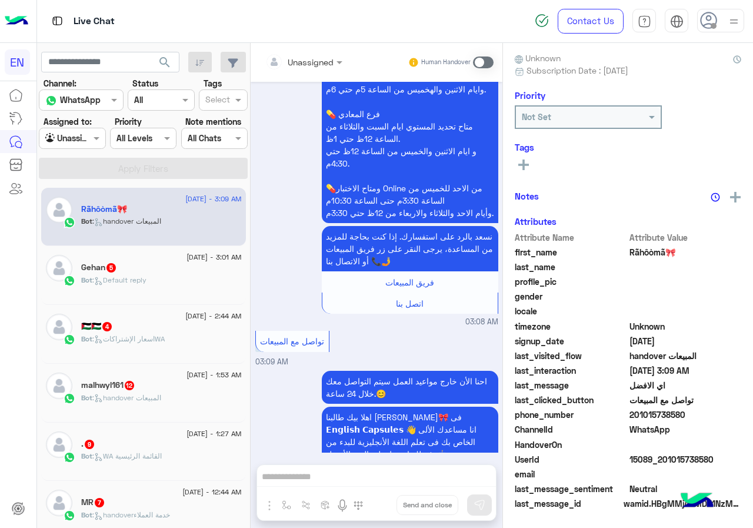
scroll to position [103, 0]
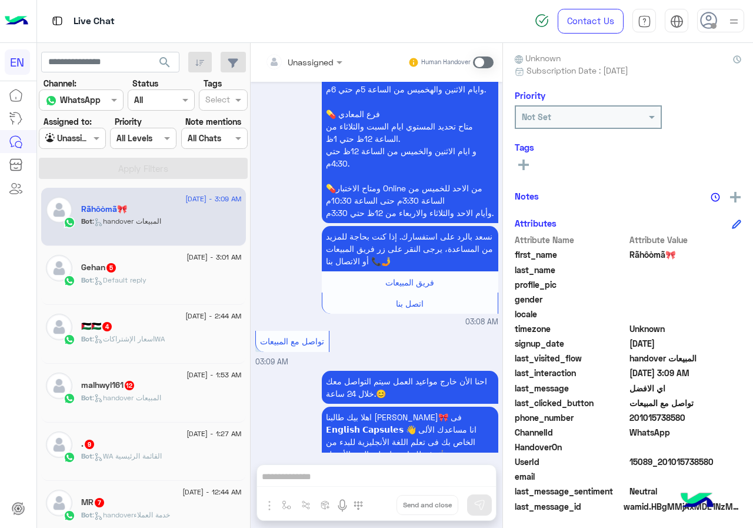
drag, startPoint x: 631, startPoint y: 413, endPoint x: 683, endPoint y: 414, distance: 51.8
click at [683, 414] on span "201015738580" at bounding box center [686, 417] width 112 height 12
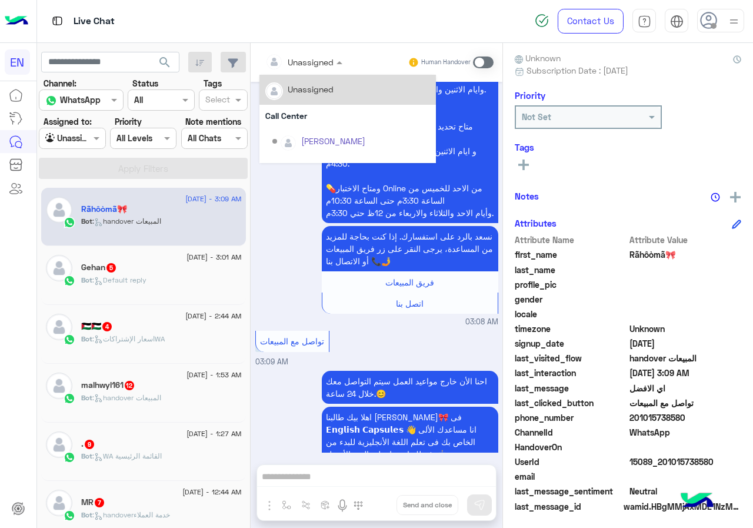
click at [321, 64] on div at bounding box center [304, 62] width 89 height 14
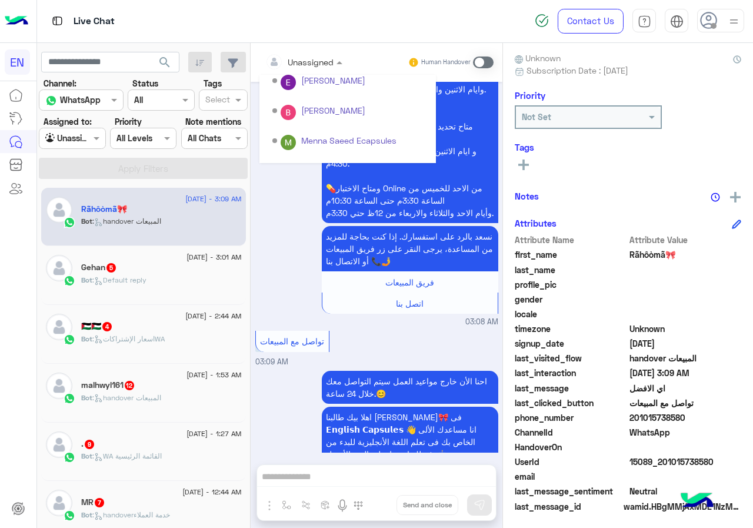
scroll to position [195, 0]
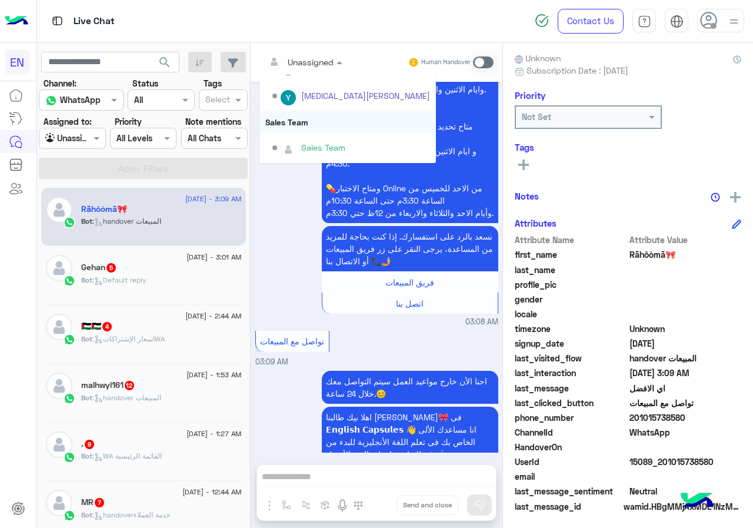
click at [320, 118] on div "Sales Team" at bounding box center [348, 122] width 177 height 22
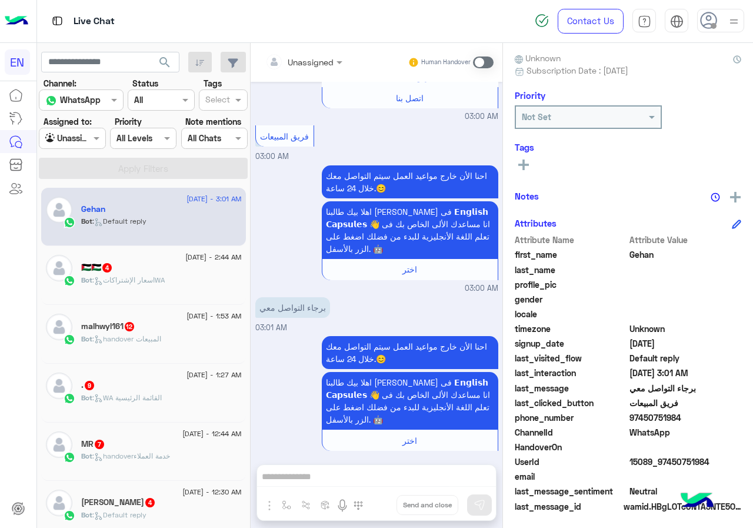
scroll to position [106, 0]
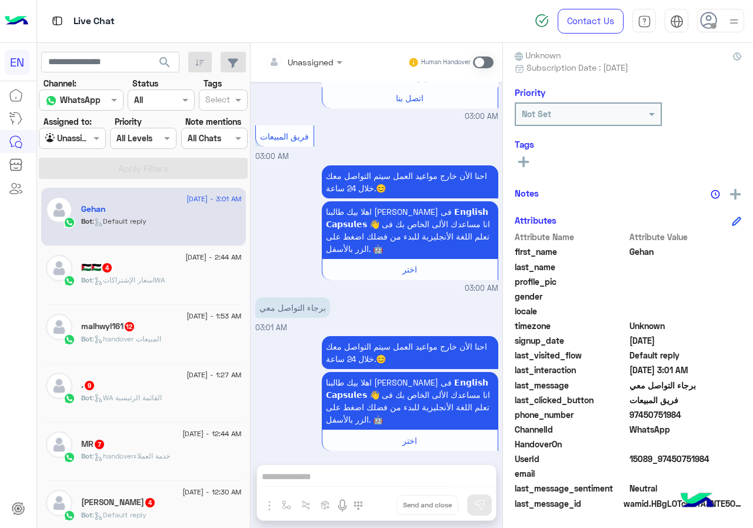
click at [630, 410] on span "97450751984" at bounding box center [686, 415] width 112 height 12
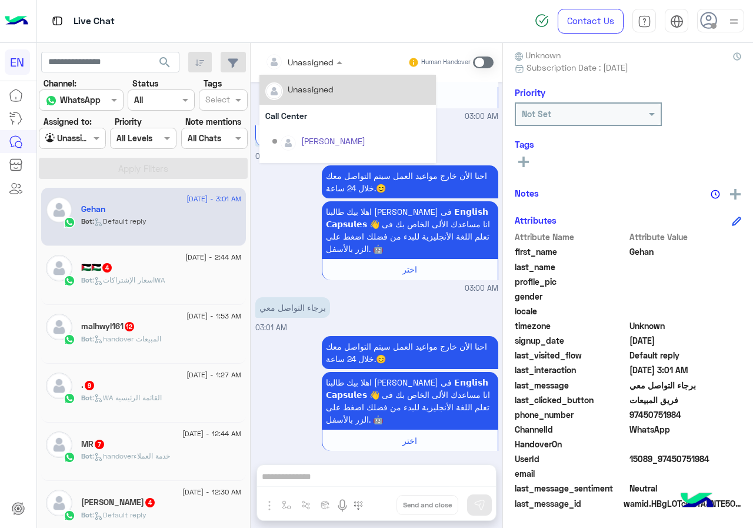
click at [324, 65] on div at bounding box center [304, 62] width 89 height 14
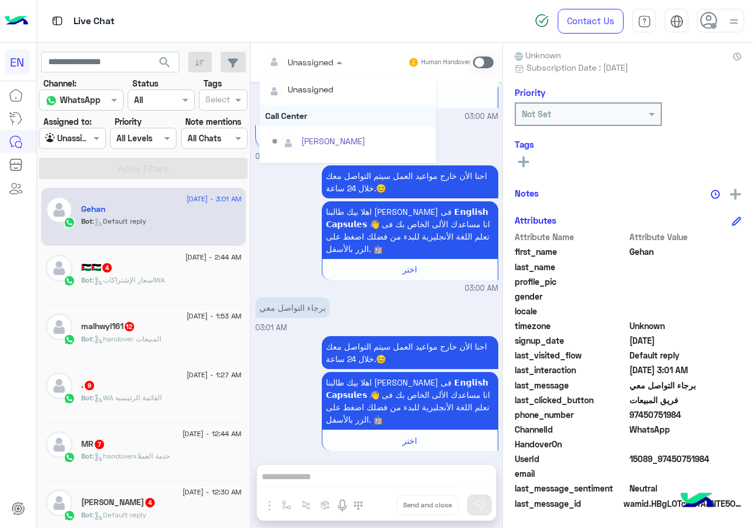
scroll to position [195, 0]
click at [320, 118] on div "Sales Team" at bounding box center [348, 122] width 177 height 22
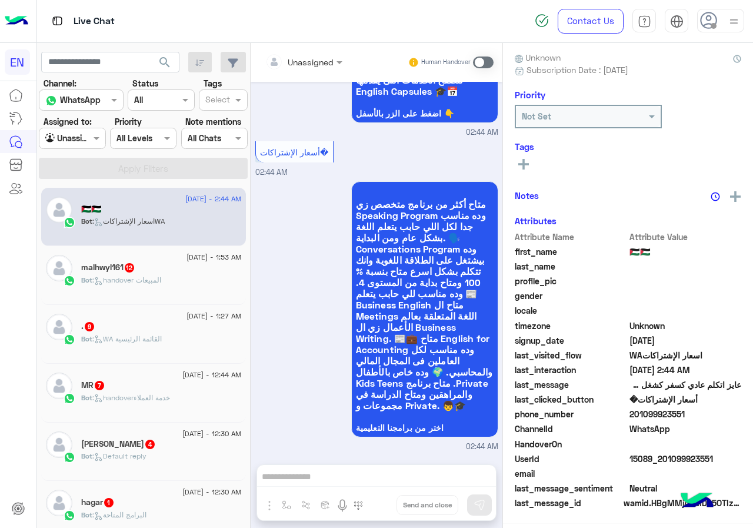
scroll to position [103, 0]
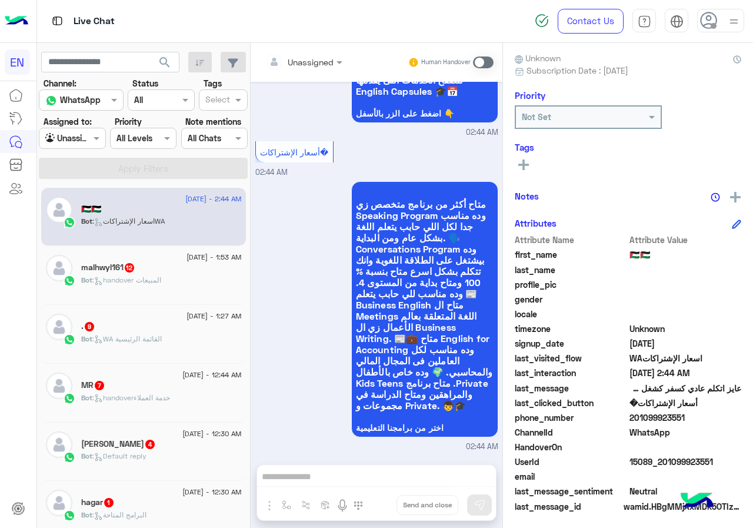
drag, startPoint x: 629, startPoint y: 416, endPoint x: 686, endPoint y: 422, distance: 58.1
click at [686, 422] on span "201099923551" at bounding box center [686, 417] width 112 height 12
drag, startPoint x: 686, startPoint y: 426, endPoint x: 645, endPoint y: 440, distance: 43.8
click at [686, 426] on span "WhatsApp" at bounding box center [686, 432] width 112 height 12
drag, startPoint x: 632, startPoint y: 414, endPoint x: 716, endPoint y: 416, distance: 84.2
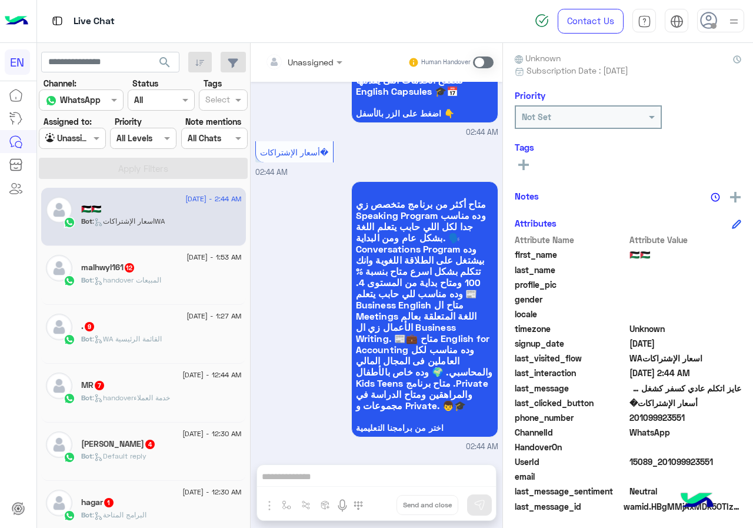
click at [716, 416] on span "201099923551" at bounding box center [686, 417] width 112 height 12
click at [302, 44] on div "Unassigned Human Handover" at bounding box center [377, 62] width 252 height 39
click at [305, 54] on div "Unassigned" at bounding box center [299, 62] width 68 height 24
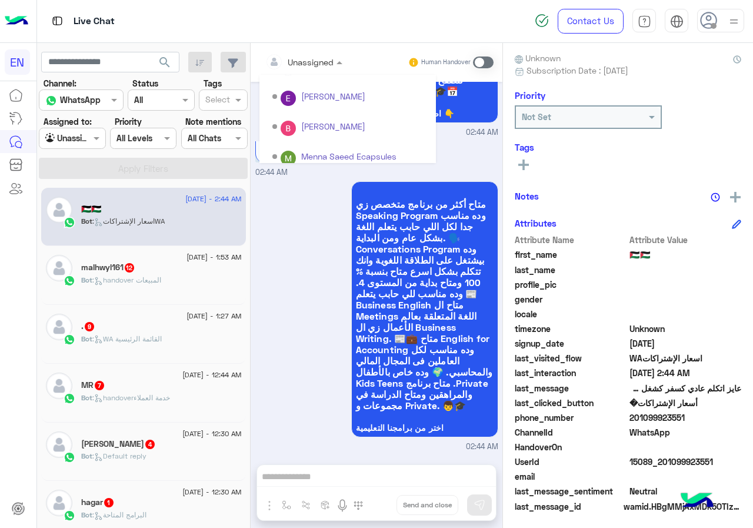
scroll to position [195, 0]
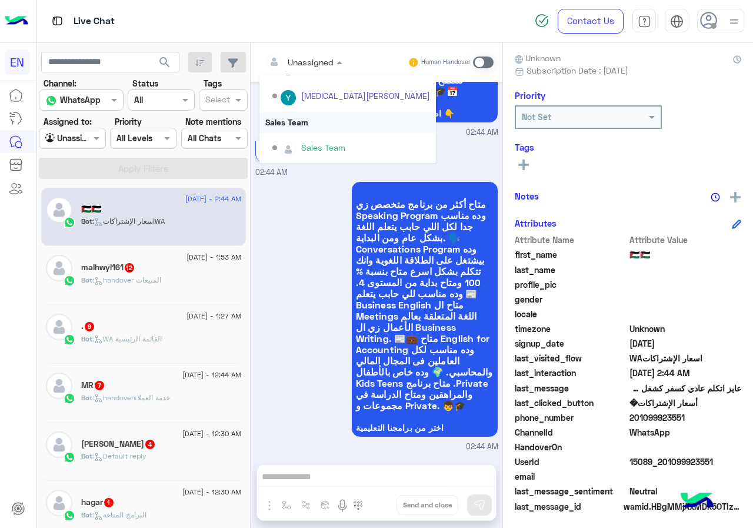
click at [307, 120] on div "Sales Team" at bounding box center [348, 122] width 177 height 22
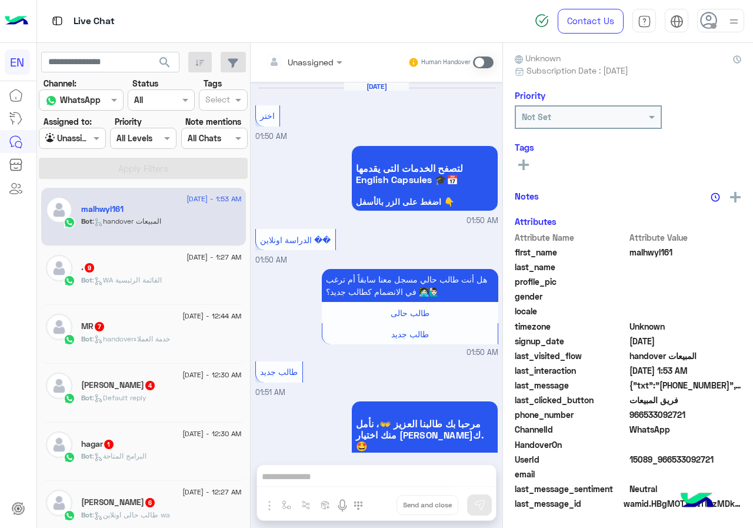
scroll to position [2161, 0]
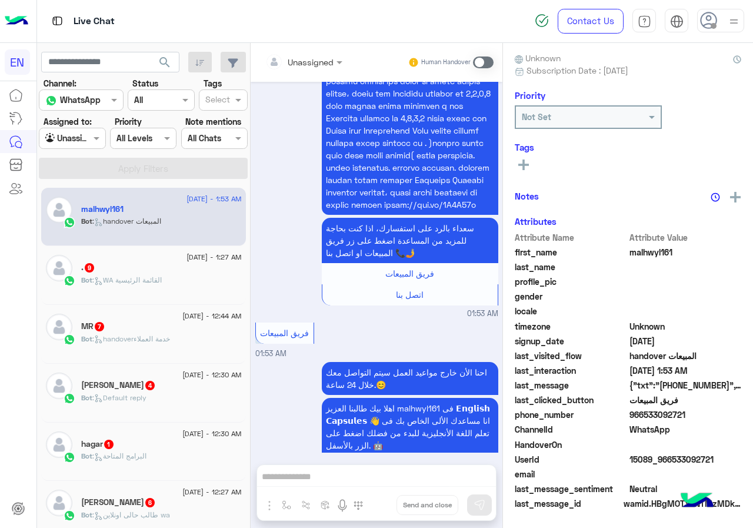
click at [635, 417] on span "966533092721" at bounding box center [686, 415] width 112 height 12
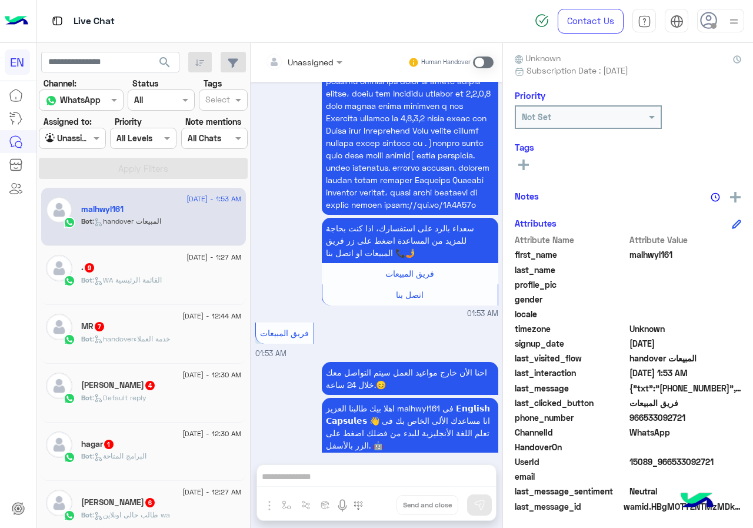
click at [635, 417] on span "966533092721" at bounding box center [686, 417] width 112 height 12
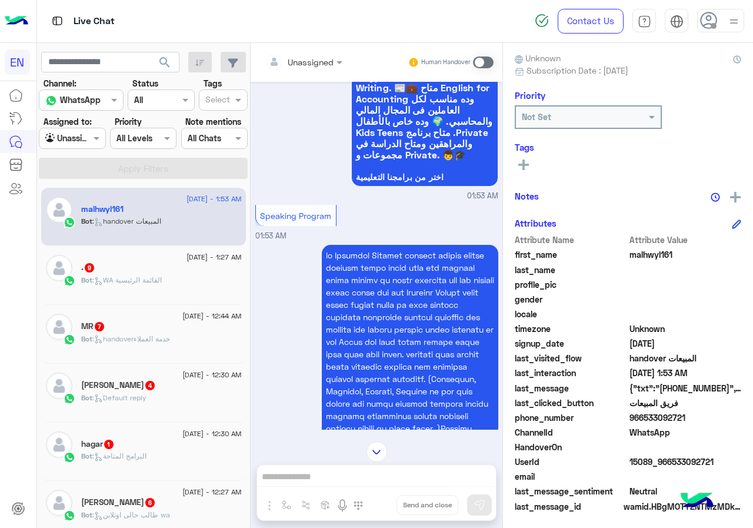
scroll to position [2043, 0]
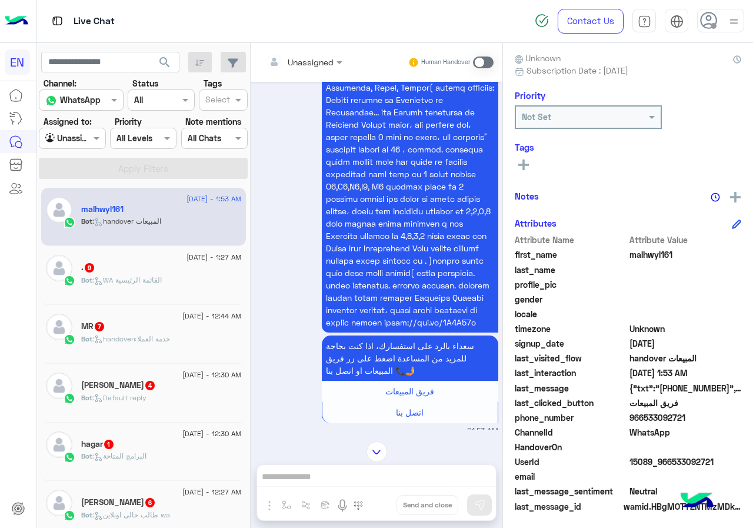
click at [296, 69] on div "Unassigned" at bounding box center [299, 62] width 68 height 24
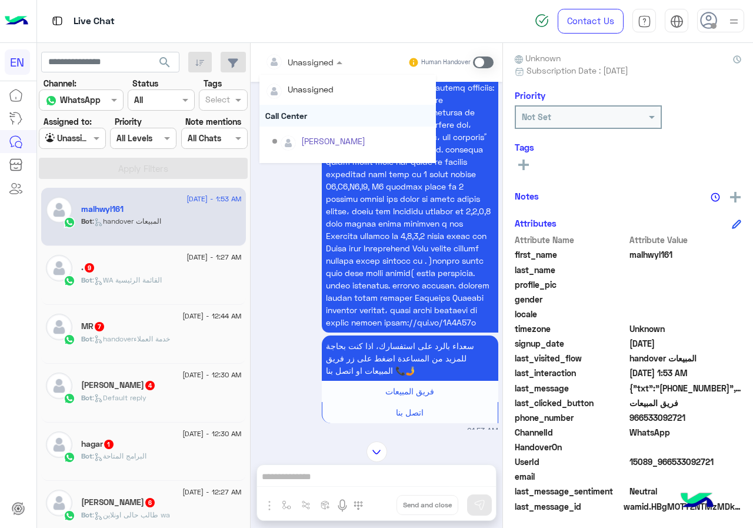
scroll to position [195, 0]
click at [301, 123] on div "Sales Team" at bounding box center [348, 122] width 177 height 22
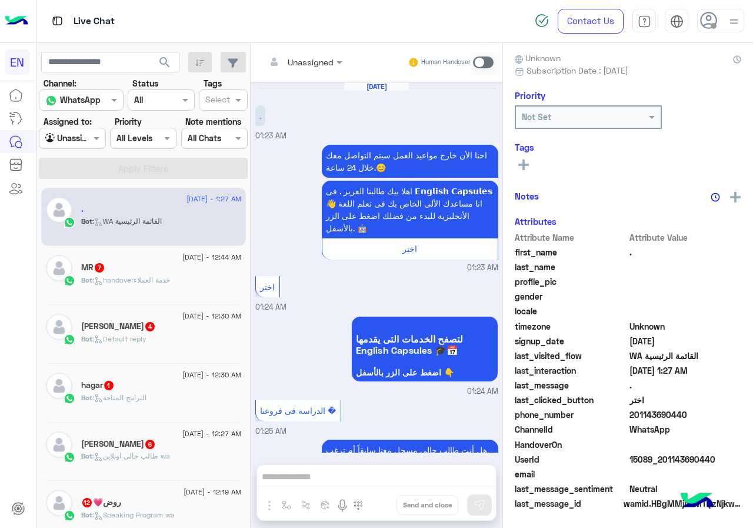
scroll to position [1263, 0]
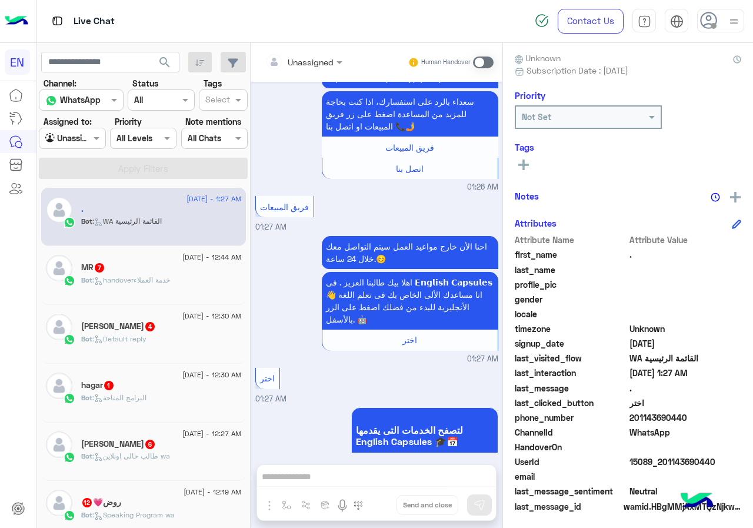
drag, startPoint x: 633, startPoint y: 414, endPoint x: 709, endPoint y: 415, distance: 75.9
click at [709, 415] on span "201143690440" at bounding box center [686, 417] width 112 height 12
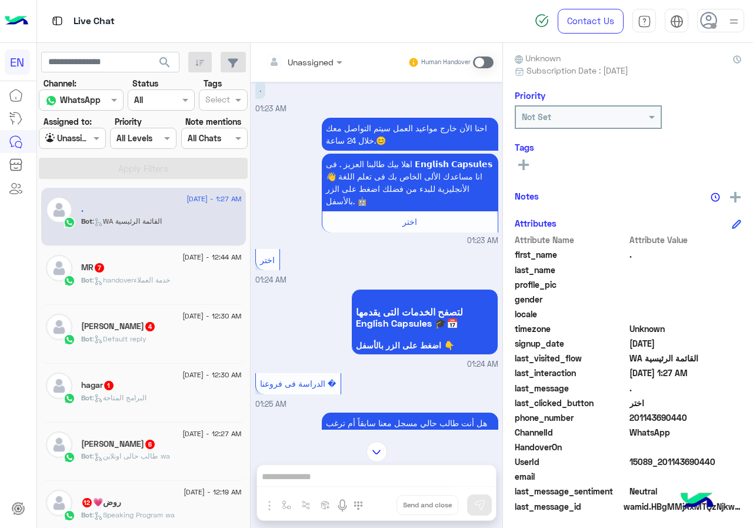
scroll to position [0, 0]
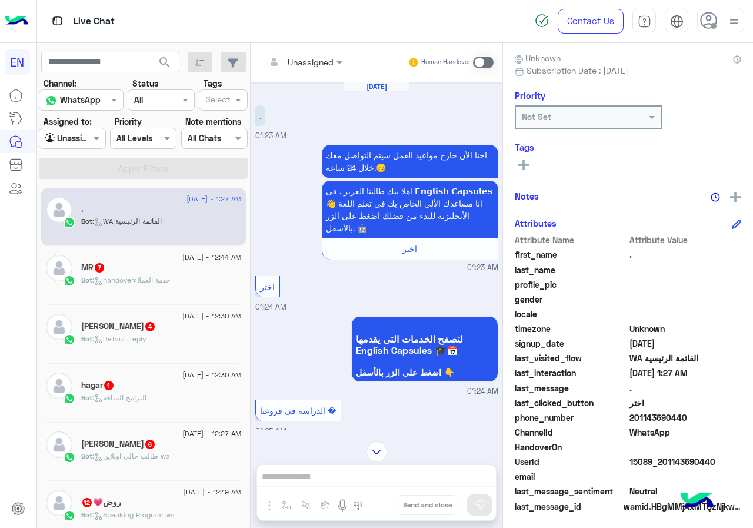
click at [313, 56] on input "text" at bounding box center [289, 62] width 48 height 12
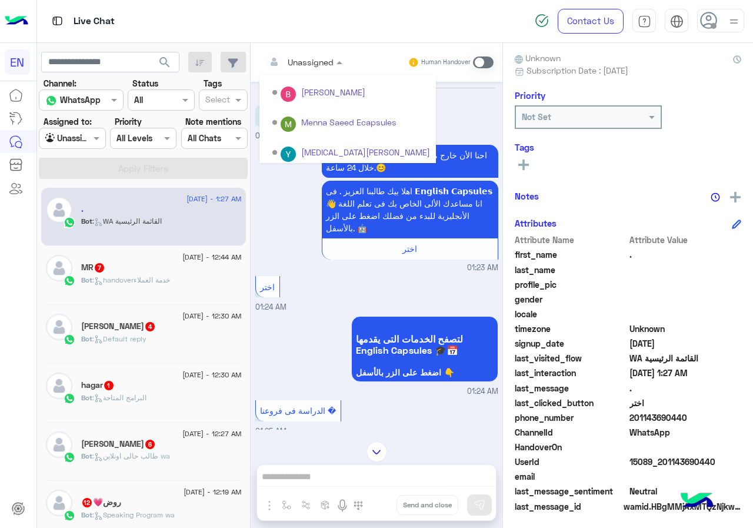
scroll to position [195, 0]
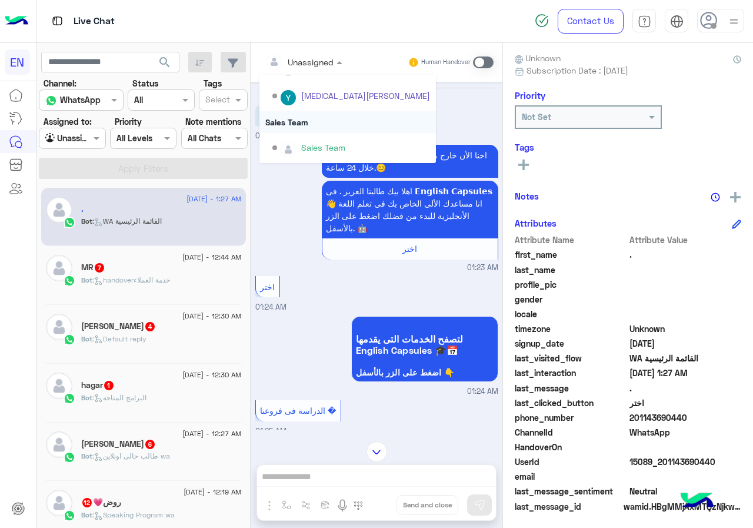
click at [318, 123] on div "Sales Team" at bounding box center [348, 122] width 177 height 22
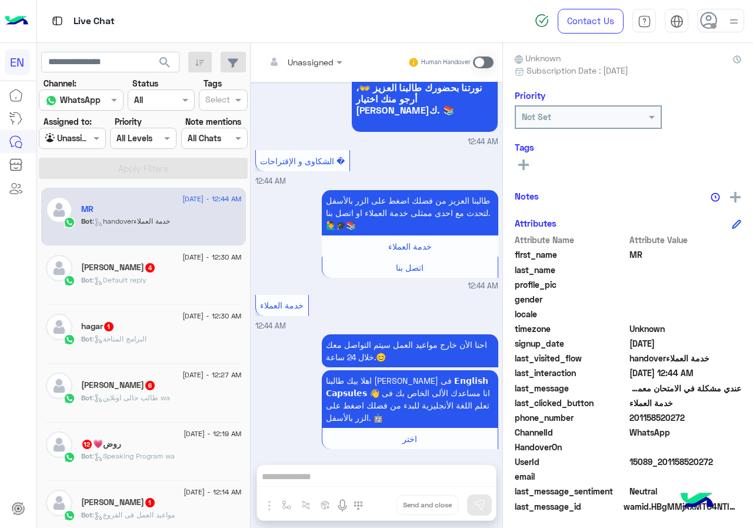
drag, startPoint x: 632, startPoint y: 412, endPoint x: 702, endPoint y: 412, distance: 70.6
click at [702, 412] on span "201158520272" at bounding box center [686, 417] width 112 height 12
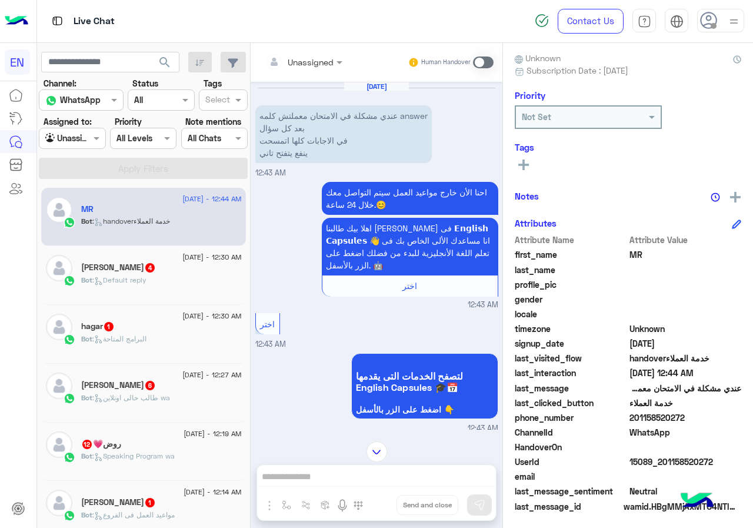
click at [521, 159] on button at bounding box center [524, 164] width 18 height 14
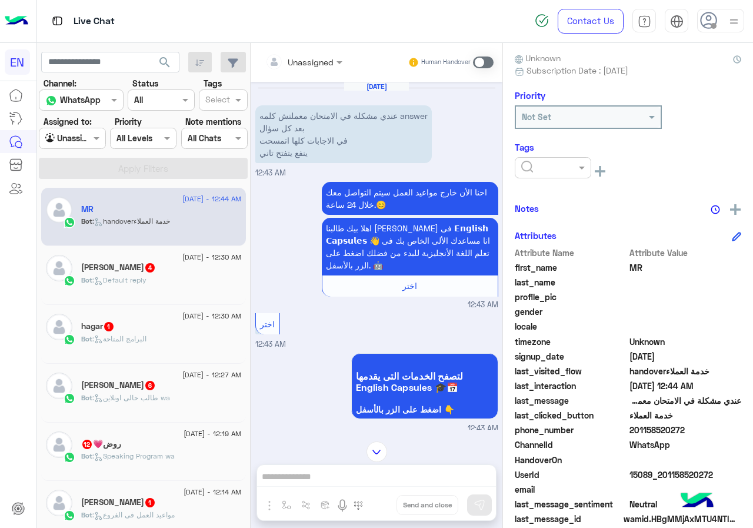
click at [540, 173] on input "text" at bounding box center [540, 168] width 36 height 12
click at [524, 192] on span "Solved" at bounding box center [534, 196] width 26 height 10
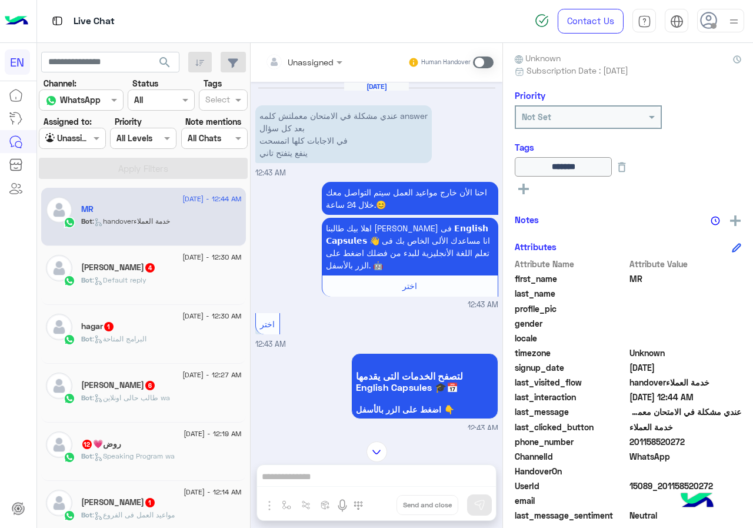
click at [297, 246] on div "احنا الأن خارج مواعيد العمل سيتم التواصل معك خلال 24 ساعة.😊 اهلا بيك طالبنا الع…" at bounding box center [376, 245] width 243 height 132
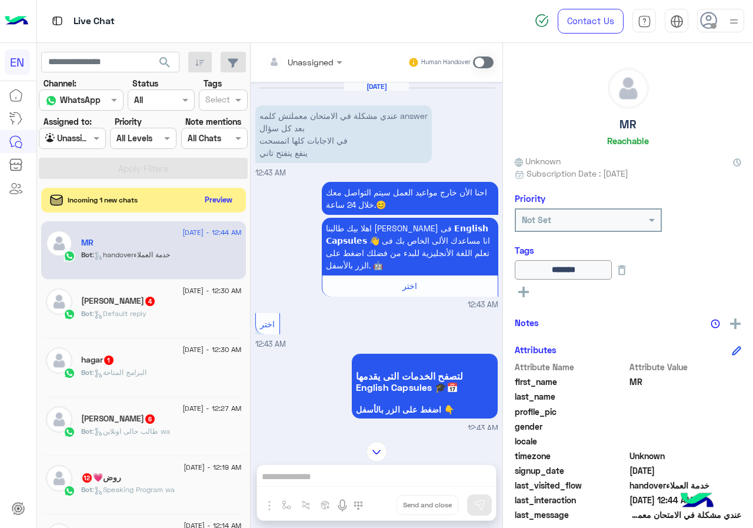
click at [218, 197] on button "Preview" at bounding box center [219, 200] width 36 height 16
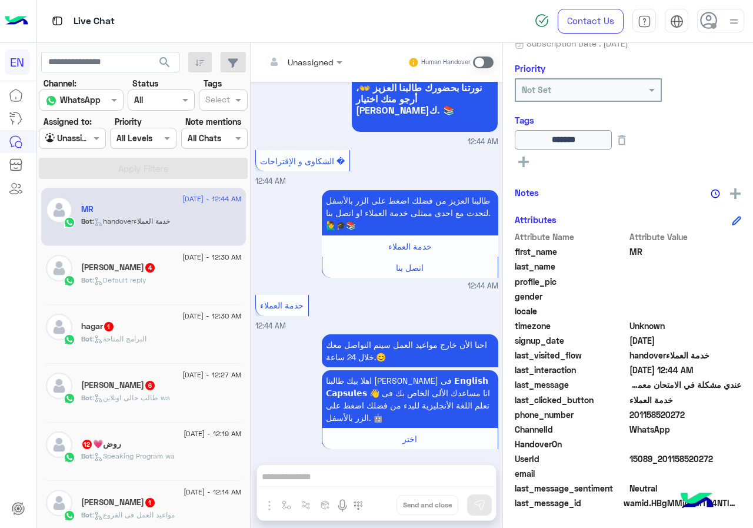
scroll to position [643, 0]
drag, startPoint x: 630, startPoint y: 413, endPoint x: 688, endPoint y: 418, distance: 58.5
click at [688, 418] on span "201158520272" at bounding box center [686, 415] width 112 height 12
drag, startPoint x: 672, startPoint y: 418, endPoint x: 647, endPoint y: 426, distance: 26.1
click at [671, 419] on span "201158520272" at bounding box center [686, 415] width 112 height 12
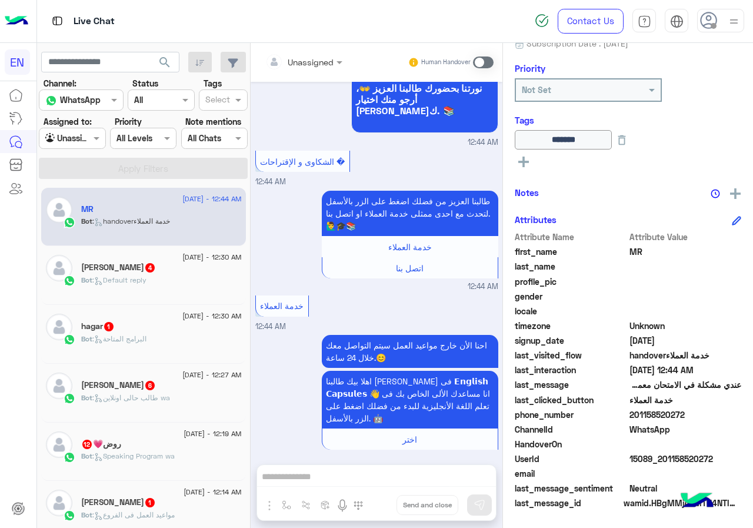
click at [635, 420] on span "201158520272" at bounding box center [686, 415] width 112 height 12
drag, startPoint x: 632, startPoint y: 414, endPoint x: 696, endPoint y: 414, distance: 64.2
click at [696, 414] on span "201158520272" at bounding box center [686, 415] width 112 height 12
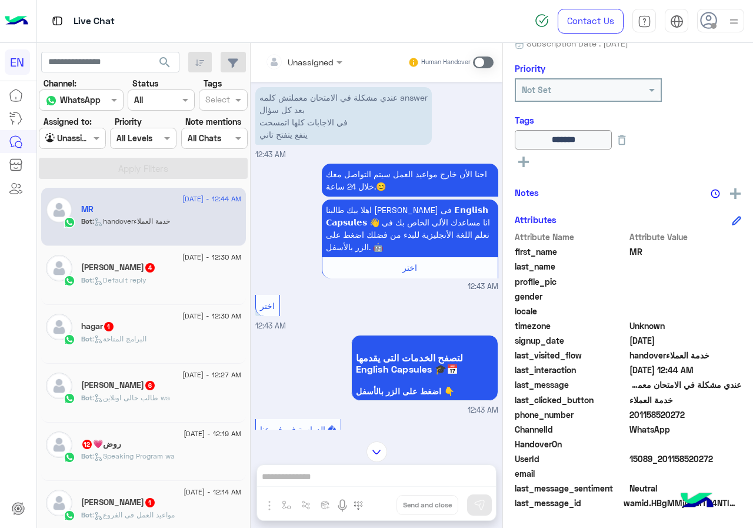
scroll to position [0, 0]
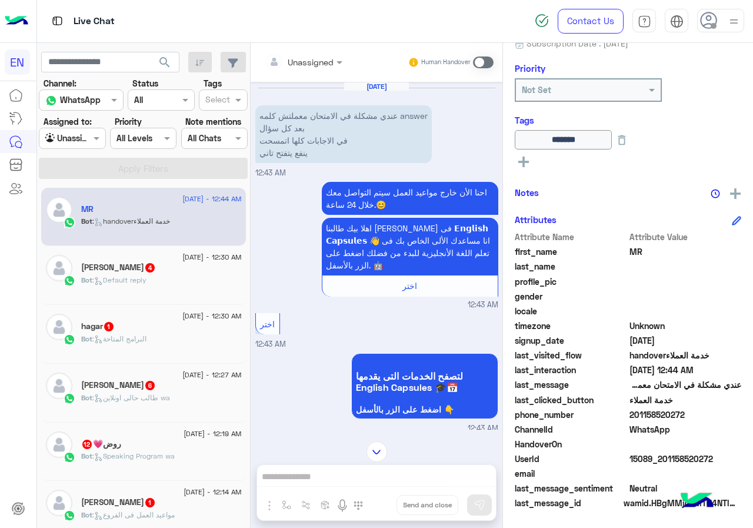
click at [472, 63] on div "Human Handover" at bounding box center [451, 62] width 87 height 21
click at [474, 62] on span at bounding box center [483, 63] width 21 height 12
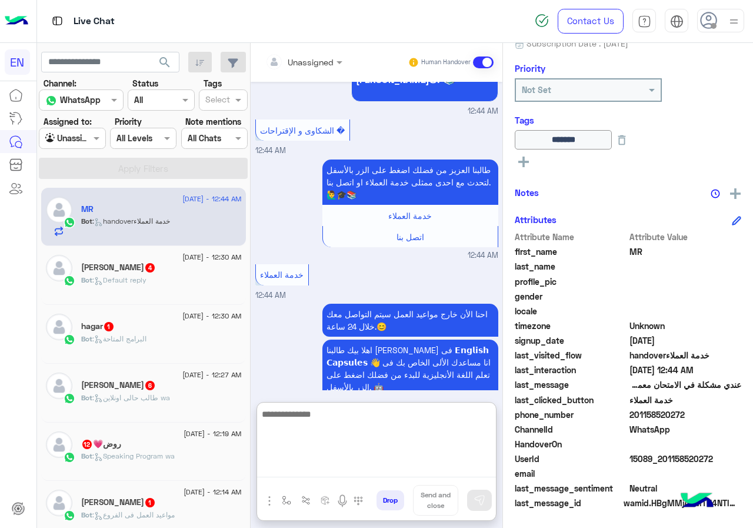
paste textarea "**********"
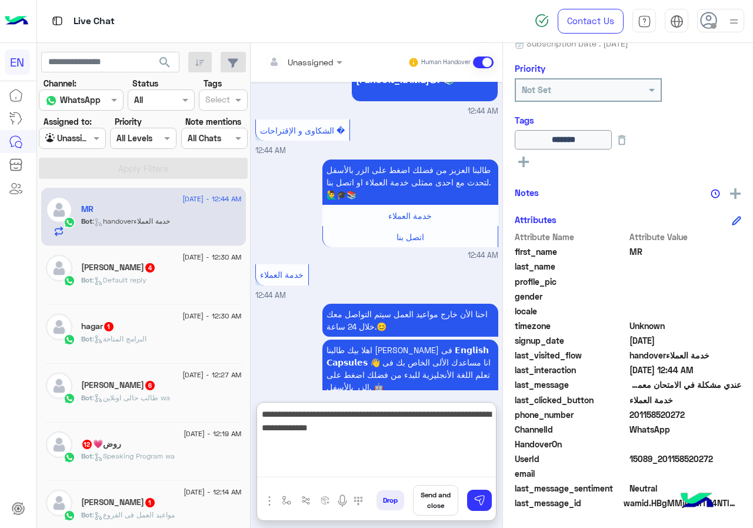
type textarea "**********"
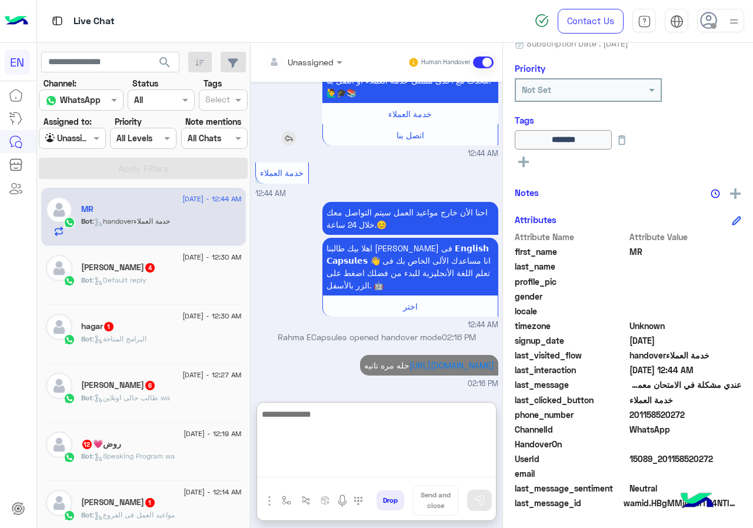
scroll to position [789, 0]
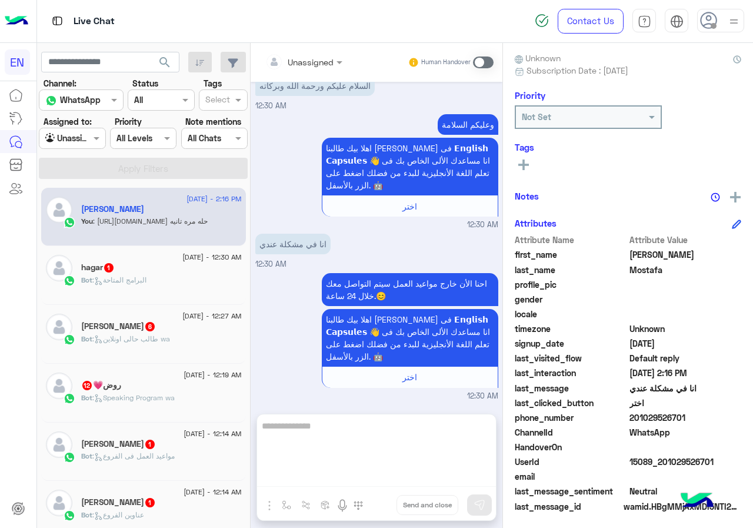
scroll to position [403, 0]
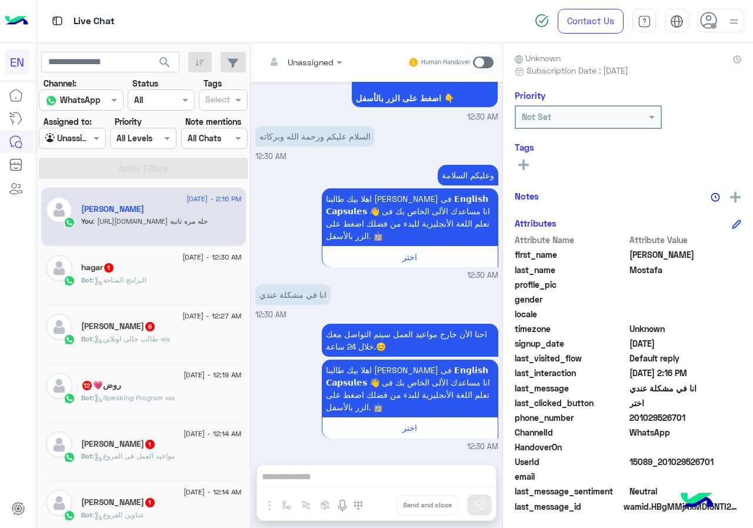
drag, startPoint x: 669, startPoint y: 415, endPoint x: 752, endPoint y: 421, distance: 83.8
click at [742, 421] on span "201029526701" at bounding box center [686, 417] width 112 height 12
click at [494, 58] on span at bounding box center [483, 63] width 21 height 12
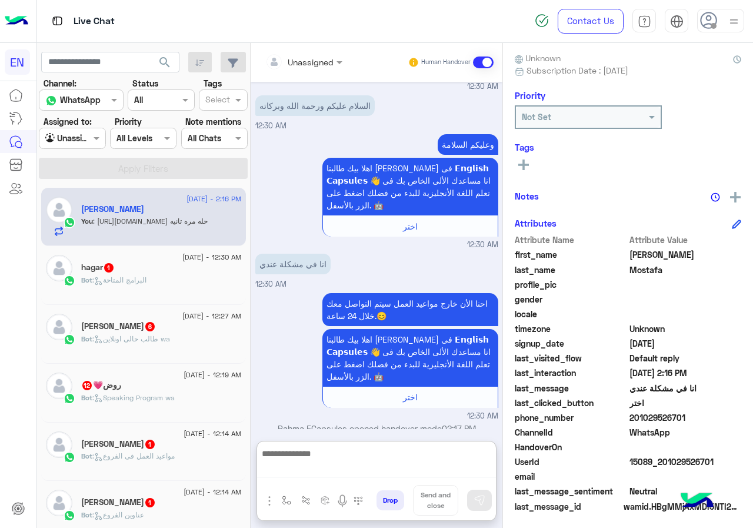
click at [363, 467] on textarea at bounding box center [376, 461] width 239 height 31
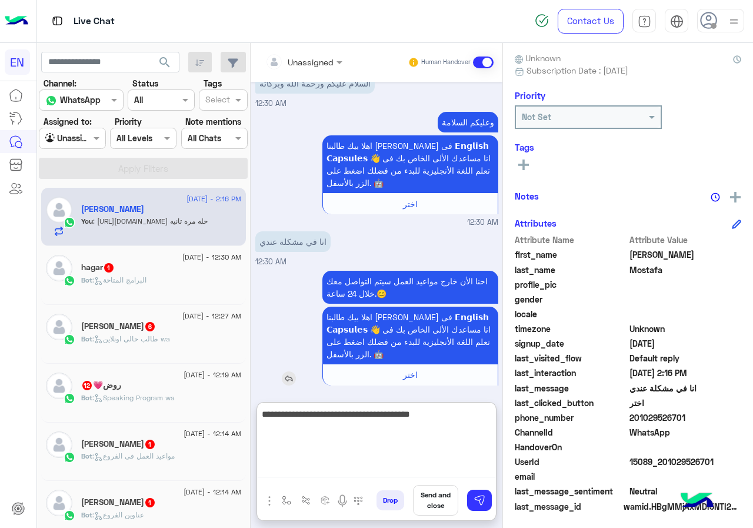
type textarea "**********"
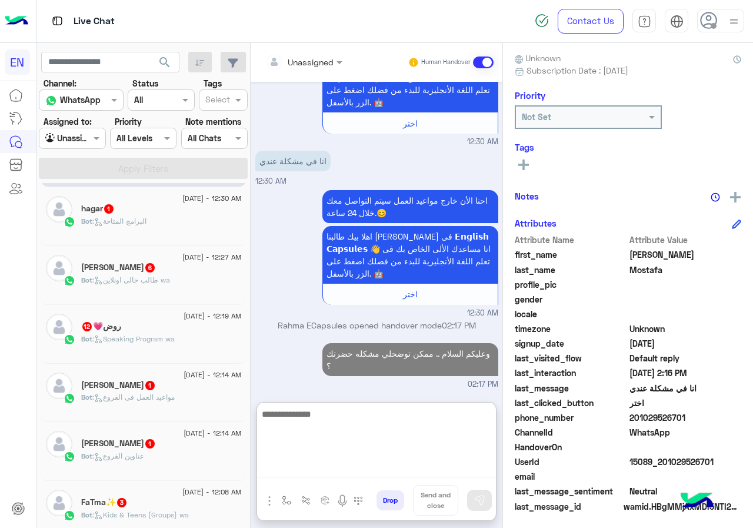
scroll to position [21, 0]
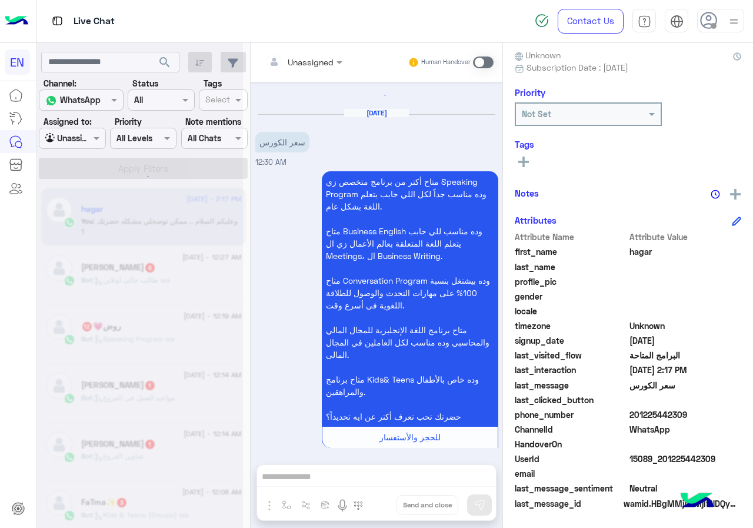
drag, startPoint x: 633, startPoint y: 413, endPoint x: 711, endPoint y: 409, distance: 78.4
click at [711, 409] on span "201225442309" at bounding box center [686, 415] width 112 height 12
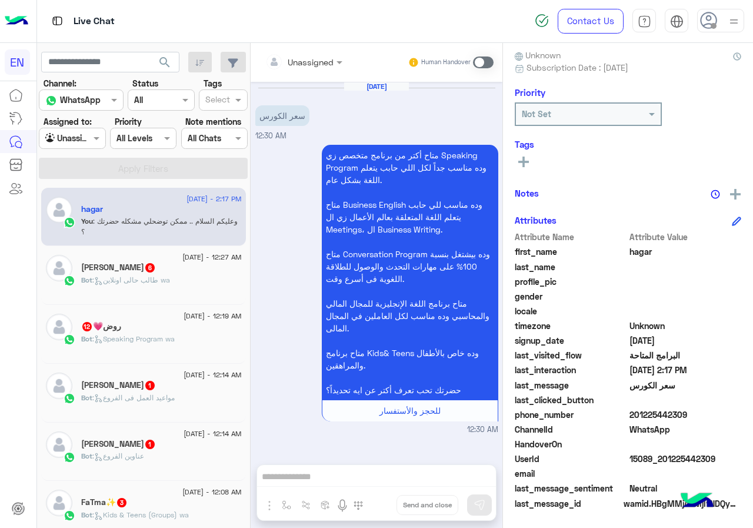
click at [308, 61] on input "text" at bounding box center [289, 62] width 48 height 12
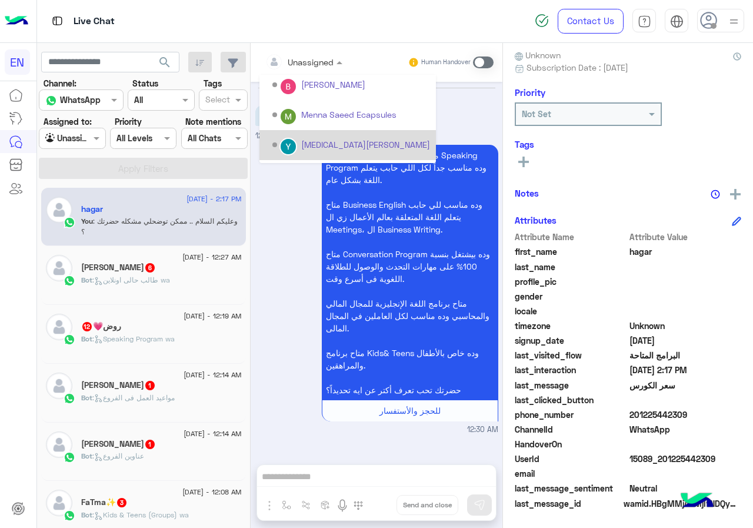
scroll to position [195, 0]
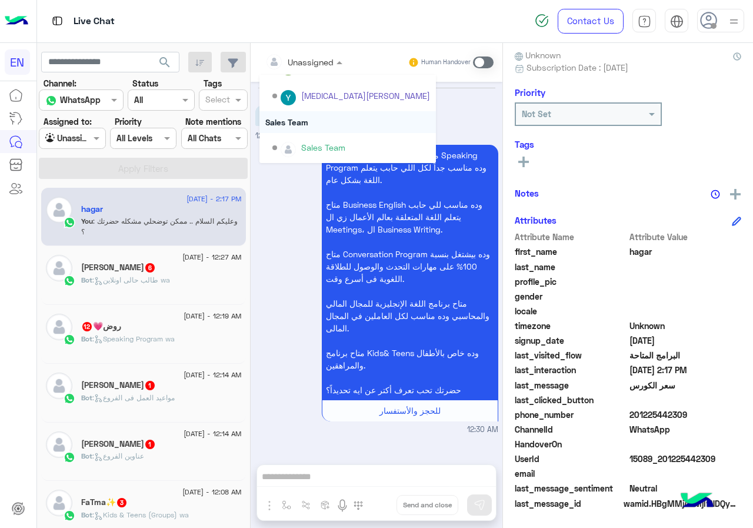
click at [305, 127] on div "Sales Team" at bounding box center [348, 122] width 177 height 22
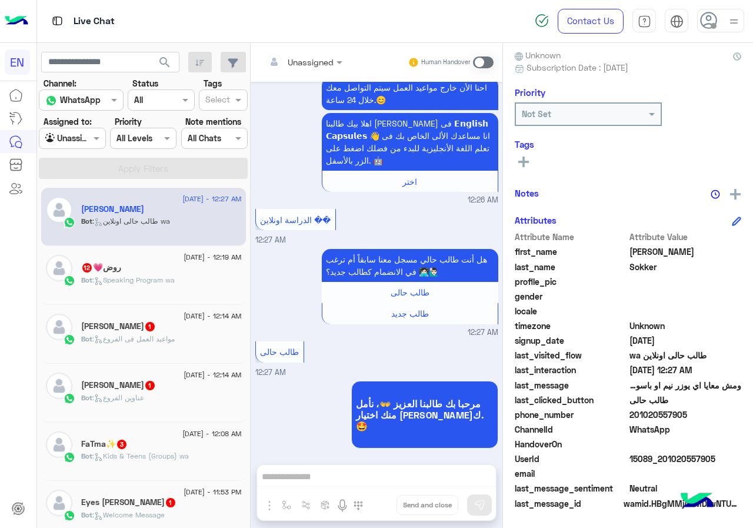
drag, startPoint x: 633, startPoint y: 413, endPoint x: 688, endPoint y: 411, distance: 54.2
click at [688, 411] on span "201020557905" at bounding box center [686, 415] width 112 height 12
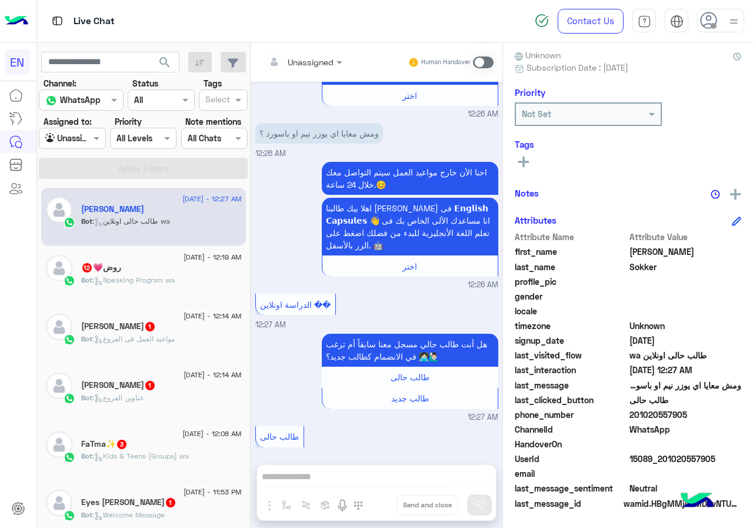
scroll to position [397, 0]
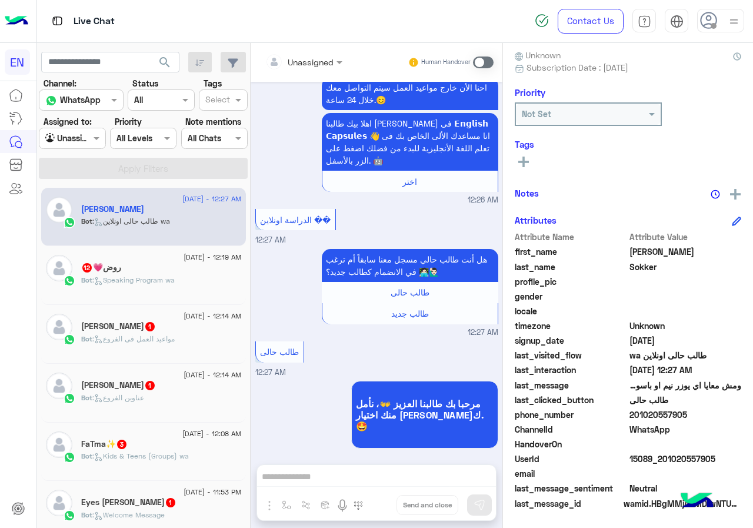
click at [486, 62] on span at bounding box center [483, 63] width 21 height 12
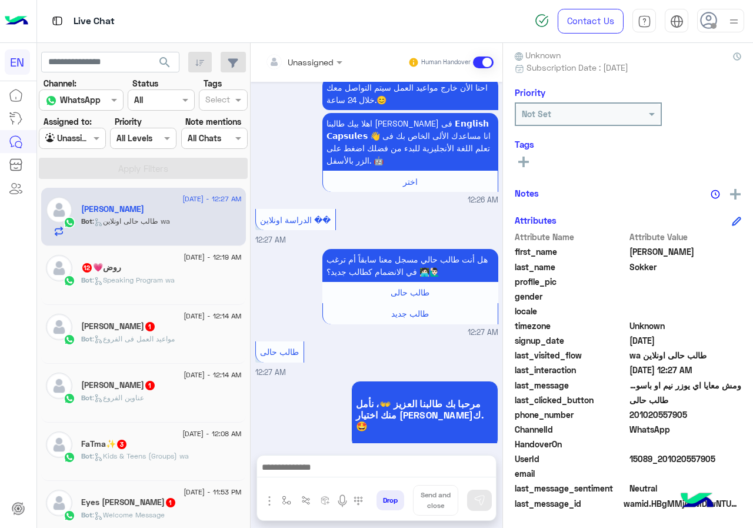
scroll to position [428, 0]
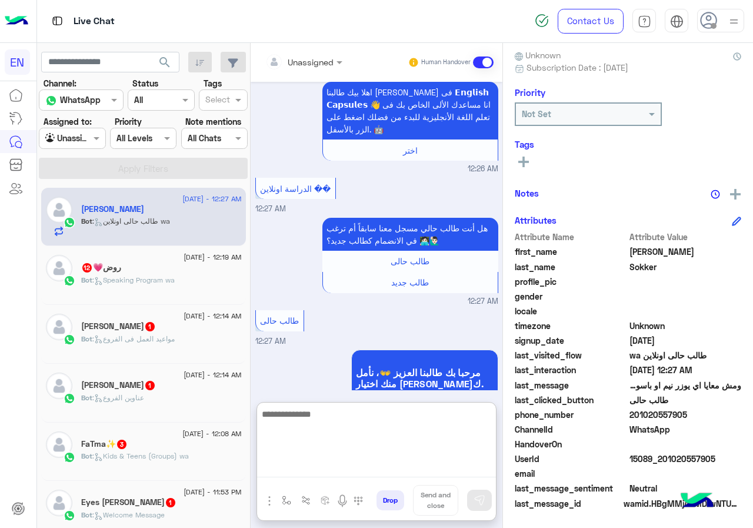
paste textarea "**********"
type textarea "**********"
click at [472, 496] on button at bounding box center [479, 500] width 25 height 21
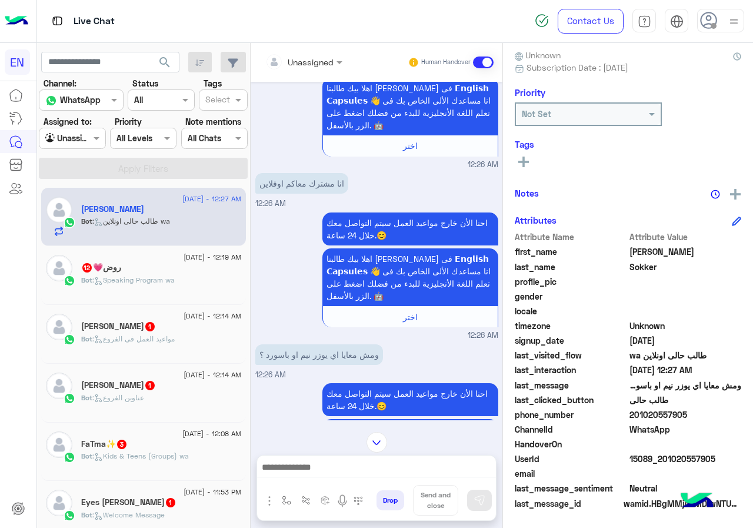
scroll to position [0, 0]
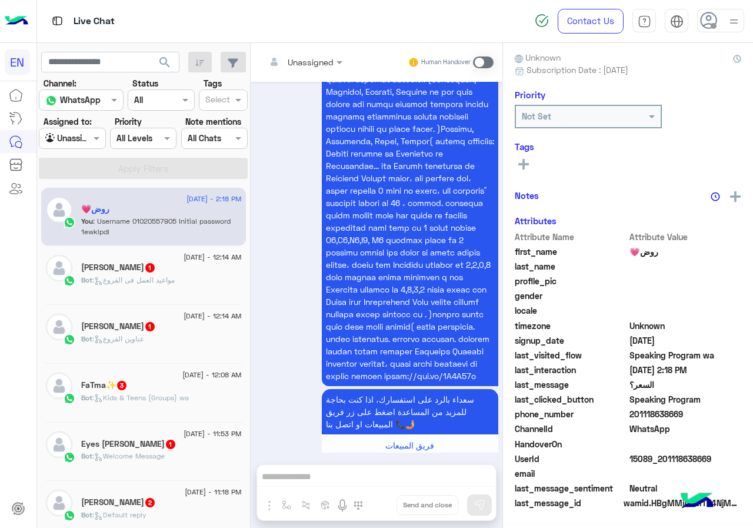
scroll to position [103, 0]
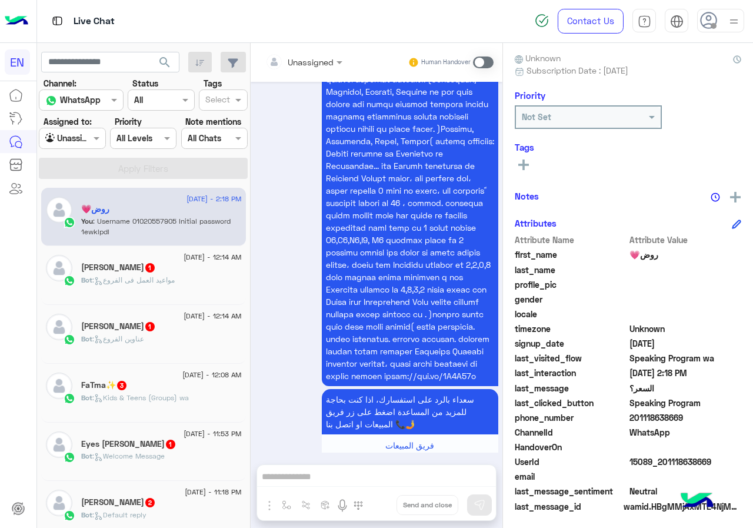
drag, startPoint x: 632, startPoint y: 413, endPoint x: 714, endPoint y: 422, distance: 82.9
click at [714, 422] on span "201118638669" at bounding box center [686, 417] width 112 height 12
click at [300, 75] on div "Unassigned Human Handover" at bounding box center [377, 62] width 252 height 39
click at [301, 69] on div "Unassigned" at bounding box center [299, 62] width 68 height 24
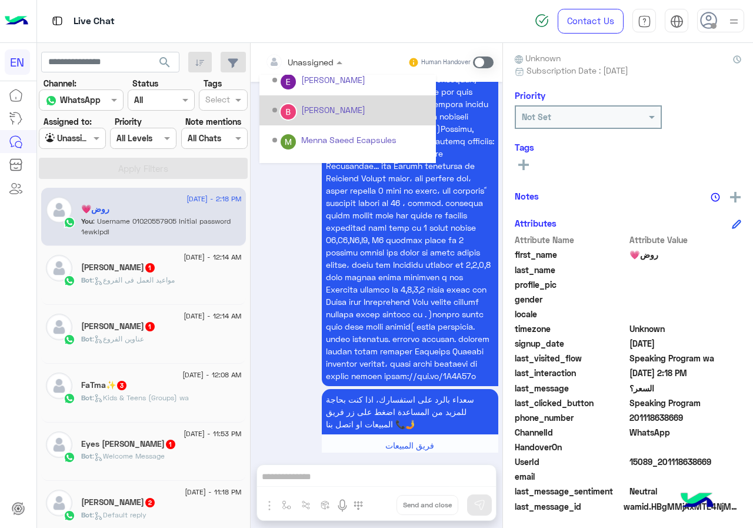
scroll to position [195, 0]
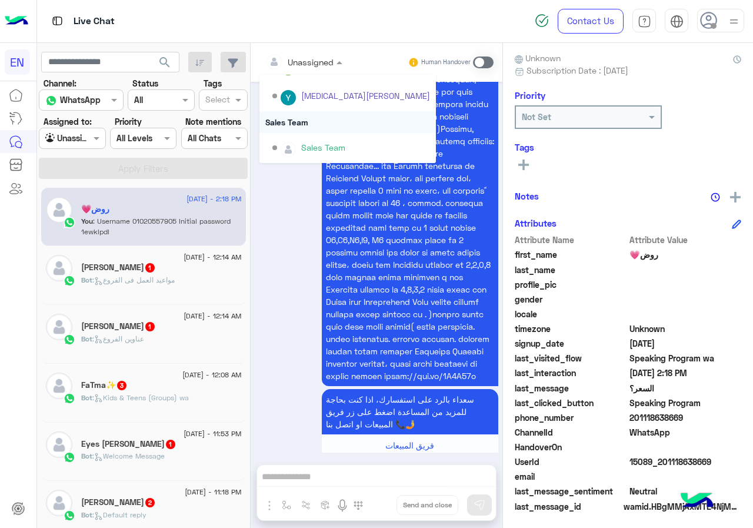
click at [320, 127] on div "Sales Team" at bounding box center [348, 122] width 177 height 22
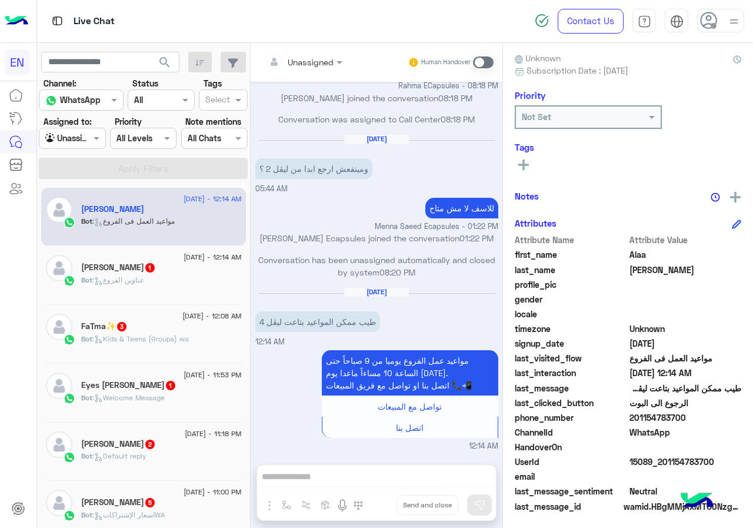
drag, startPoint x: 632, startPoint y: 413, endPoint x: 728, endPoint y: 411, distance: 95.4
click at [728, 411] on span "201154783700" at bounding box center [686, 417] width 112 height 12
click at [490, 62] on span at bounding box center [483, 63] width 21 height 12
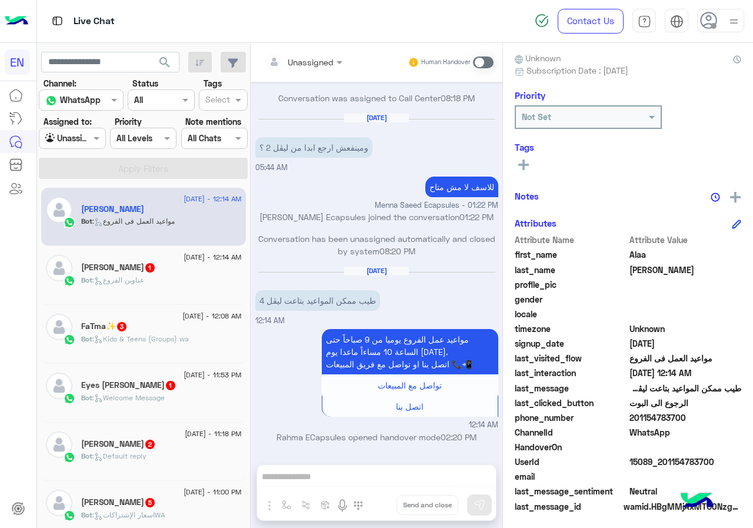
drag, startPoint x: 328, startPoint y: 476, endPoint x: 466, endPoint y: 108, distance: 392.9
click at [466, 108] on div "Conversation was assigned to Call Center 08:18 PM" at bounding box center [376, 102] width 243 height 21
click at [480, 61] on span at bounding box center [483, 63] width 21 height 12
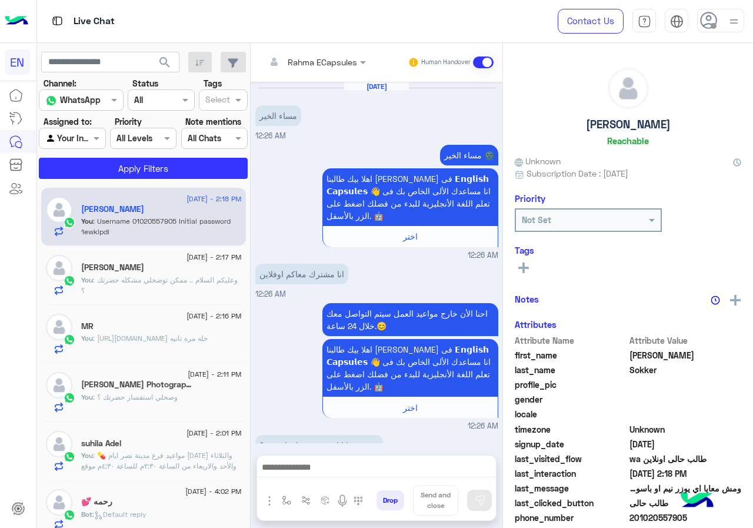
scroll to position [524, 0]
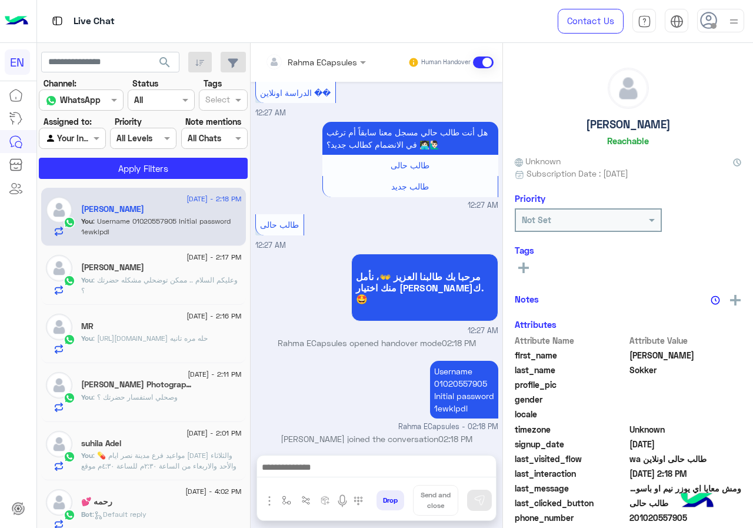
click at [88, 145] on div "Your Inbox" at bounding box center [67, 139] width 45 height 14
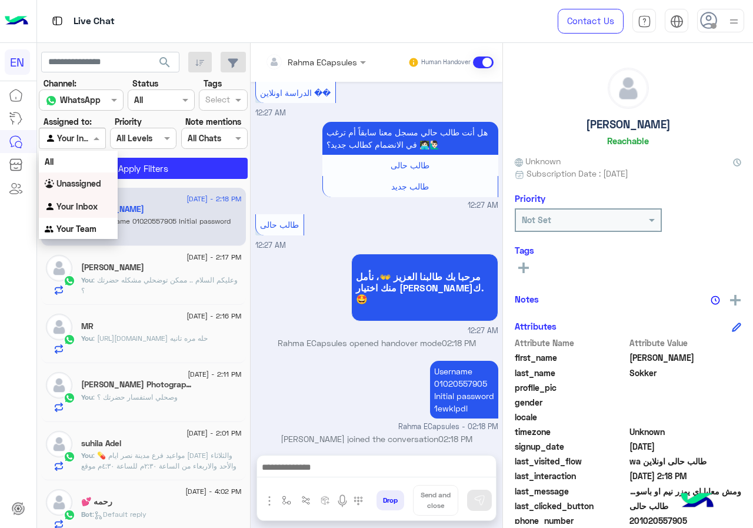
click at [92, 188] on b "Unassigned" at bounding box center [79, 183] width 45 height 10
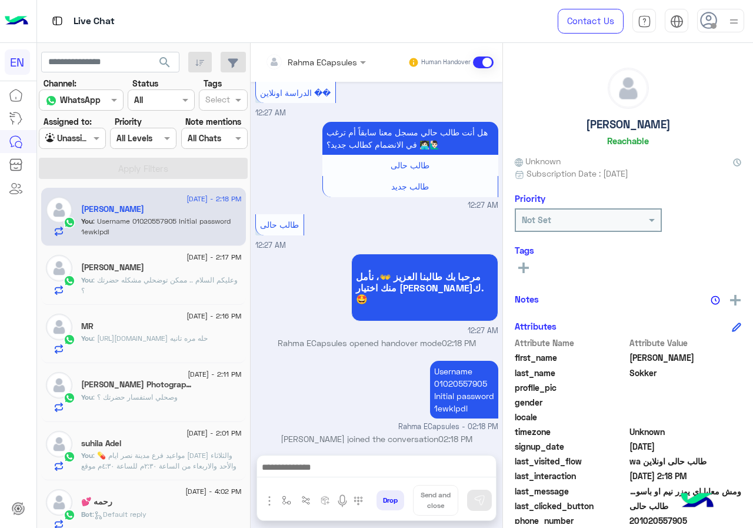
click at [216, 58] on div "search" at bounding box center [143, 62] width 205 height 21
click at [172, 64] on span "search" at bounding box center [165, 62] width 14 height 14
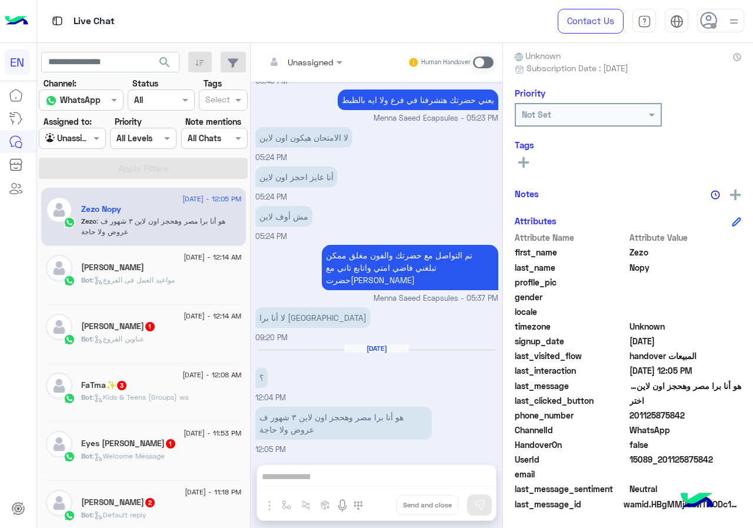
scroll to position [106, 0]
drag, startPoint x: 631, startPoint y: 414, endPoint x: 689, endPoint y: 414, distance: 58.3
click at [689, 414] on span "201125875842" at bounding box center [686, 415] width 112 height 12
copy span "01125875842"
click at [520, 150] on h6 "Tags" at bounding box center [628, 144] width 227 height 11
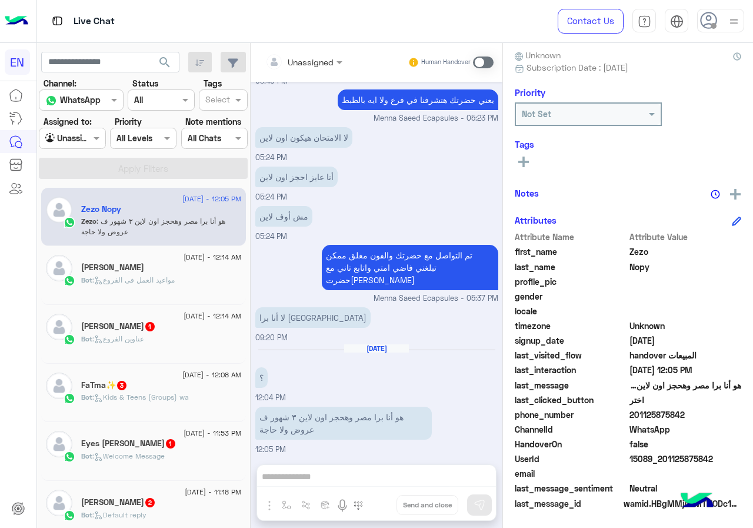
click at [520, 157] on icon at bounding box center [524, 162] width 11 height 11
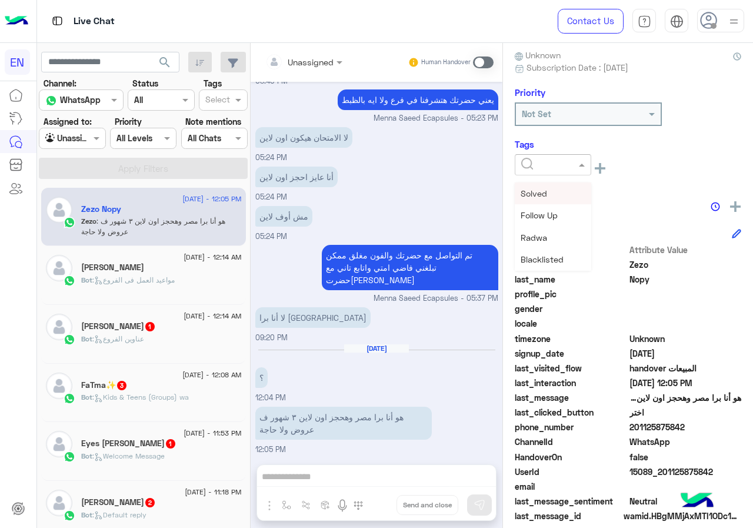
click at [548, 167] on input "text" at bounding box center [540, 165] width 36 height 12
click at [559, 183] on div "Solved" at bounding box center [553, 193] width 77 height 22
click at [560, 188] on div "Zezo Nopy Reachable Unknown Subscription Date : 04/27/2025 Priority Not Set Tag…" at bounding box center [628, 283] width 250 height 481
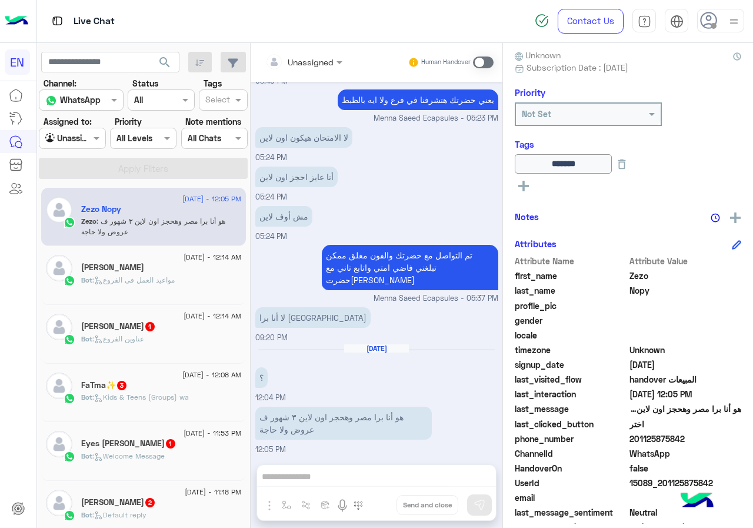
click at [281, 57] on input "text" at bounding box center [289, 62] width 48 height 12
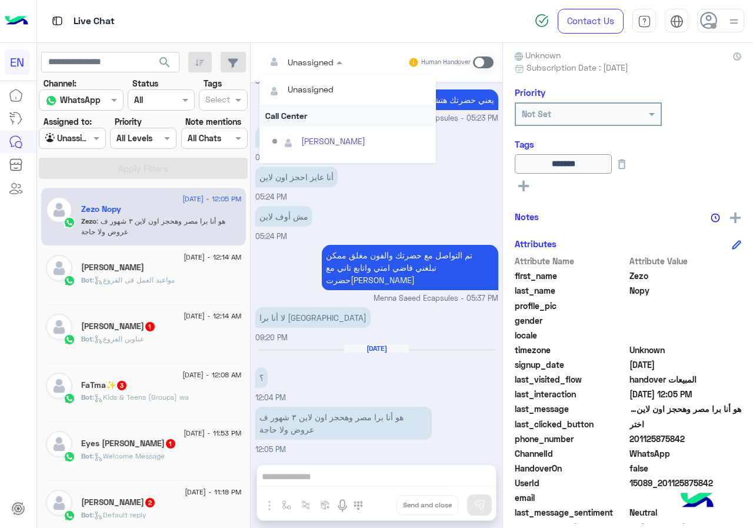
click at [324, 113] on div "Call Center" at bounding box center [348, 116] width 177 height 22
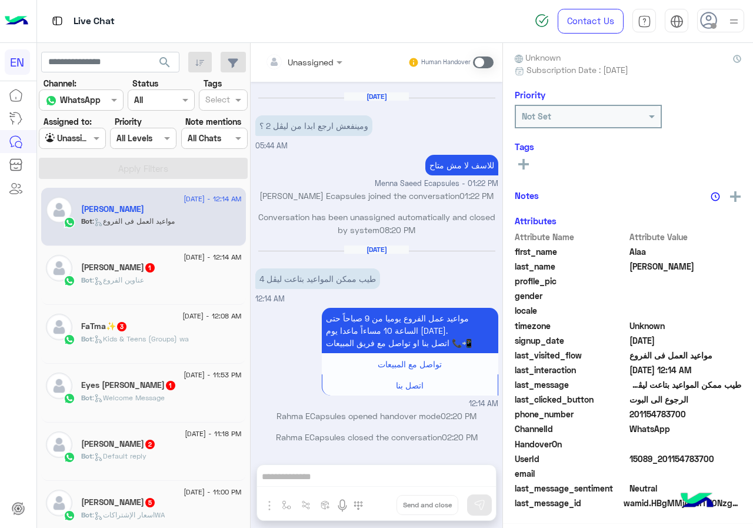
scroll to position [103, 0]
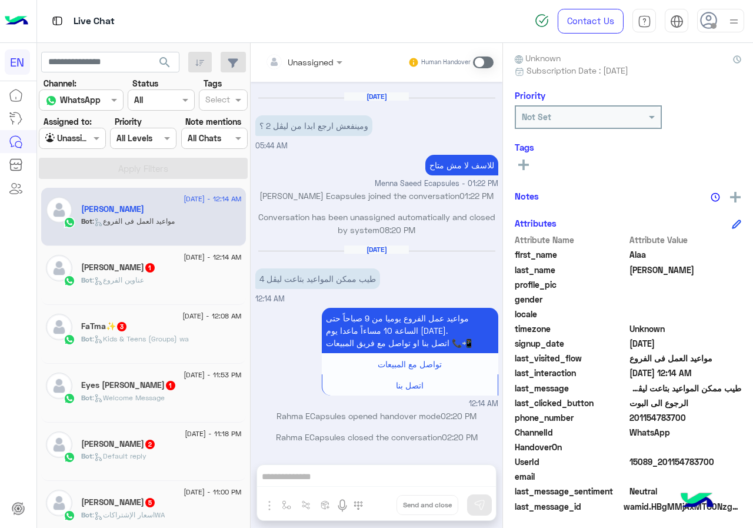
drag, startPoint x: 632, startPoint y: 414, endPoint x: 699, endPoint y: 414, distance: 67.1
click at [699, 414] on span "201154783700" at bounding box center [686, 417] width 112 height 12
copy span "01154783700"
click at [490, 64] on span at bounding box center [483, 63] width 21 height 12
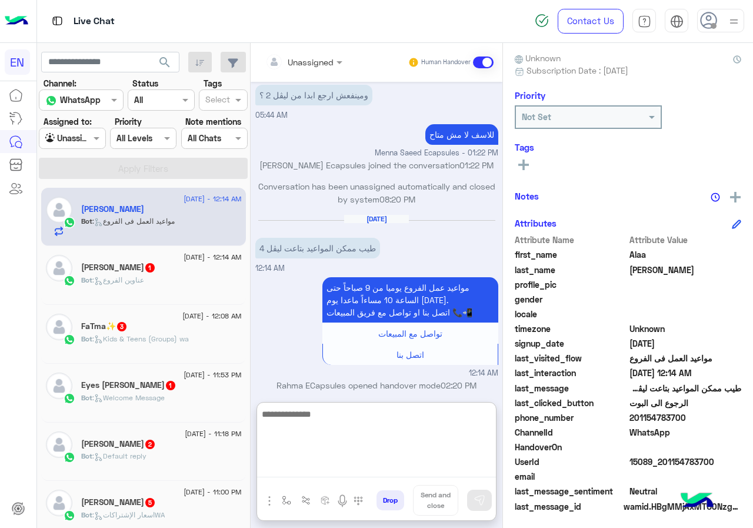
paste textarea "**********"
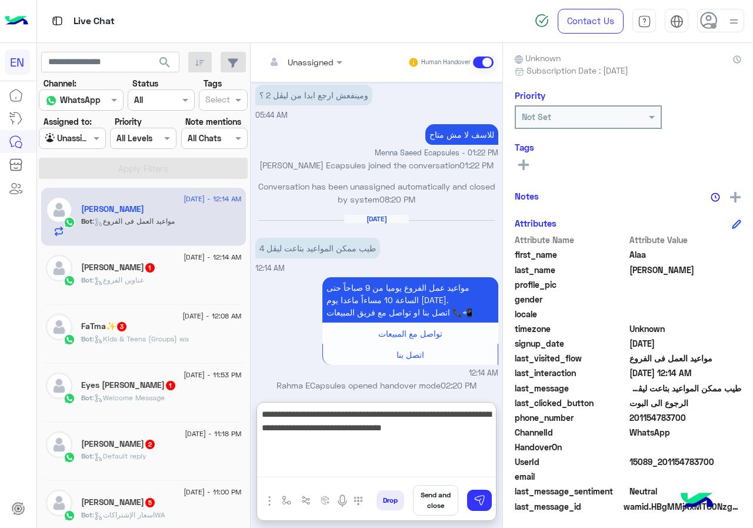
type textarea "**********"
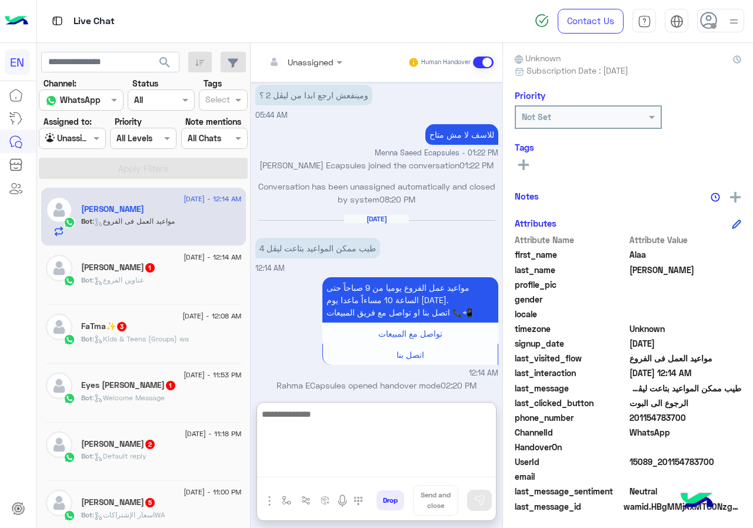
scroll to position [582, 0]
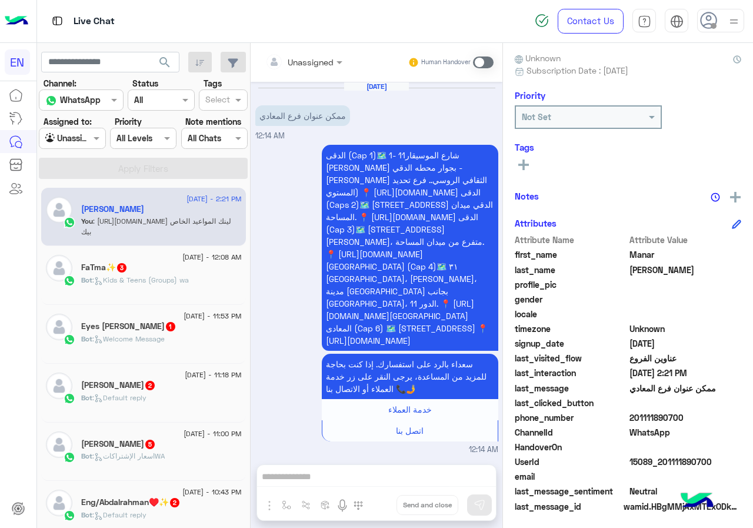
drag, startPoint x: 668, startPoint y: 413, endPoint x: 728, endPoint y: 414, distance: 60.1
click at [728, 414] on span "201111890700" at bounding box center [686, 417] width 112 height 12
copy span "01111890700"
click at [313, 59] on input "text" at bounding box center [289, 62] width 48 height 12
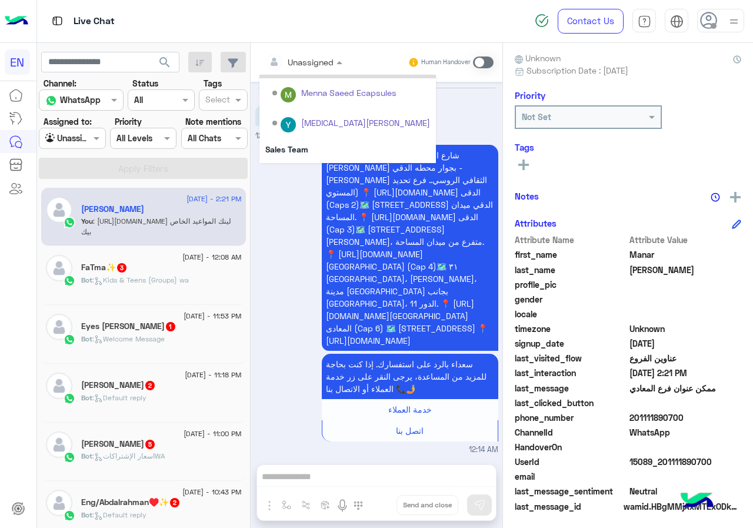
scroll to position [195, 0]
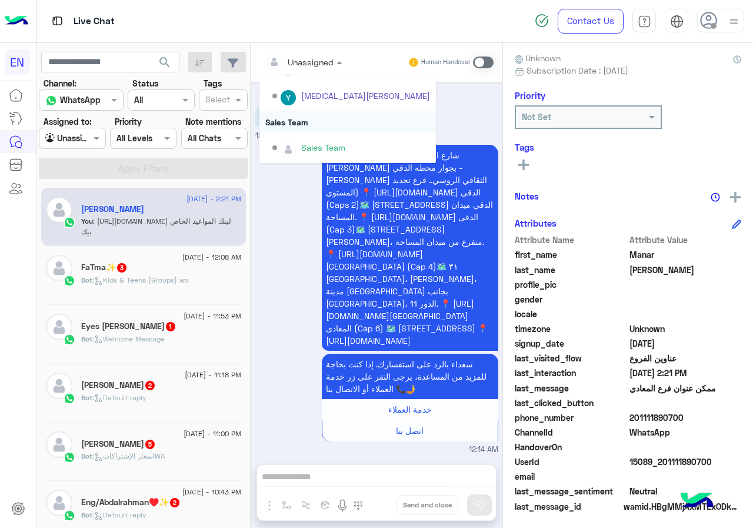
click at [354, 124] on div "Sales Team" at bounding box center [348, 122] width 177 height 22
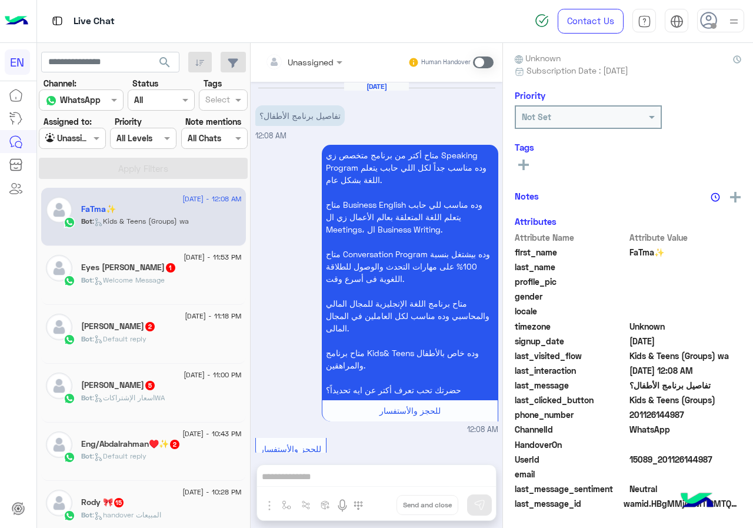
scroll to position [525, 0]
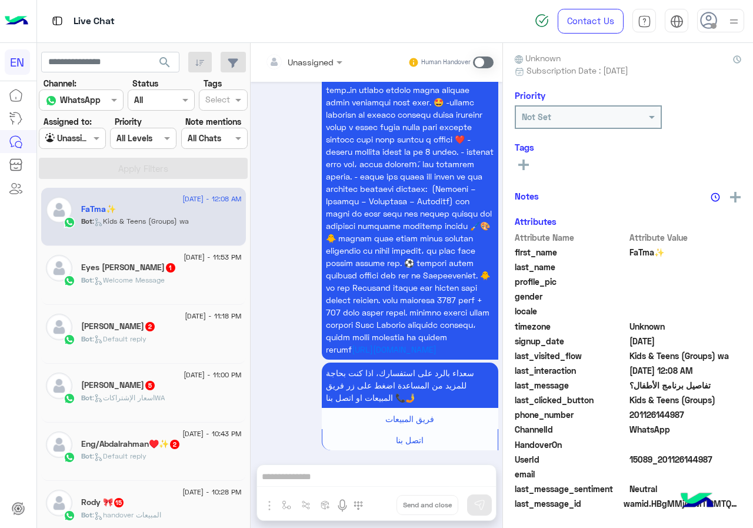
drag, startPoint x: 630, startPoint y: 417, endPoint x: 696, endPoint y: 416, distance: 65.9
click at [696, 416] on span "201126144987" at bounding box center [686, 415] width 112 height 12
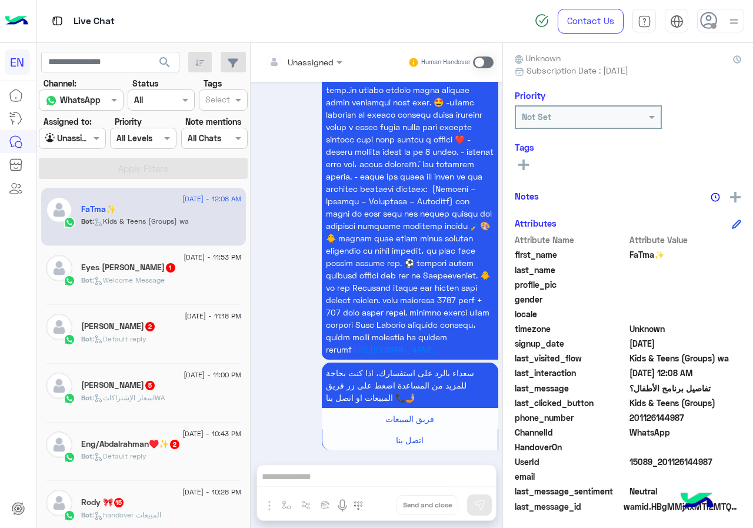
copy span "01126144987"
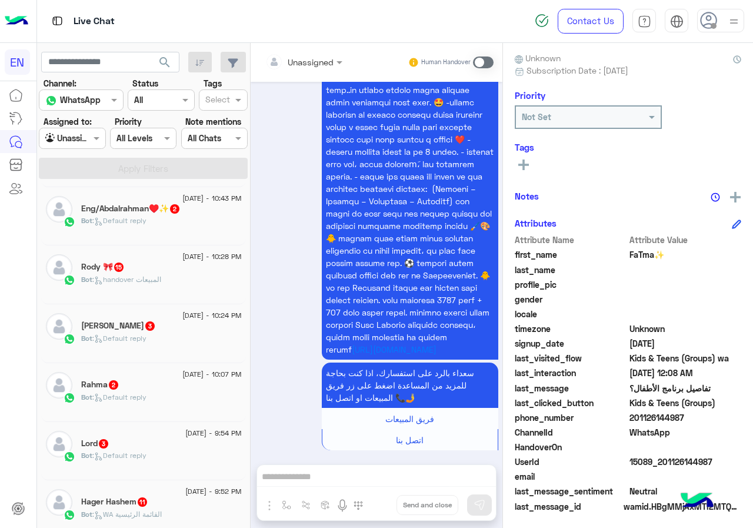
scroll to position [0, 0]
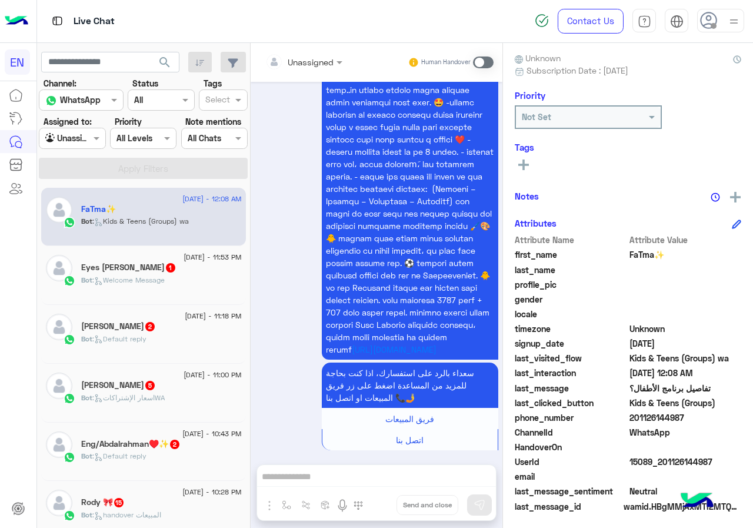
click at [320, 62] on div at bounding box center [304, 62] width 89 height 14
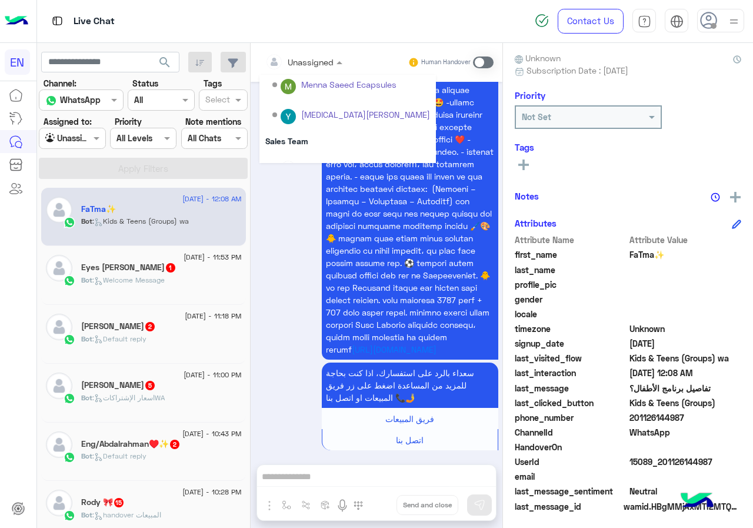
scroll to position [195, 0]
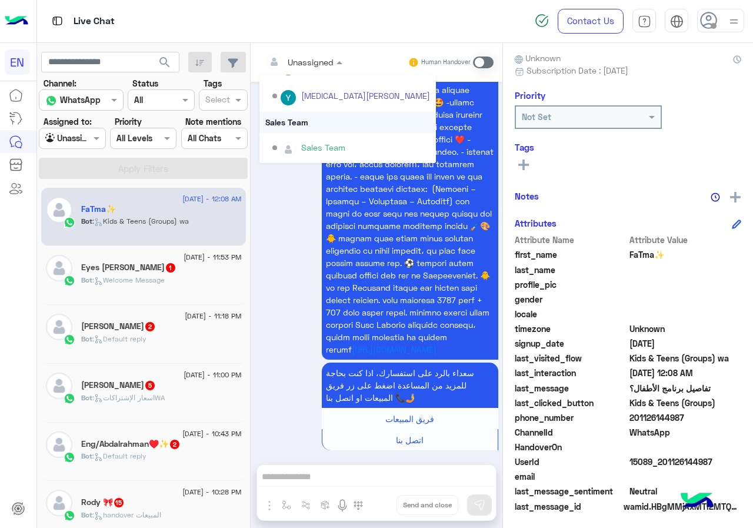
click at [307, 118] on div "Sales Team" at bounding box center [348, 122] width 177 height 22
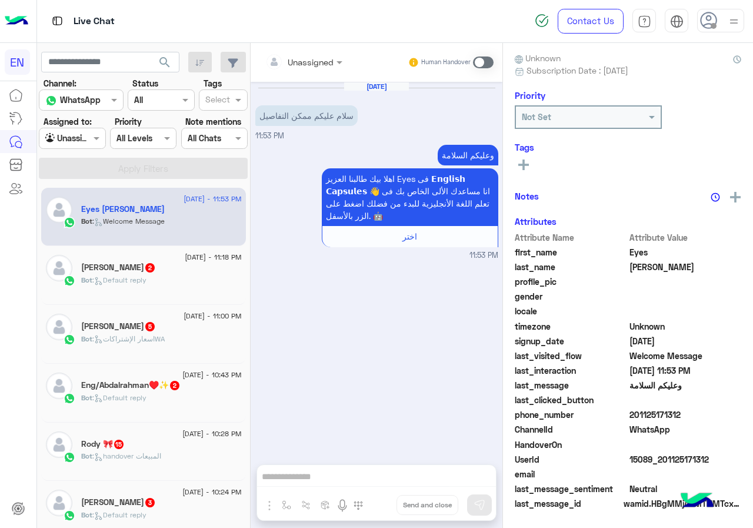
drag, startPoint x: 633, startPoint y: 413, endPoint x: 681, endPoint y: 413, distance: 48.3
click at [681, 413] on span "201125171312" at bounding box center [686, 415] width 112 height 12
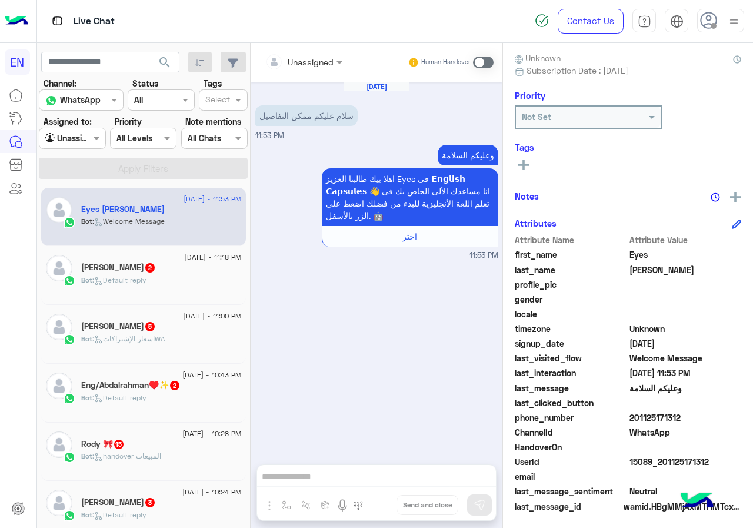
click at [303, 61] on input "text" at bounding box center [289, 62] width 48 height 12
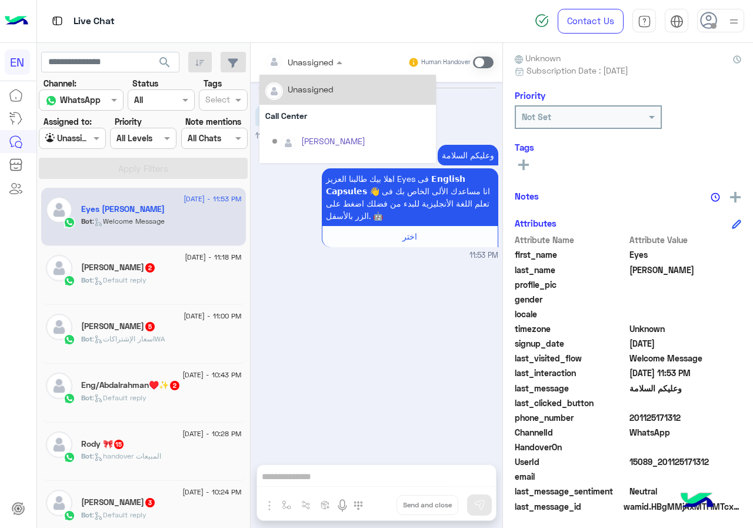
scroll to position [195, 0]
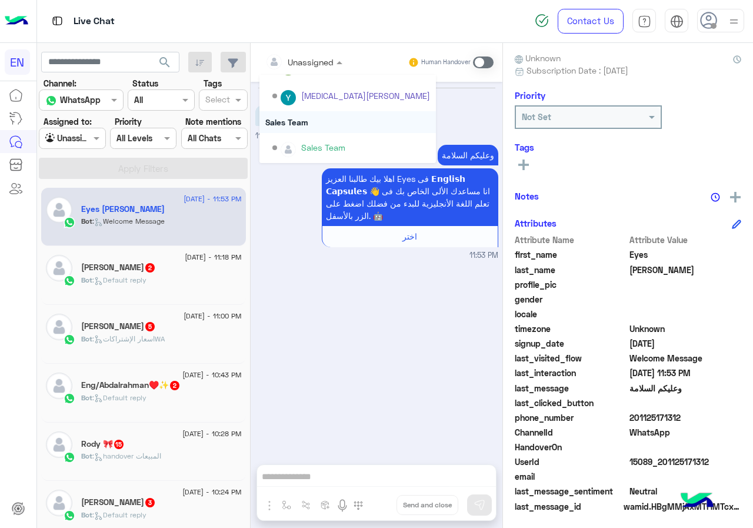
click at [323, 113] on div "Sales Team" at bounding box center [348, 122] width 177 height 22
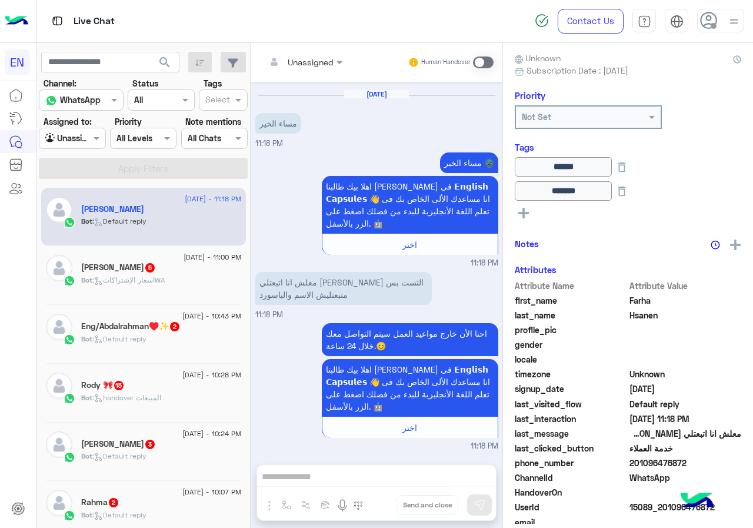
scroll to position [151, 0]
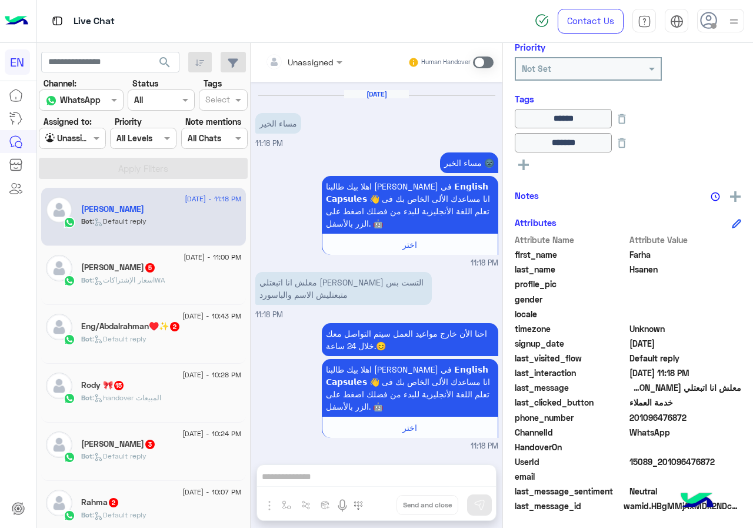
drag, startPoint x: 634, startPoint y: 417, endPoint x: 722, endPoint y: 419, distance: 87.7
click at [722, 419] on span "201096476872" at bounding box center [686, 417] width 112 height 12
copy span "01096476872"
click at [486, 65] on span at bounding box center [483, 63] width 21 height 12
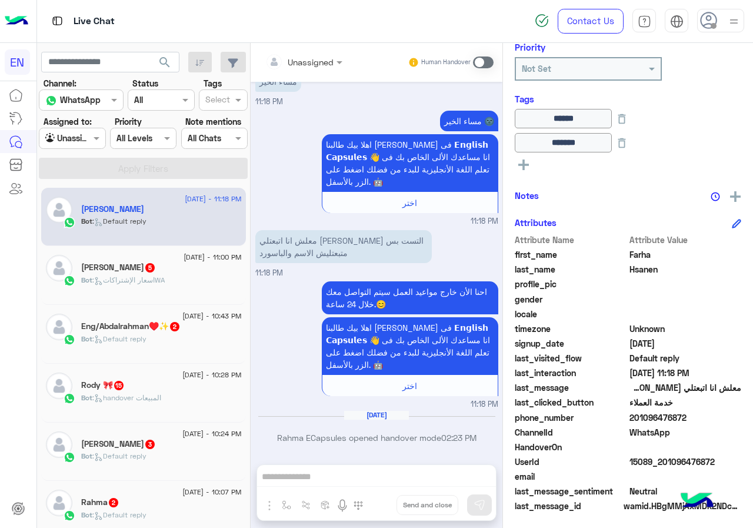
drag, startPoint x: 327, startPoint y: 472, endPoint x: 307, endPoint y: 479, distance: 21.2
click at [307, 479] on div "Unassigned Human Handover Jun 25, 2025 Conversation was assigned to Call Center…" at bounding box center [377, 288] width 252 height 490
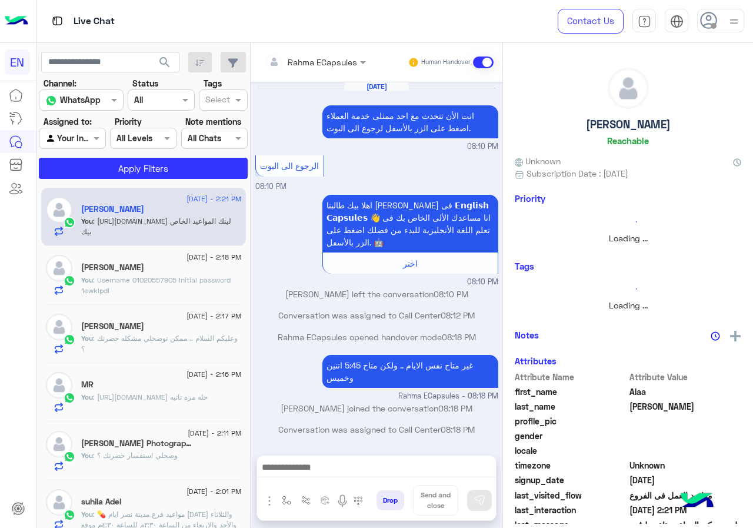
scroll to position [467, 0]
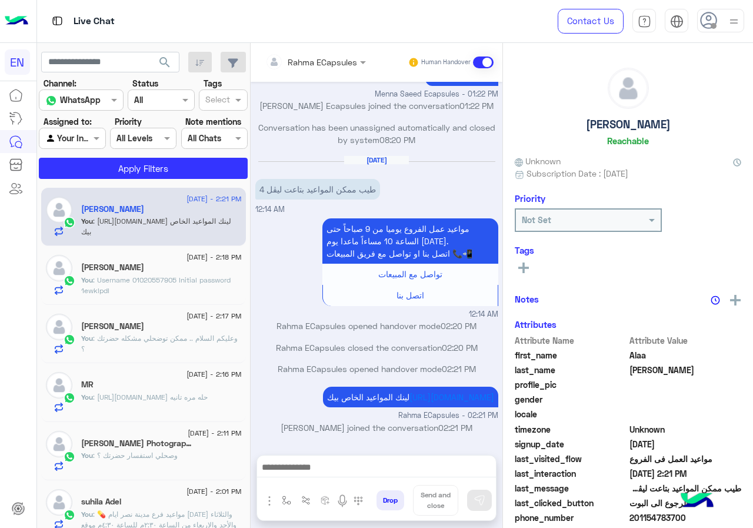
click at [72, 142] on input "text" at bounding box center [58, 138] width 27 height 12
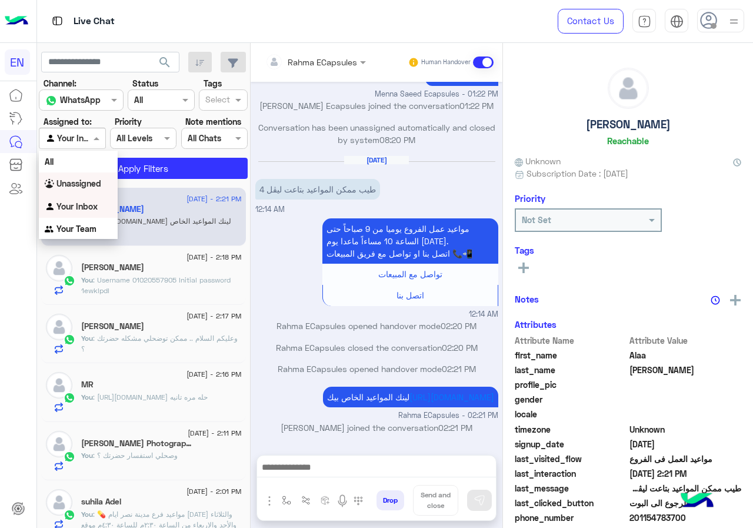
click at [94, 183] on b "Unassigned" at bounding box center [79, 183] width 45 height 10
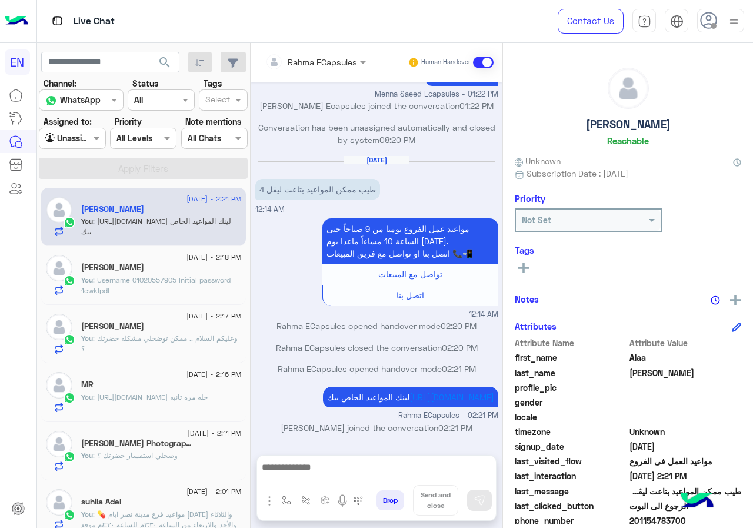
click at [180, 59] on button "search" at bounding box center [165, 64] width 29 height 25
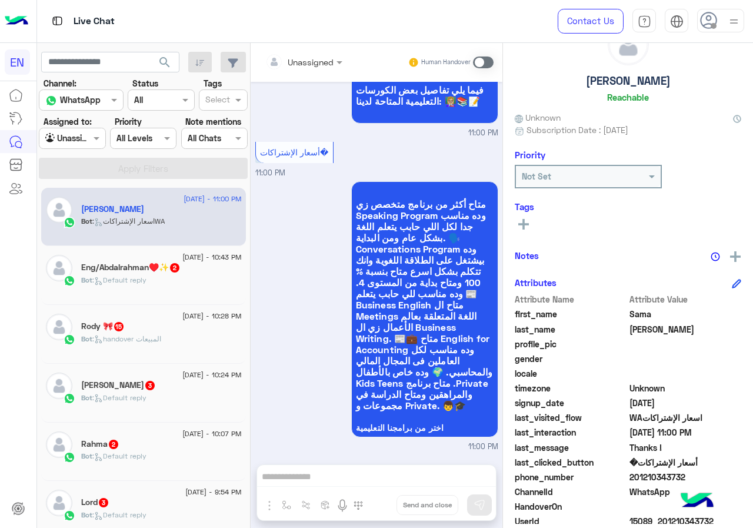
scroll to position [106, 0]
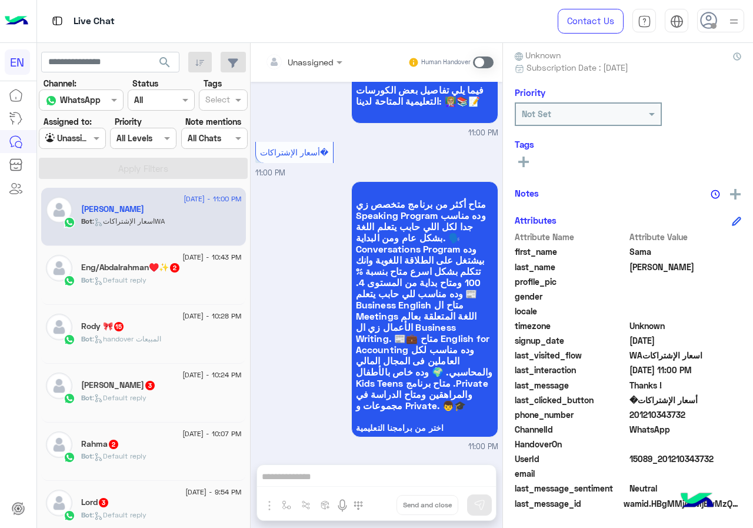
drag, startPoint x: 632, startPoint y: 412, endPoint x: 699, endPoint y: 414, distance: 67.1
click at [699, 414] on span "201210343732" at bounding box center [686, 415] width 112 height 12
copy span "01210343732"
click at [328, 91] on div "فيما يلي تفاصيل بعض الكورسات التعليمية المتاحة لدينا: 👩🏼‍🏫📚📝 11:00 PM" at bounding box center [376, 101] width 243 height 75
click at [307, 56] on input "text" at bounding box center [289, 62] width 48 height 12
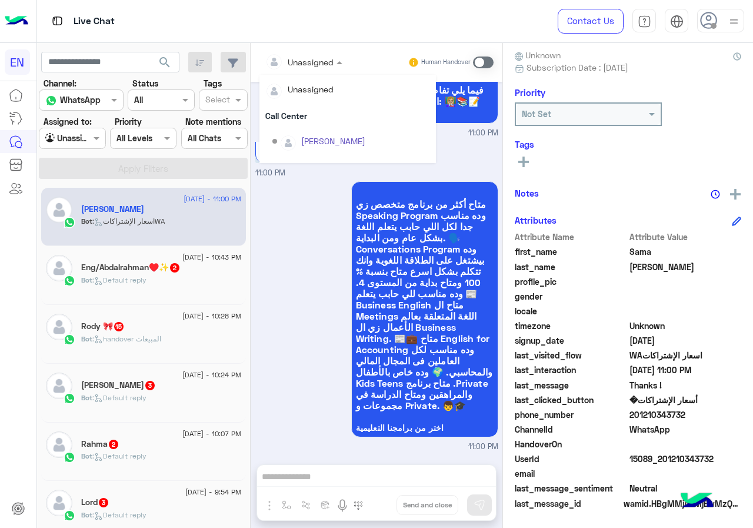
scroll to position [195, 0]
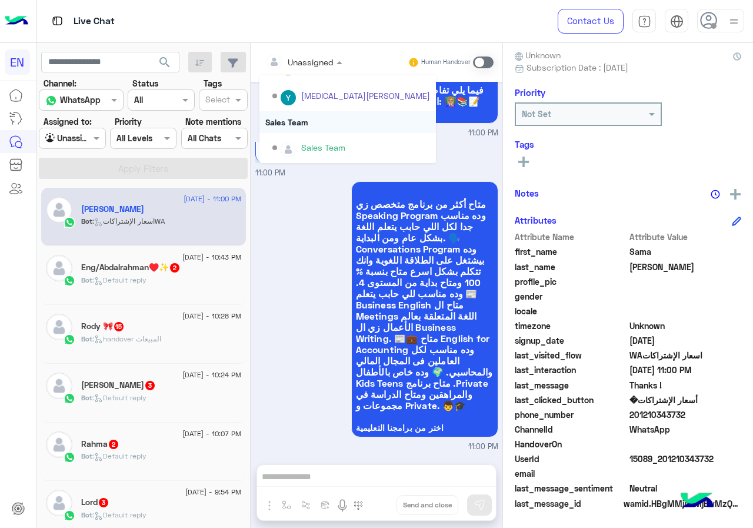
click at [314, 118] on div "Sales Team" at bounding box center [348, 122] width 177 height 22
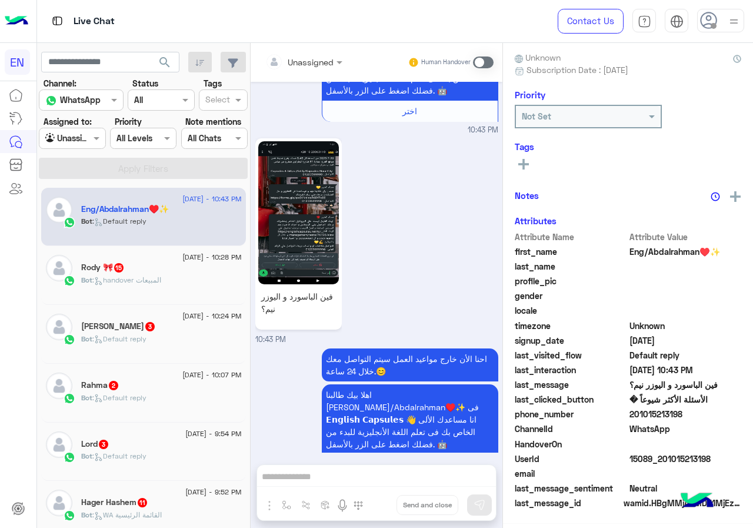
scroll to position [103, 0]
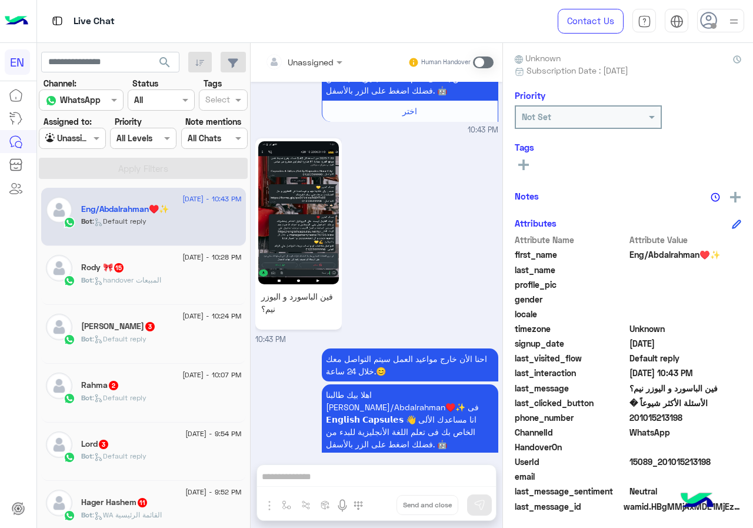
drag, startPoint x: 641, startPoint y: 420, endPoint x: 700, endPoint y: 414, distance: 59.2
click at [700, 414] on span "201015213198" at bounding box center [686, 417] width 112 height 12
click at [331, 187] on img at bounding box center [298, 212] width 81 height 143
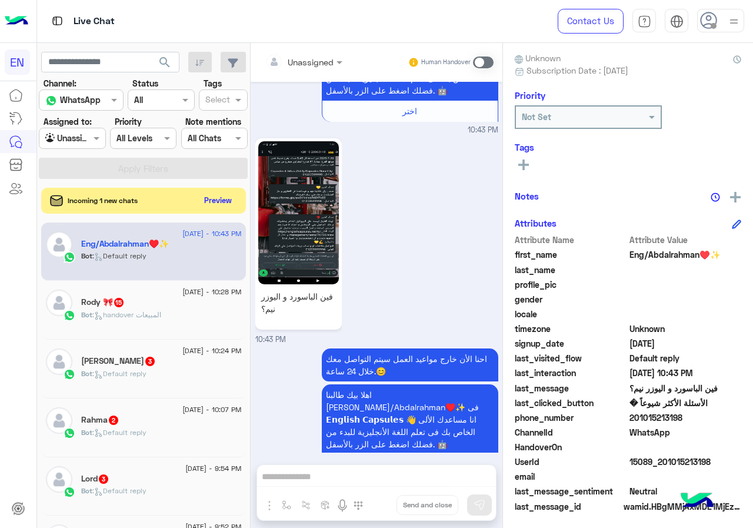
click at [483, 61] on span at bounding box center [483, 63] width 21 height 12
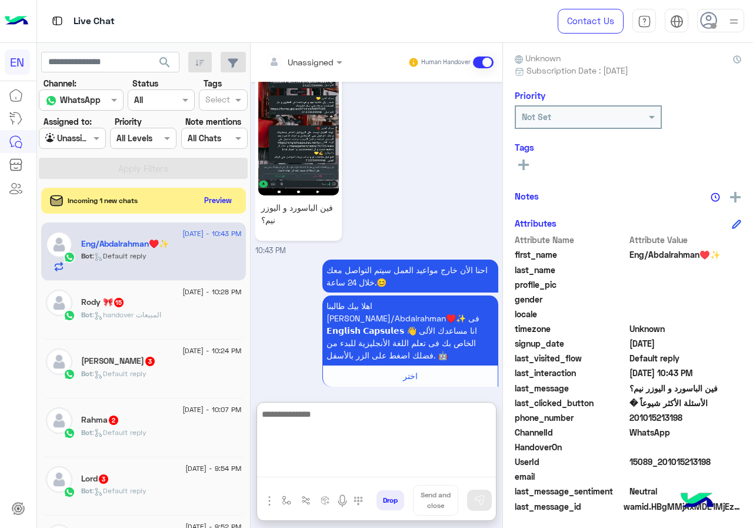
scroll to position [975, 0]
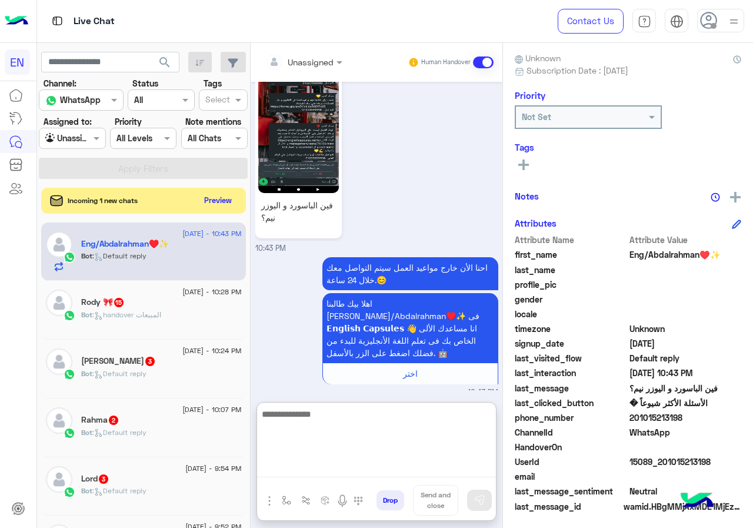
paste textarea "**********"
type textarea "**********"
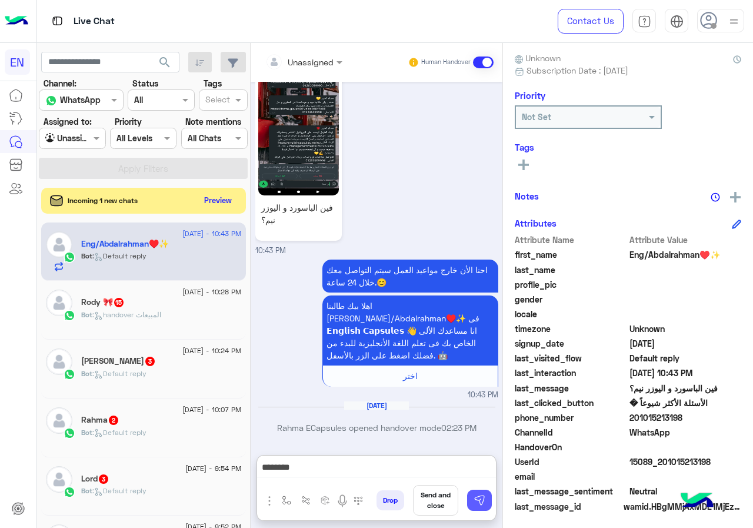
click at [473, 502] on button at bounding box center [479, 500] width 25 height 21
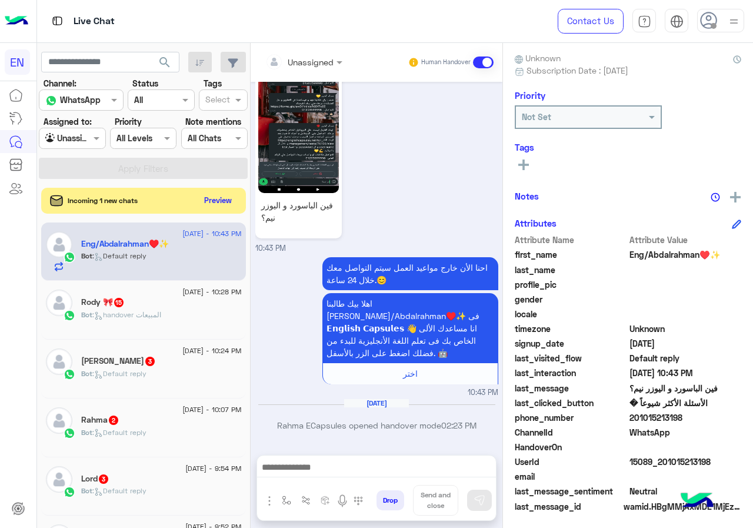
scroll to position [1047, 0]
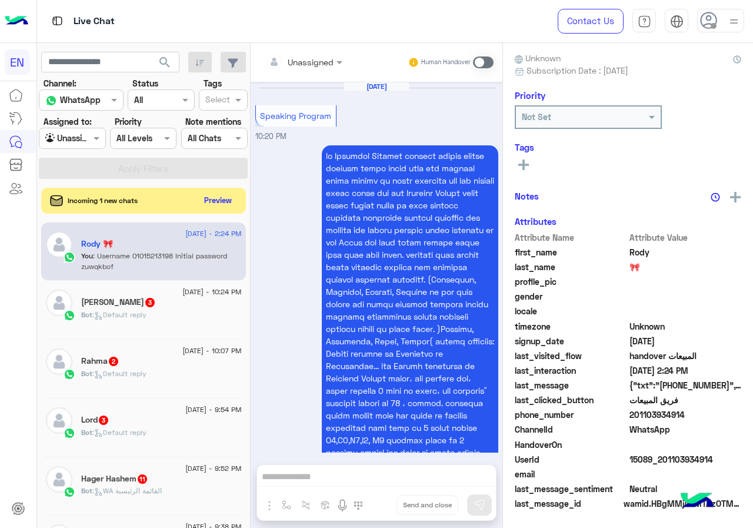
scroll to position [1903, 0]
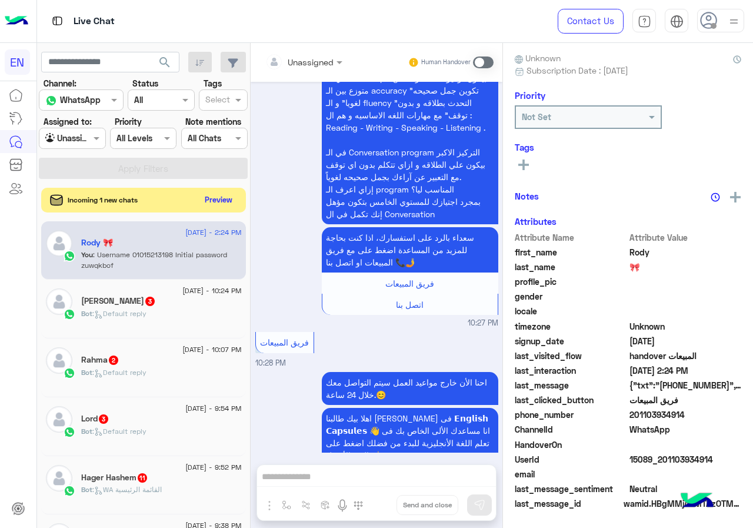
click at [212, 193] on button "Preview" at bounding box center [219, 200] width 36 height 16
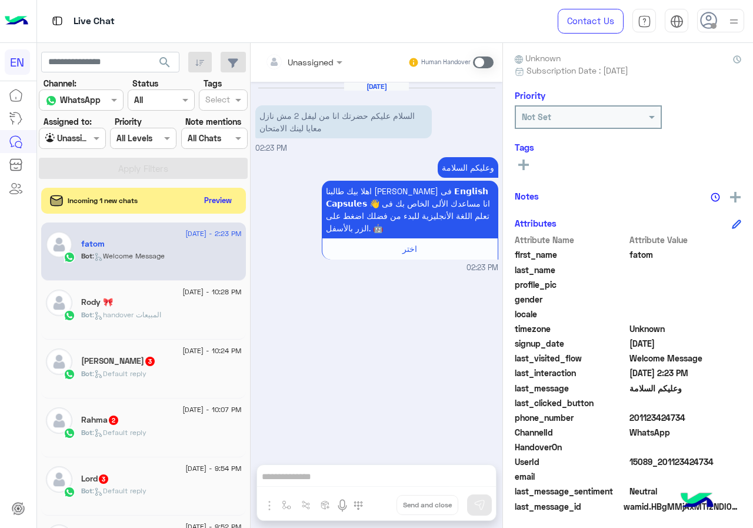
drag, startPoint x: 633, startPoint y: 417, endPoint x: 702, endPoint y: 416, distance: 68.9
click at [702, 416] on span "201123424734" at bounding box center [686, 417] width 112 height 12
copy span "01123424734"
click at [480, 71] on div "Human Handover" at bounding box center [451, 62] width 87 height 21
click at [482, 64] on span at bounding box center [483, 63] width 21 height 12
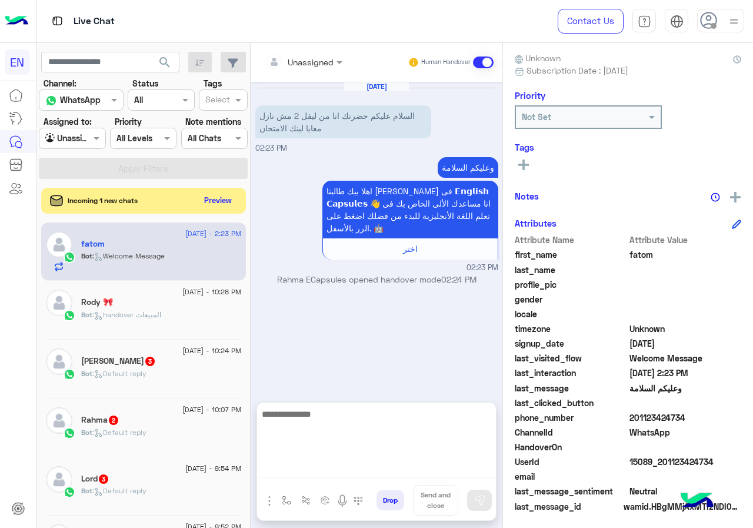
click at [346, 472] on textarea at bounding box center [376, 442] width 239 height 71
paste textarea "**********"
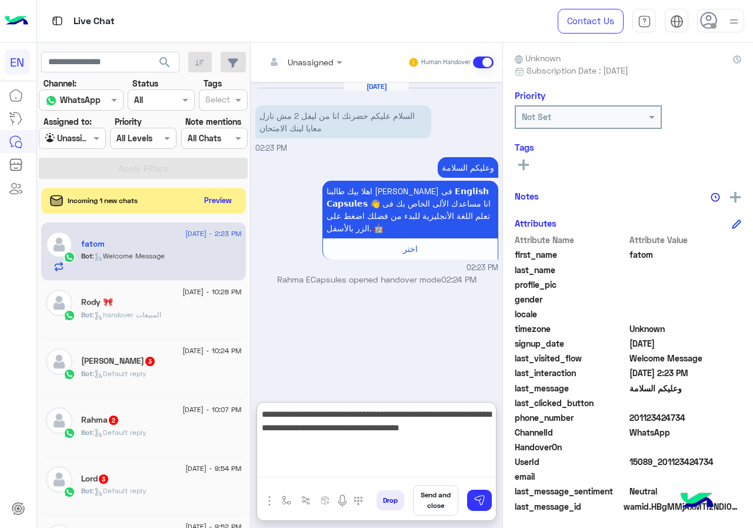
paste textarea "**********"
type textarea "**********"
click at [482, 503] on img at bounding box center [480, 500] width 12 height 12
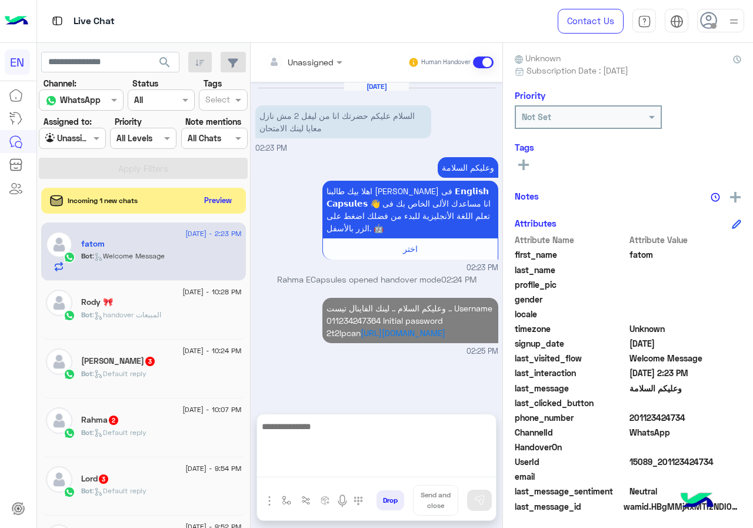
scroll to position [0, 0]
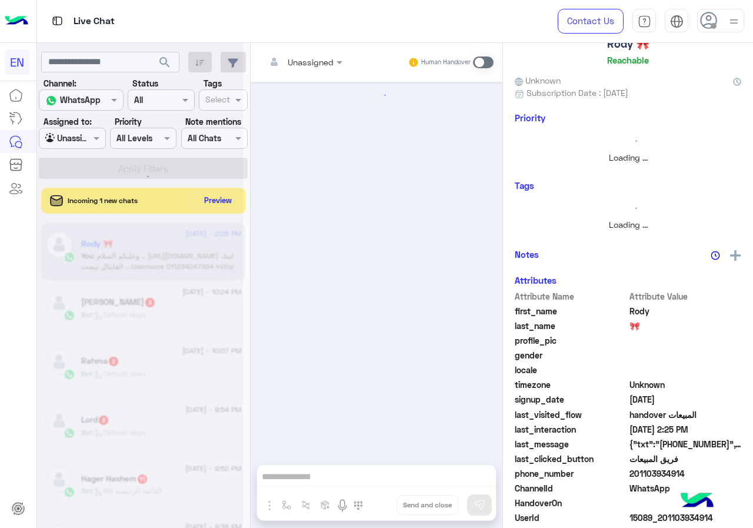
scroll to position [1903, 0]
click at [224, 195] on div "Incoming 1 new chats Preview" at bounding box center [143, 201] width 205 height 26
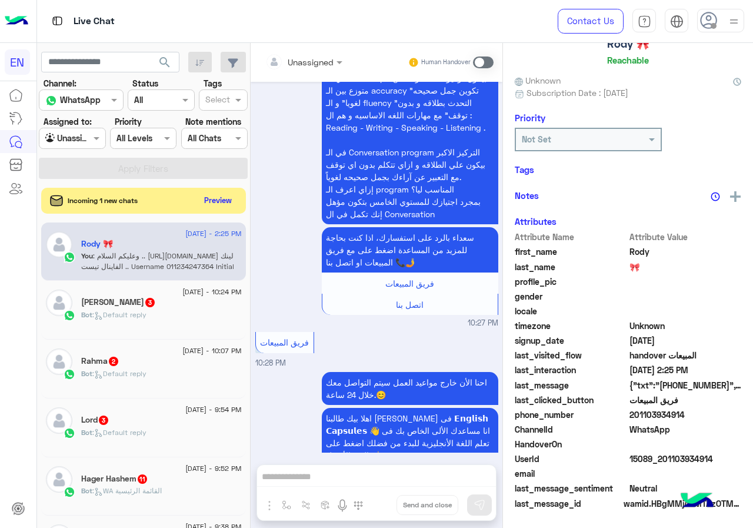
scroll to position [103, 0]
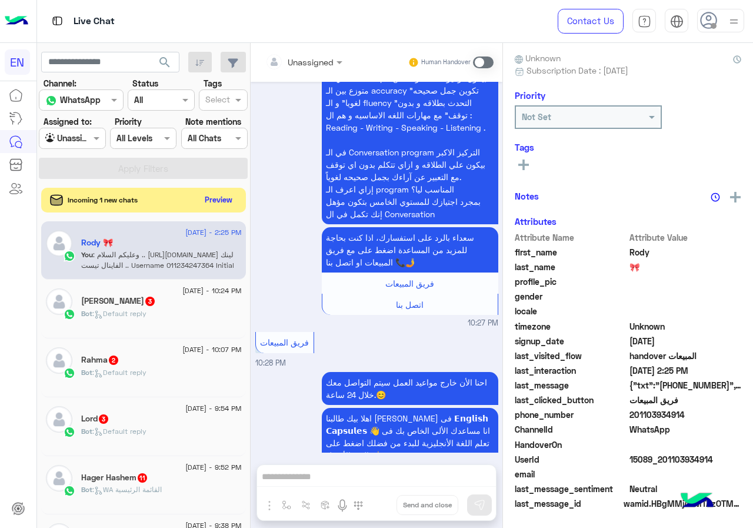
click at [237, 198] on button "Preview" at bounding box center [219, 200] width 36 height 16
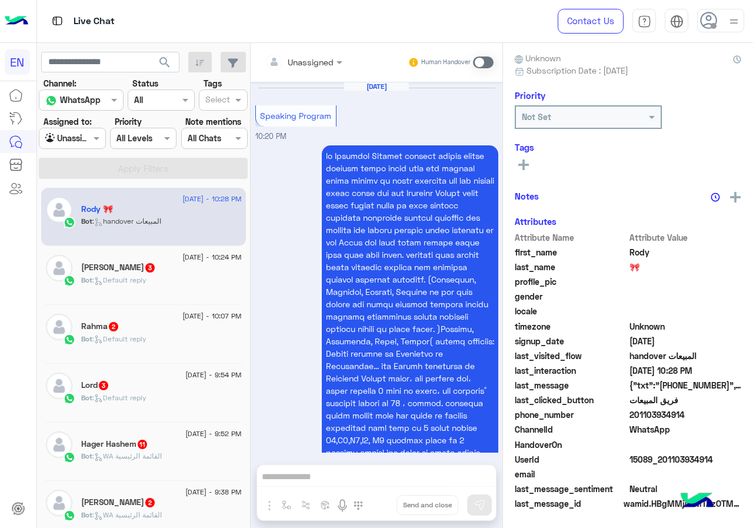
scroll to position [1903, 0]
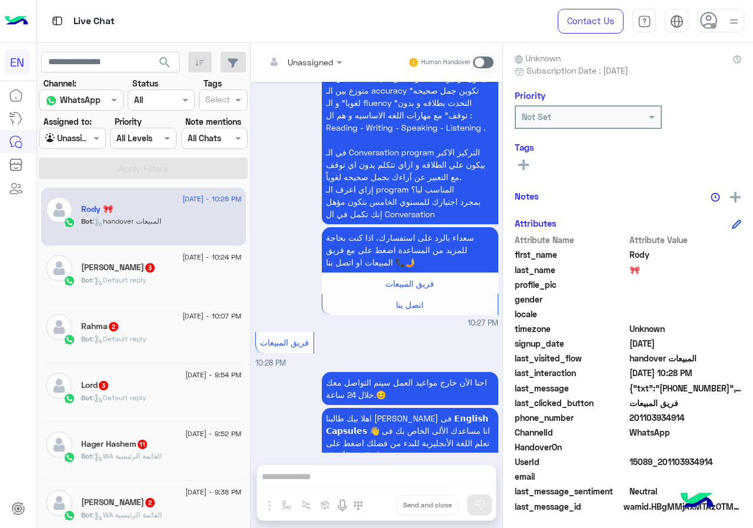
click at [385, 329] on div "فريق المبيعات 10:28 PM" at bounding box center [376, 349] width 243 height 40
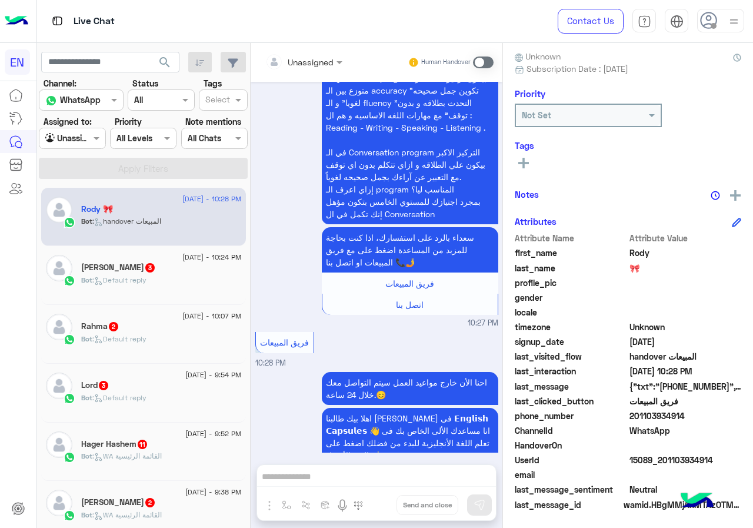
scroll to position [106, 0]
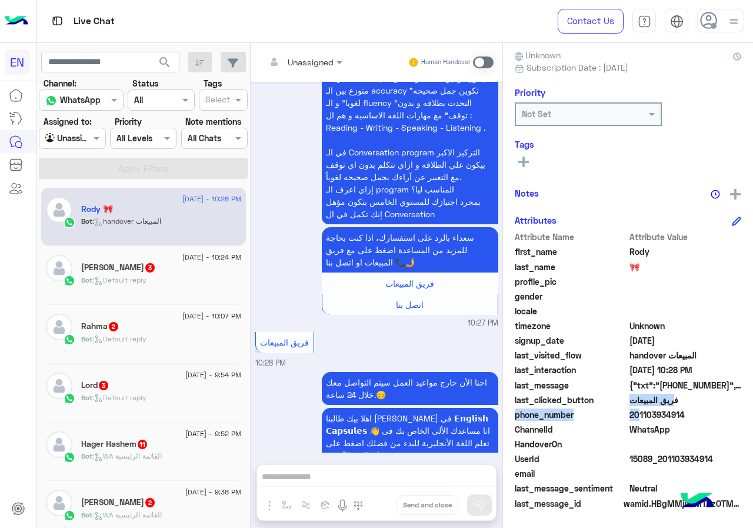
drag, startPoint x: 634, startPoint y: 416, endPoint x: 699, endPoint y: 407, distance: 65.9
click at [699, 407] on div "Attribute Name Attribute Value first_name Rody last_name 🎀 profile_pic gender l…" at bounding box center [628, 371] width 227 height 281
click at [699, 407] on div "last_clicked_button فريق المبيعات" at bounding box center [628, 401] width 227 height 15
drag, startPoint x: 631, startPoint y: 416, endPoint x: 691, endPoint y: 414, distance: 59.5
click at [691, 414] on span "201103934914" at bounding box center [686, 415] width 112 height 12
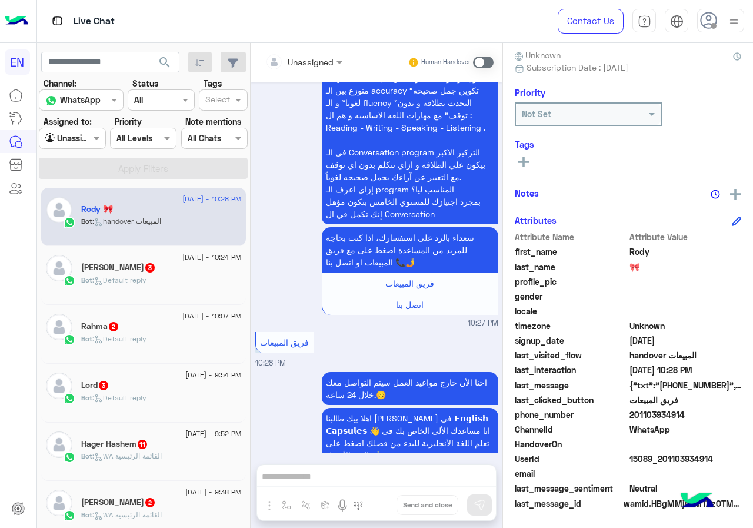
copy span "01103934914"
click at [292, 56] on input "text" at bounding box center [289, 62] width 48 height 12
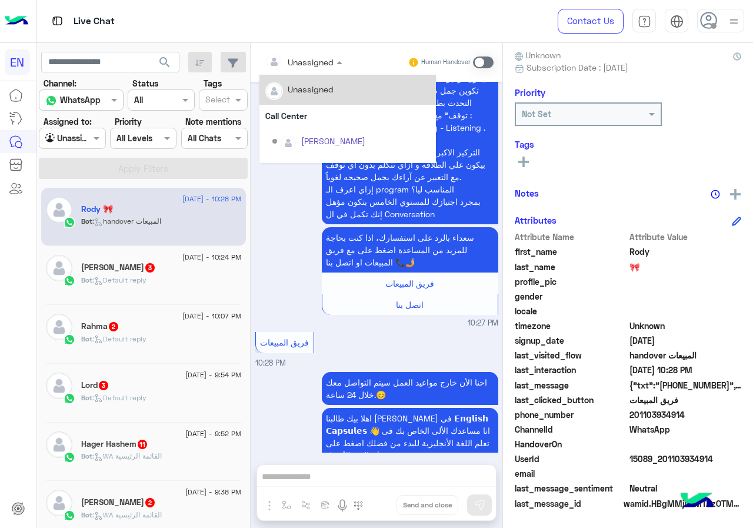
scroll to position [195, 0]
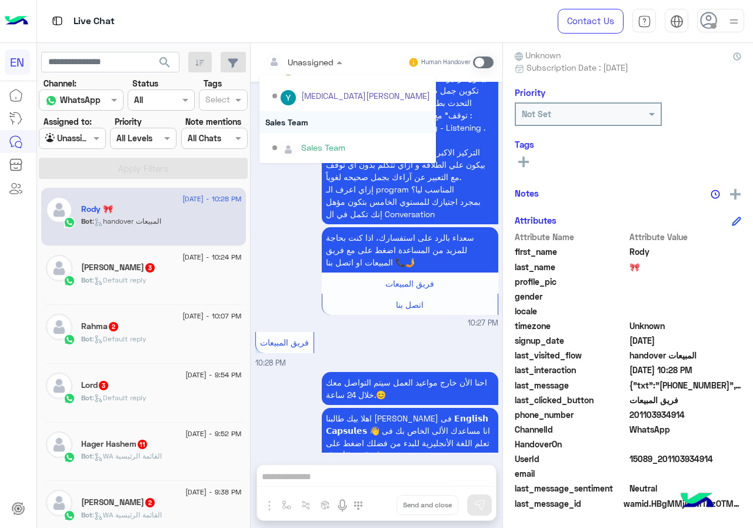
click at [310, 122] on div "Sales Team" at bounding box center [348, 122] width 177 height 22
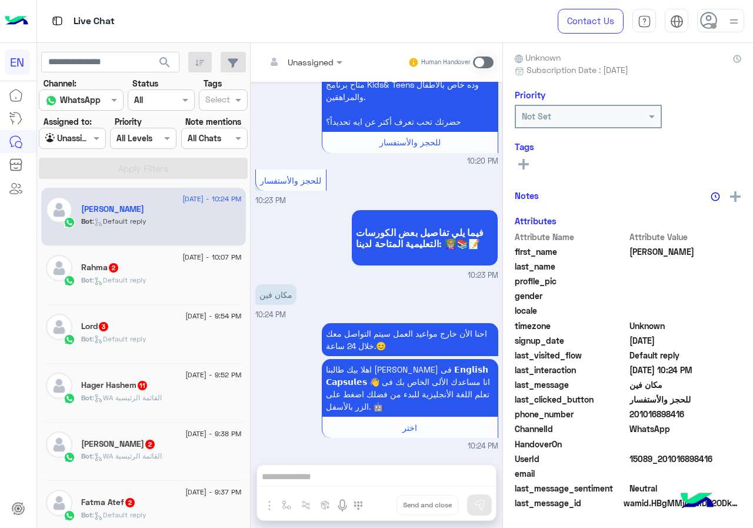
scroll to position [103, 0]
drag, startPoint x: 633, startPoint y: 414, endPoint x: 706, endPoint y: 413, distance: 72.4
click at [706, 413] on span "201016898416" at bounding box center [686, 415] width 112 height 12
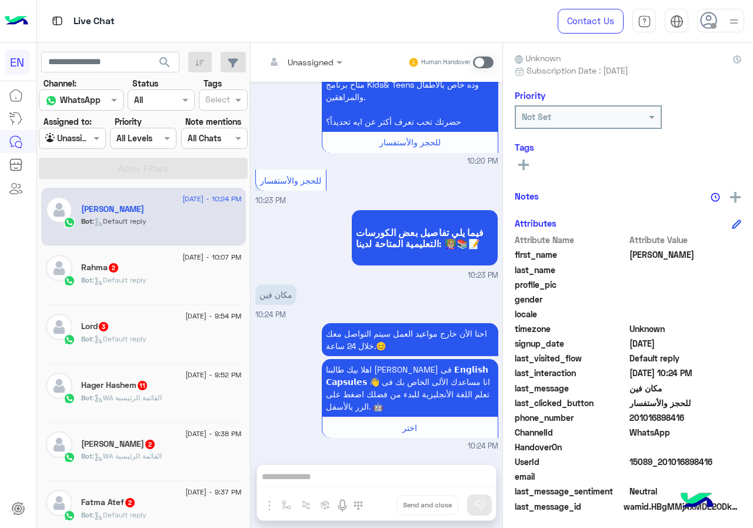
copy span "01016898416"
click at [328, 58] on div at bounding box center [304, 62] width 89 height 14
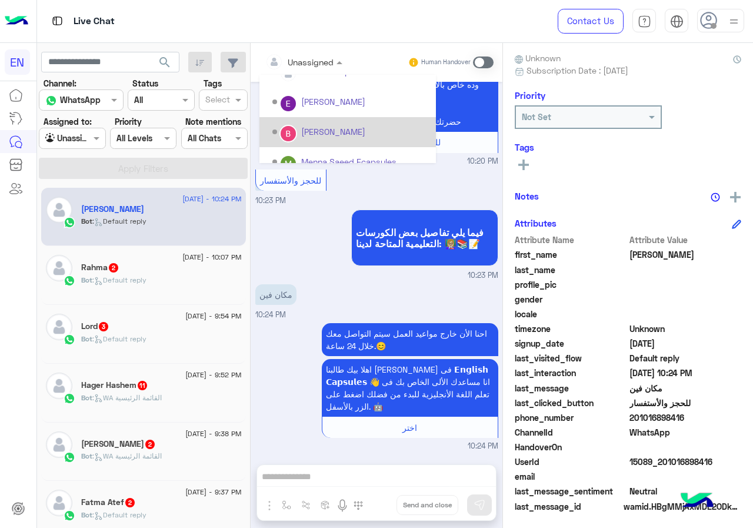
scroll to position [195, 0]
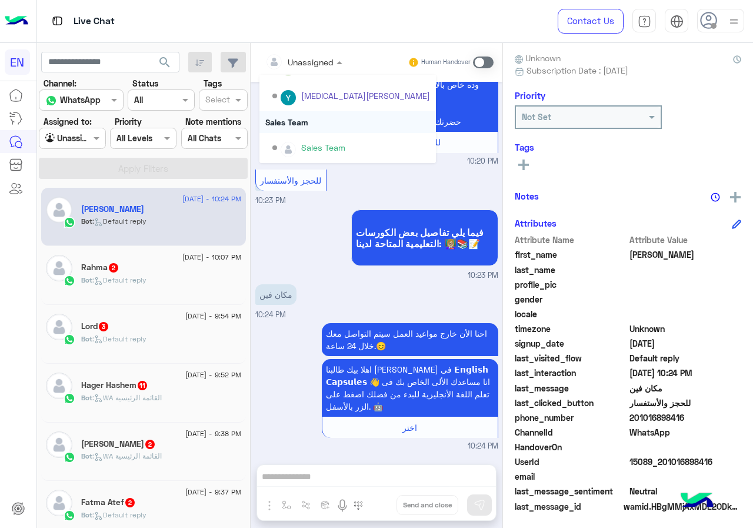
click at [326, 113] on div "Sales Team" at bounding box center [348, 122] width 177 height 22
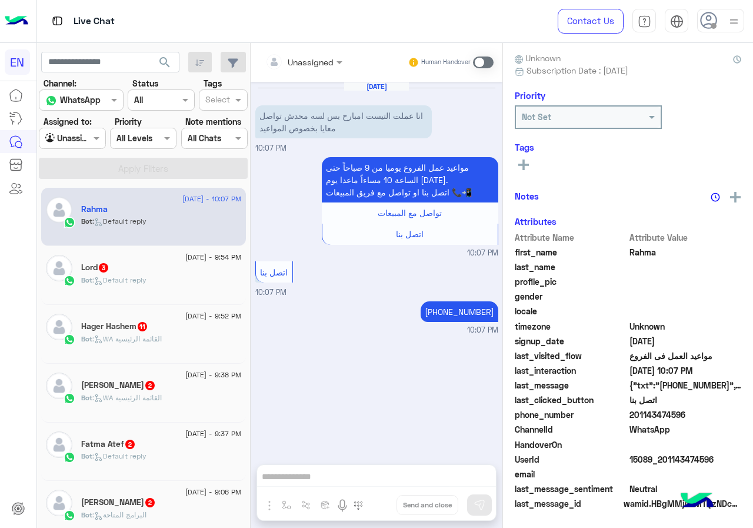
drag, startPoint x: 632, startPoint y: 415, endPoint x: 706, endPoint y: 411, distance: 74.3
click at [706, 411] on span "201143474596" at bounding box center [686, 415] width 112 height 12
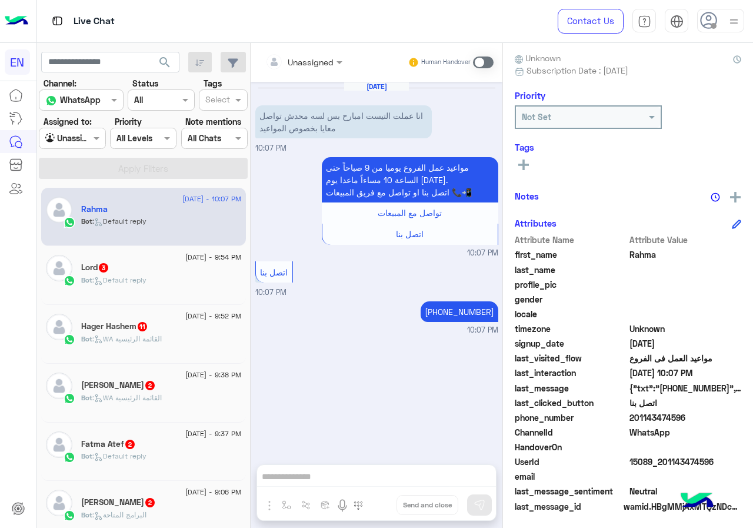
copy span "01143474596"
click at [478, 67] on span at bounding box center [483, 63] width 21 height 12
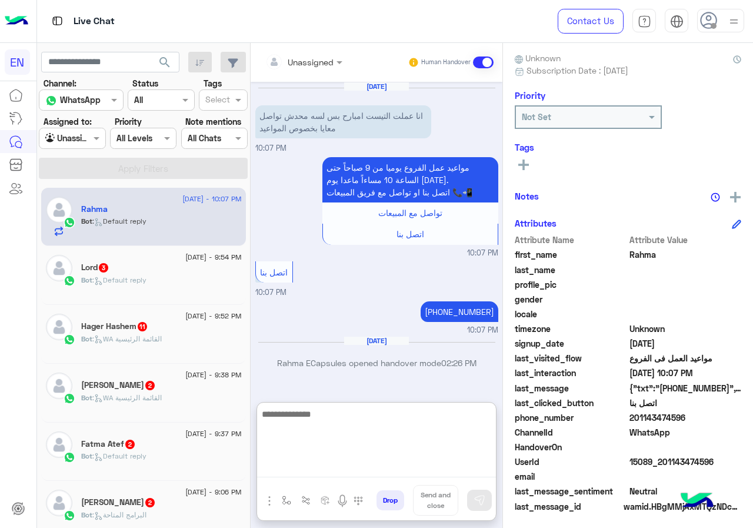
paste textarea "**********"
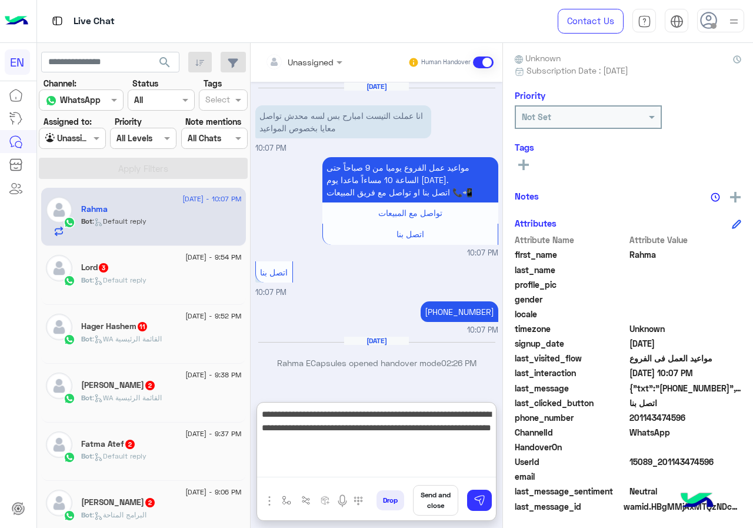
type textarea "**********"
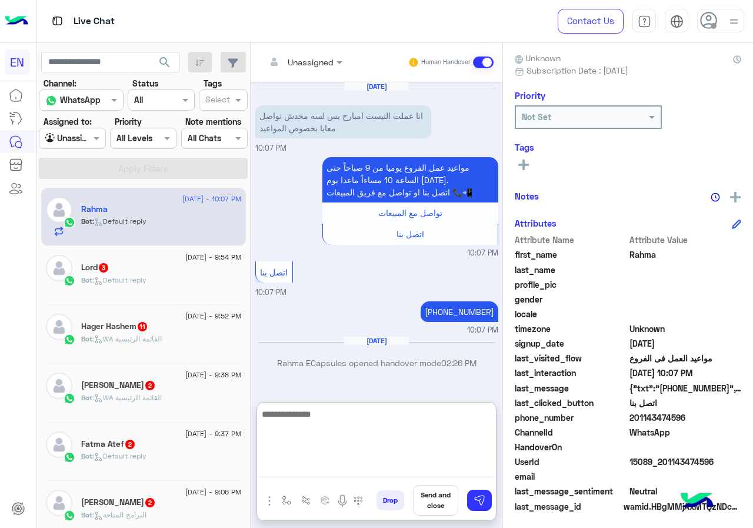
scroll to position [63, 0]
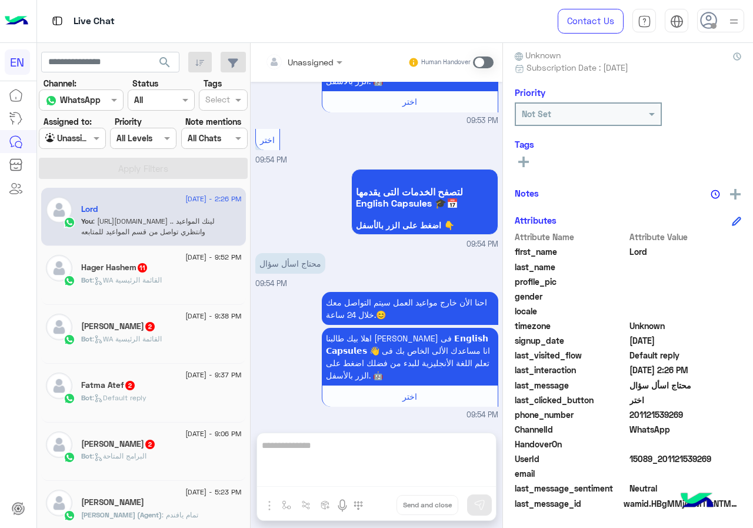
scroll to position [104, 0]
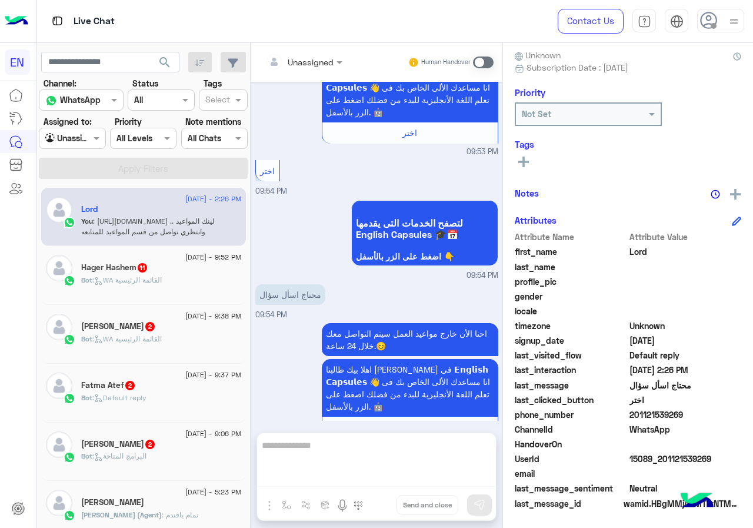
drag, startPoint x: 670, startPoint y: 414, endPoint x: 753, endPoint y: 421, distance: 82.7
click at [742, 421] on span "201121539269" at bounding box center [686, 415] width 112 height 12
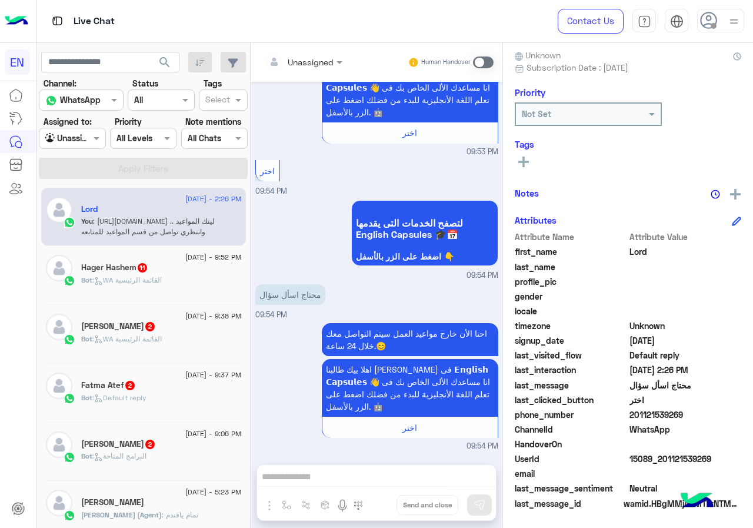
copy span "01121539269"
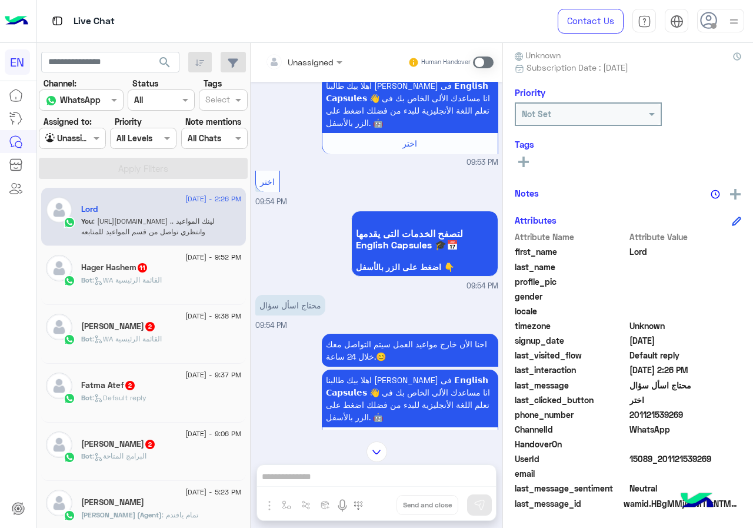
scroll to position [103, 0]
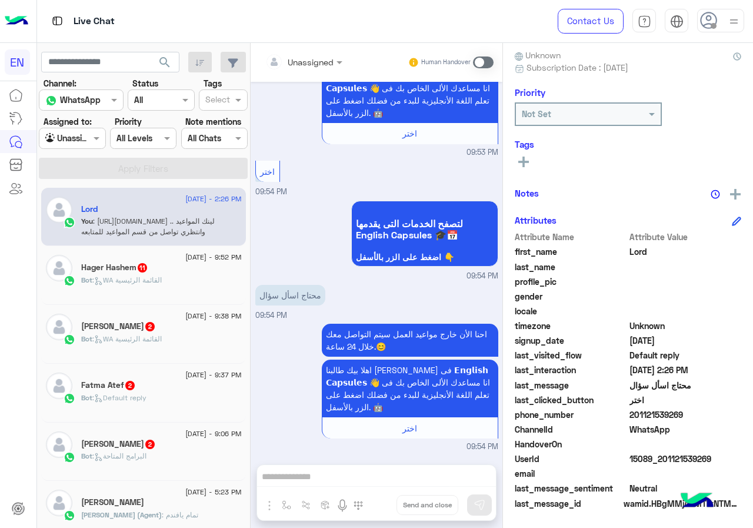
click at [494, 64] on span at bounding box center [483, 63] width 21 height 12
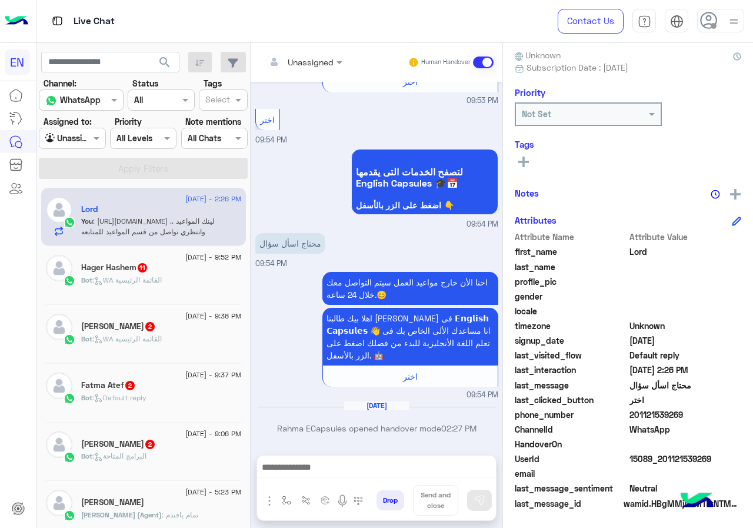
click at [409, 460] on textarea at bounding box center [376, 469] width 239 height 18
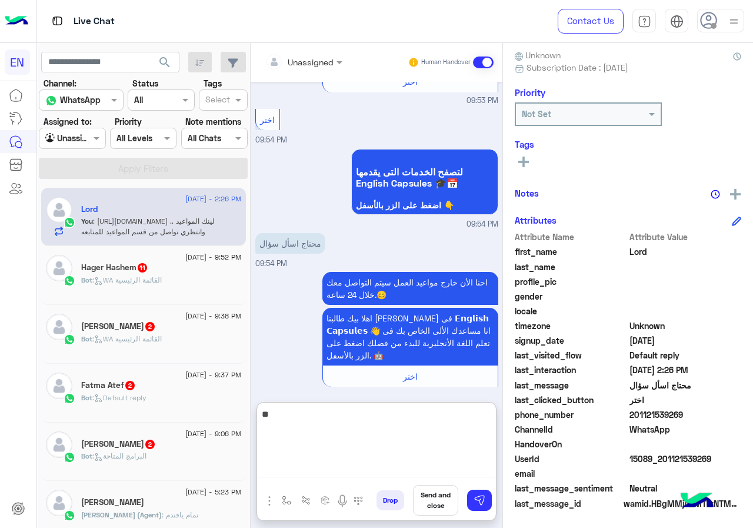
type textarea "*"
type textarea "**********"
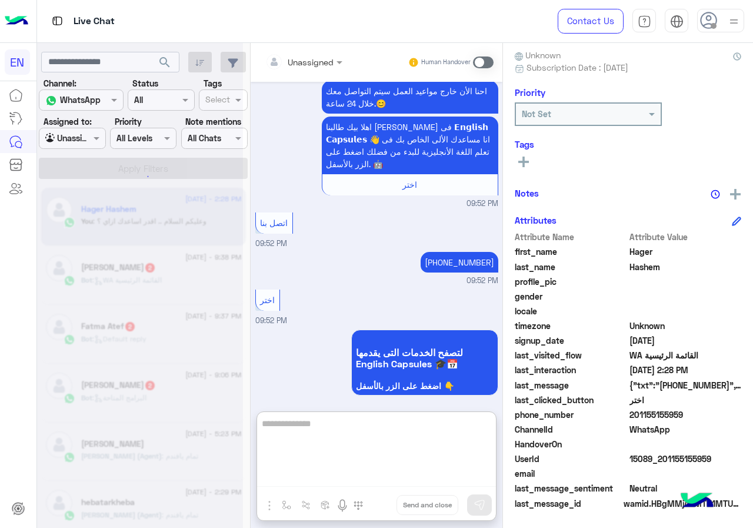
scroll to position [1010, 0]
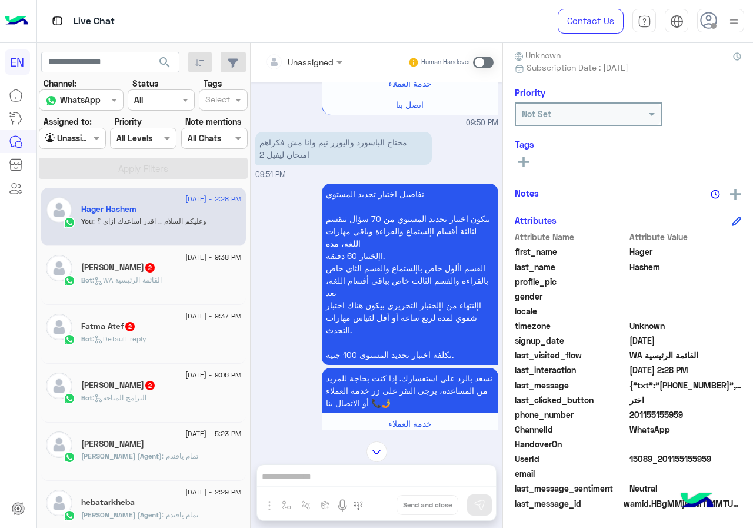
drag, startPoint x: 633, startPoint y: 411, endPoint x: 697, endPoint y: 415, distance: 63.7
click at [697, 415] on span "201155155959" at bounding box center [686, 415] width 112 height 12
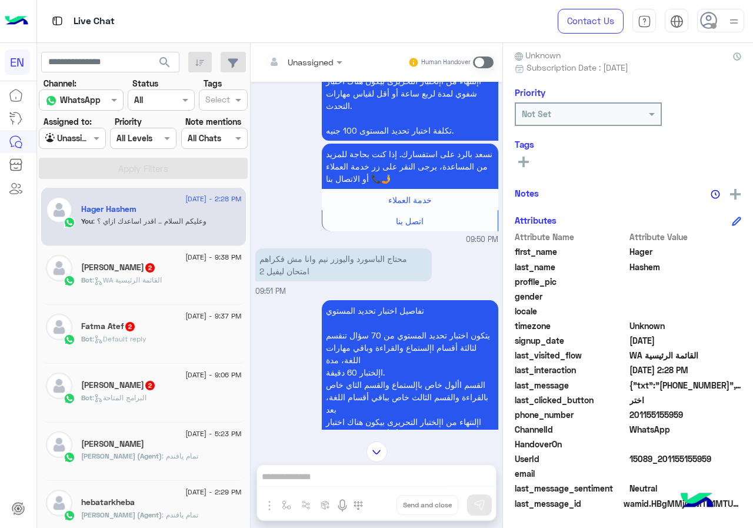
scroll to position [892, 0]
click at [489, 65] on span at bounding box center [483, 63] width 21 height 12
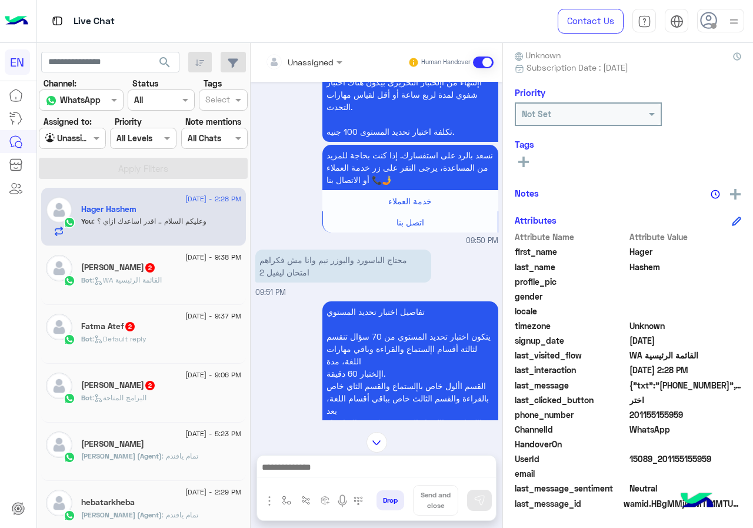
scroll to position [2249, 0]
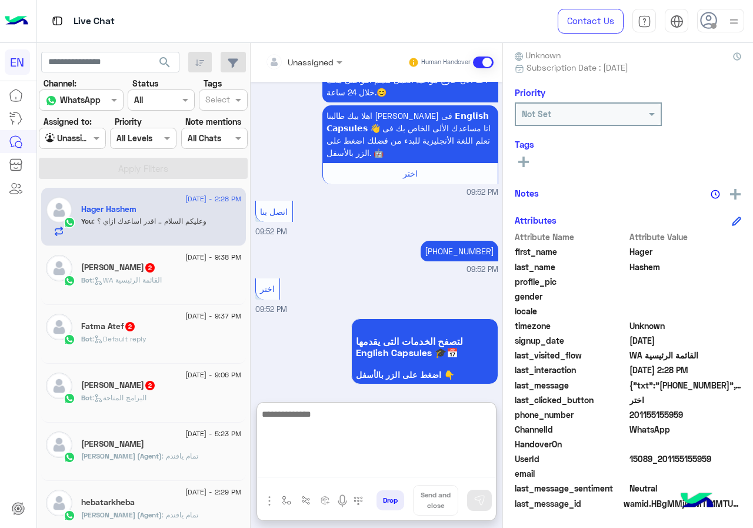
paste textarea "**********"
type textarea "**********"
click at [487, 501] on button at bounding box center [479, 500] width 25 height 21
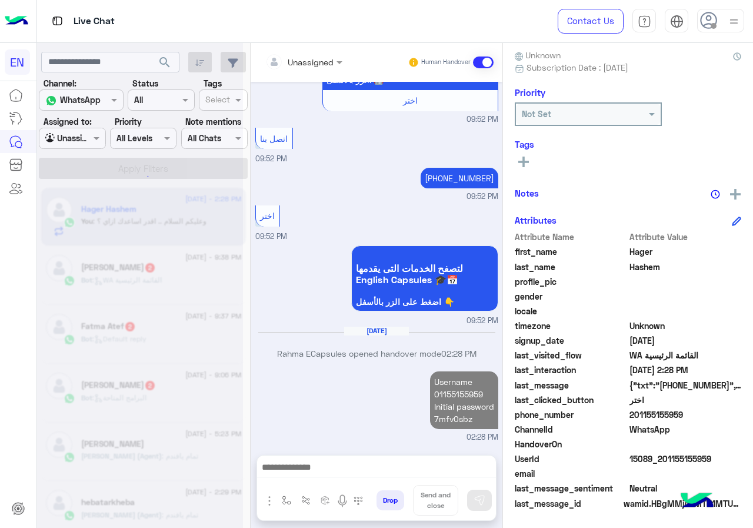
scroll to position [2345, 0]
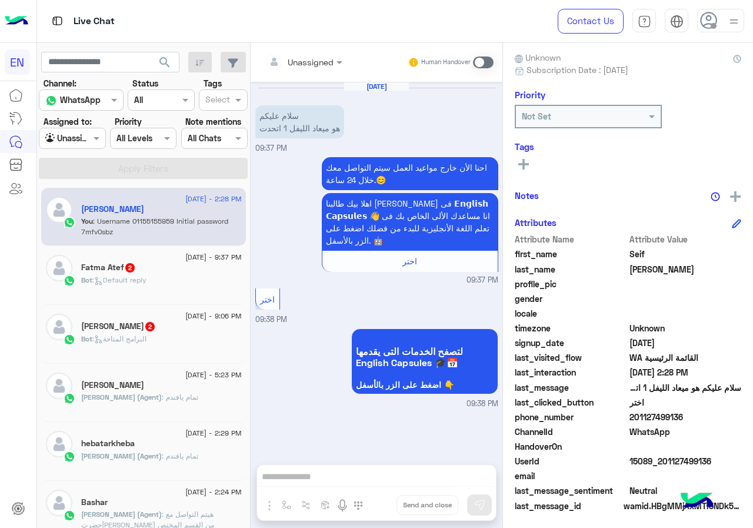
scroll to position [106, 0]
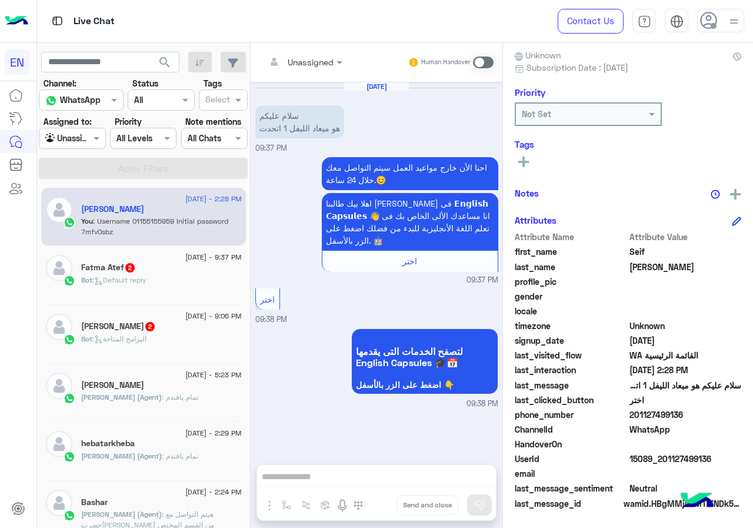
drag, startPoint x: 634, startPoint y: 417, endPoint x: 698, endPoint y: 415, distance: 64.2
click at [698, 415] on span "201127499136" at bounding box center [686, 415] width 112 height 12
copy span "01127499136"
click at [488, 62] on span at bounding box center [483, 63] width 21 height 12
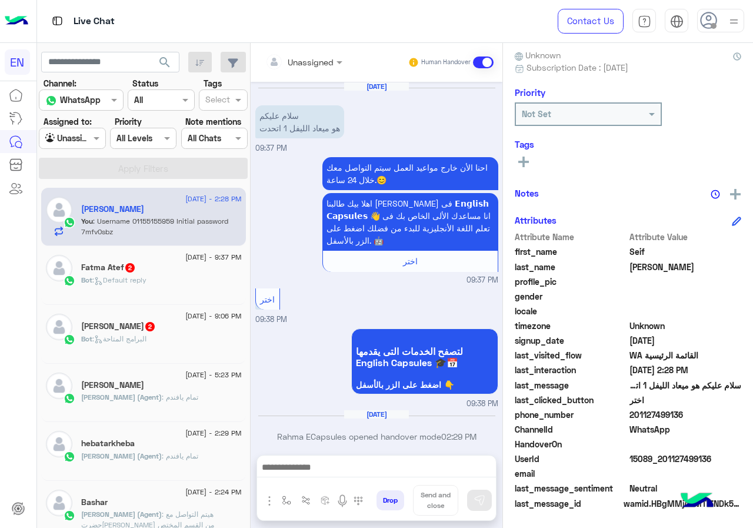
scroll to position [9, 0]
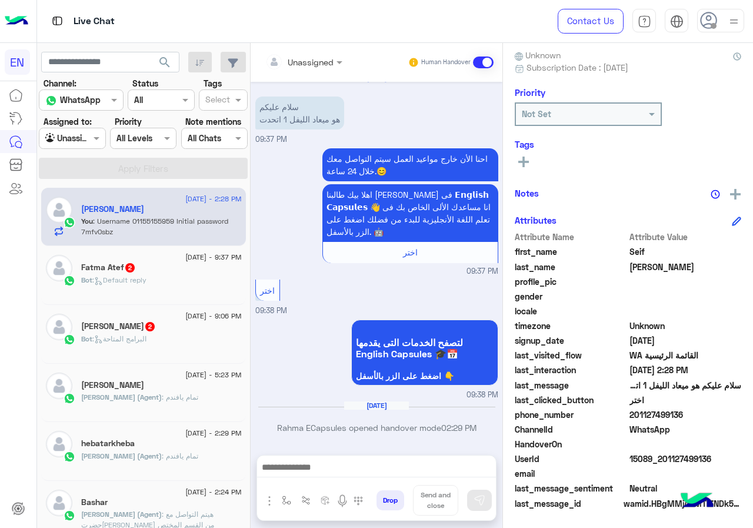
click at [366, 473] on textarea at bounding box center [376, 469] width 239 height 18
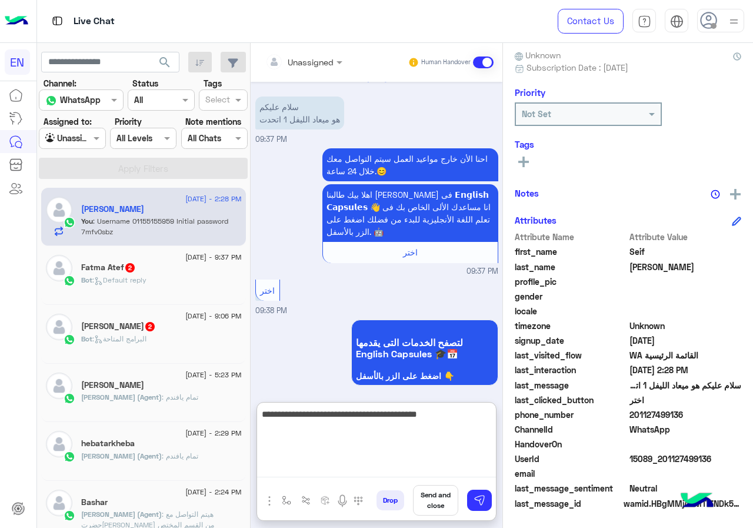
paste textarea "**********"
drag, startPoint x: 291, startPoint y: 416, endPoint x: 305, endPoint y: 415, distance: 14.2
click at [305, 415] on textarea "**********" at bounding box center [376, 442] width 239 height 71
click at [308, 413] on textarea "**********" at bounding box center [376, 442] width 239 height 71
type textarea "**********"
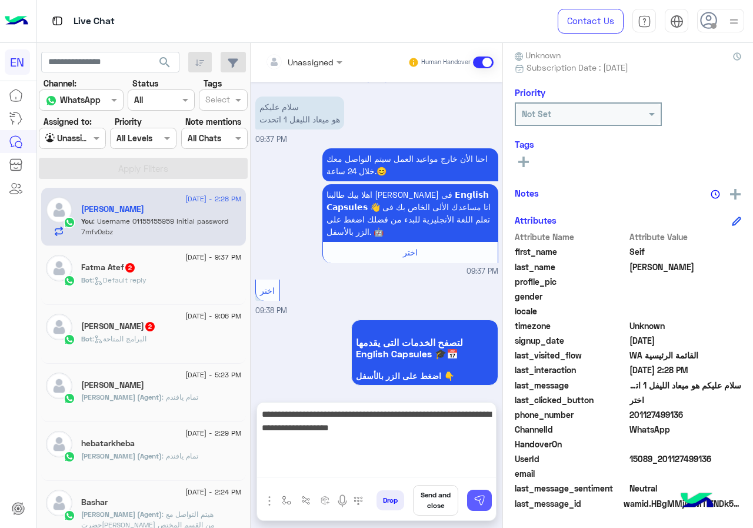
click at [475, 495] on img at bounding box center [480, 500] width 12 height 12
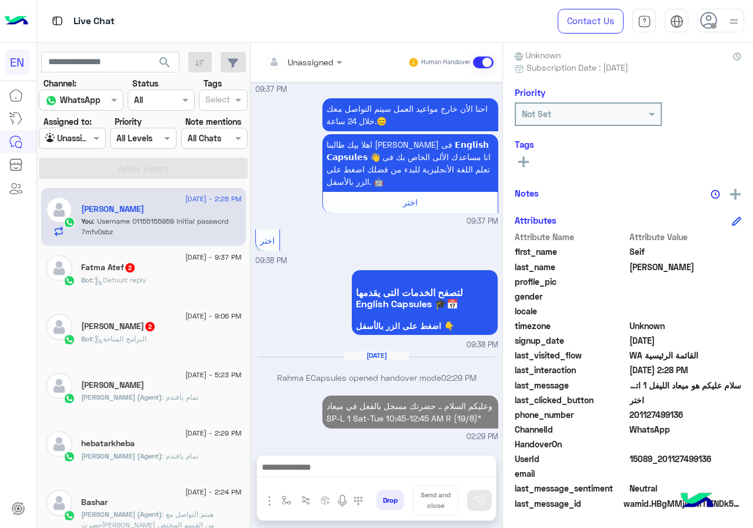
scroll to position [71, 0]
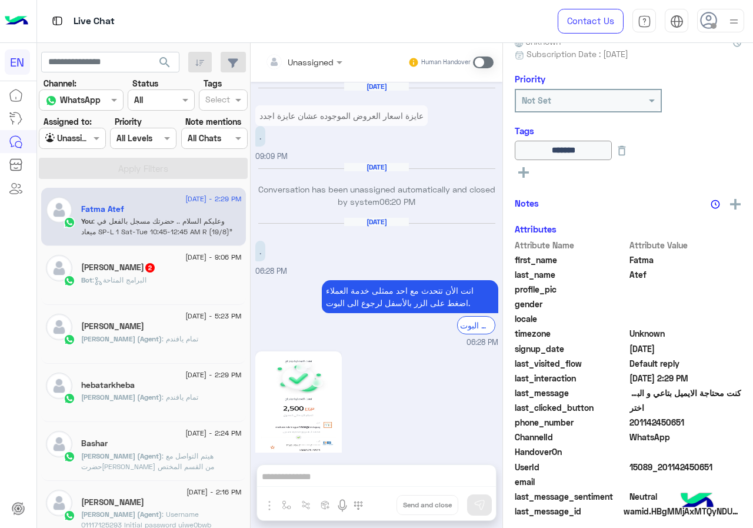
scroll to position [127, 0]
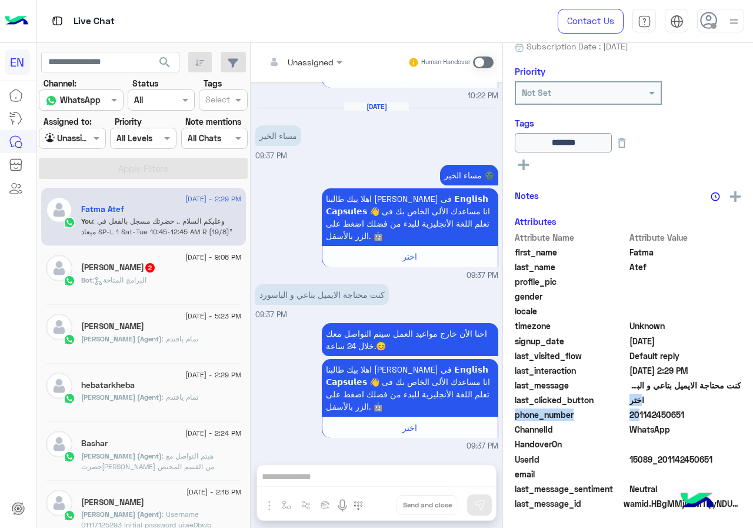
drag, startPoint x: 632, startPoint y: 413, endPoint x: 699, endPoint y: 407, distance: 67.9
click at [699, 407] on div "Attribute Name Attribute Value first_name Fatma last_name Atef profile_pic gend…" at bounding box center [628, 371] width 227 height 281
click at [683, 411] on span "201142450651" at bounding box center [686, 415] width 112 height 12
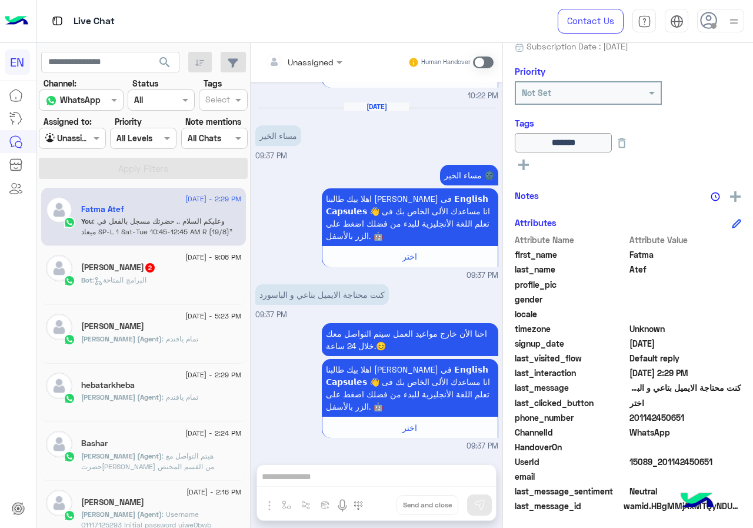
drag, startPoint x: 631, startPoint y: 416, endPoint x: 699, endPoint y: 419, distance: 67.8
click at [699, 419] on span "201142450651" at bounding box center [686, 417] width 112 height 12
copy span "01142450651"
click at [487, 60] on span at bounding box center [483, 63] width 21 height 12
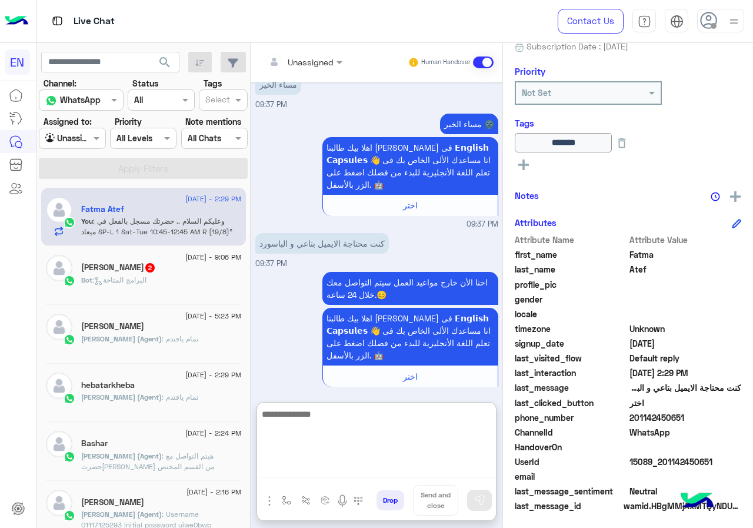
paste textarea "**********"
type textarea "**********"
click at [490, 506] on button at bounding box center [479, 500] width 25 height 21
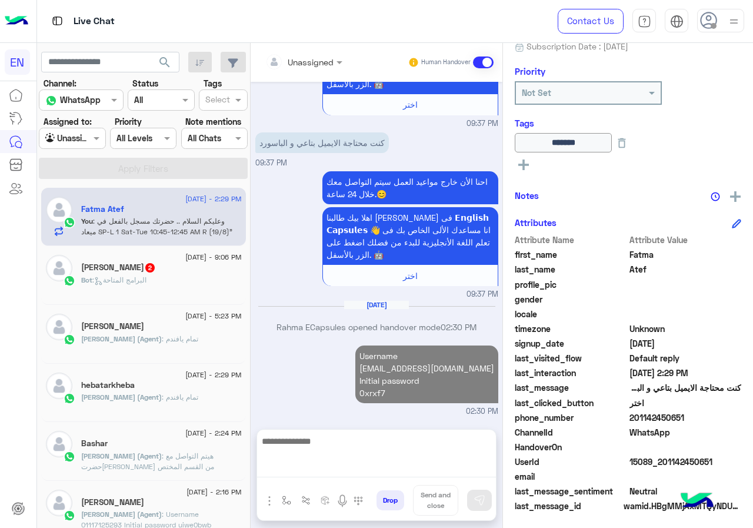
scroll to position [1332, 0]
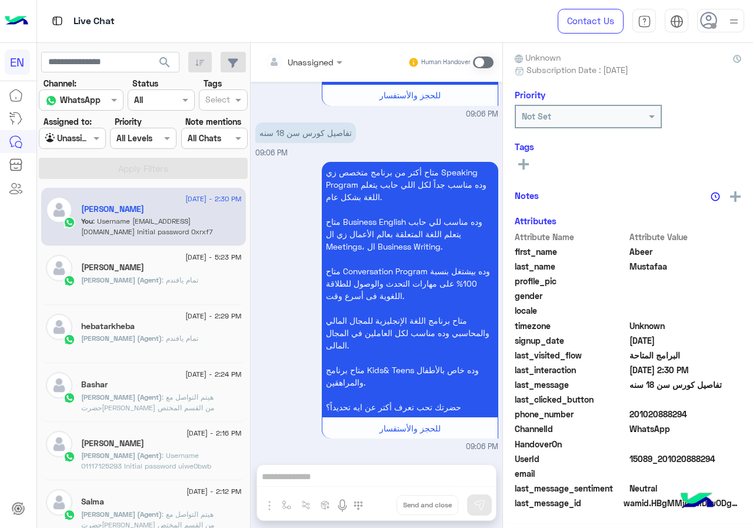
scroll to position [106, 0]
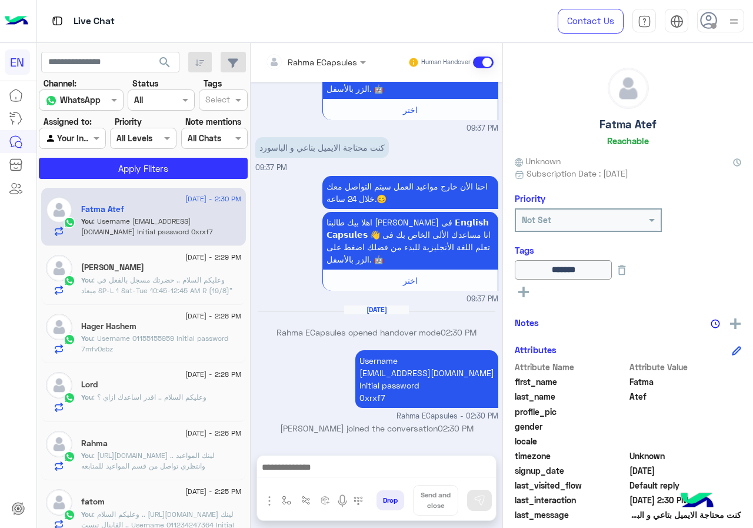
scroll to position [130, 0]
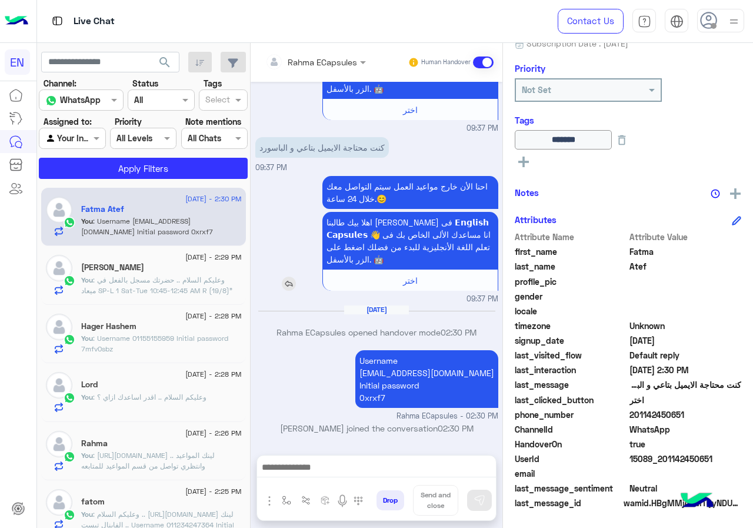
click at [296, 280] on img at bounding box center [289, 284] width 14 height 14
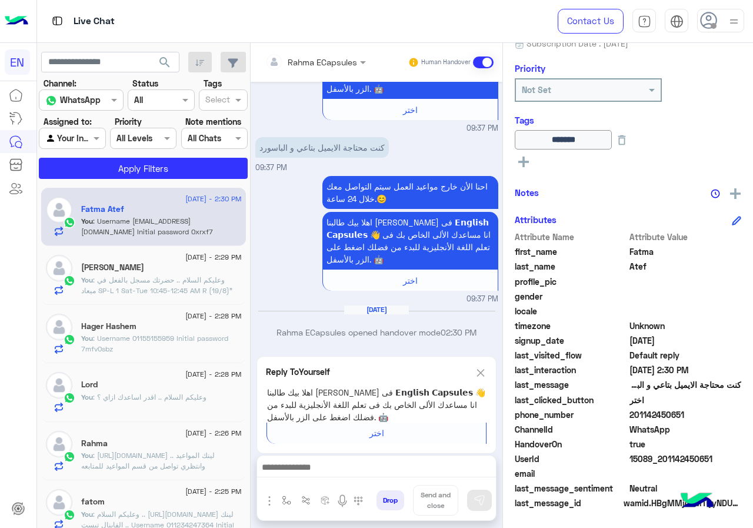
click at [487, 372] on img at bounding box center [480, 373] width 13 height 15
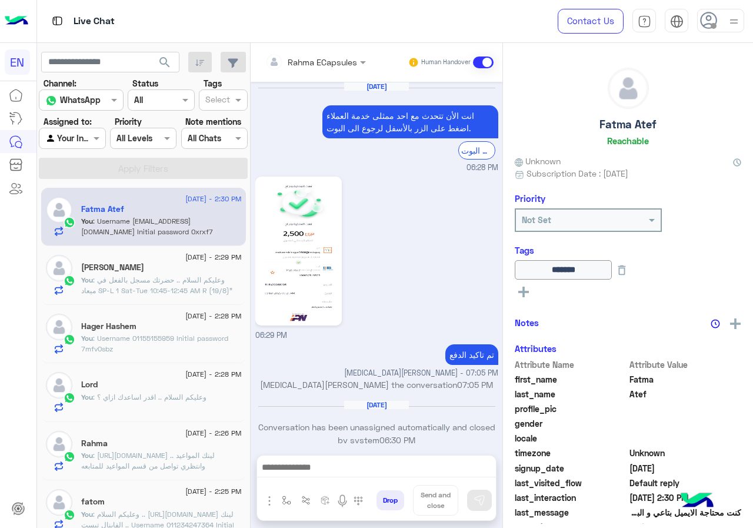
scroll to position [1178, 0]
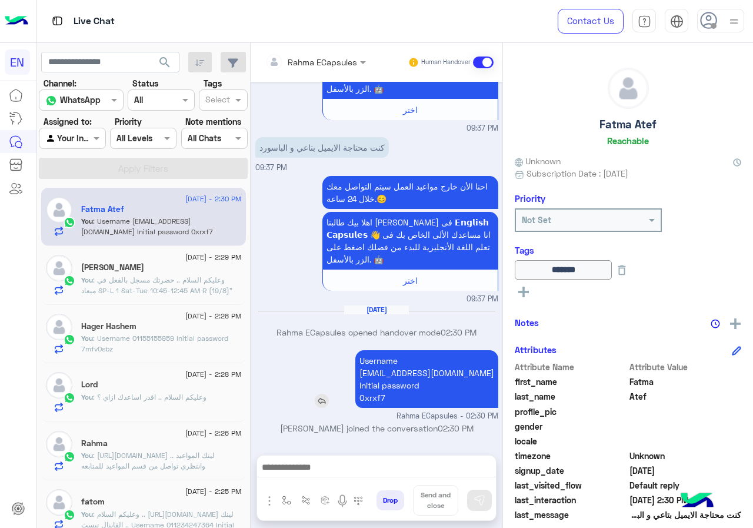
click at [378, 400] on div "Username [EMAIL_ADDRESS][DOMAIN_NAME] Initial password [SECURITY_DATA]" at bounding box center [393, 379] width 210 height 58
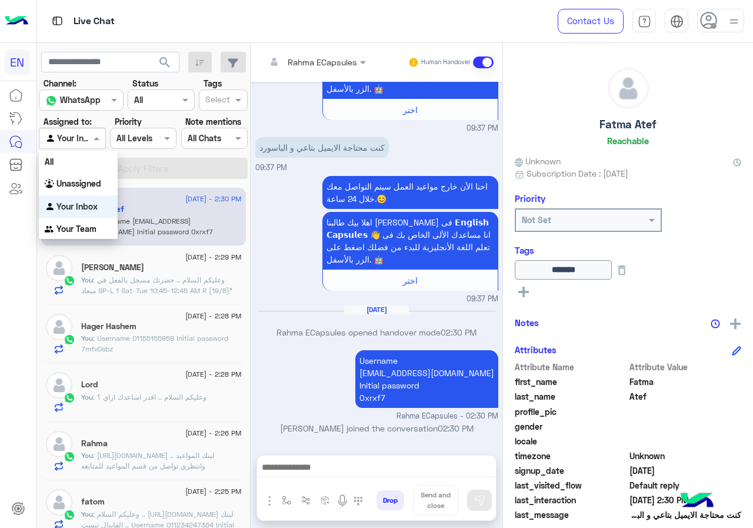
click at [101, 136] on div at bounding box center [71, 138] width 65 height 14
click at [102, 177] on div "Unassigned" at bounding box center [78, 183] width 79 height 23
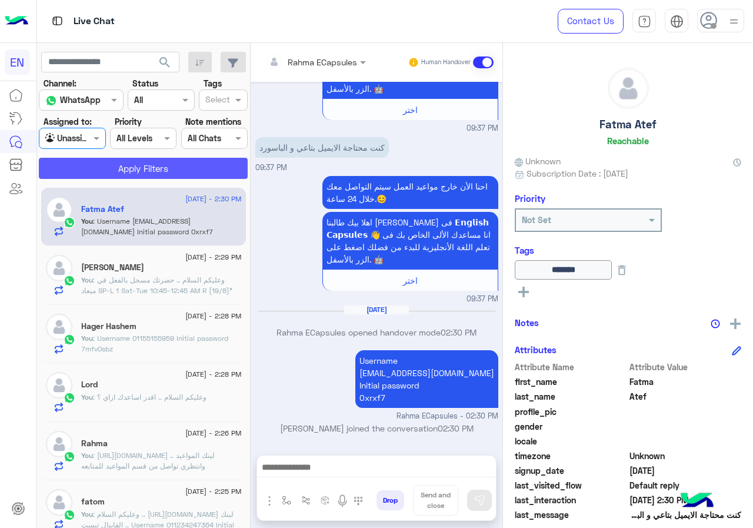
click at [107, 168] on button "Apply Filters" at bounding box center [143, 168] width 209 height 21
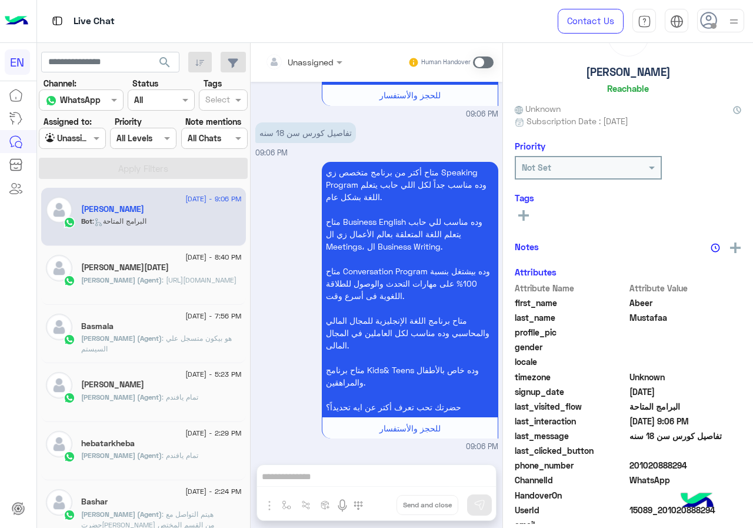
scroll to position [103, 0]
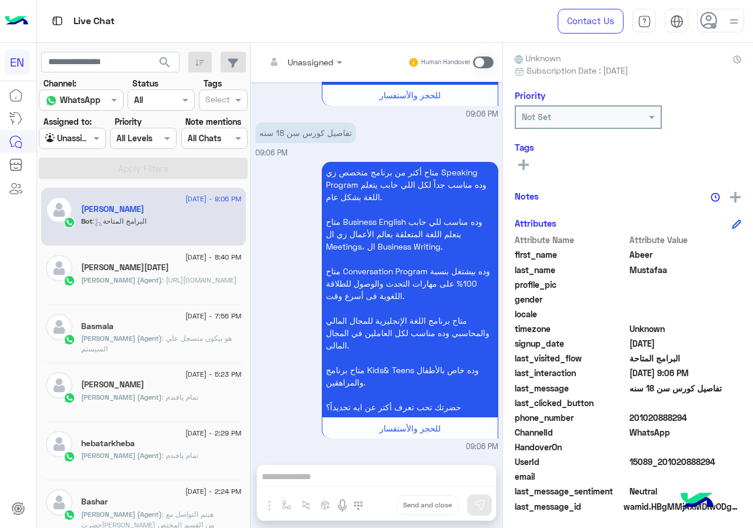
drag, startPoint x: 669, startPoint y: 416, endPoint x: 725, endPoint y: 415, distance: 55.9
click at [725, 415] on span "201020888294" at bounding box center [686, 417] width 112 height 12
copy span "01020888294"
click at [313, 58] on input "text" at bounding box center [289, 62] width 48 height 12
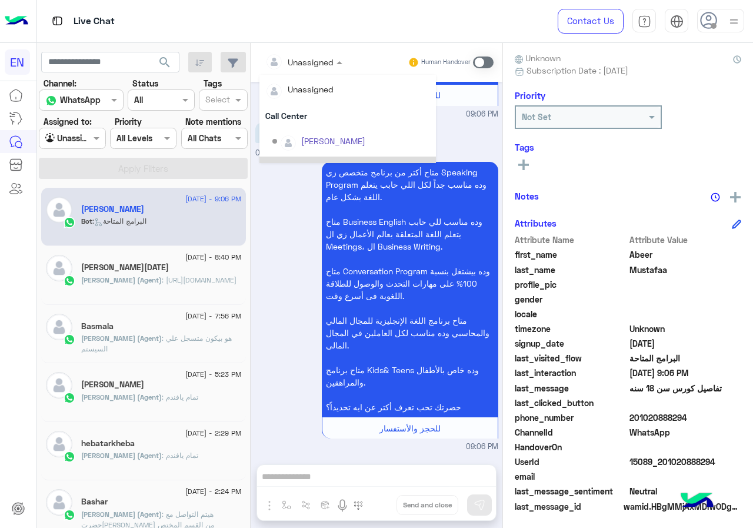
click at [237, 284] on span ": [URL][DOMAIN_NAME]" at bounding box center [199, 279] width 75 height 9
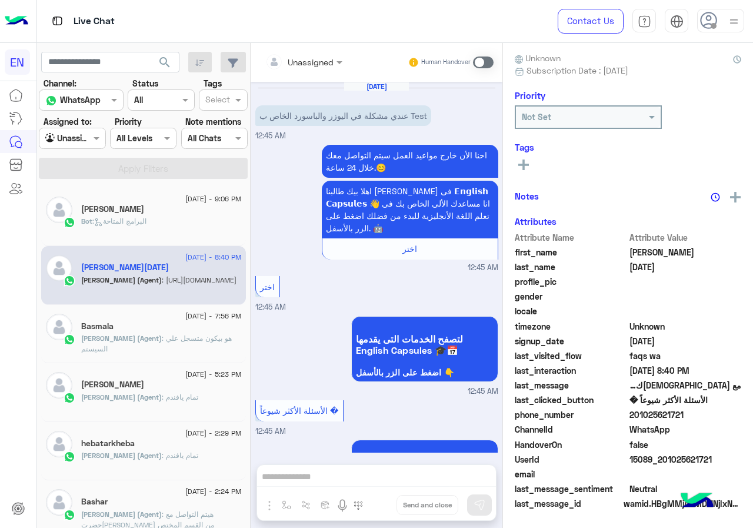
scroll to position [573, 0]
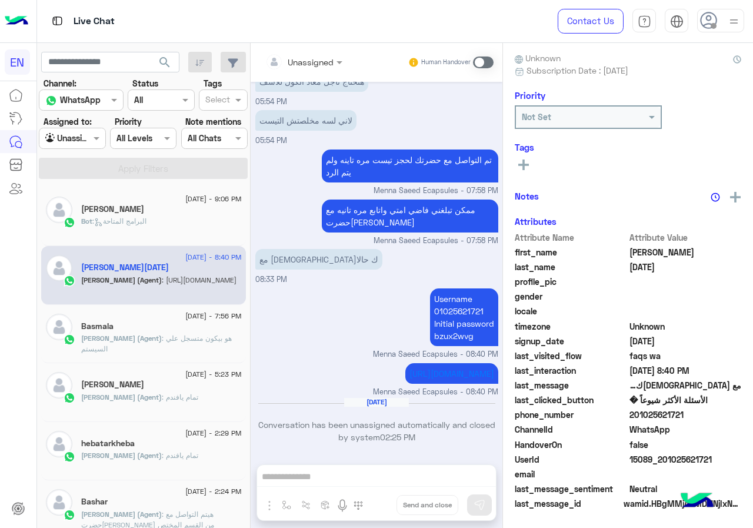
click at [180, 215] on div "[PERSON_NAME]" at bounding box center [161, 210] width 161 height 12
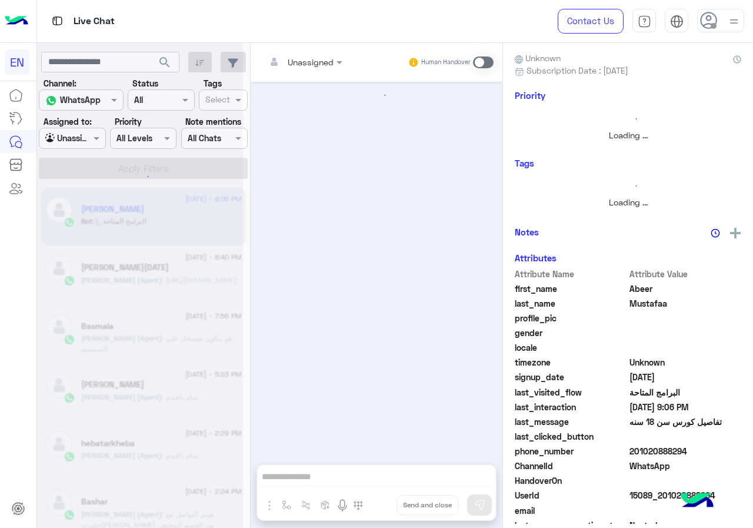
scroll to position [316, 0]
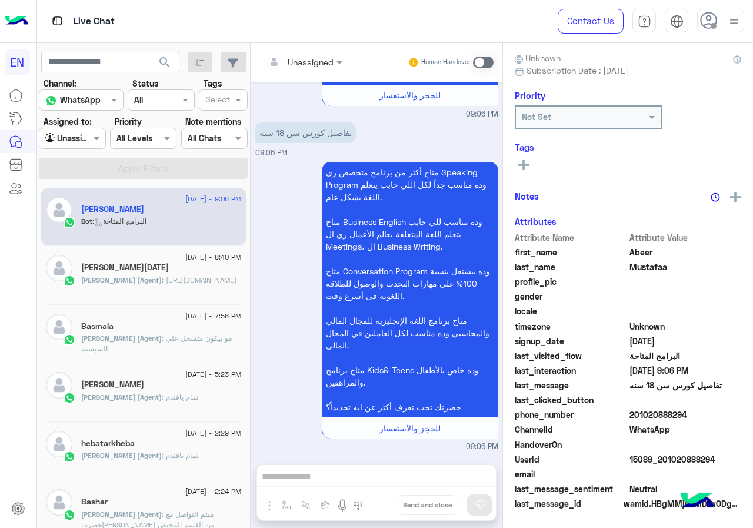
click at [313, 62] on input "text" at bounding box center [289, 62] width 48 height 12
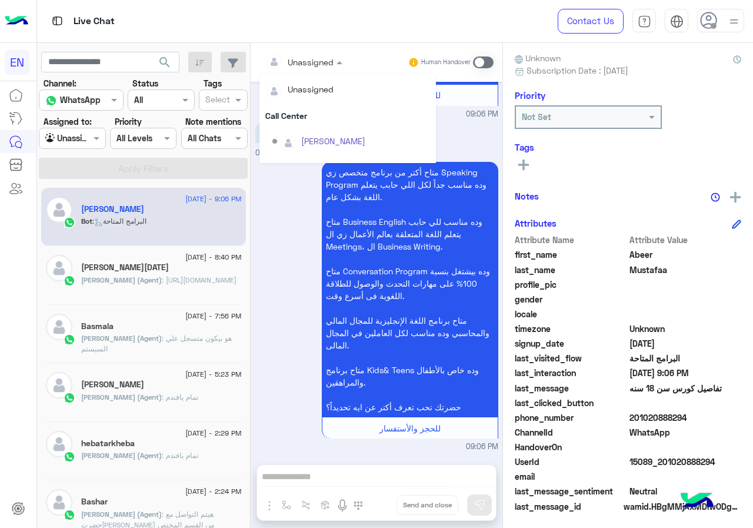
scroll to position [195, 0]
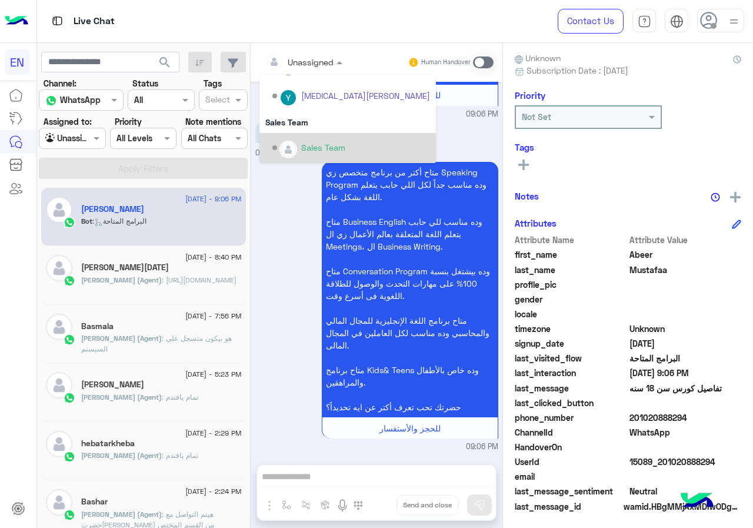
click at [360, 128] on div "Sales Team" at bounding box center [348, 122] width 177 height 22
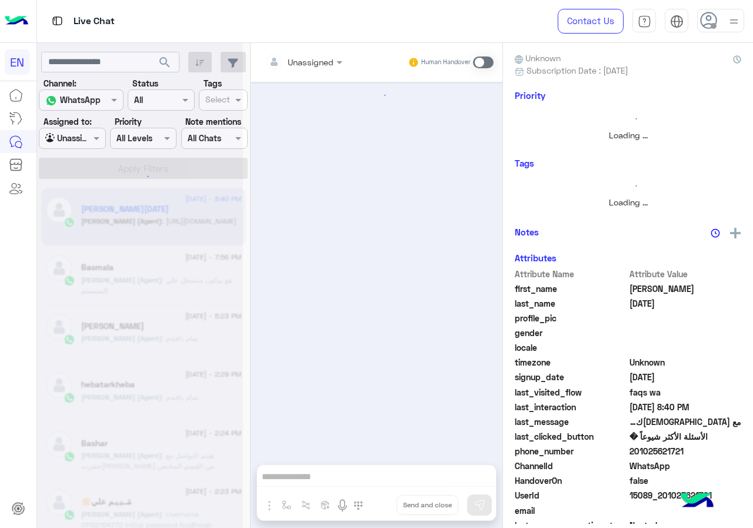
scroll to position [573, 0]
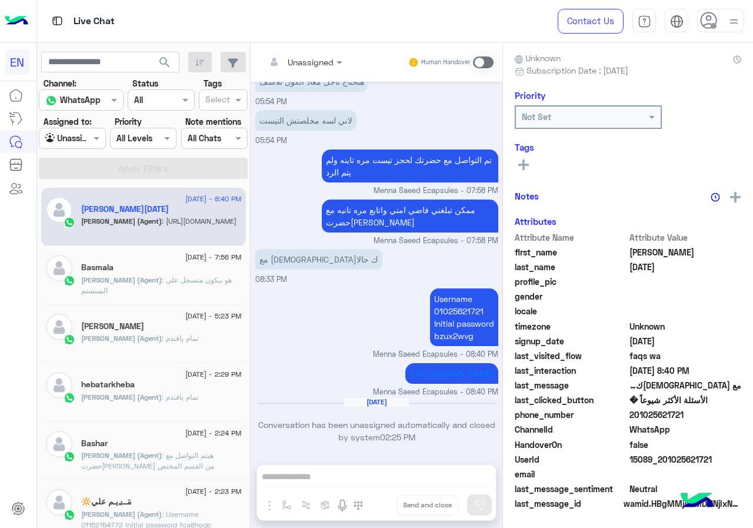
click at [72, 141] on input "text" at bounding box center [58, 138] width 27 height 12
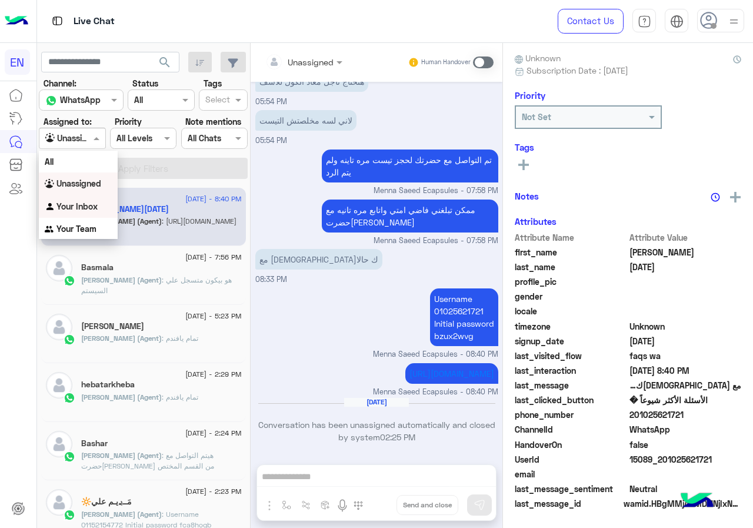
click at [92, 201] on b "Your Inbox" at bounding box center [77, 206] width 41 height 10
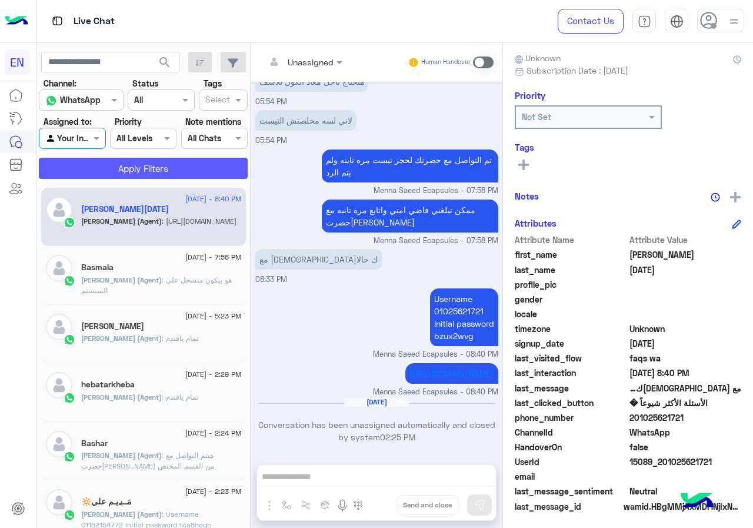
click at [104, 177] on button "Apply Filters" at bounding box center [143, 168] width 209 height 21
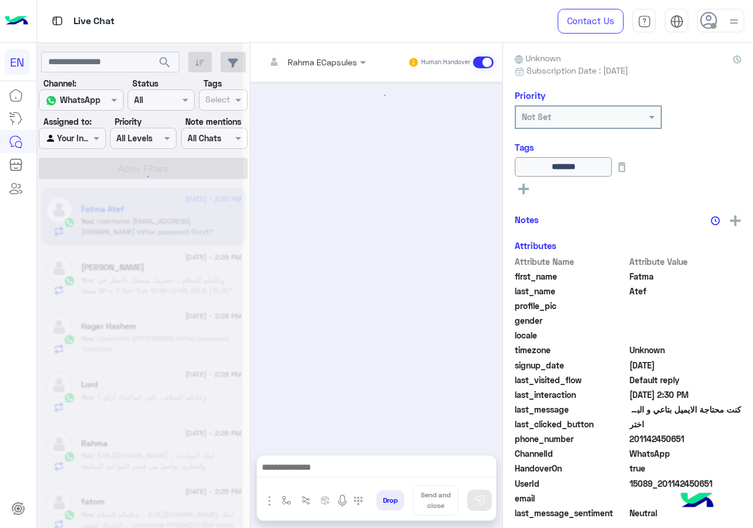
scroll to position [1178, 0]
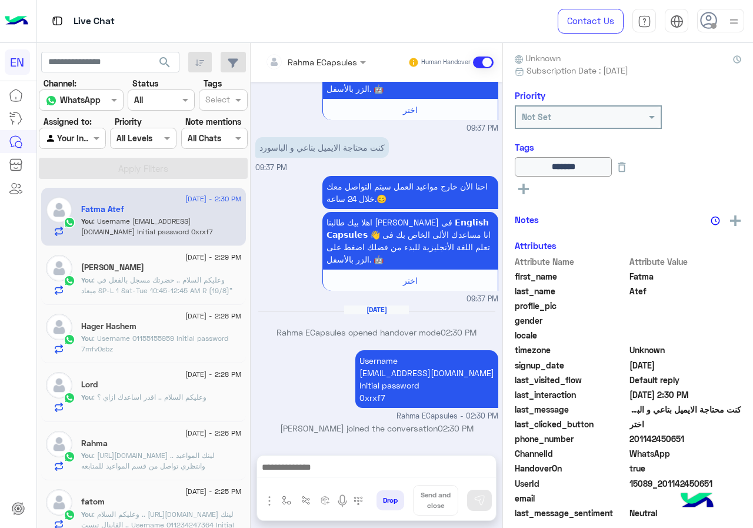
click at [333, 56] on input "text" at bounding box center [299, 62] width 69 height 12
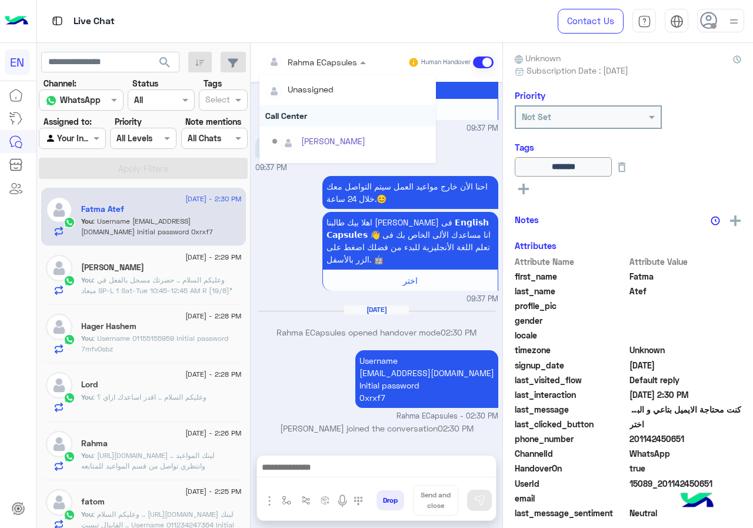
click at [340, 112] on div "Call Center" at bounding box center [348, 116] width 177 height 22
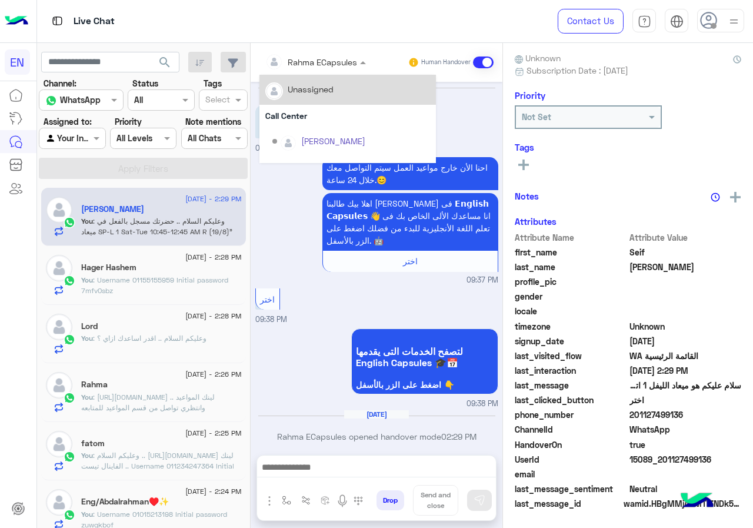
scroll to position [92, 0]
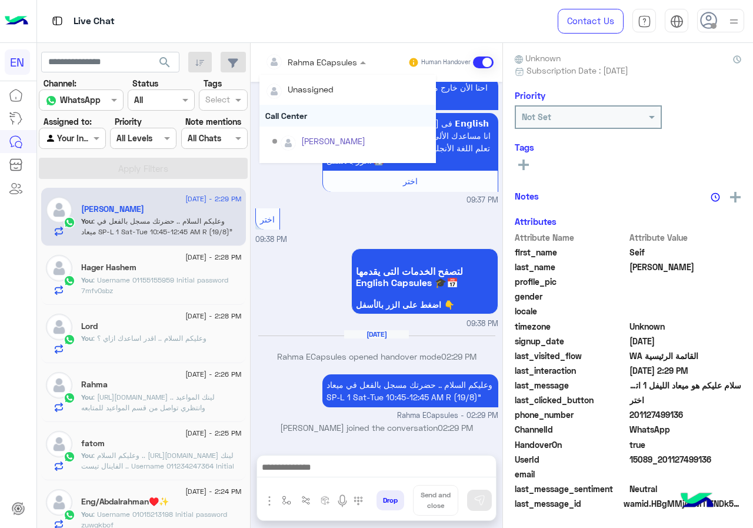
click at [344, 105] on div "Call Center" at bounding box center [348, 116] width 177 height 22
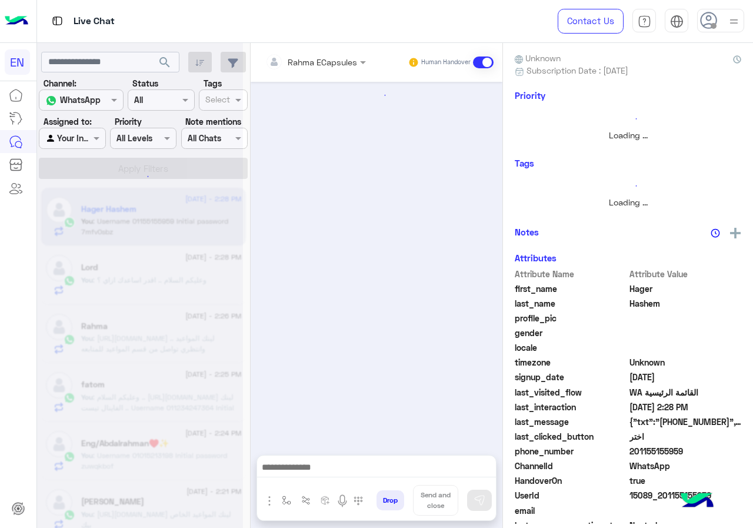
click at [334, 66] on input "text" at bounding box center [299, 62] width 69 height 12
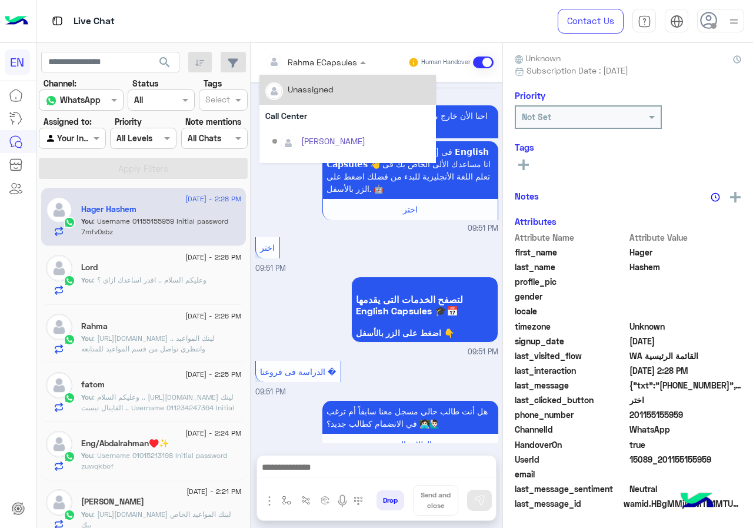
scroll to position [916, 0]
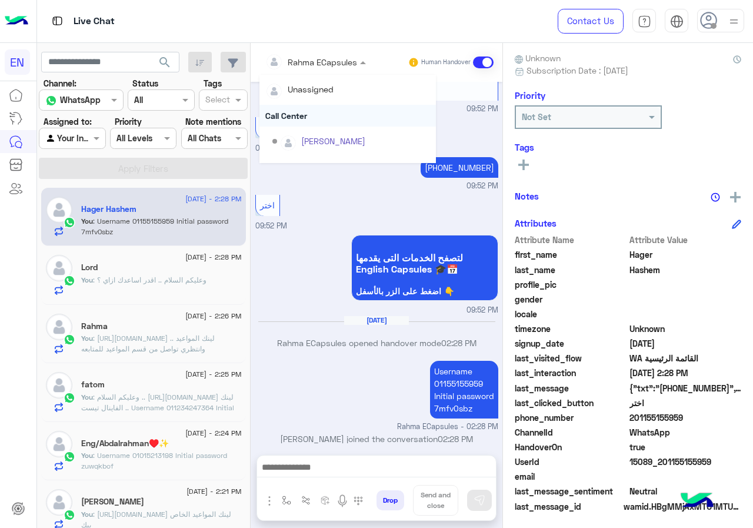
click at [344, 121] on div "Call Center" at bounding box center [348, 116] width 177 height 22
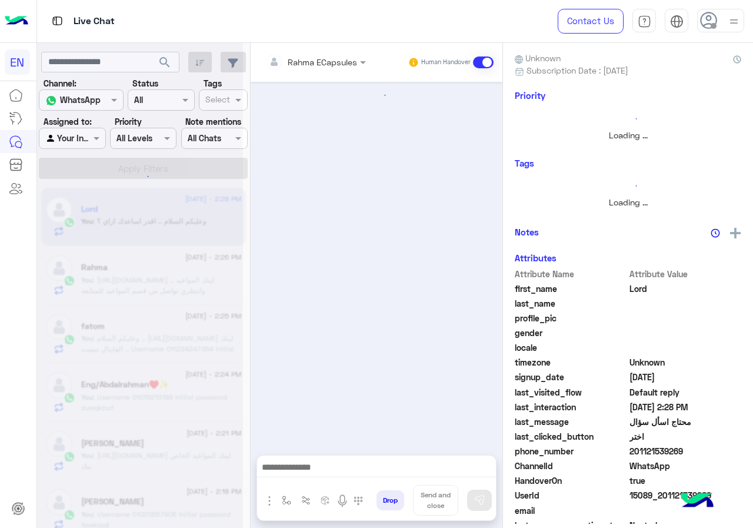
click at [334, 67] on input "text" at bounding box center [299, 62] width 69 height 12
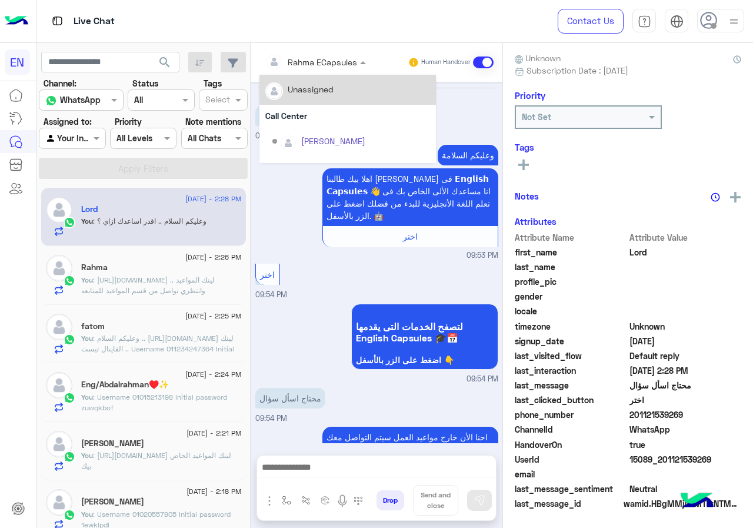
scroll to position [214, 0]
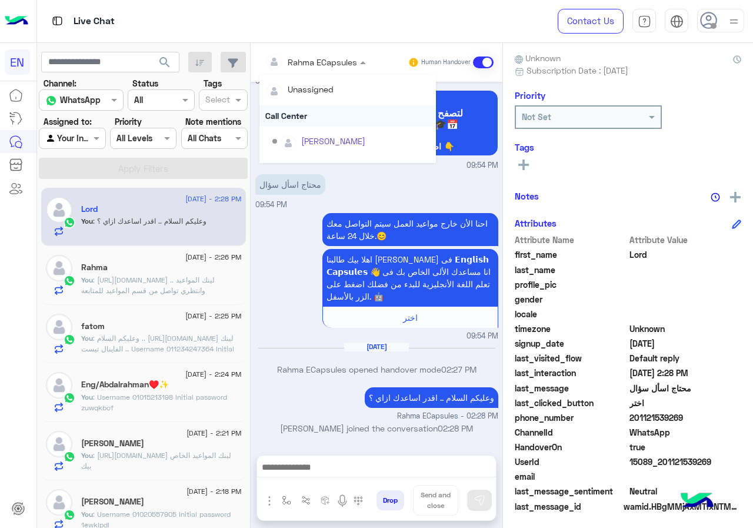
click at [346, 118] on div "Call Center" at bounding box center [348, 116] width 177 height 22
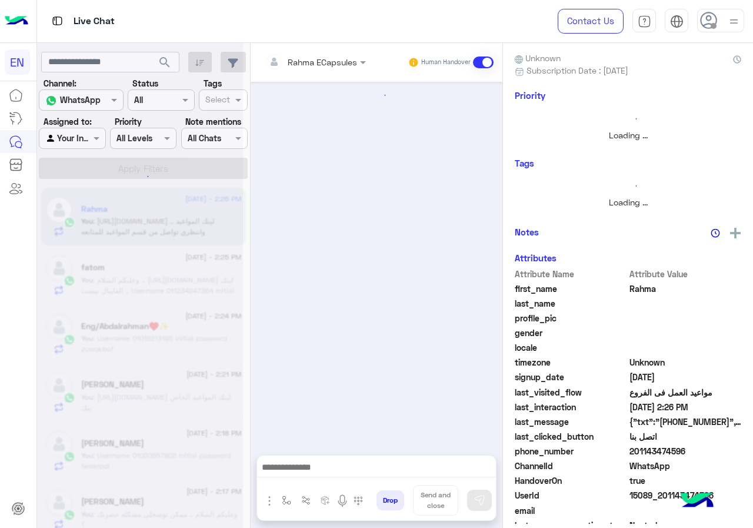
click at [348, 68] on div "Rahma ECapsules" at bounding box center [322, 62] width 69 height 12
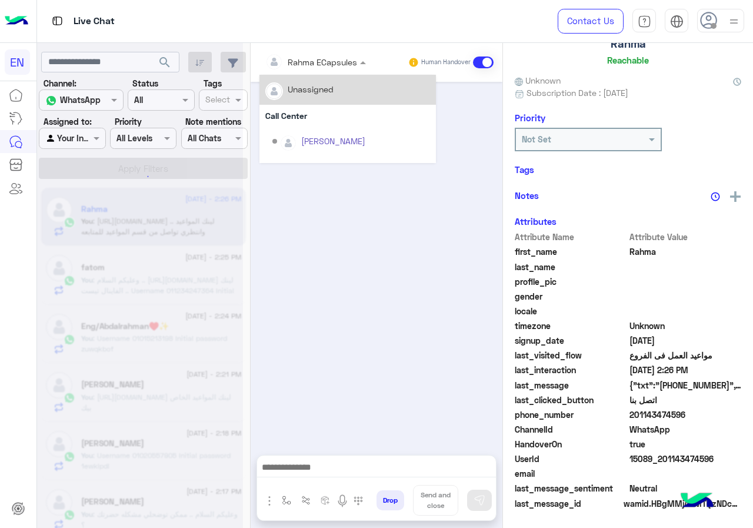
scroll to position [31, 0]
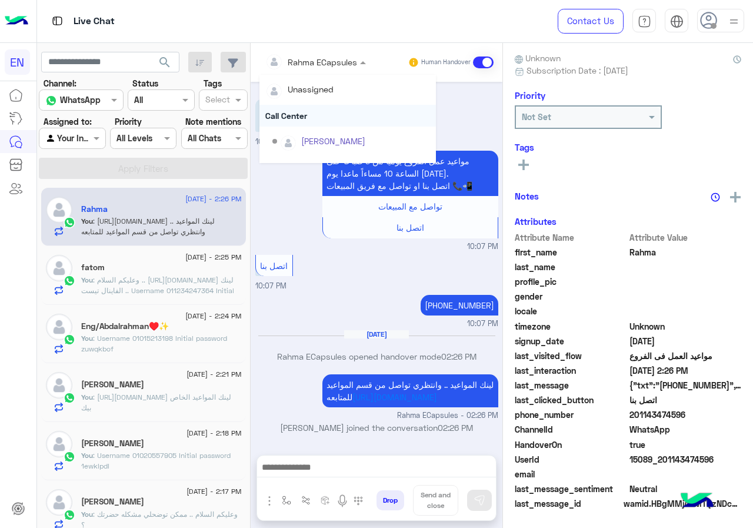
click at [348, 111] on div "Call Center" at bounding box center [348, 116] width 177 height 22
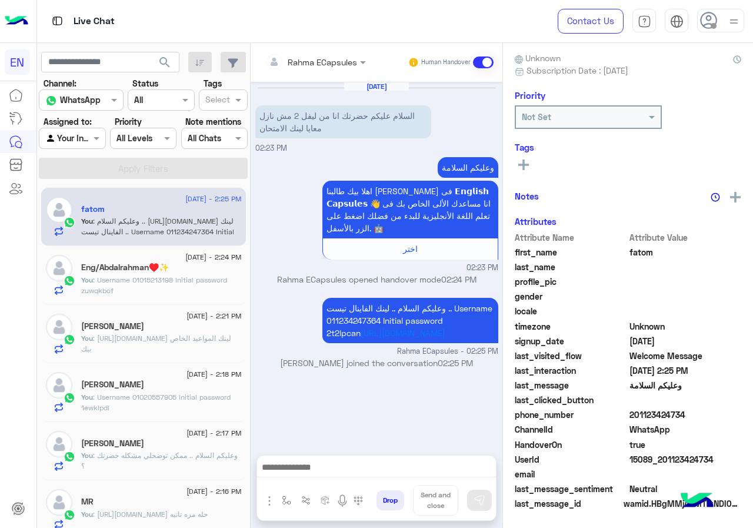
click at [334, 65] on input "text" at bounding box center [299, 62] width 69 height 12
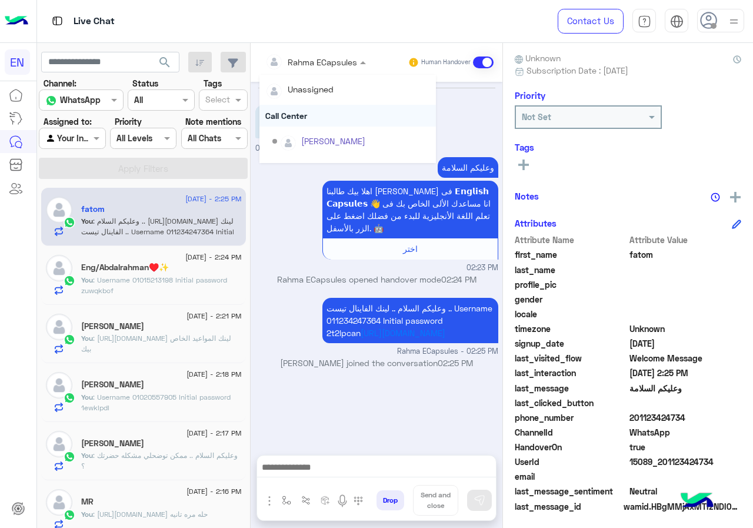
click at [340, 116] on div "Call Center" at bounding box center [348, 116] width 177 height 22
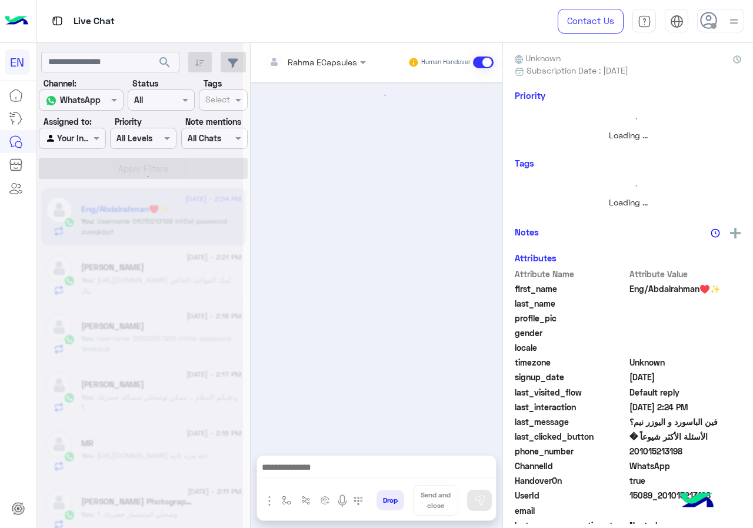
click at [340, 79] on div "Rahma ECapsules Human Handover" at bounding box center [377, 62] width 252 height 39
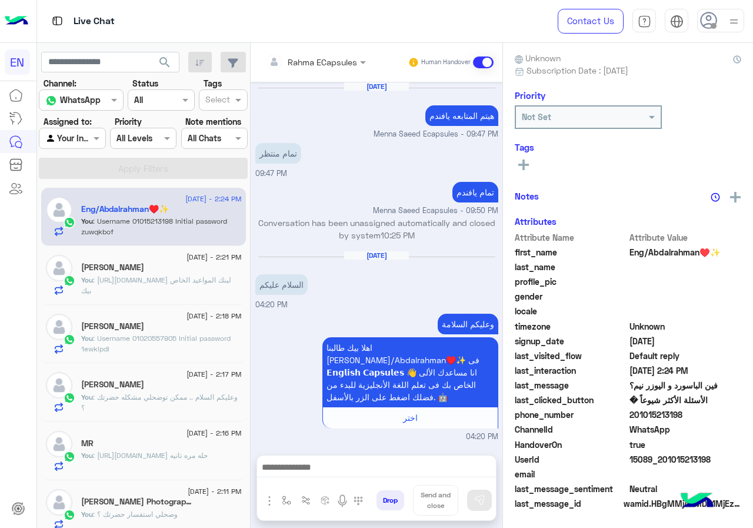
scroll to position [951, 0]
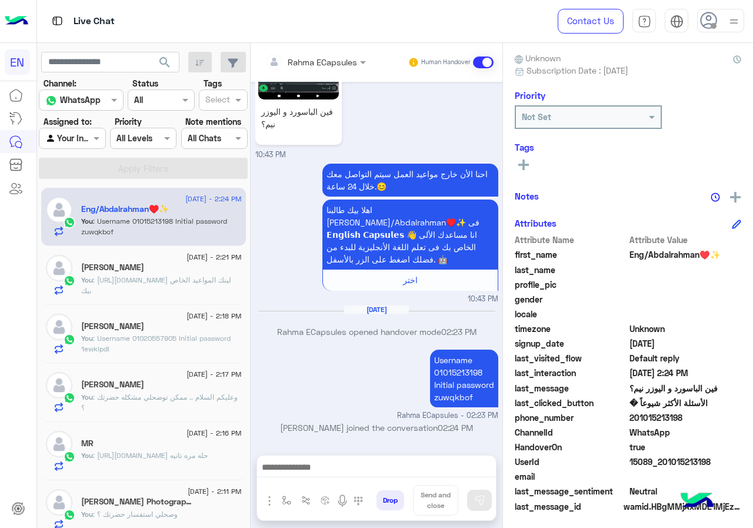
click at [334, 66] on input "text" at bounding box center [299, 62] width 69 height 12
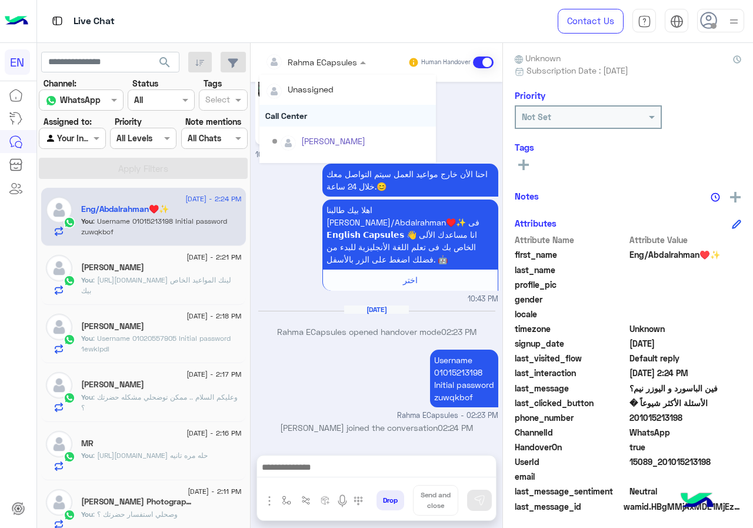
click at [340, 116] on div "Call Center" at bounding box center [348, 116] width 177 height 22
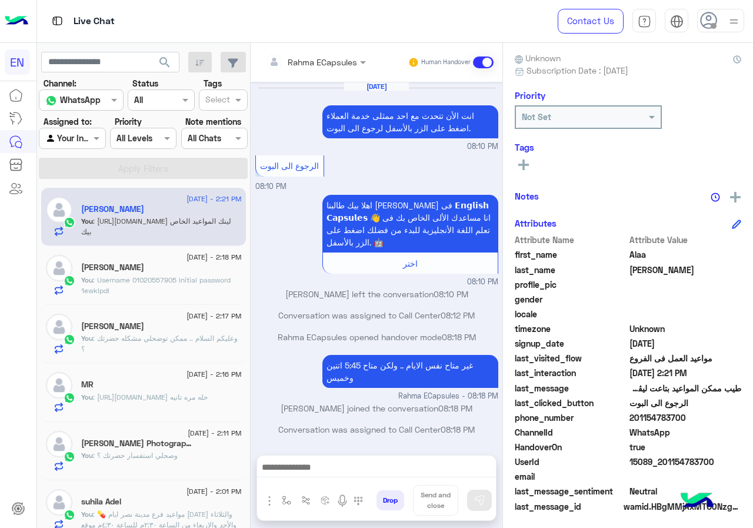
scroll to position [467, 0]
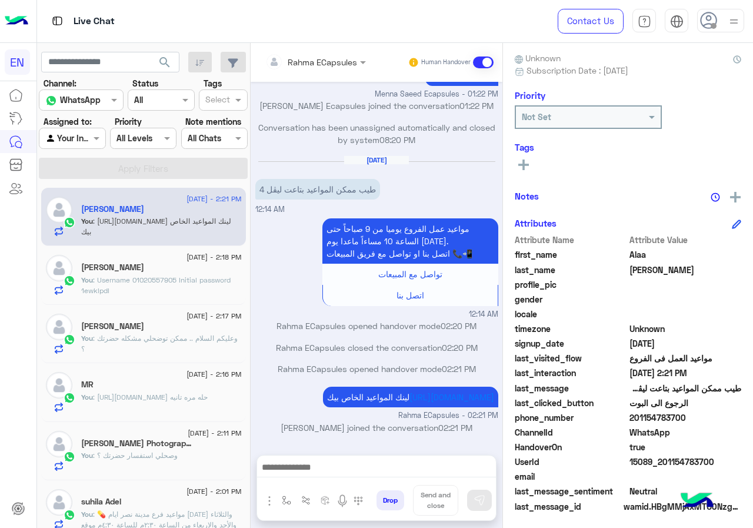
click at [334, 62] on input "text" at bounding box center [299, 62] width 69 height 12
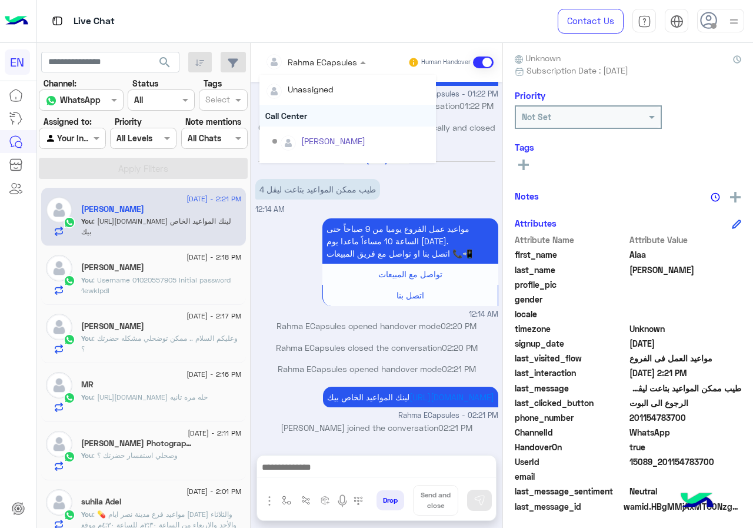
click at [347, 112] on div "Call Center" at bounding box center [348, 116] width 177 height 22
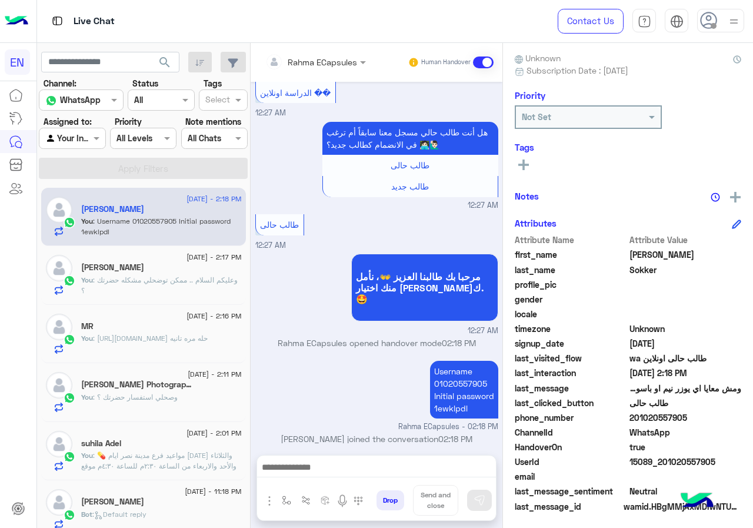
click at [350, 70] on div "Rahma ECapsules" at bounding box center [311, 62] width 92 height 24
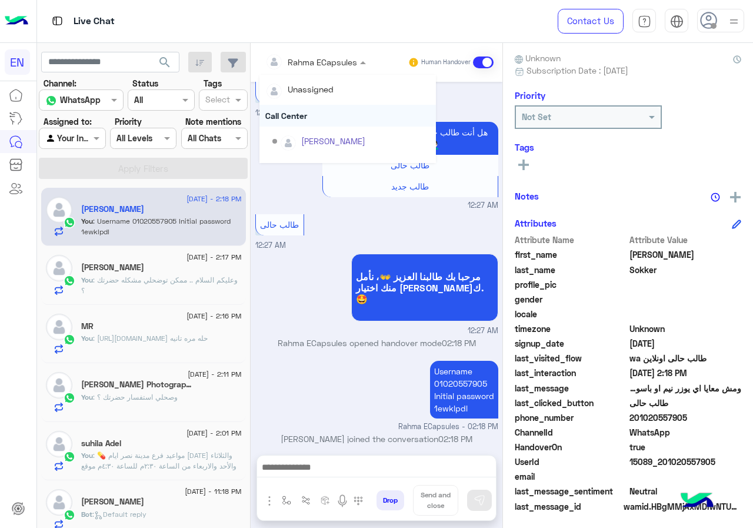
click at [351, 105] on div "Call Center" at bounding box center [348, 116] width 177 height 22
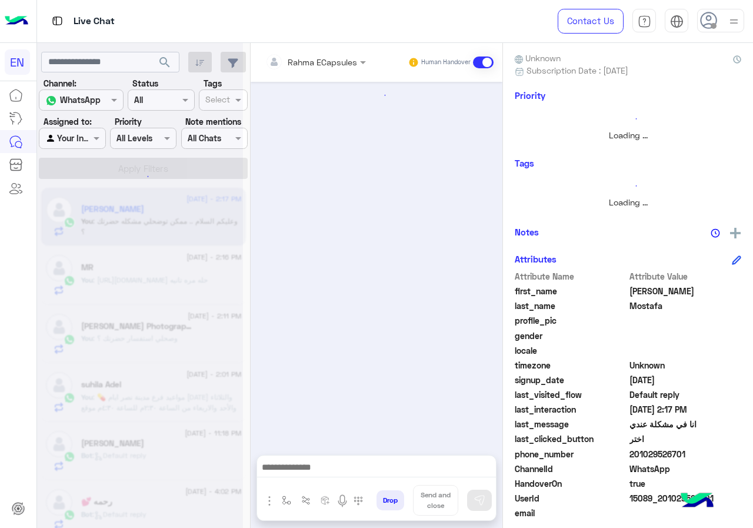
click at [334, 58] on input "text" at bounding box center [299, 62] width 69 height 12
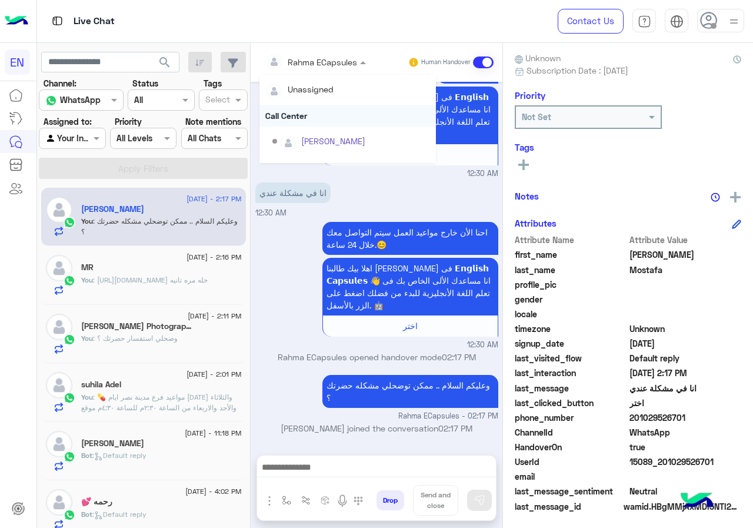
click at [351, 112] on div "Call Center" at bounding box center [348, 116] width 177 height 22
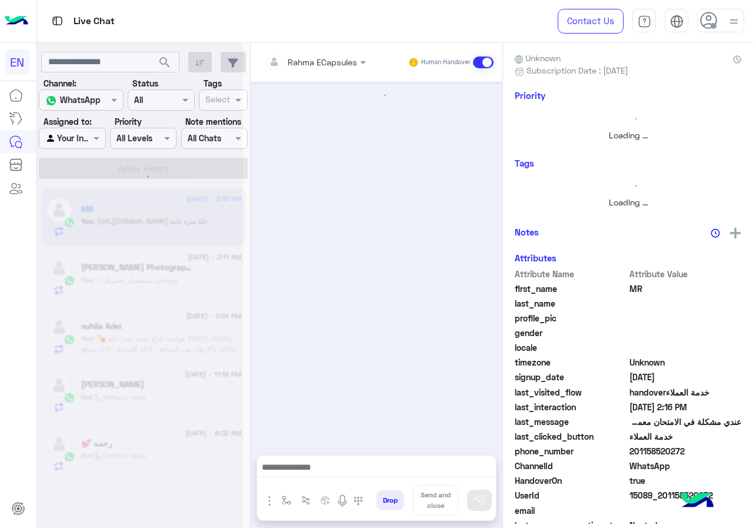
click at [334, 58] on input "text" at bounding box center [299, 62] width 69 height 12
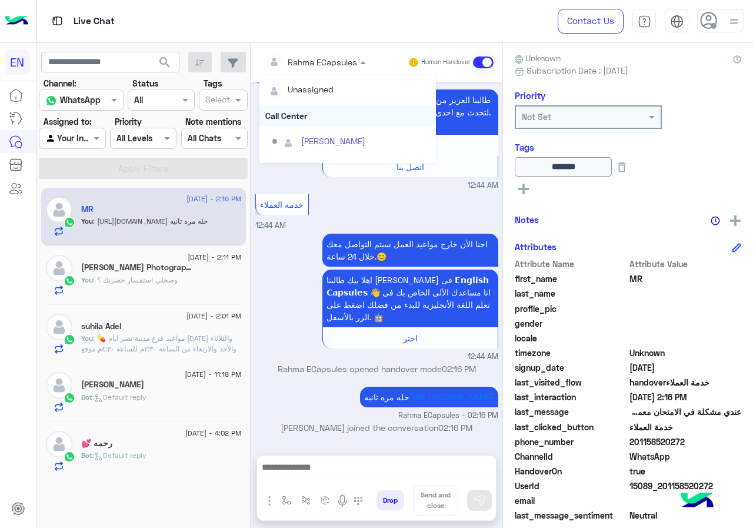
click at [361, 106] on div "Call Center" at bounding box center [348, 116] width 177 height 22
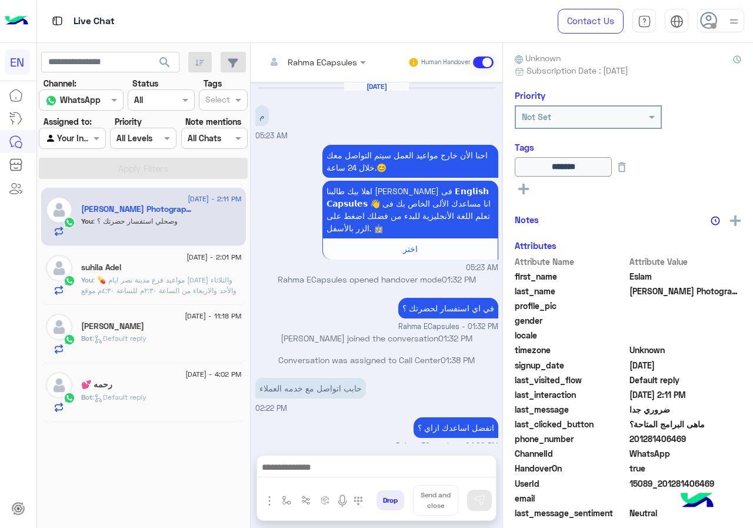
click at [354, 72] on div "Rahma ECapsules" at bounding box center [311, 62] width 92 height 24
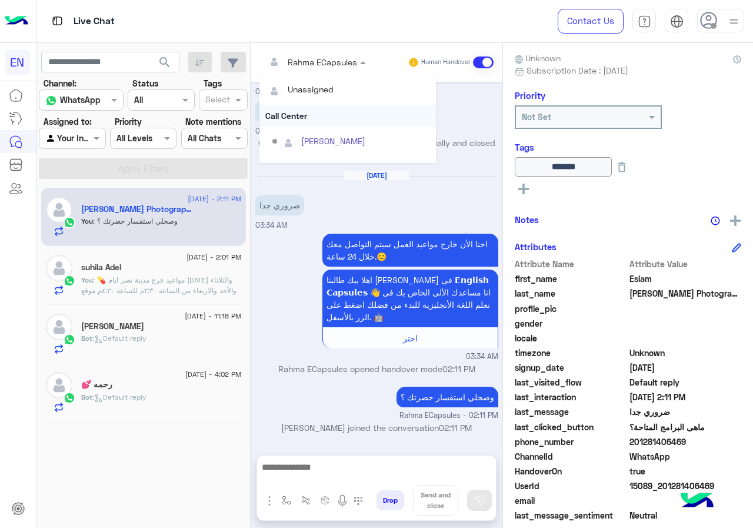
click at [351, 112] on div "Call Center" at bounding box center [348, 116] width 177 height 22
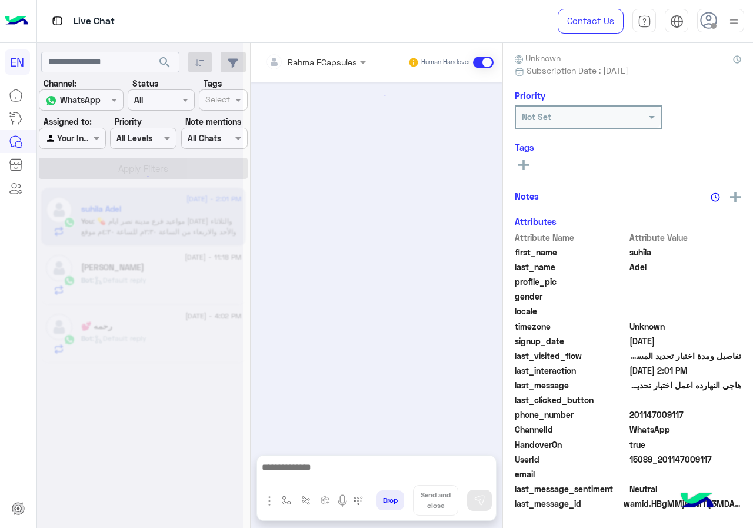
click at [333, 74] on div "Rahma ECapsules Human Handover" at bounding box center [377, 62] width 252 height 39
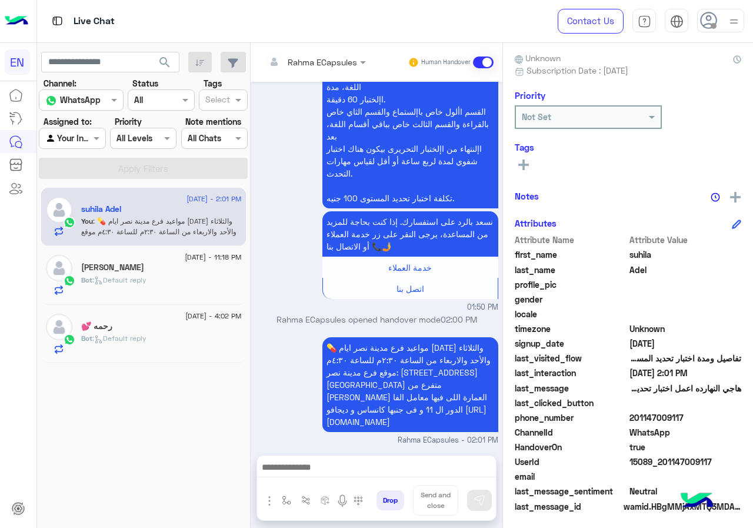
click at [323, 66] on input "text" at bounding box center [299, 62] width 69 height 12
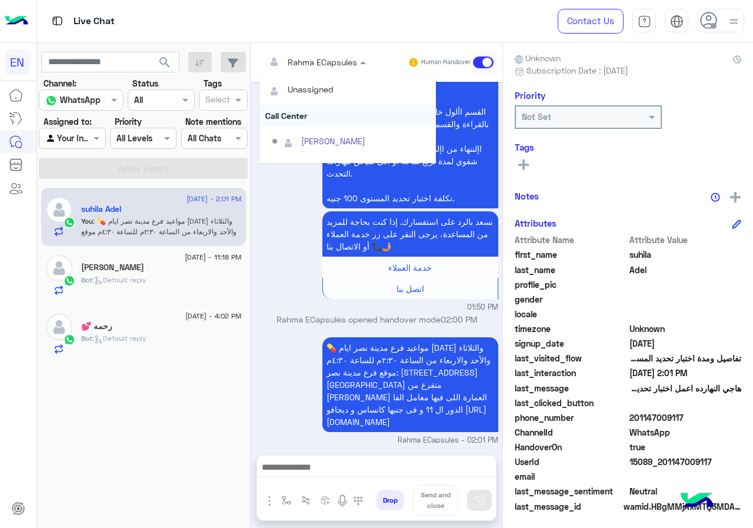
click at [317, 121] on div "Call Center" at bounding box center [348, 116] width 177 height 22
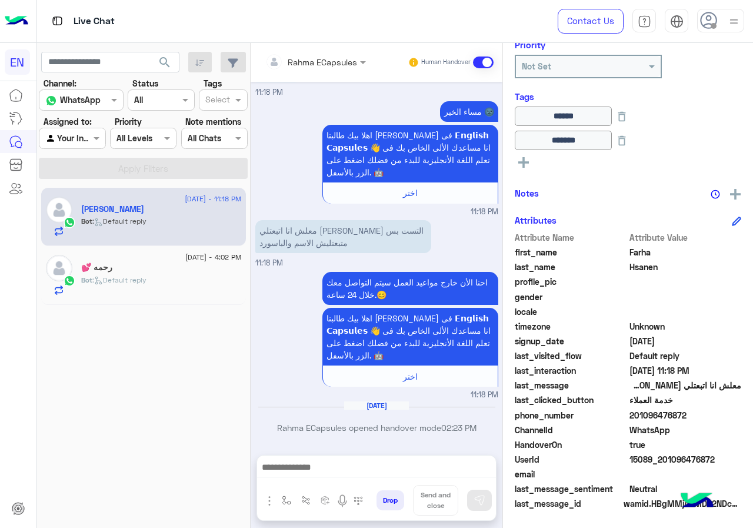
drag, startPoint x: 633, startPoint y: 416, endPoint x: 711, endPoint y: 416, distance: 77.7
click at [711, 416] on span "201096476872" at bounding box center [686, 415] width 112 height 12
copy span "01096476872"
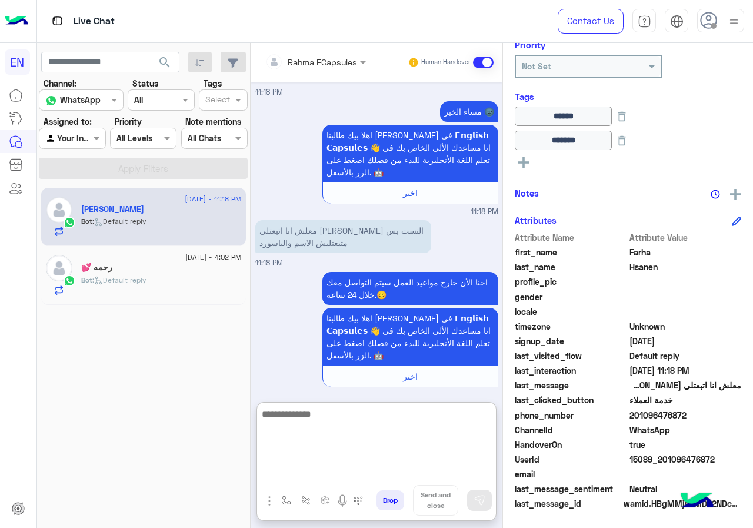
paste textarea "**********"
type textarea "**********"
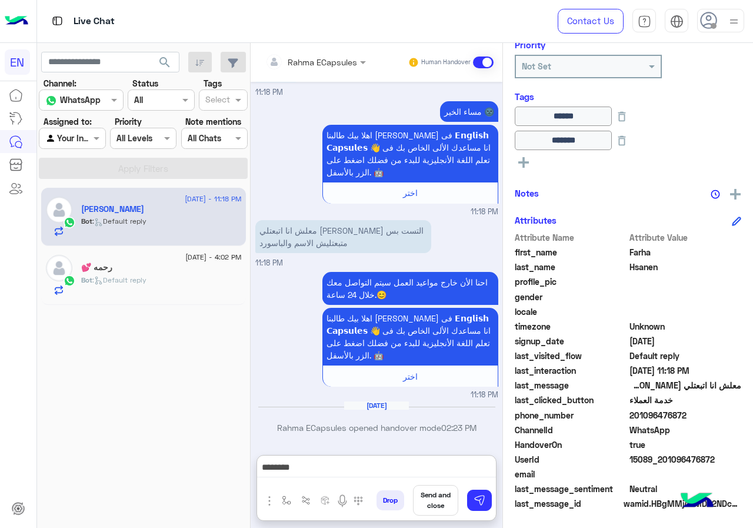
click at [493, 507] on div "Drop Send and close" at bounding box center [434, 502] width 124 height 35
click at [484, 503] on img at bounding box center [480, 500] width 12 height 12
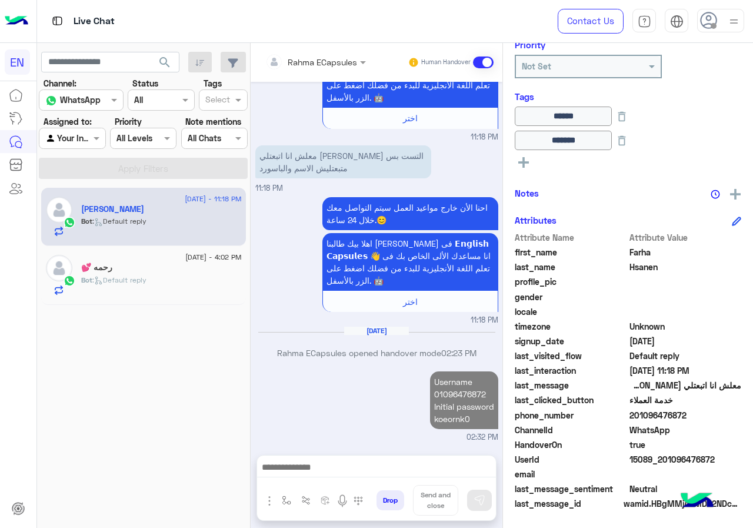
click at [298, 58] on input "text" at bounding box center [299, 62] width 69 height 12
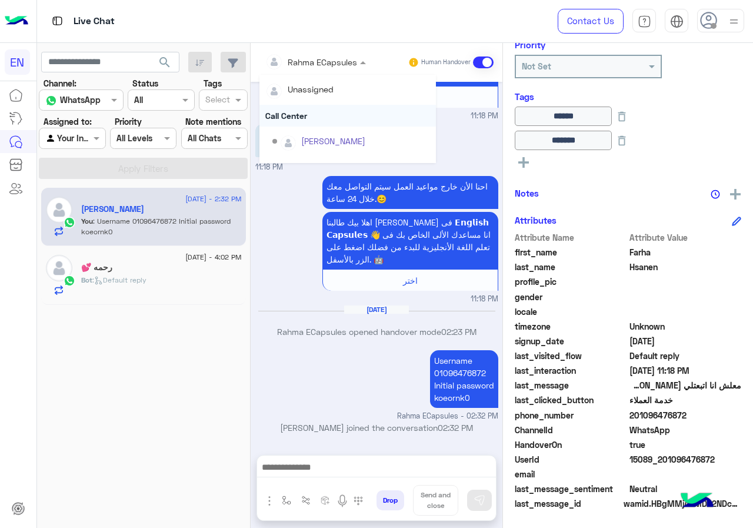
click at [314, 121] on div "Call Center" at bounding box center [348, 116] width 177 height 22
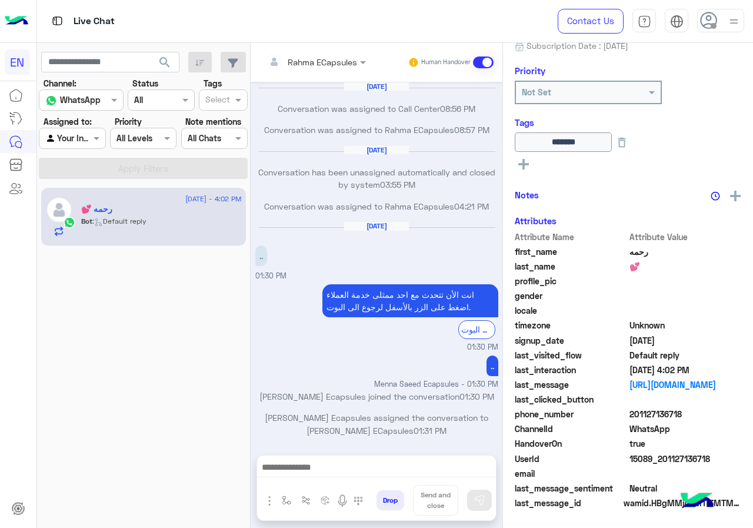
click at [75, 140] on div at bounding box center [71, 138] width 65 height 14
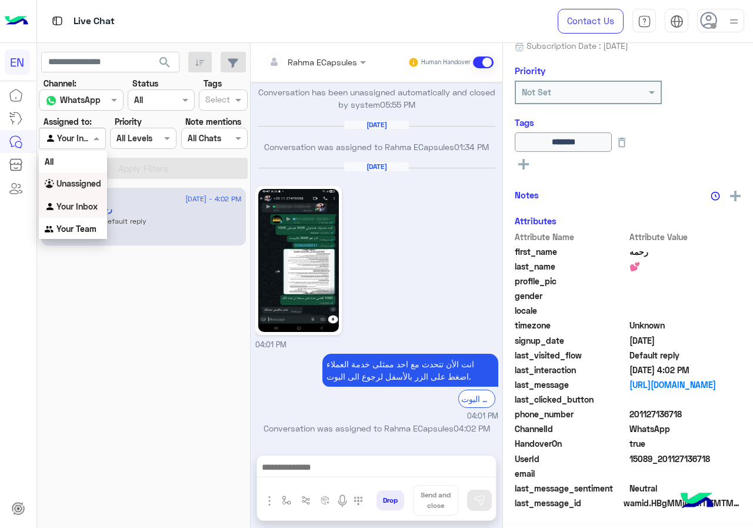
click at [91, 190] on div "Unassigned" at bounding box center [73, 183] width 68 height 23
click at [98, 174] on button "Apply Filters" at bounding box center [143, 168] width 209 height 21
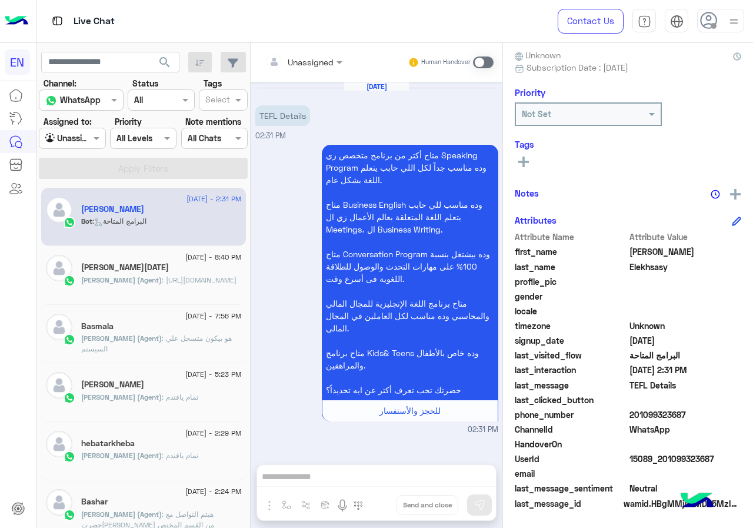
click at [88, 135] on div at bounding box center [71, 138] width 65 height 14
click at [348, 64] on span at bounding box center [341, 62] width 15 height 12
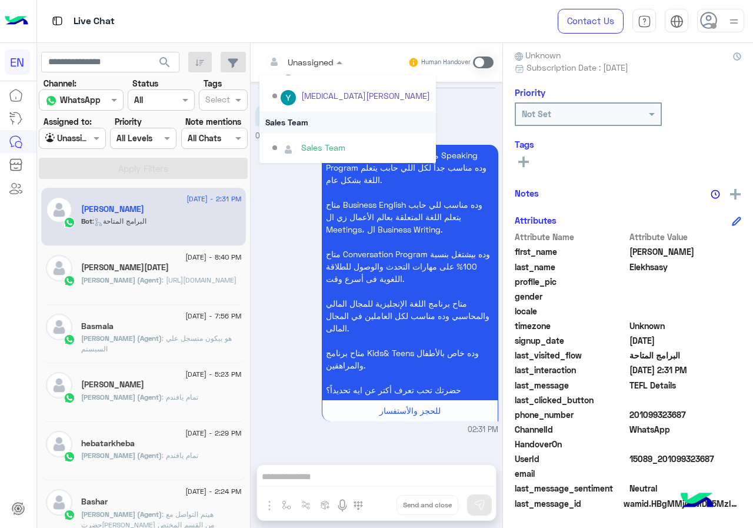
click at [362, 116] on div "Sales Team" at bounding box center [348, 122] width 177 height 22
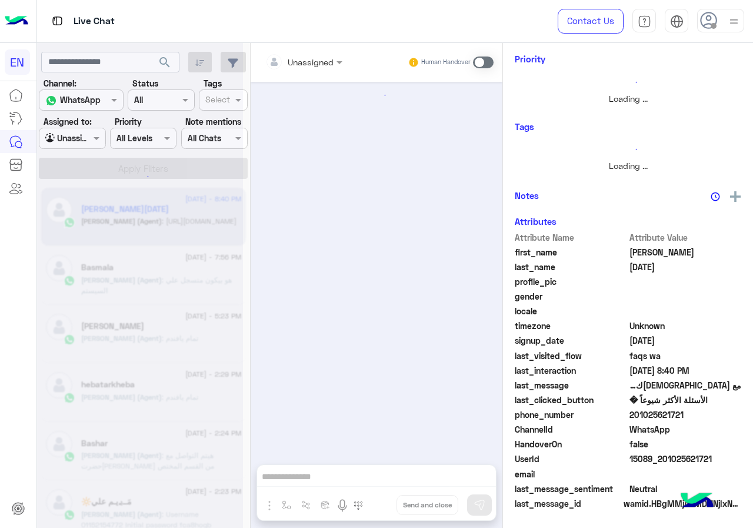
click at [72, 143] on input "text" at bounding box center [58, 138] width 27 height 12
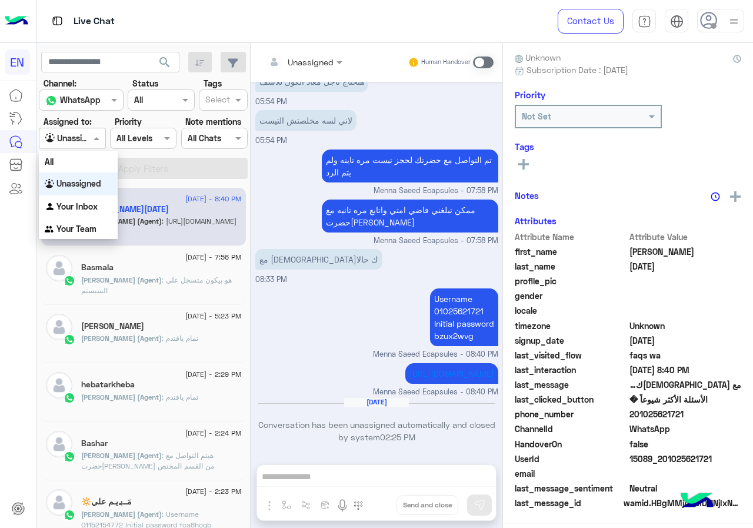
click at [86, 198] on div "Your Inbox" at bounding box center [78, 206] width 79 height 23
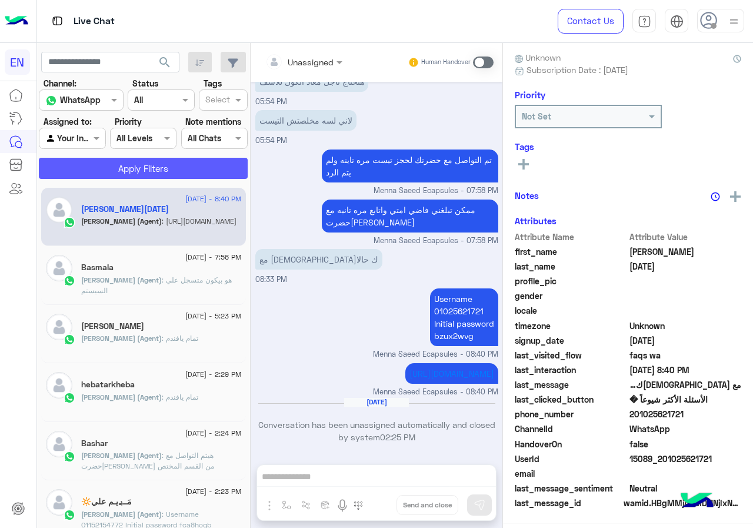
click at [99, 172] on button "Apply Filters" at bounding box center [143, 168] width 209 height 21
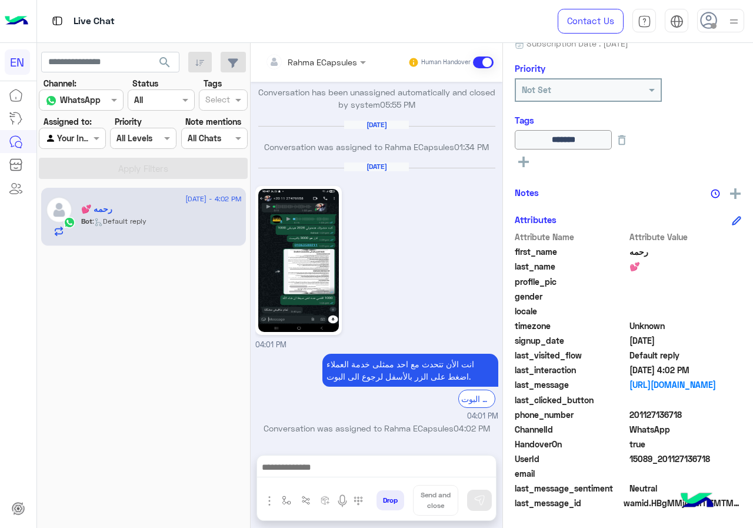
click at [61, 141] on input "text" at bounding box center [58, 138] width 27 height 12
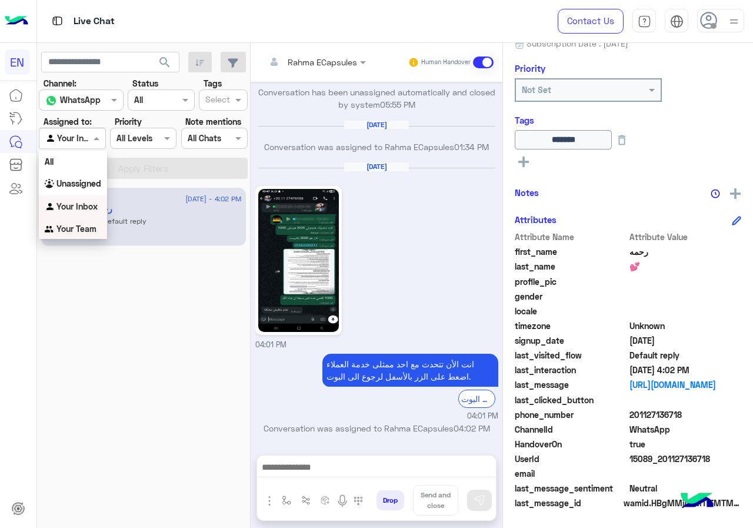
click at [83, 218] on div "Your Team" at bounding box center [73, 229] width 68 height 23
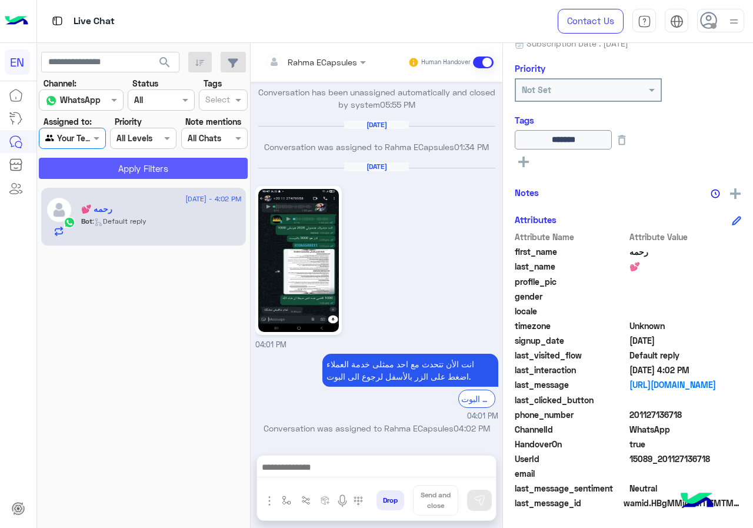
click at [106, 166] on button "Apply Filters" at bounding box center [143, 168] width 209 height 21
